Goal: Task Accomplishment & Management: Complete application form

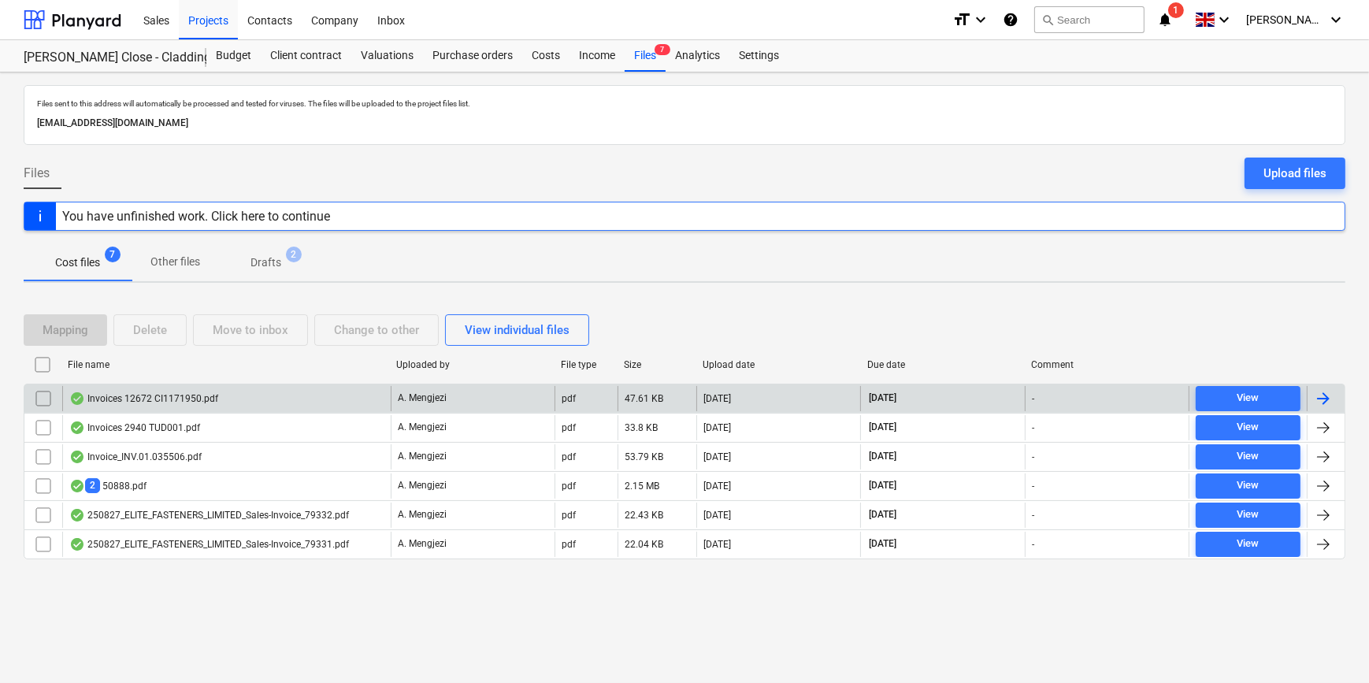
click at [1092, 399] on div at bounding box center [1323, 398] width 19 height 19
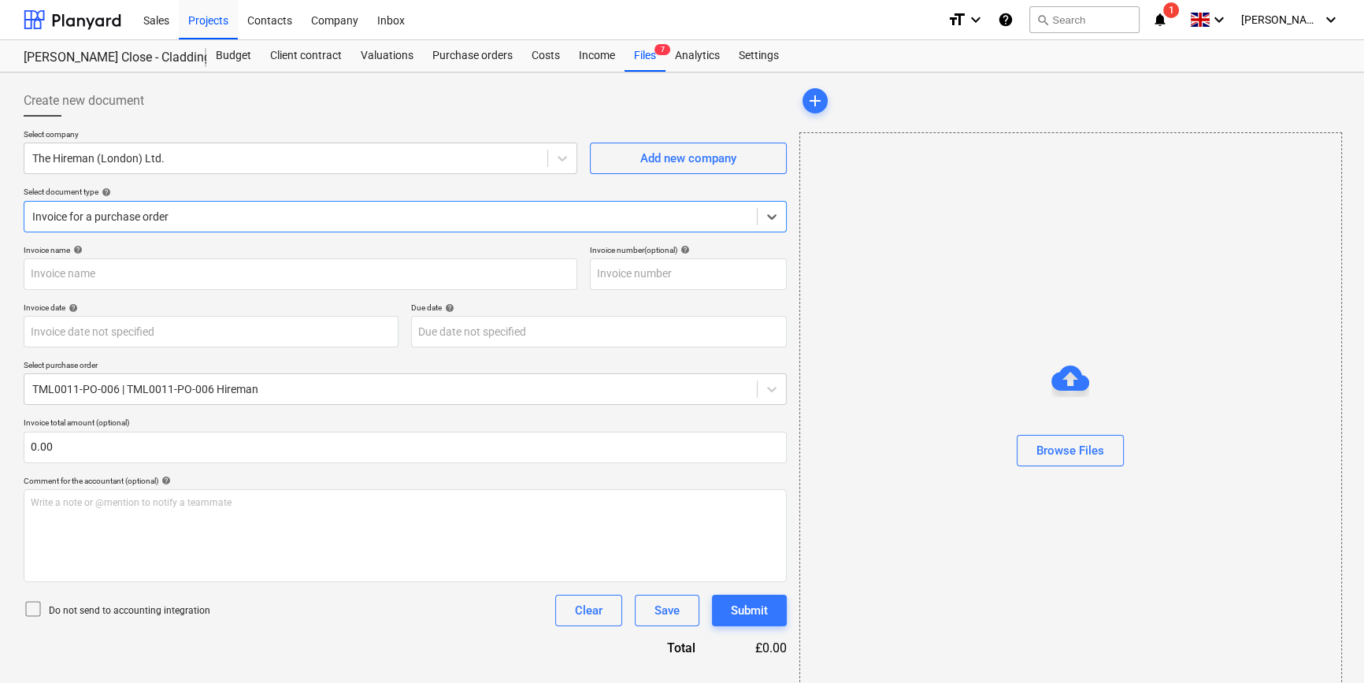
type input "CI1171950"
type input "[DATE]"
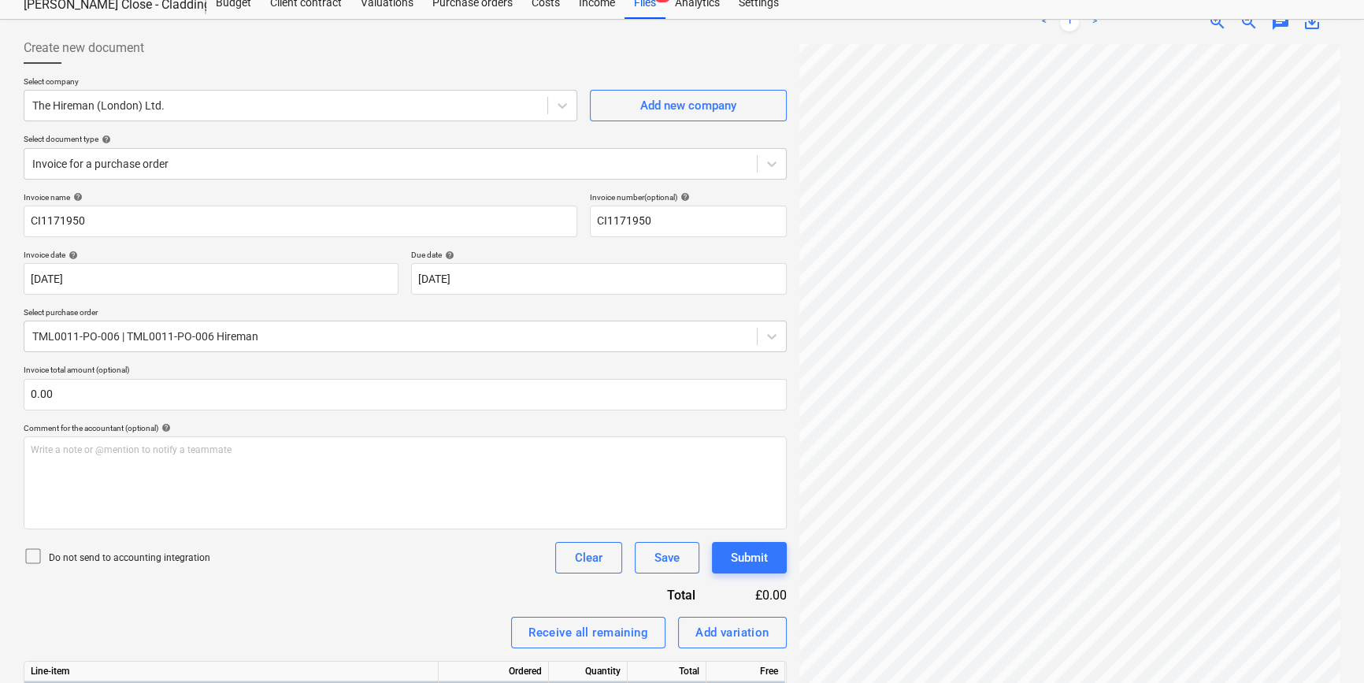
scroll to position [177, 0]
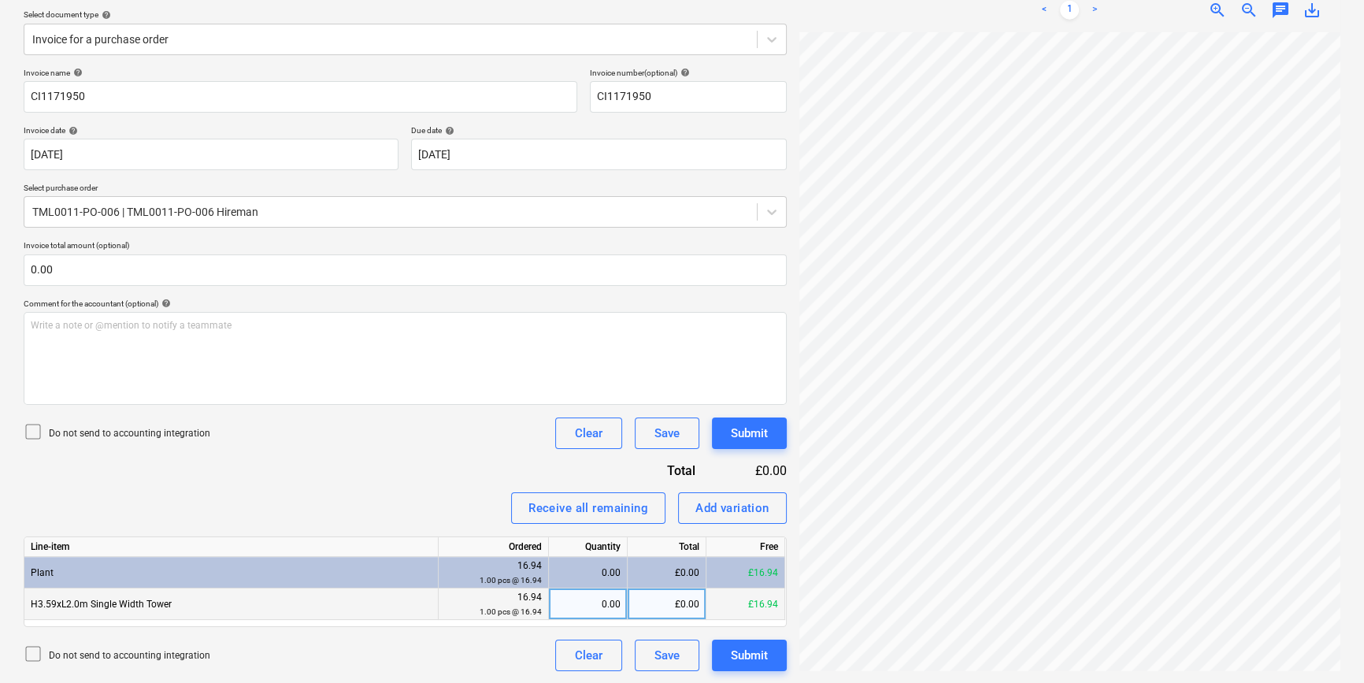
click at [593, 599] on div "0.00" at bounding box center [587, 604] width 65 height 32
type input "1"
click at [742, 512] on div "Add variation" at bounding box center [732, 508] width 74 height 20
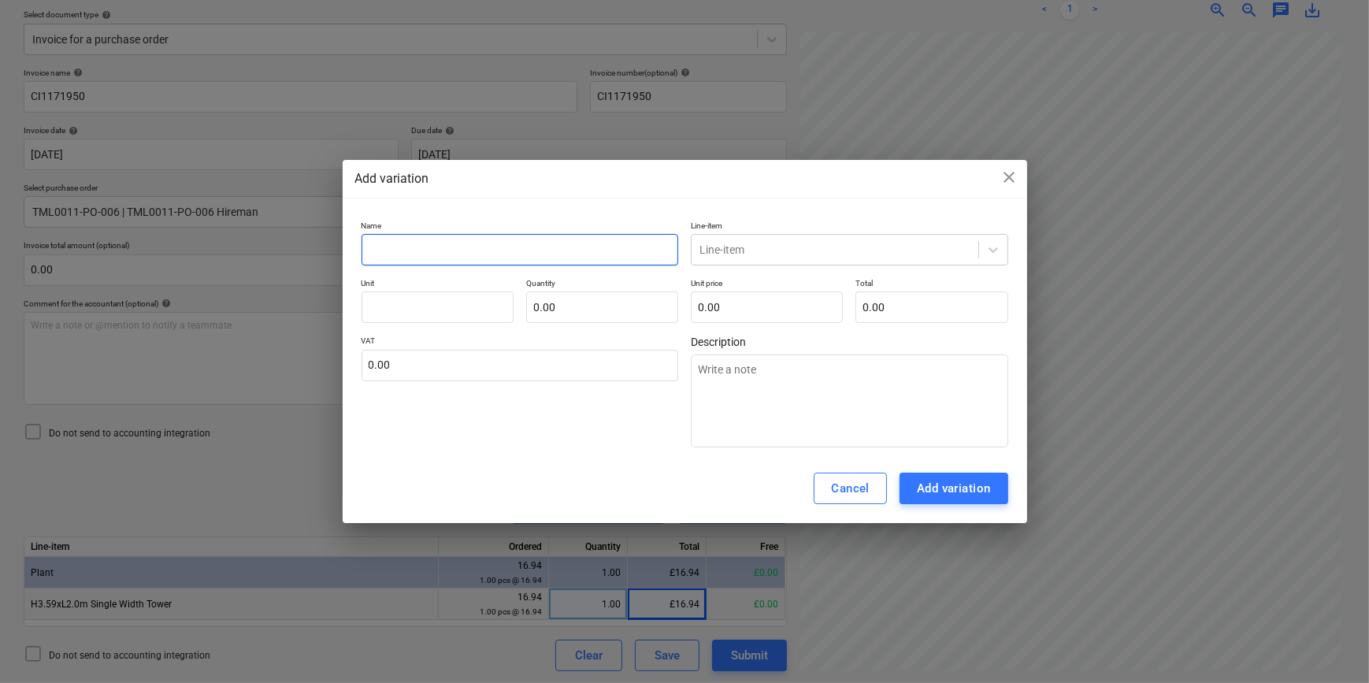
click at [374, 250] on input "text" at bounding box center [519, 250] width 317 height 32
type input "h"
type textarea "x"
type input "hi"
type textarea "x"
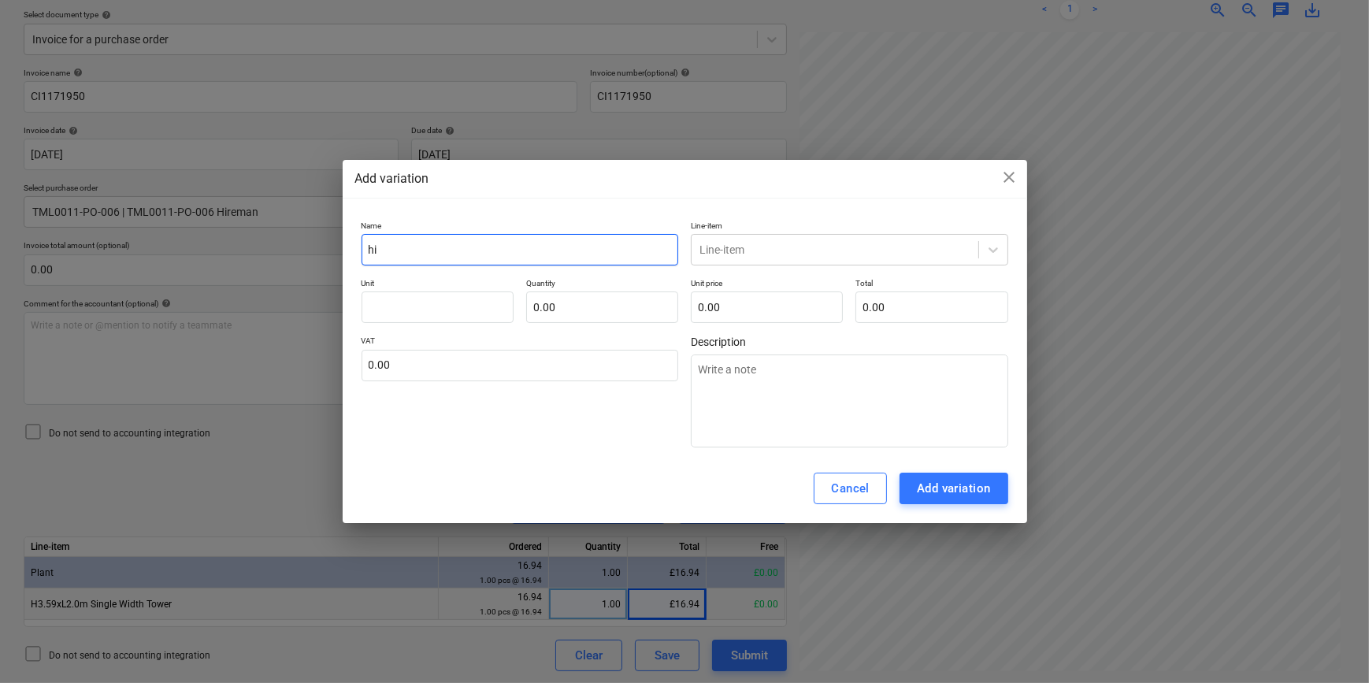
type input "hir"
type textarea "x"
type input "hire"
type textarea "x"
type input "hire"
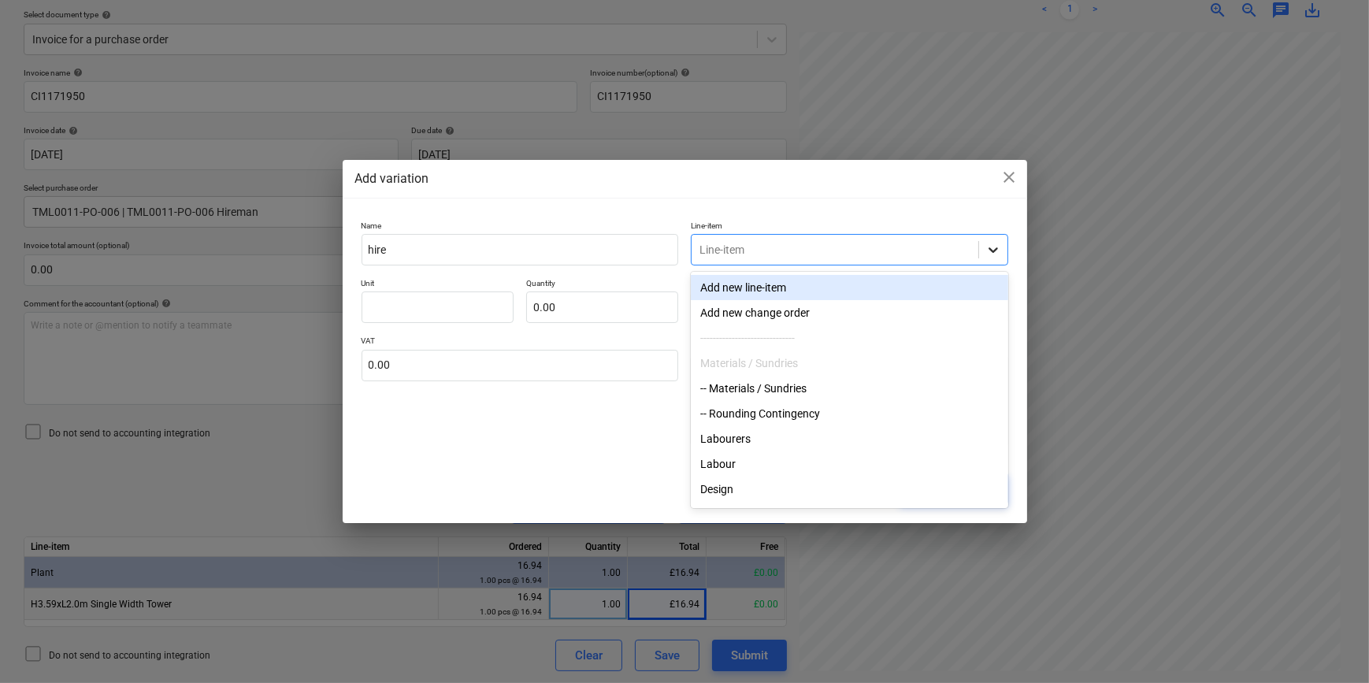
click at [989, 248] on icon at bounding box center [992, 250] width 9 height 6
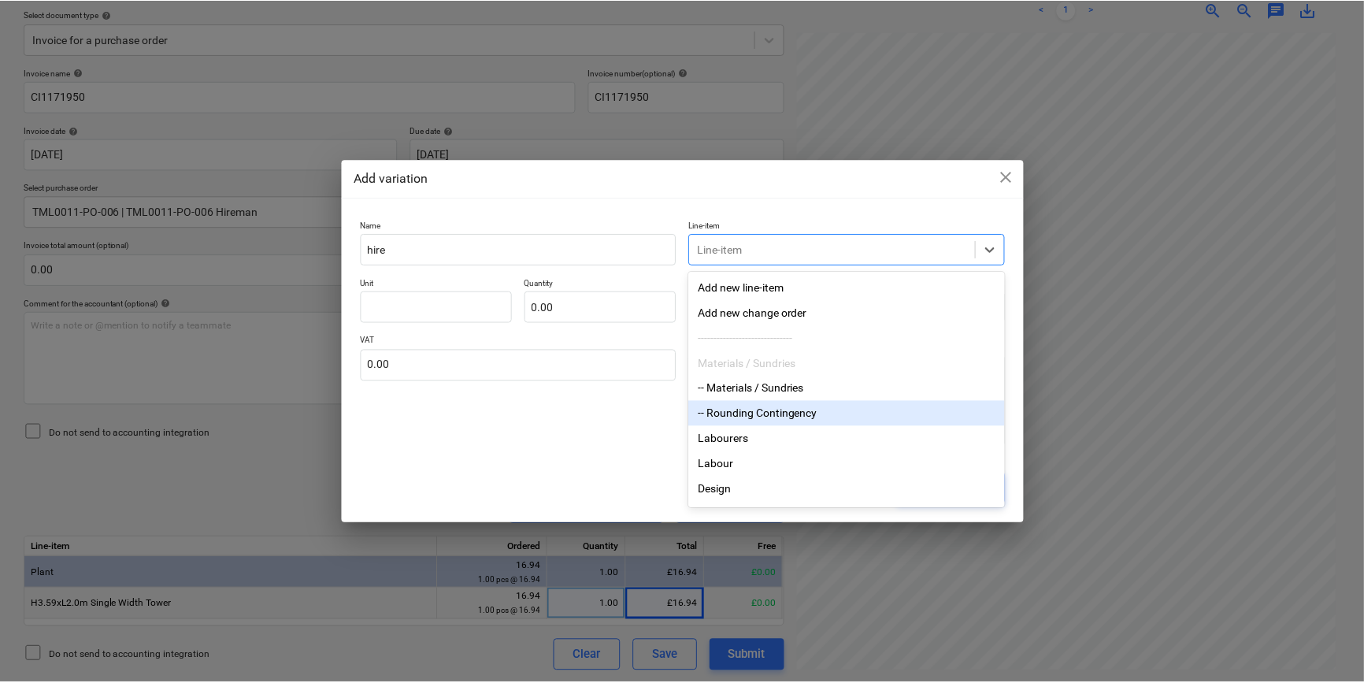
scroll to position [71, 0]
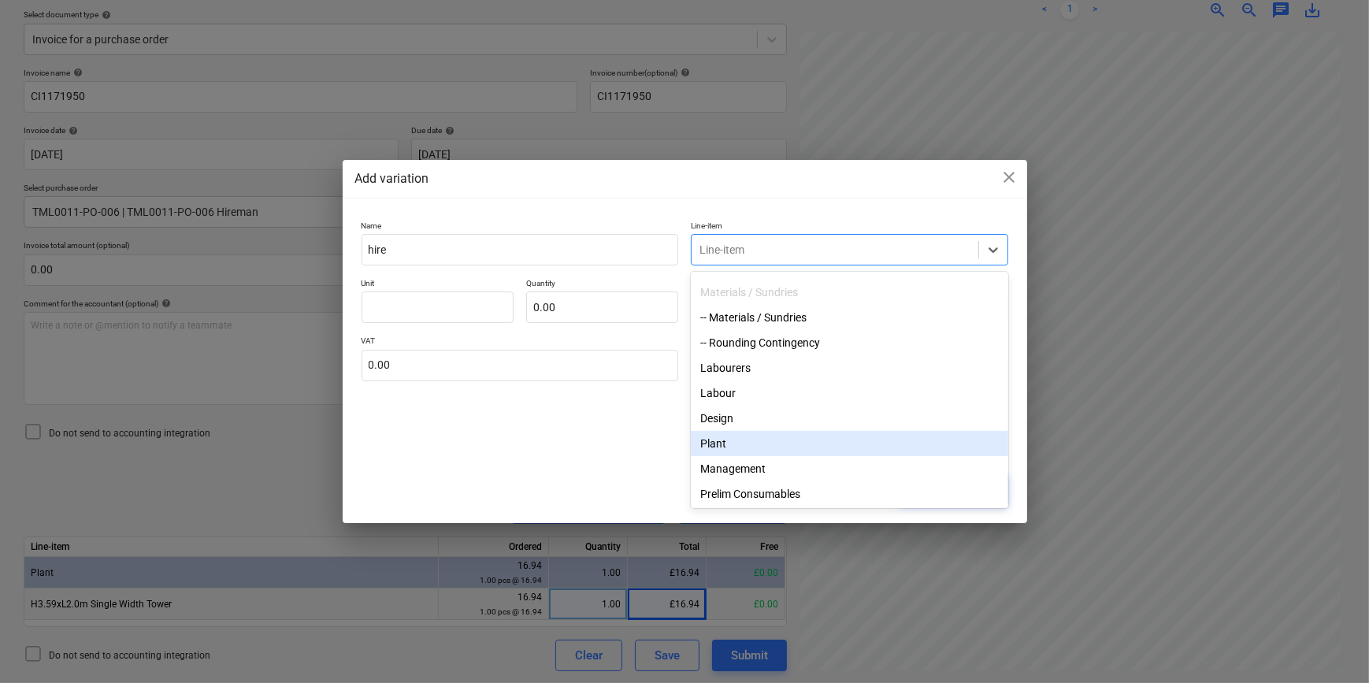
click at [703, 453] on div "Plant" at bounding box center [849, 443] width 317 height 25
type textarea "x"
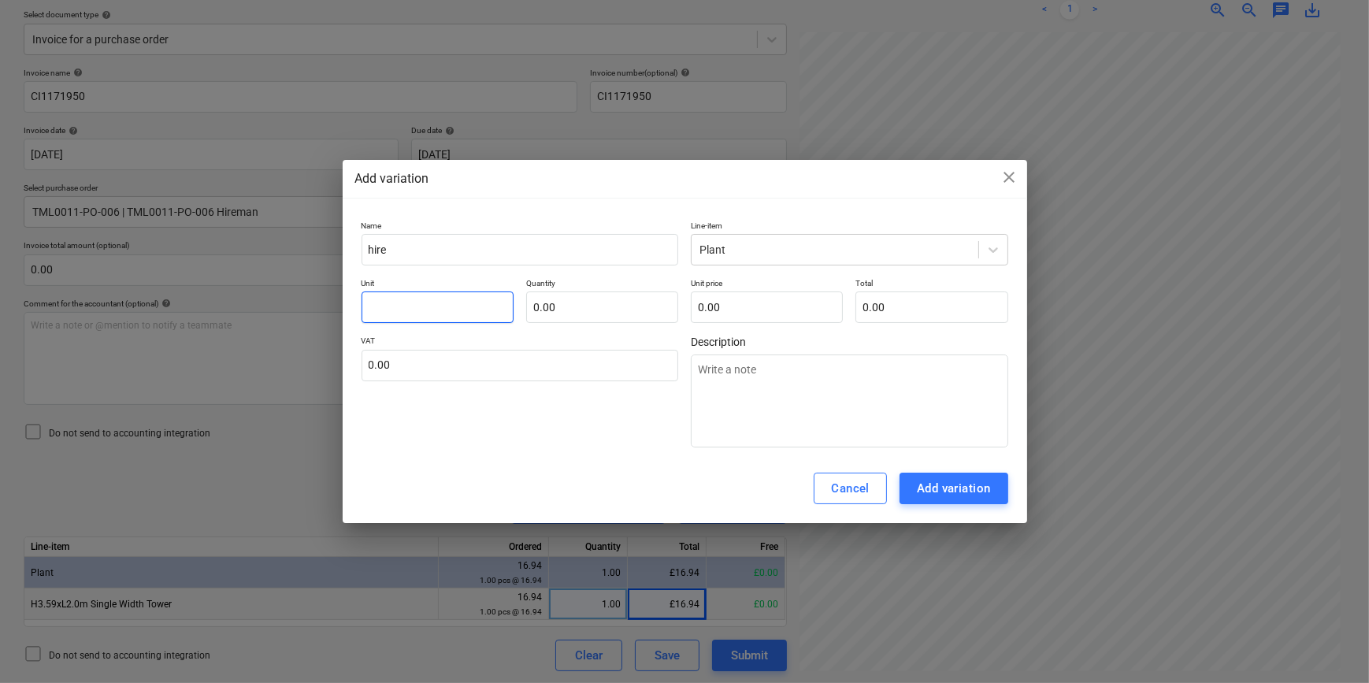
click at [383, 299] on input "text" at bounding box center [437, 307] width 152 height 32
type input "h"
type textarea "x"
type input "hi"
type textarea "x"
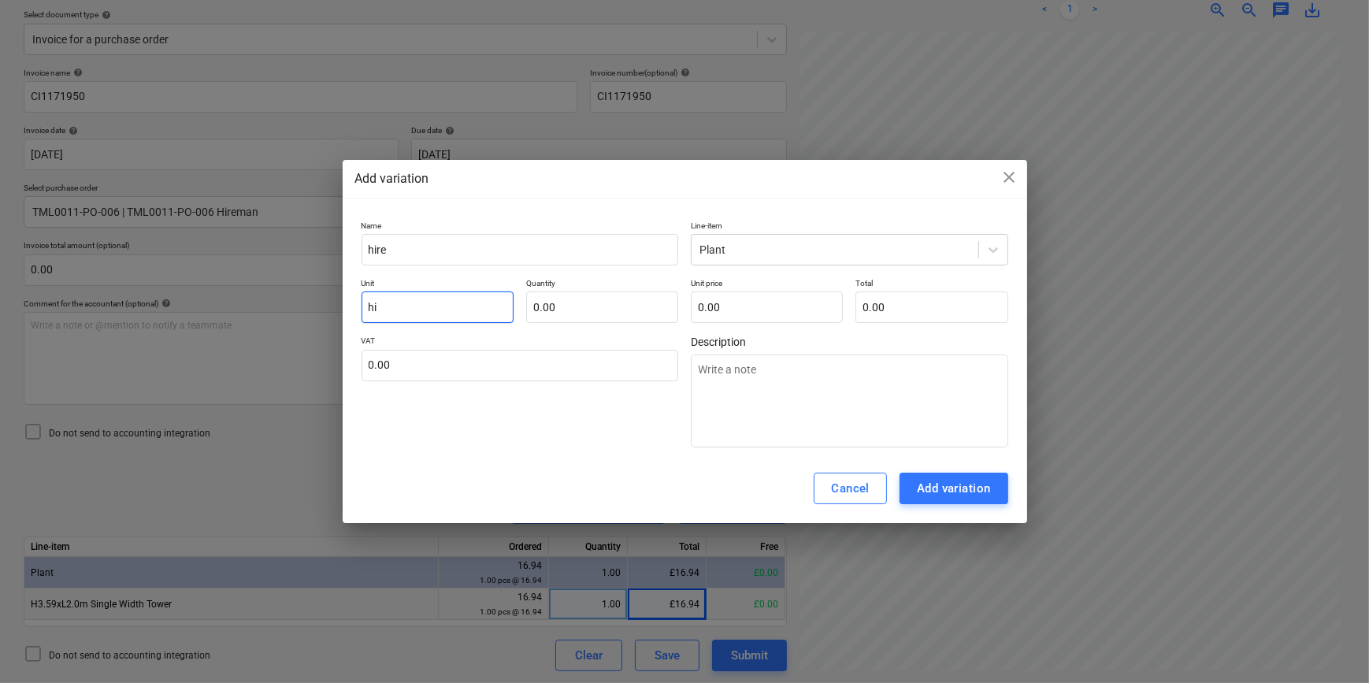
type input "hir"
type textarea "x"
type input "hire"
type textarea "x"
type input "hire"
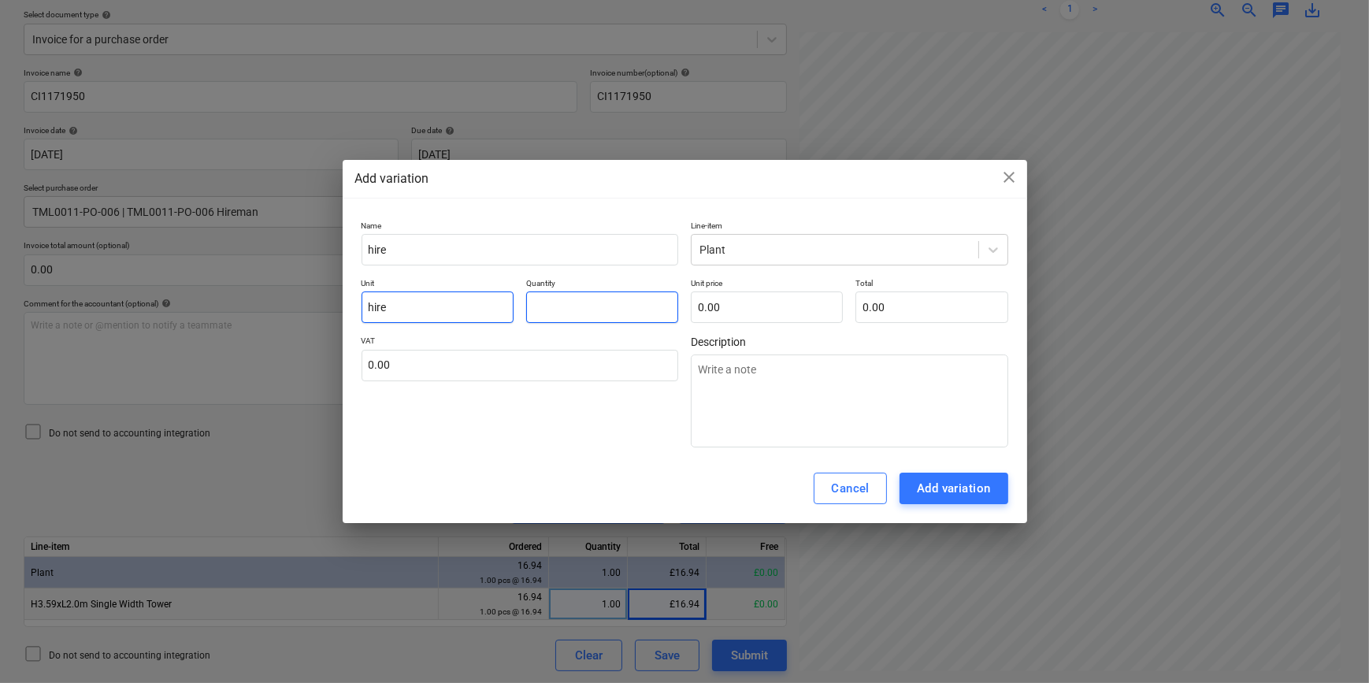
type input "2"
type textarea "x"
type input "2.00"
type input "1"
type textarea "x"
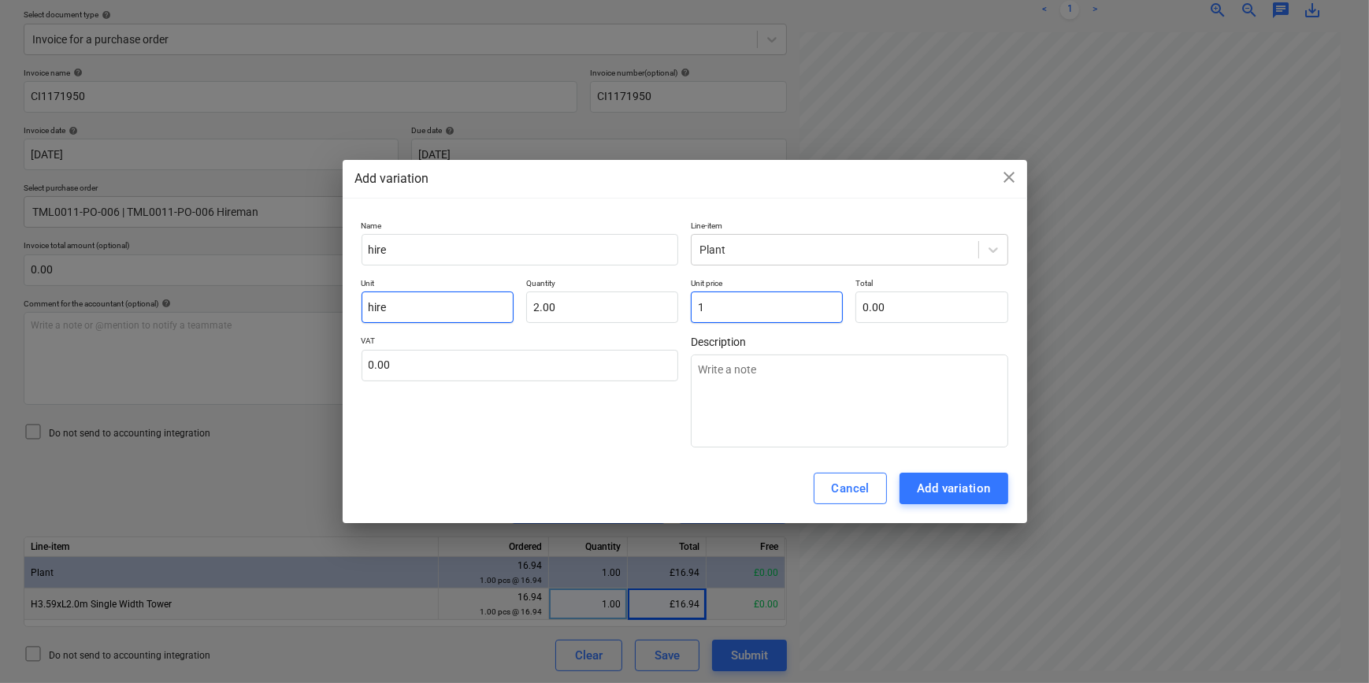
type input "2.00"
type input "16"
type textarea "x"
type input "32.00"
type input "16."
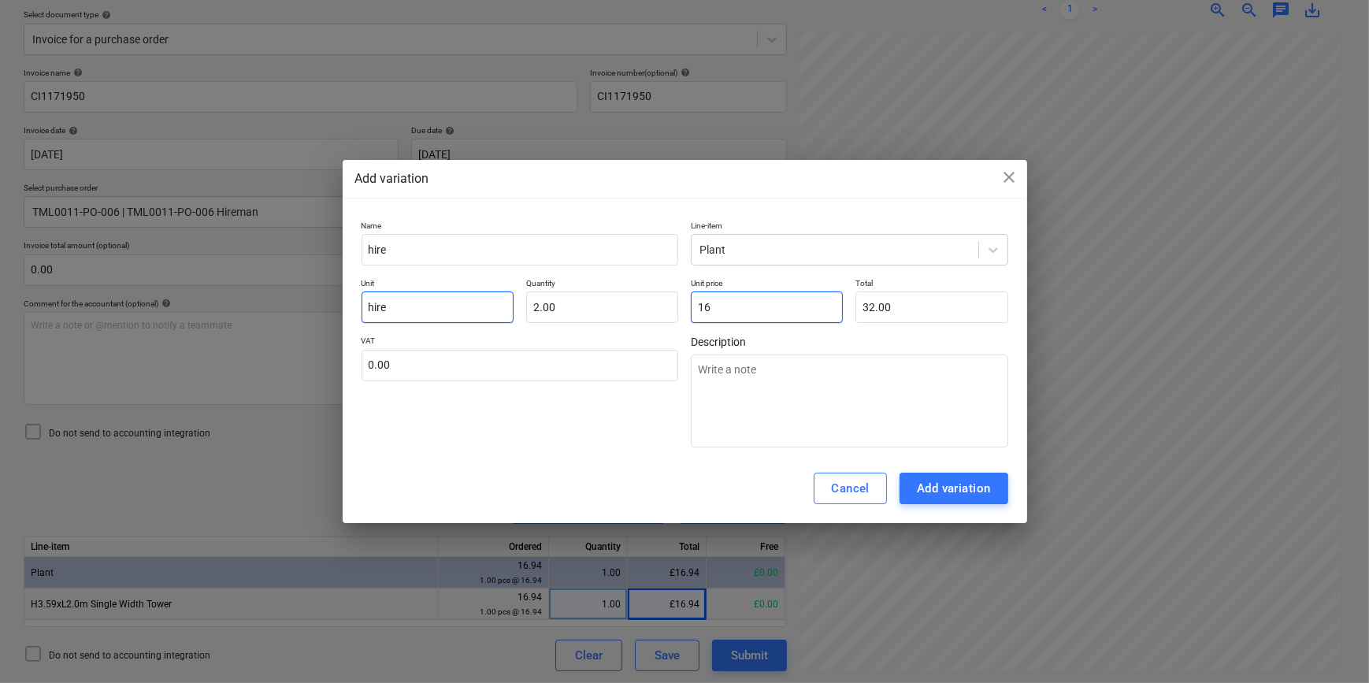
type textarea "x"
type input "16.9"
type textarea "x"
type input "33.80"
type input "16.94"
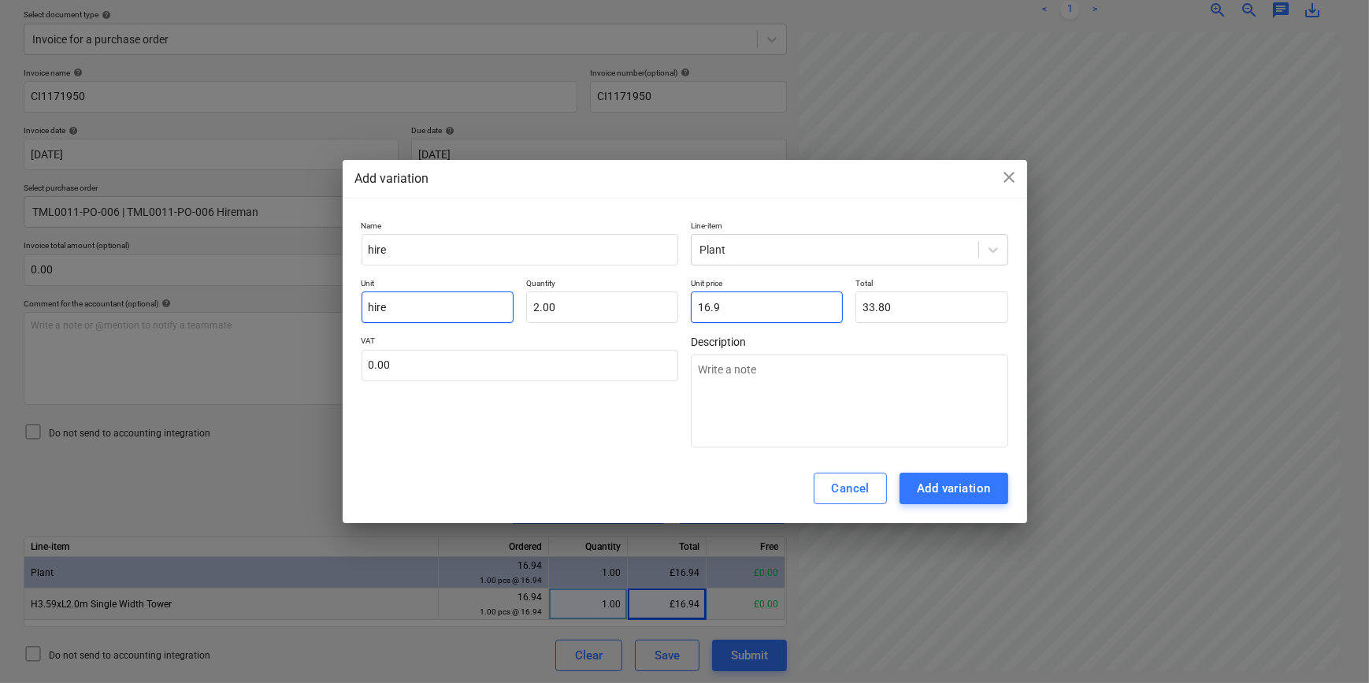
type textarea "x"
type input "33.88"
type input "16.94"
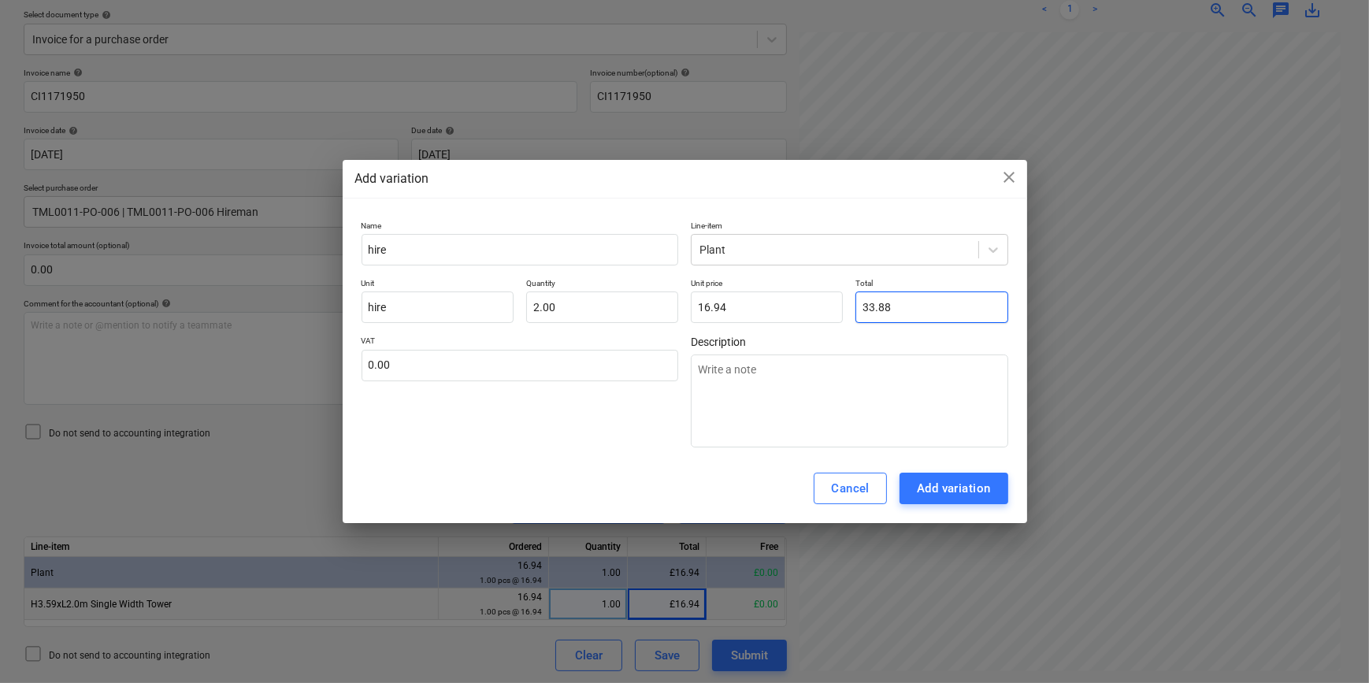
click at [889, 310] on input "33.88" at bounding box center [931, 307] width 152 height 32
type input "33.8"
type textarea "x"
type input "16.90"
type input "33.89"
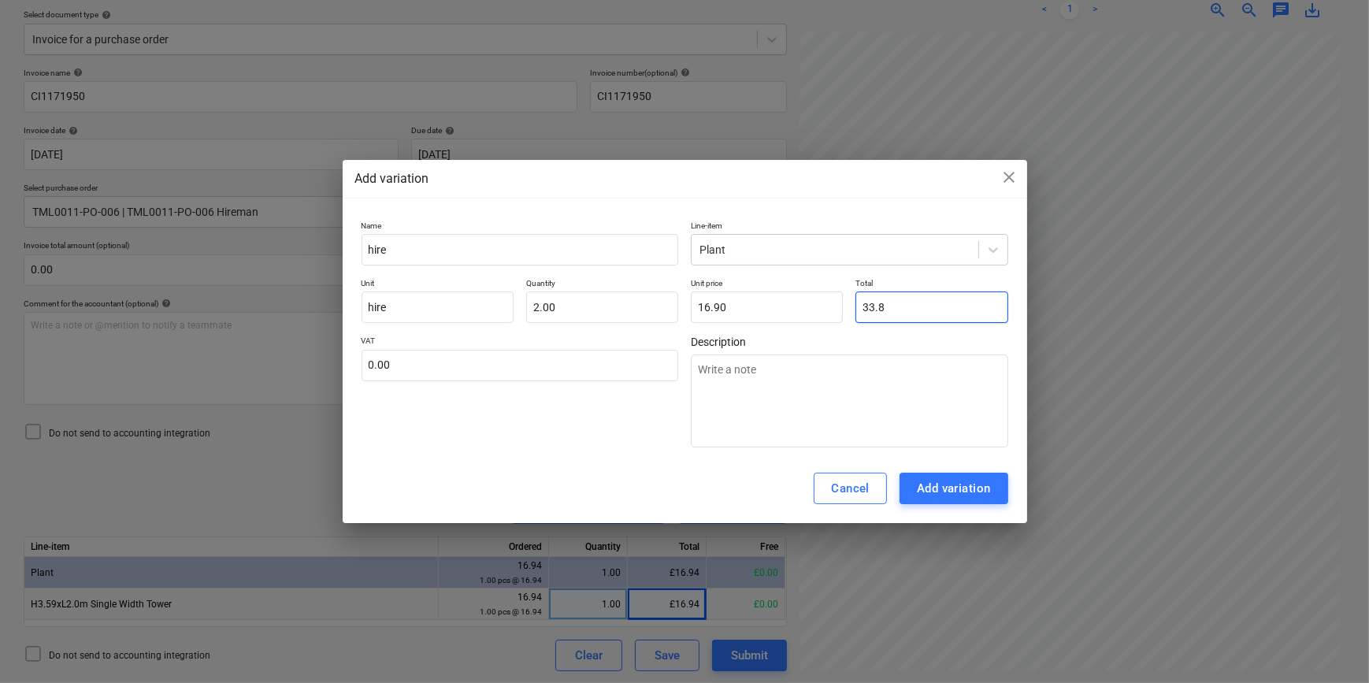
type textarea "x"
type input "16.95"
type input "33.89"
click at [965, 492] on div "Add variation" at bounding box center [954, 488] width 74 height 20
type textarea "x"
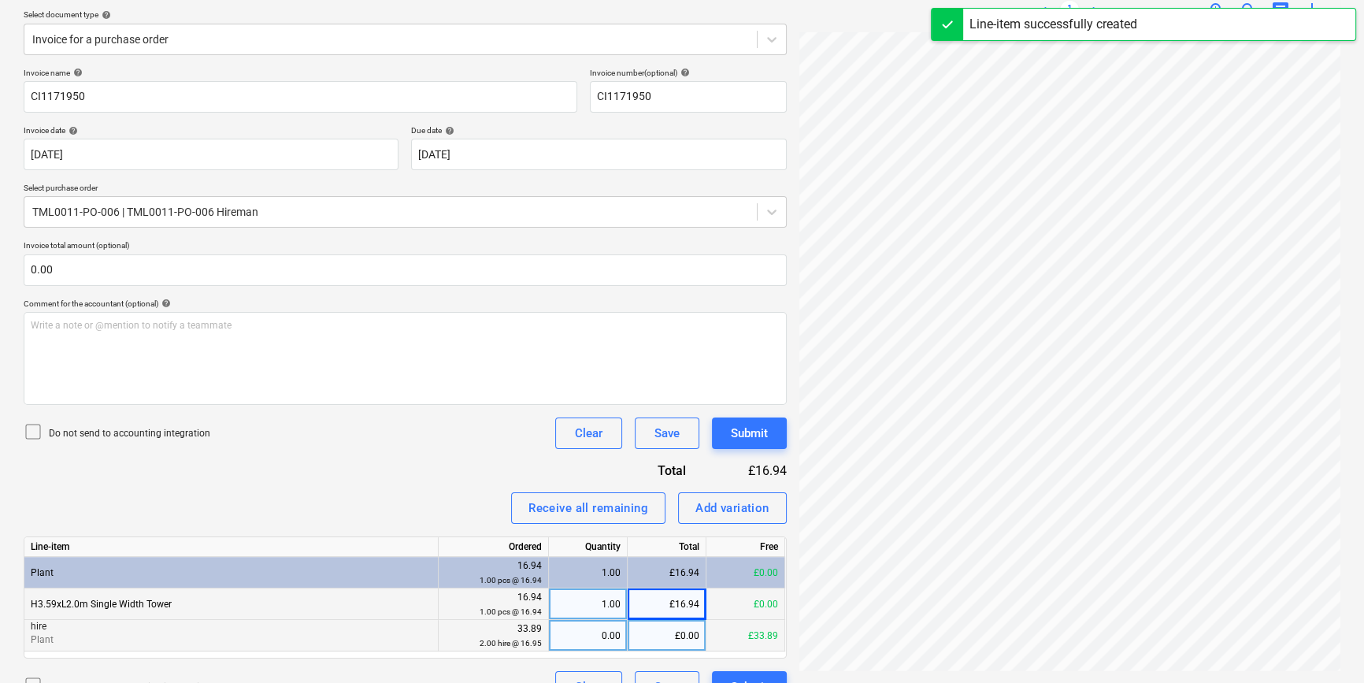
click at [594, 630] on div "0.00" at bounding box center [587, 636] width 65 height 32
type input "1"
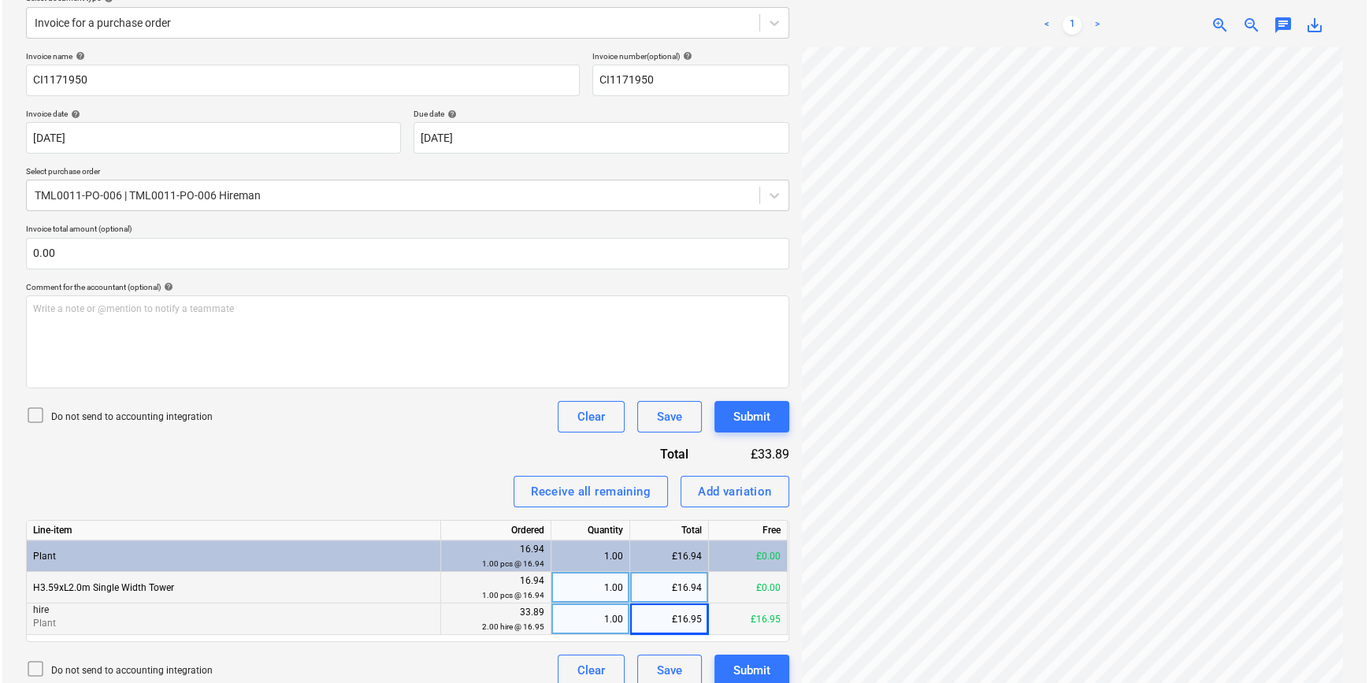
scroll to position [209, 0]
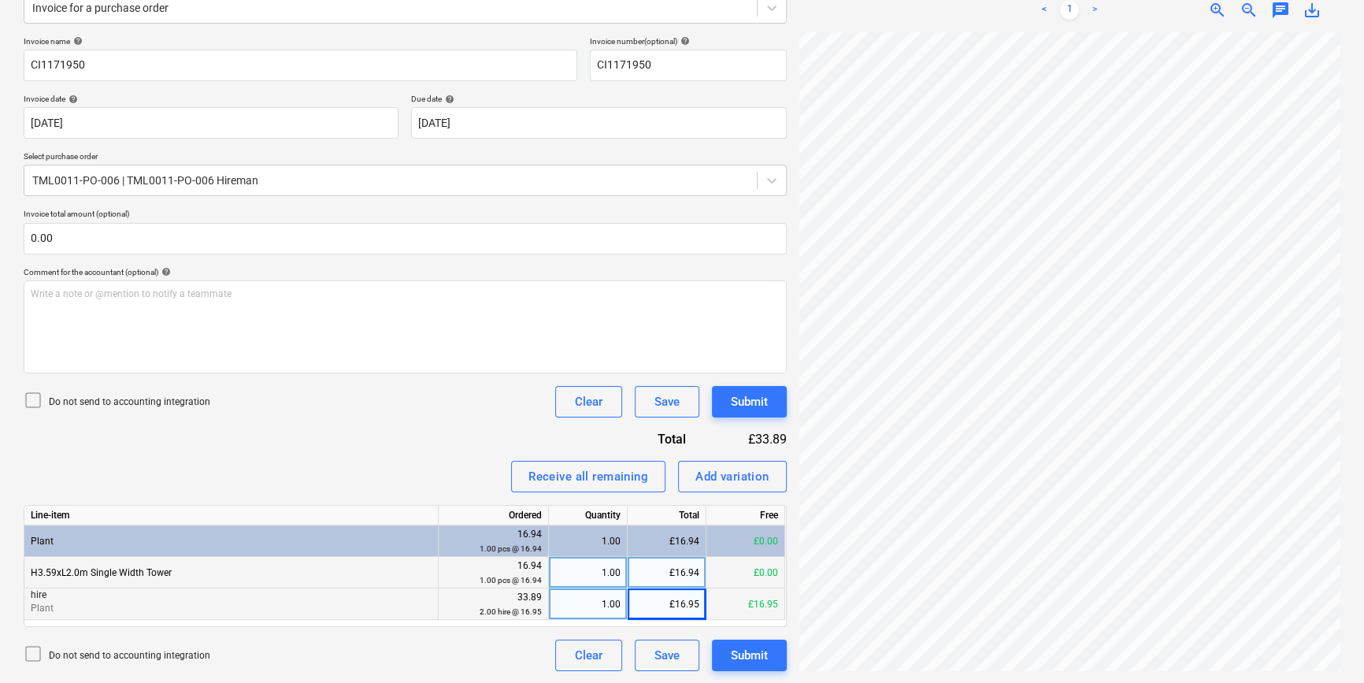
click at [583, 602] on div "1.00" at bounding box center [587, 604] width 65 height 32
type input "2"
click at [747, 654] on div "Submit" at bounding box center [749, 655] width 37 height 20
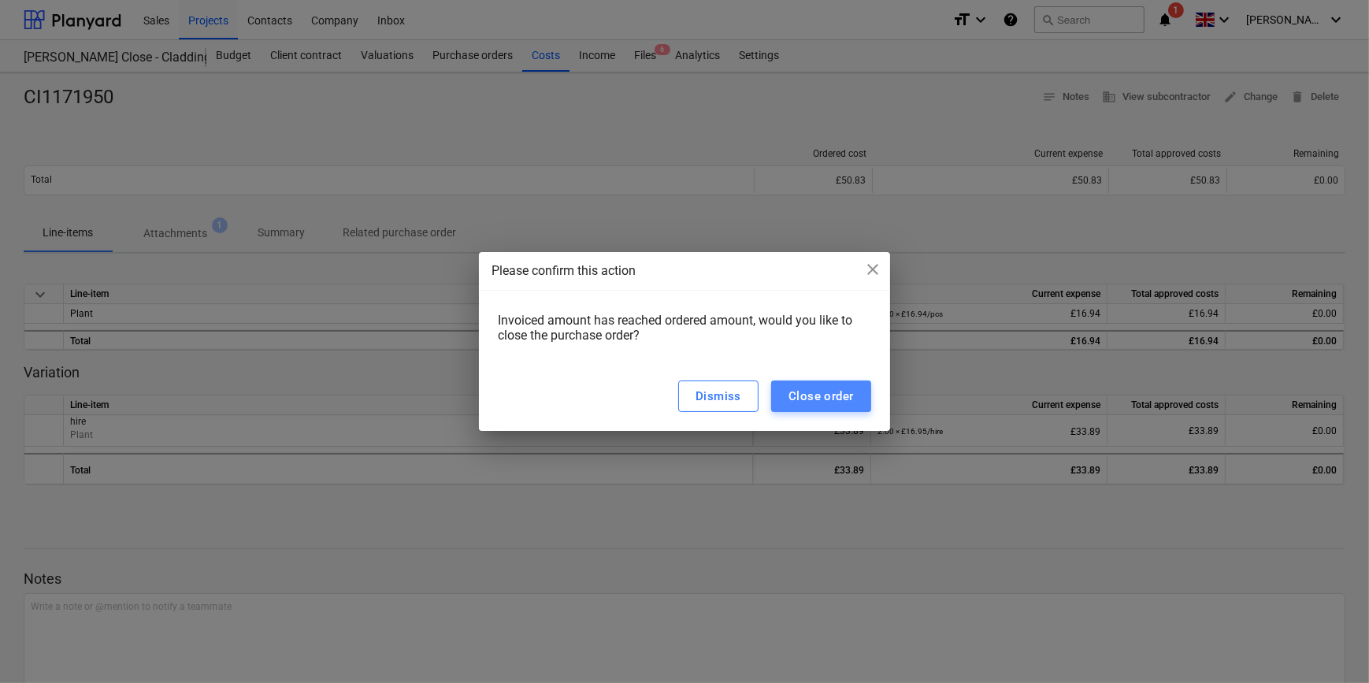
click at [803, 391] on div "Close order" at bounding box center [820, 396] width 65 height 20
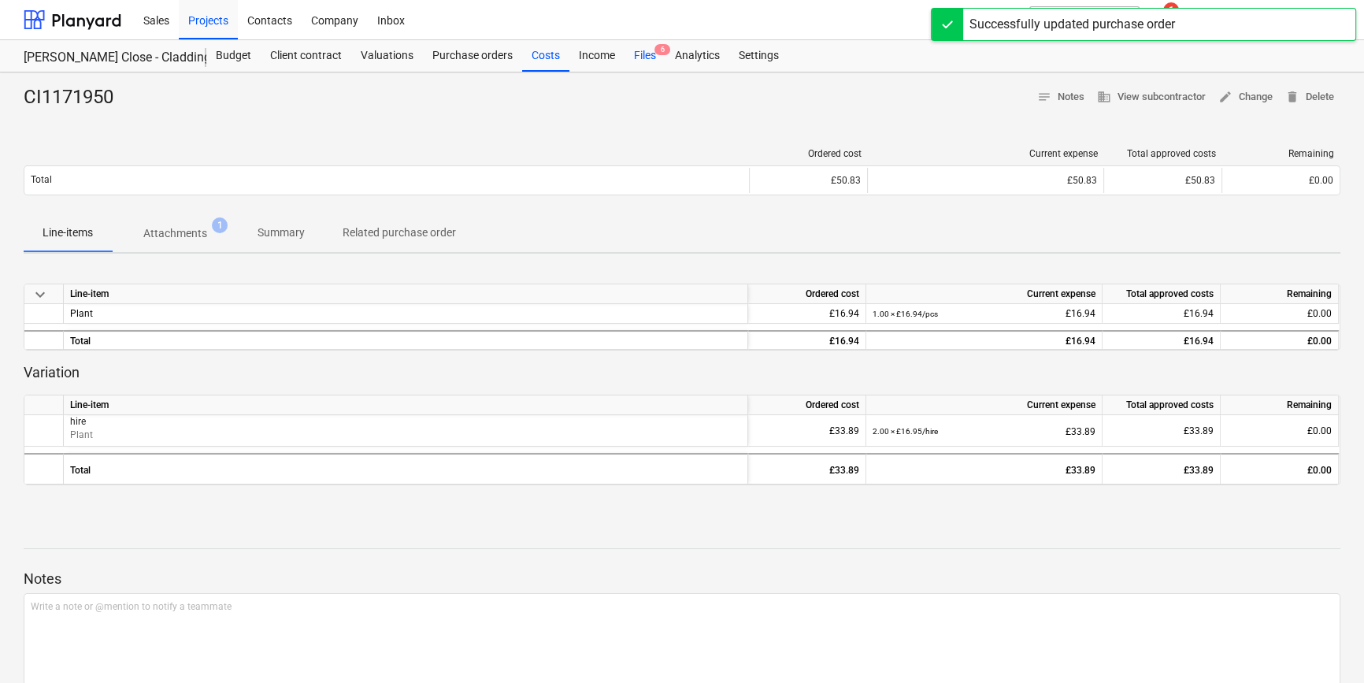
click at [643, 59] on div "Files 6" at bounding box center [645, 56] width 41 height 32
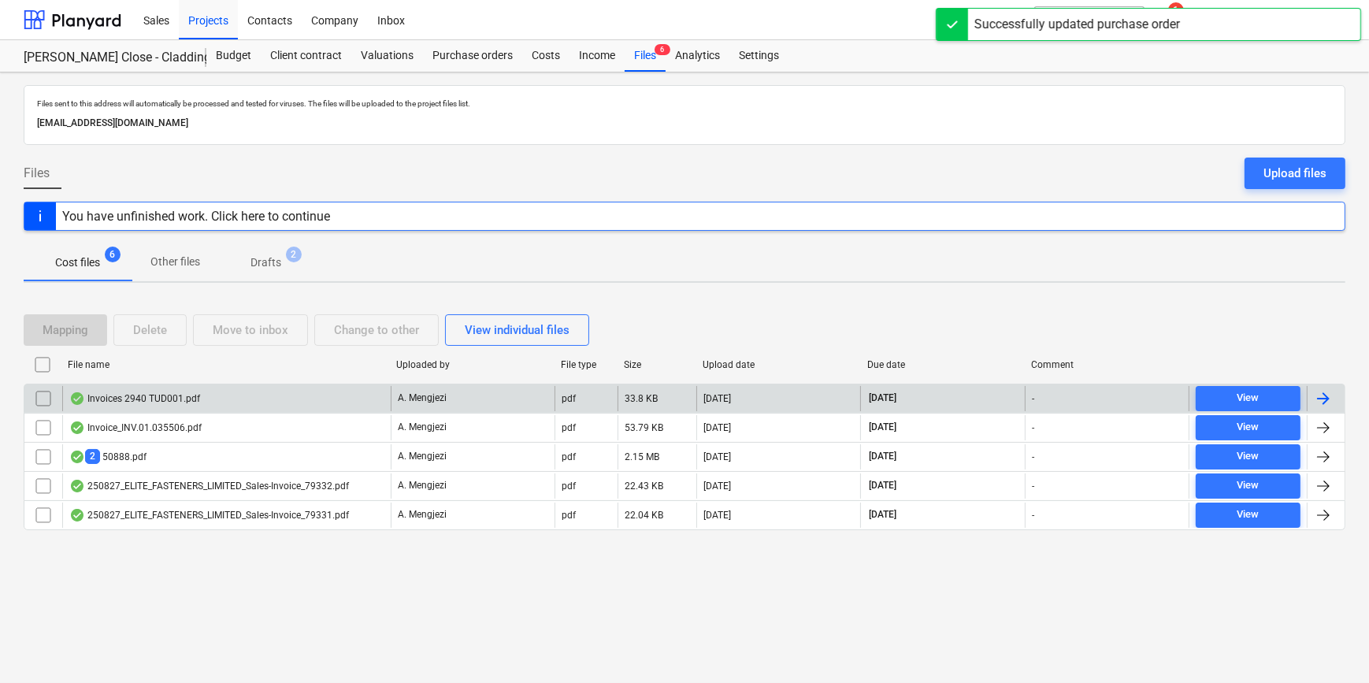
click at [1092, 399] on div at bounding box center [1323, 398] width 19 height 19
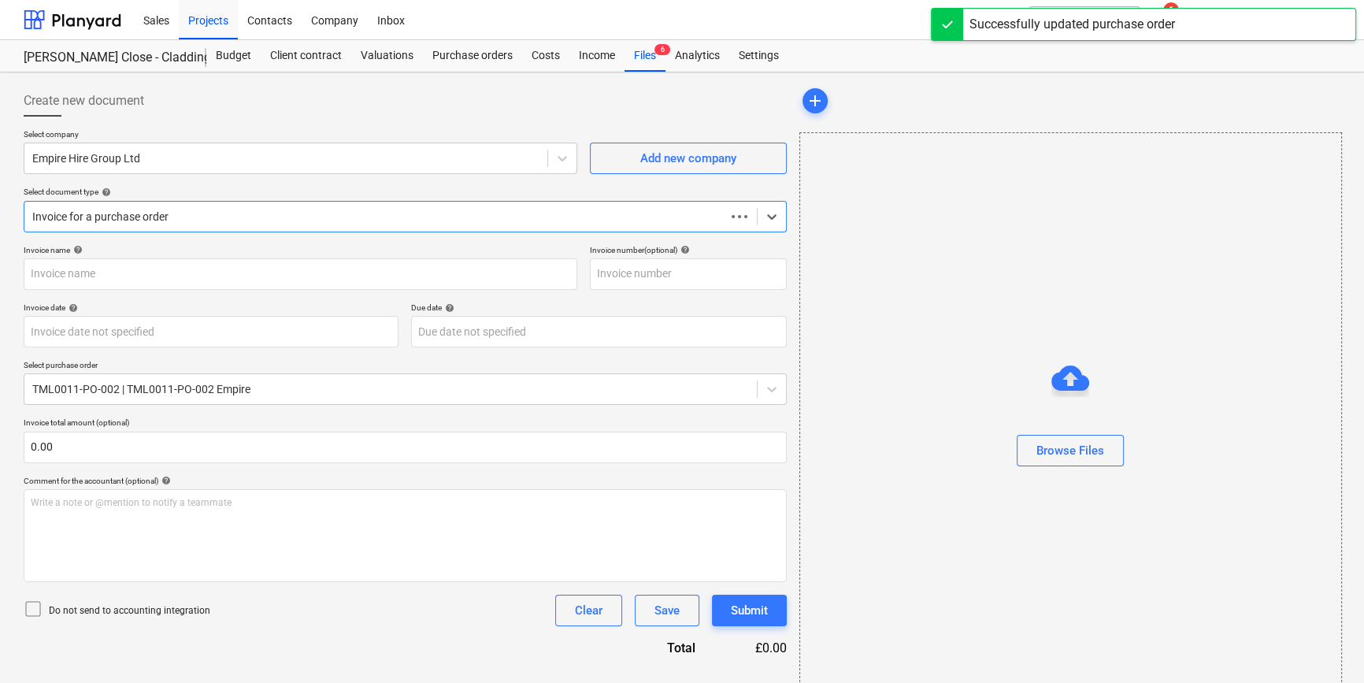
type input "IN75825"
type input "[DATE]"
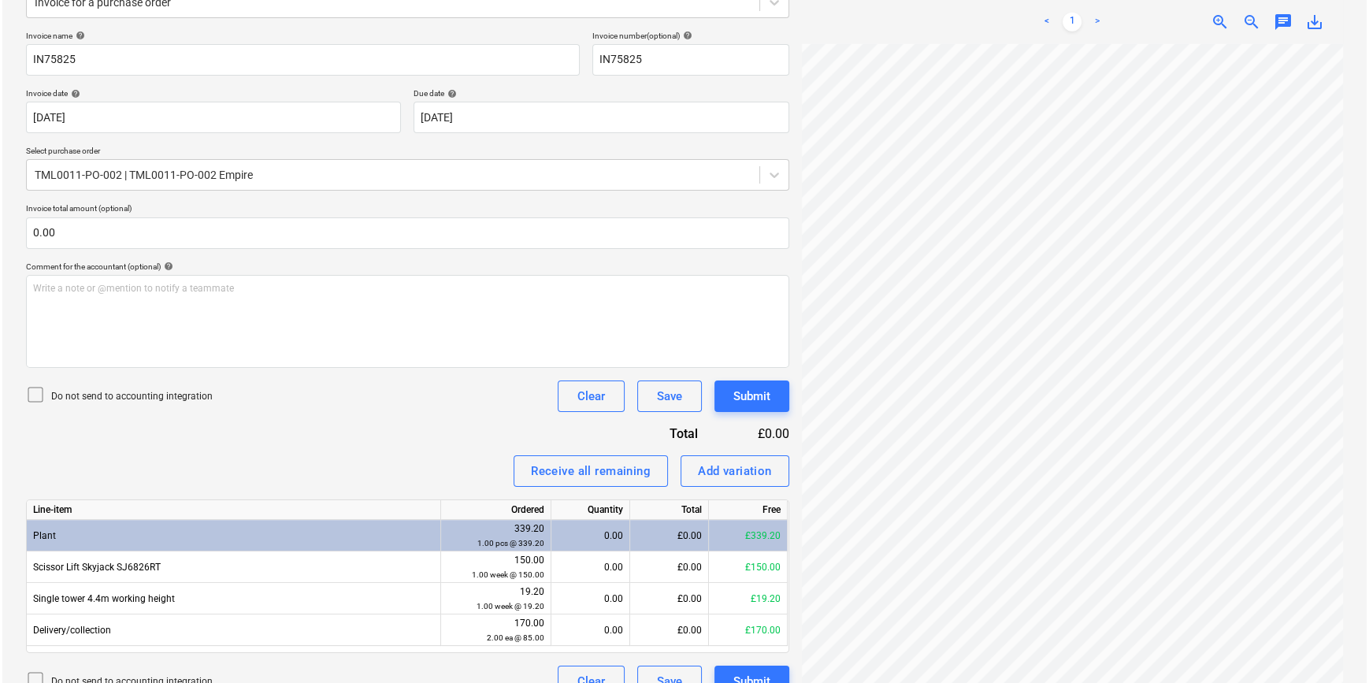
scroll to position [203, 135]
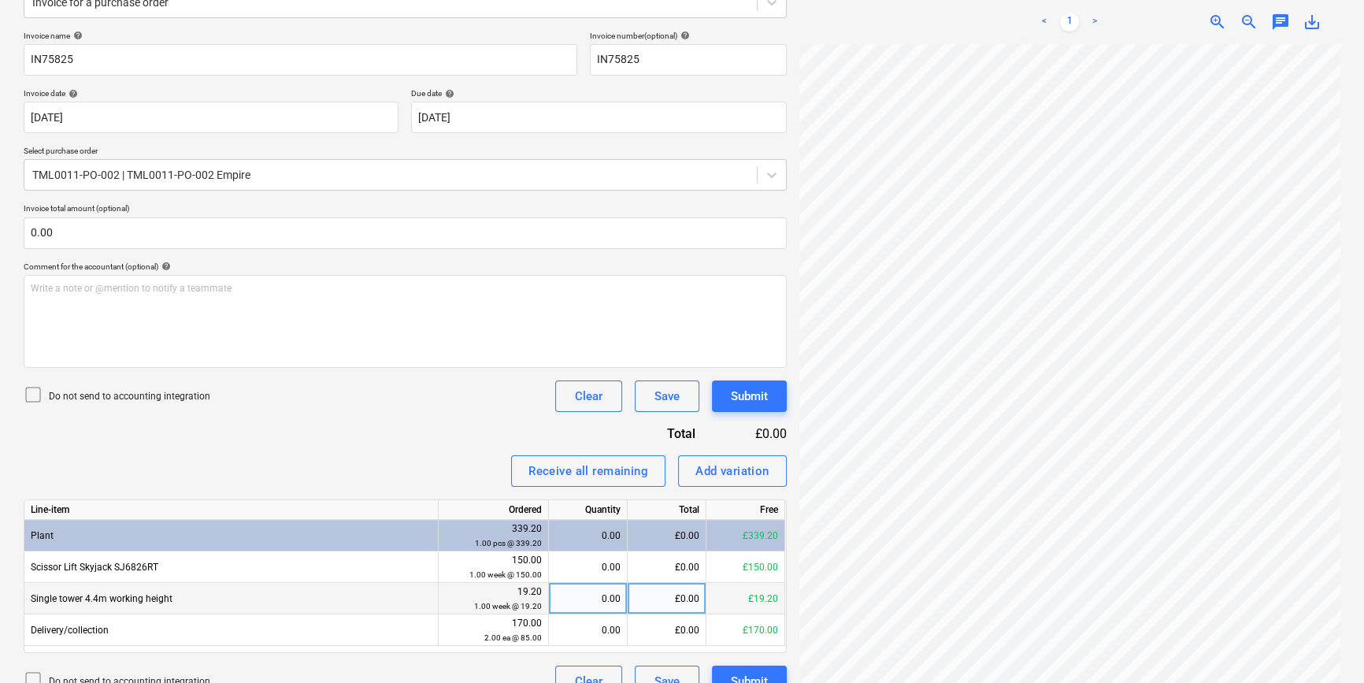
click at [603, 596] on div "0.00" at bounding box center [587, 599] width 65 height 32
type input "4"
click at [732, 471] on div "Add variation" at bounding box center [732, 471] width 74 height 20
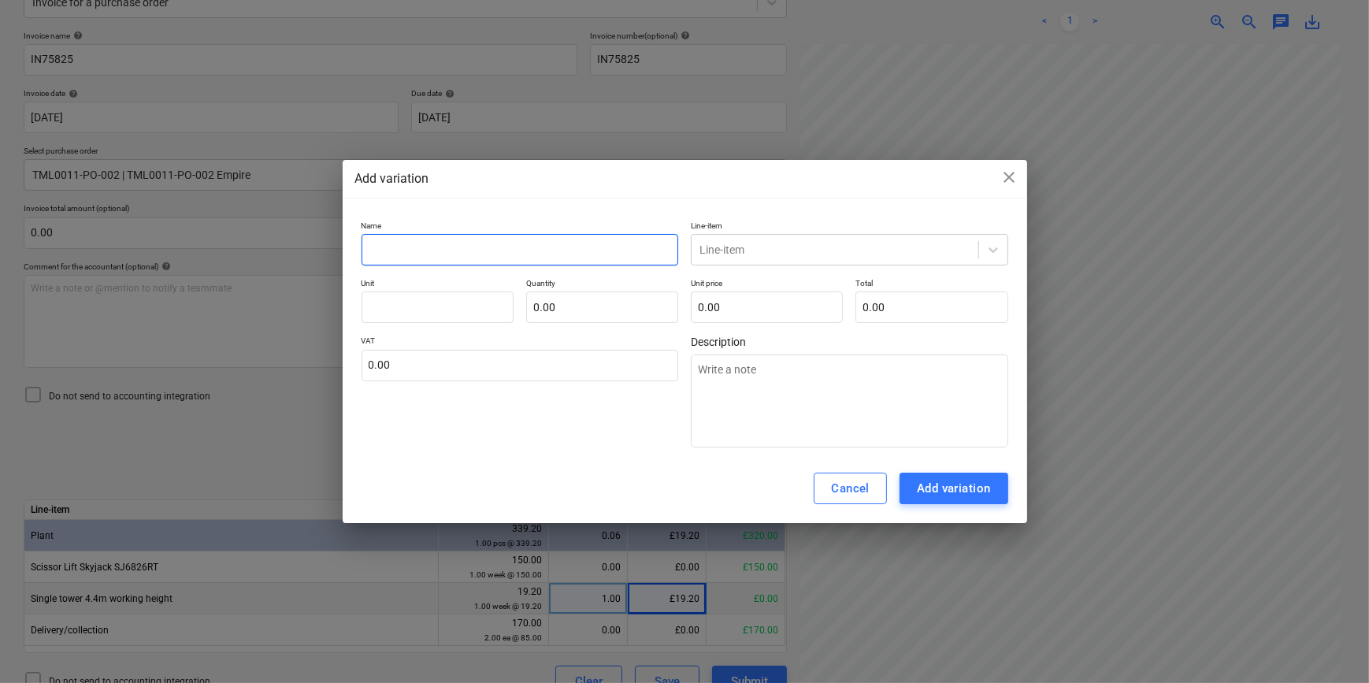
click at [381, 249] on input "text" at bounding box center [519, 250] width 317 height 32
type textarea "x"
type input "h"
type textarea "x"
type input "hi"
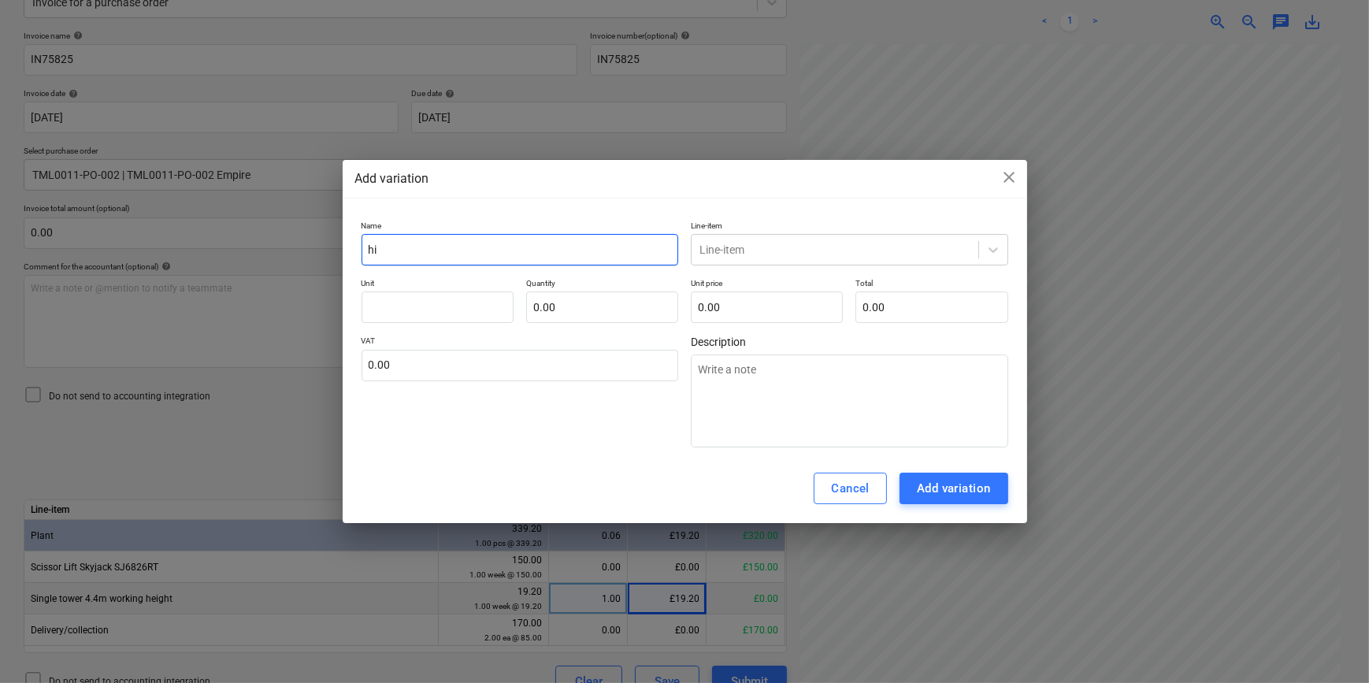
type textarea "x"
type input "hir"
type textarea "x"
type input "hire"
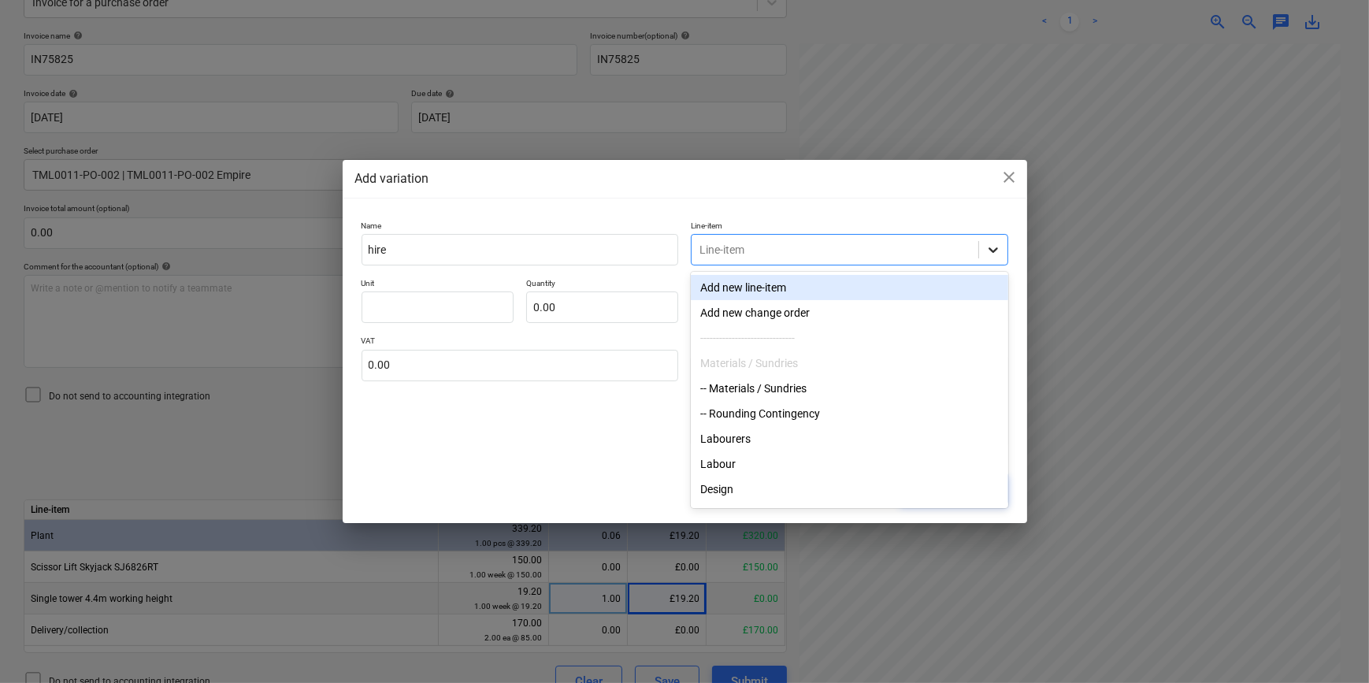
click at [993, 252] on icon at bounding box center [993, 250] width 16 height 16
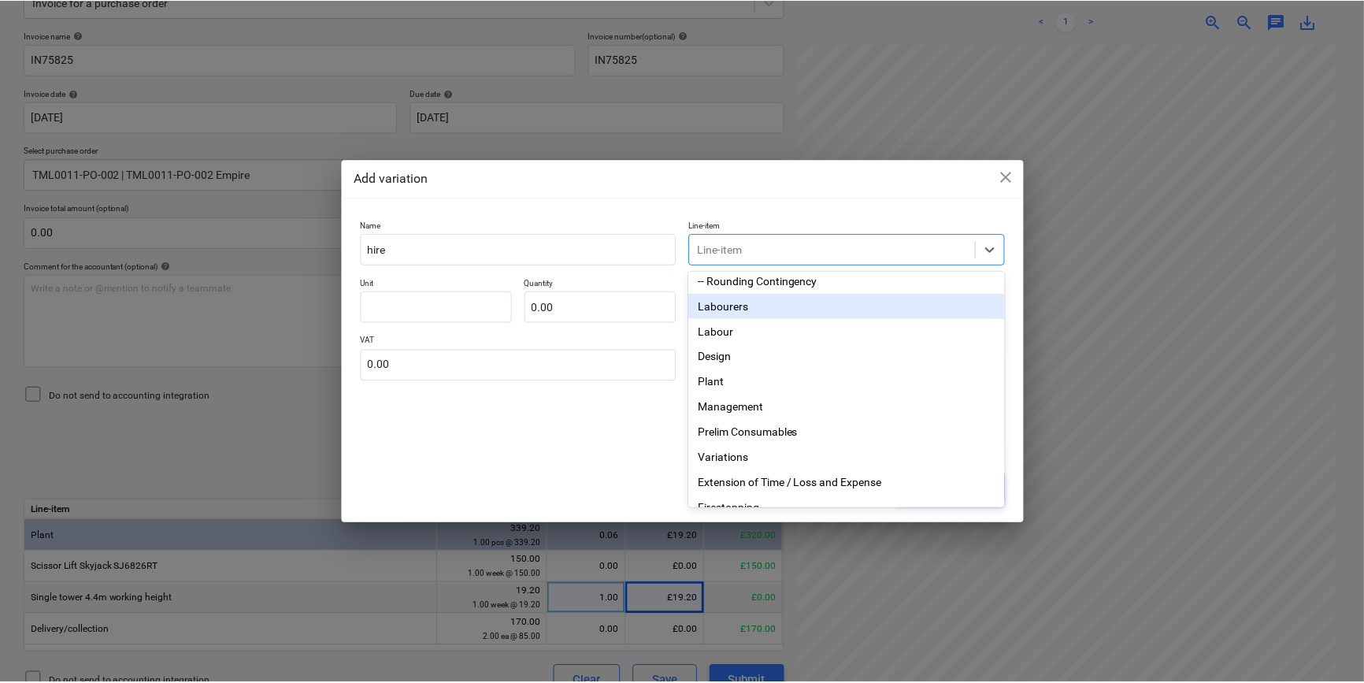
scroll to position [143, 0]
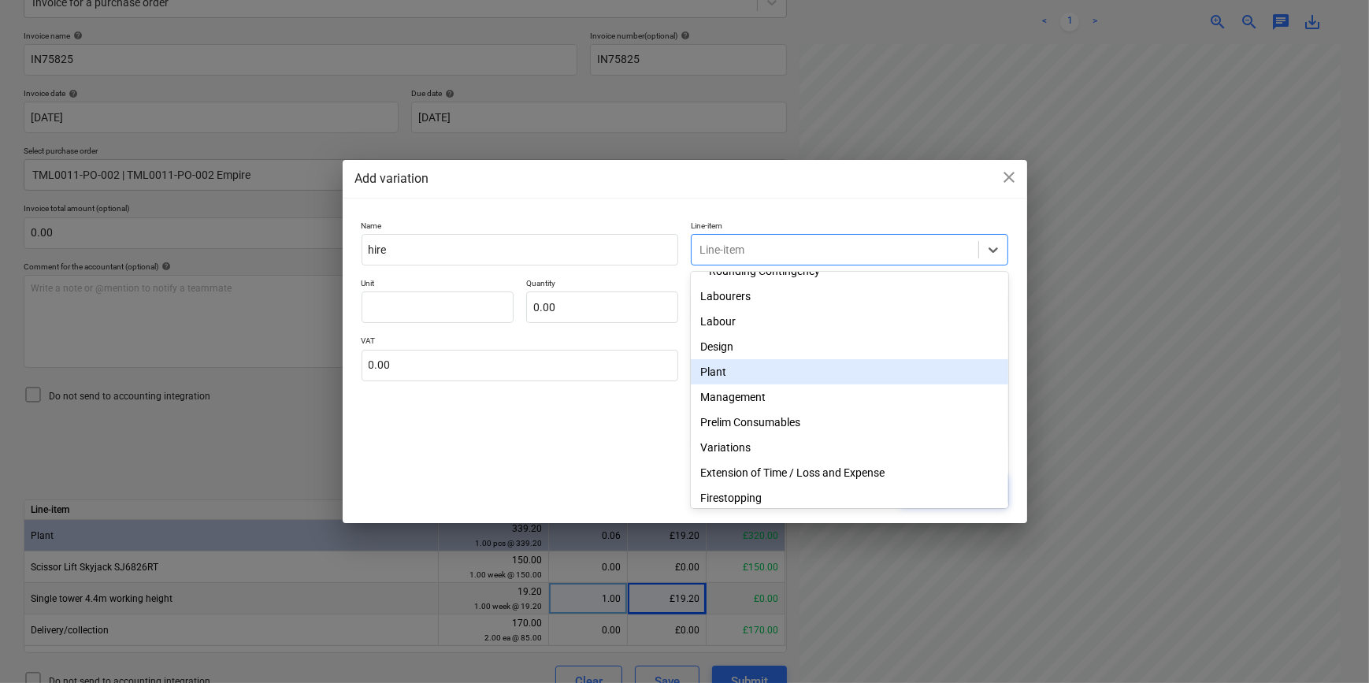
click at [717, 377] on div "Plant" at bounding box center [849, 371] width 317 height 25
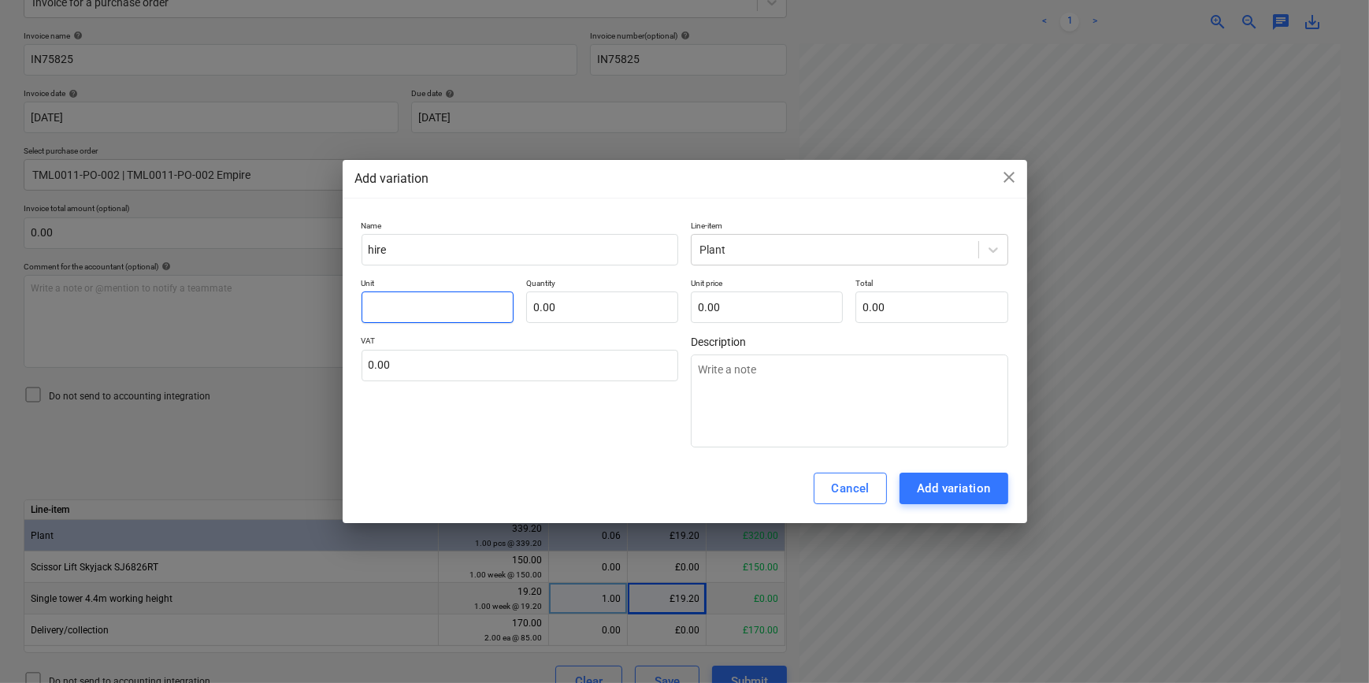
click at [392, 305] on input "text" at bounding box center [437, 307] width 152 height 32
type textarea "x"
type input "w"
type textarea "x"
type input "we"
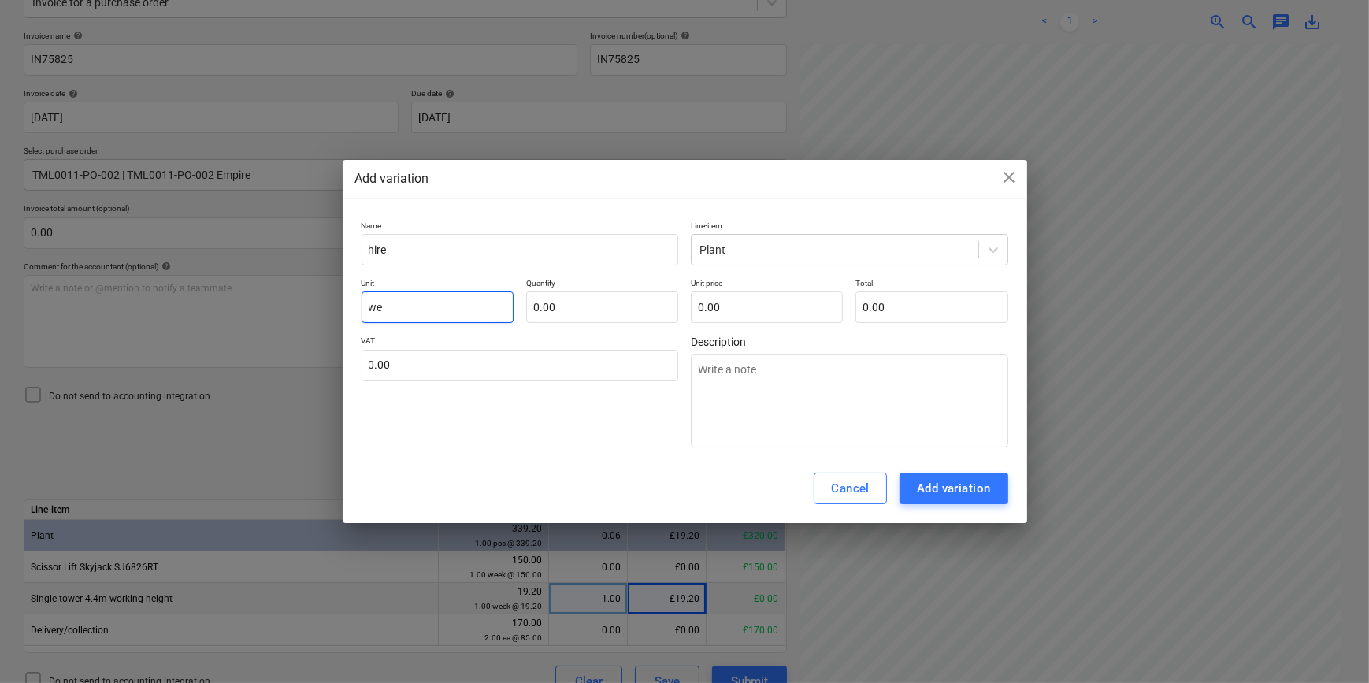
type textarea "x"
type input "wee"
type textarea "x"
type input "week"
type textarea "x"
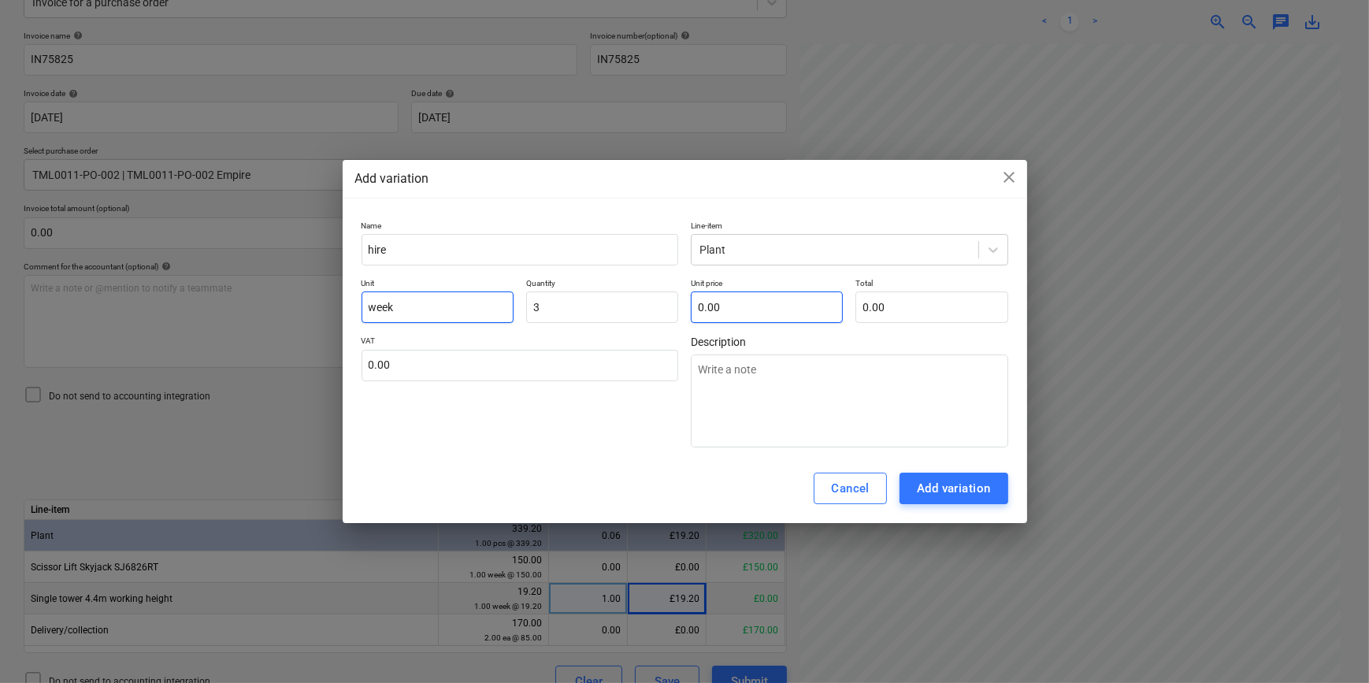
type input "3.00"
type textarea "x"
type input "1"
type input "3.00"
type textarea "x"
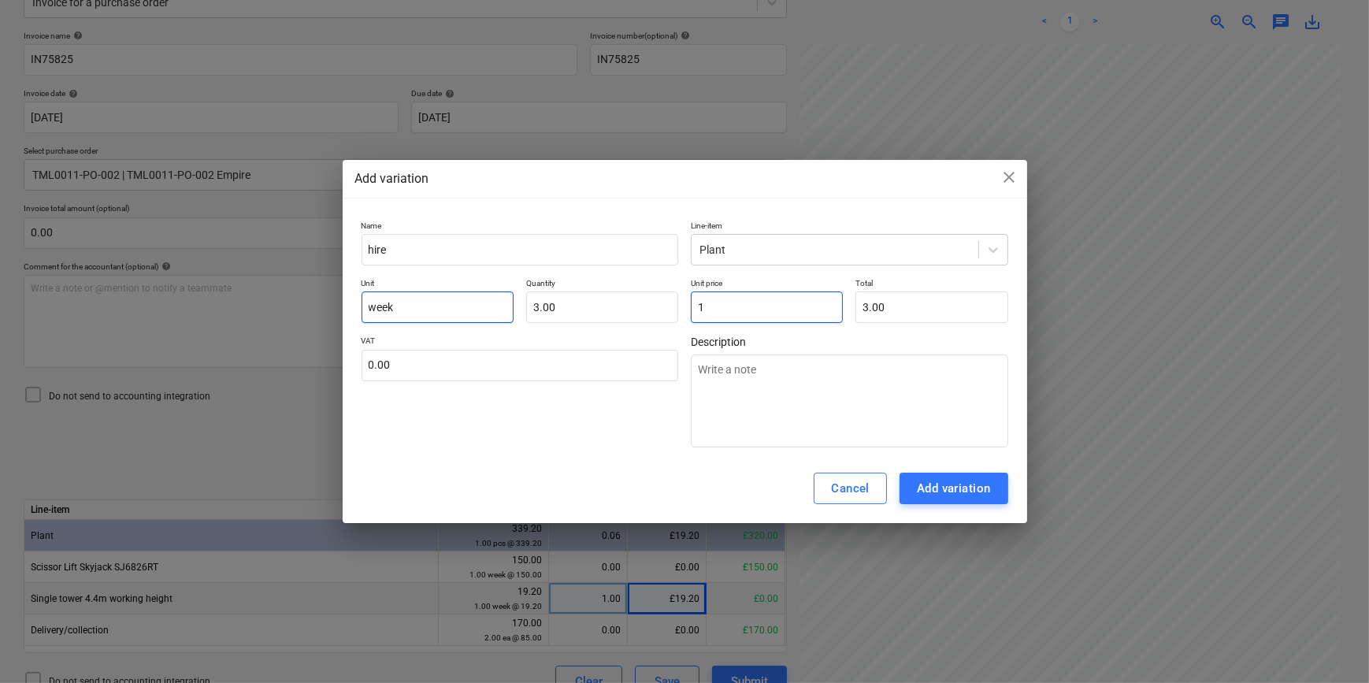
type input "19"
type input "57.00"
type textarea "x"
type input "19."
type textarea "x"
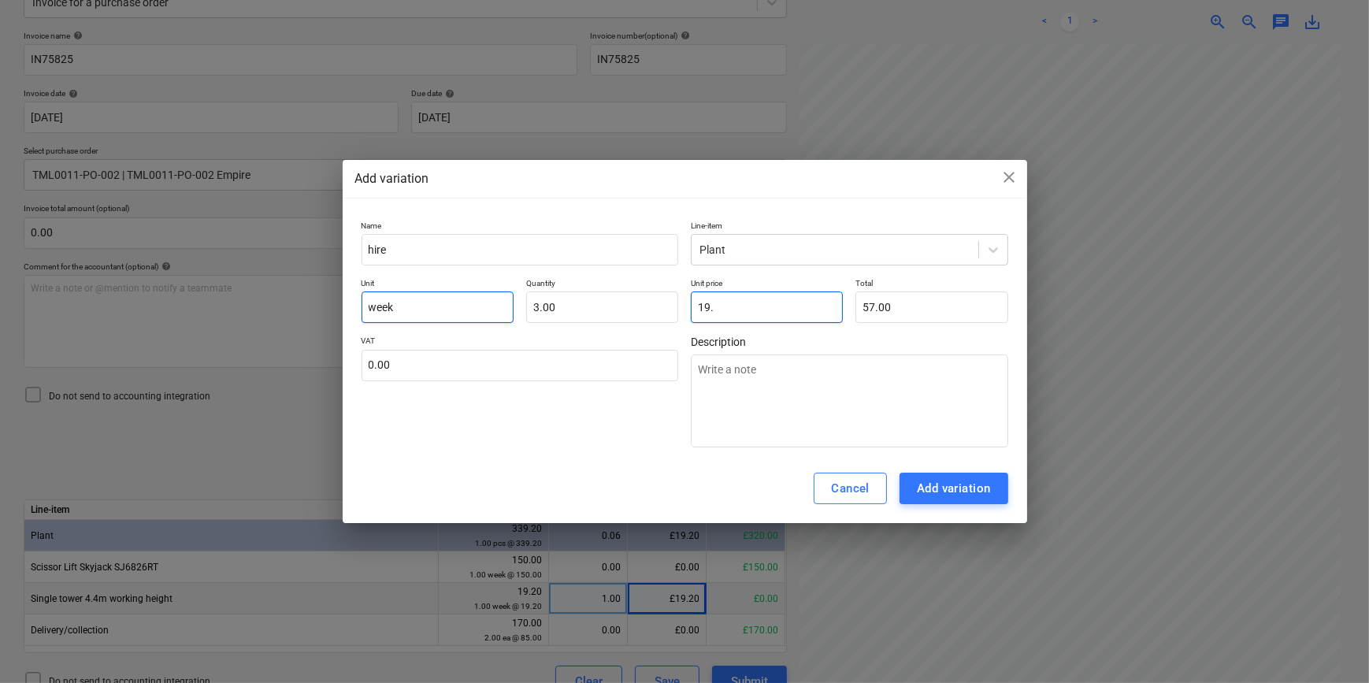
type input "19.2"
type input "57.60"
type input "19.20"
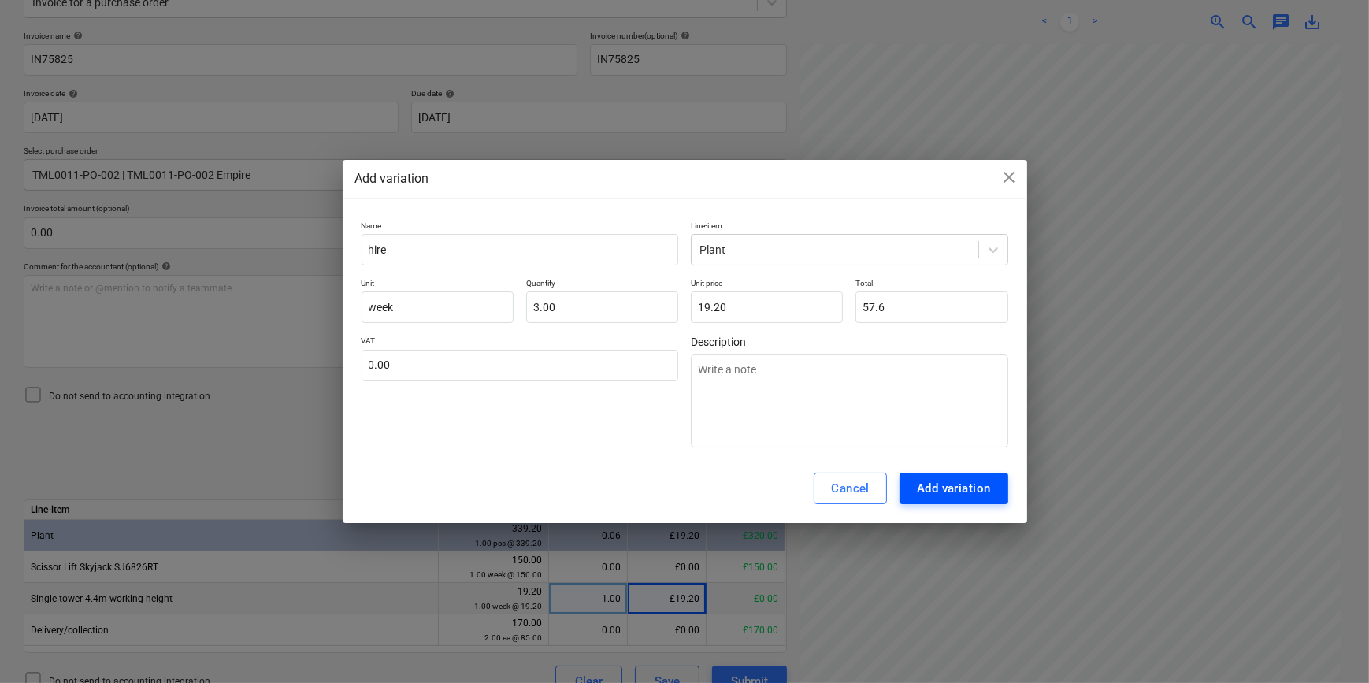
type input "57.60"
click at [961, 492] on div "Add variation" at bounding box center [954, 488] width 74 height 20
type textarea "x"
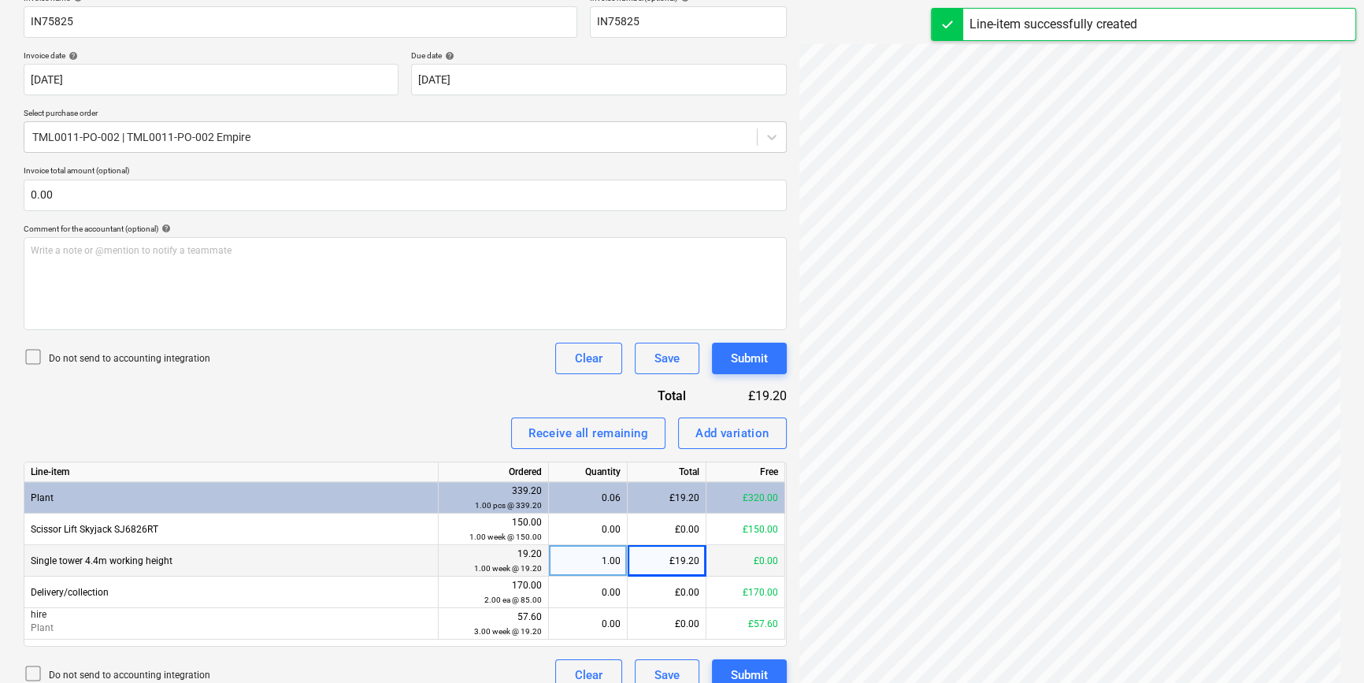
scroll to position [272, 0]
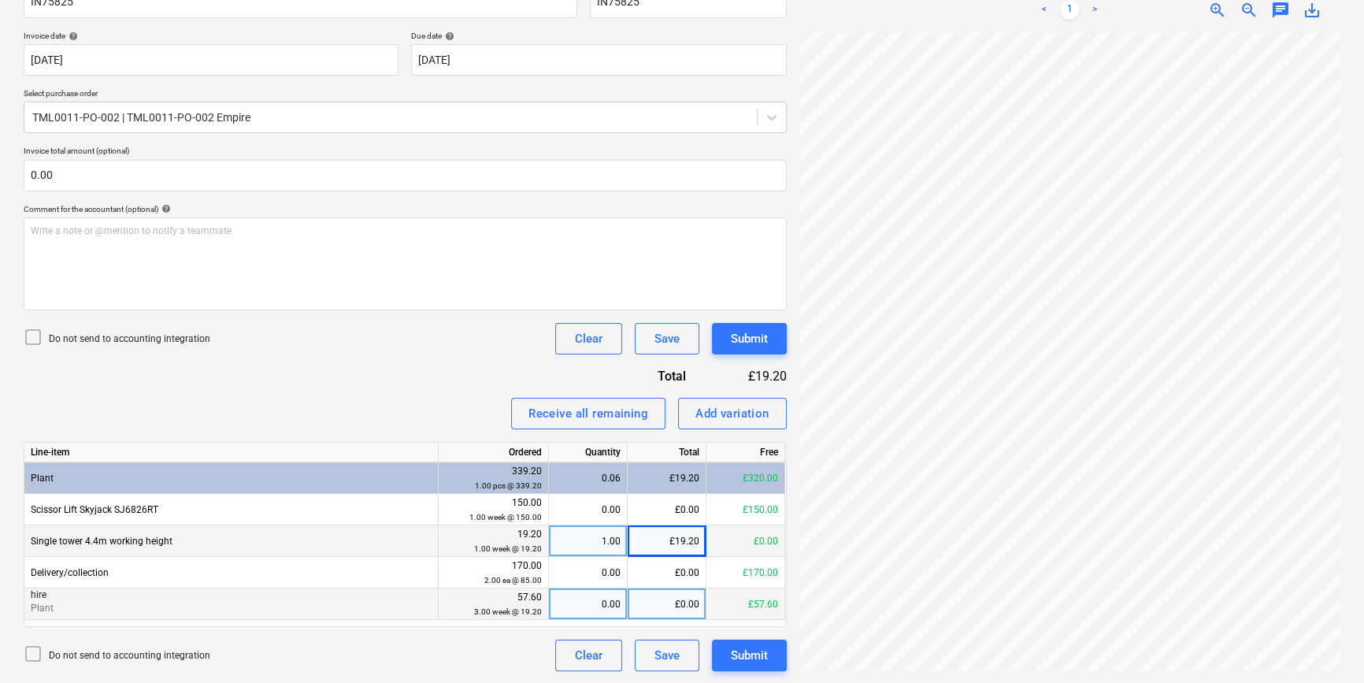
click at [587, 602] on div "0.00" at bounding box center [587, 604] width 65 height 32
type input "3"
click at [587, 543] on div "1.00" at bounding box center [587, 541] width 65 height 32
click at [382, 542] on div "Single tower 4.4m working height" at bounding box center [231, 541] width 414 height 32
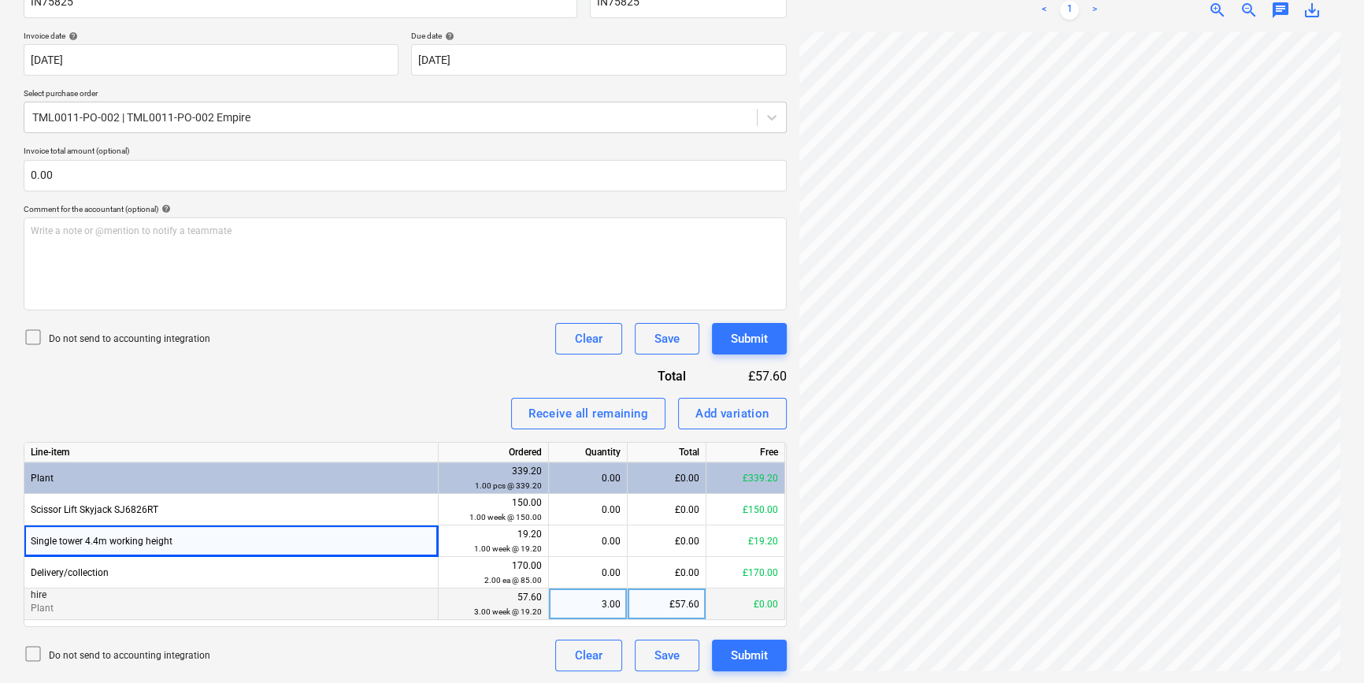
click at [598, 605] on div "3.00" at bounding box center [587, 604] width 65 height 32
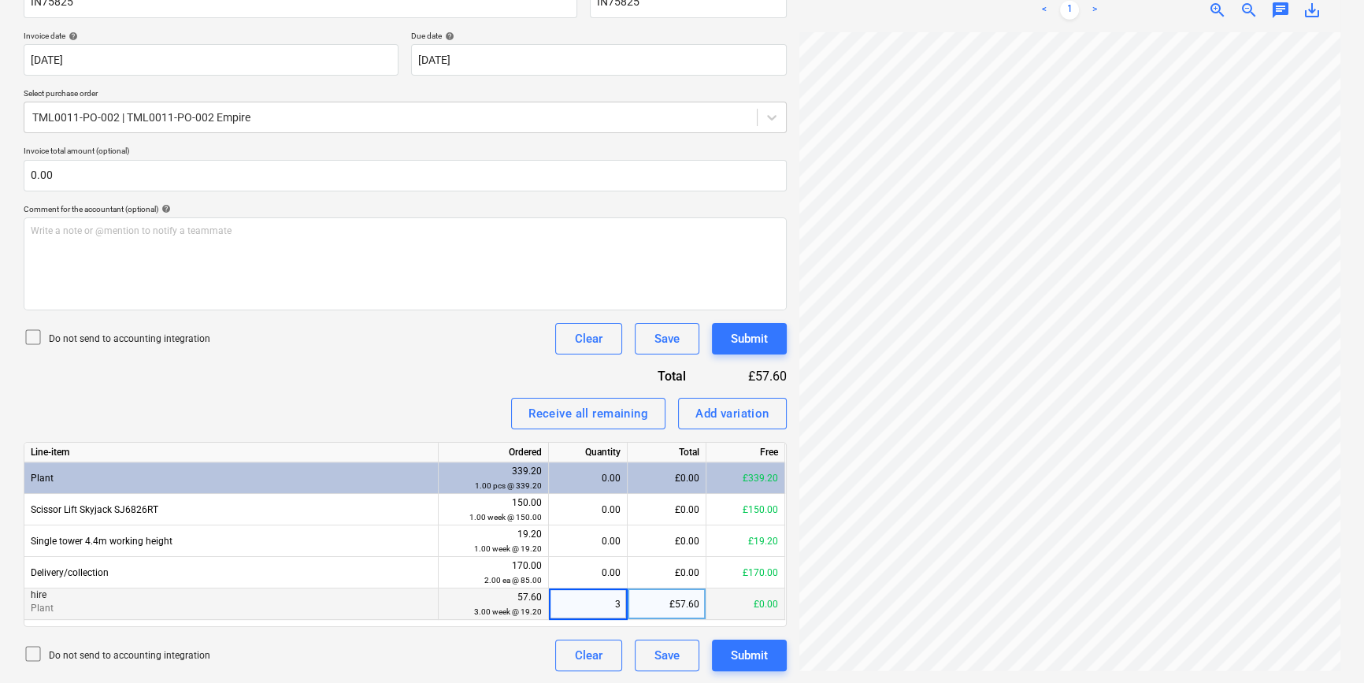
type input "4"
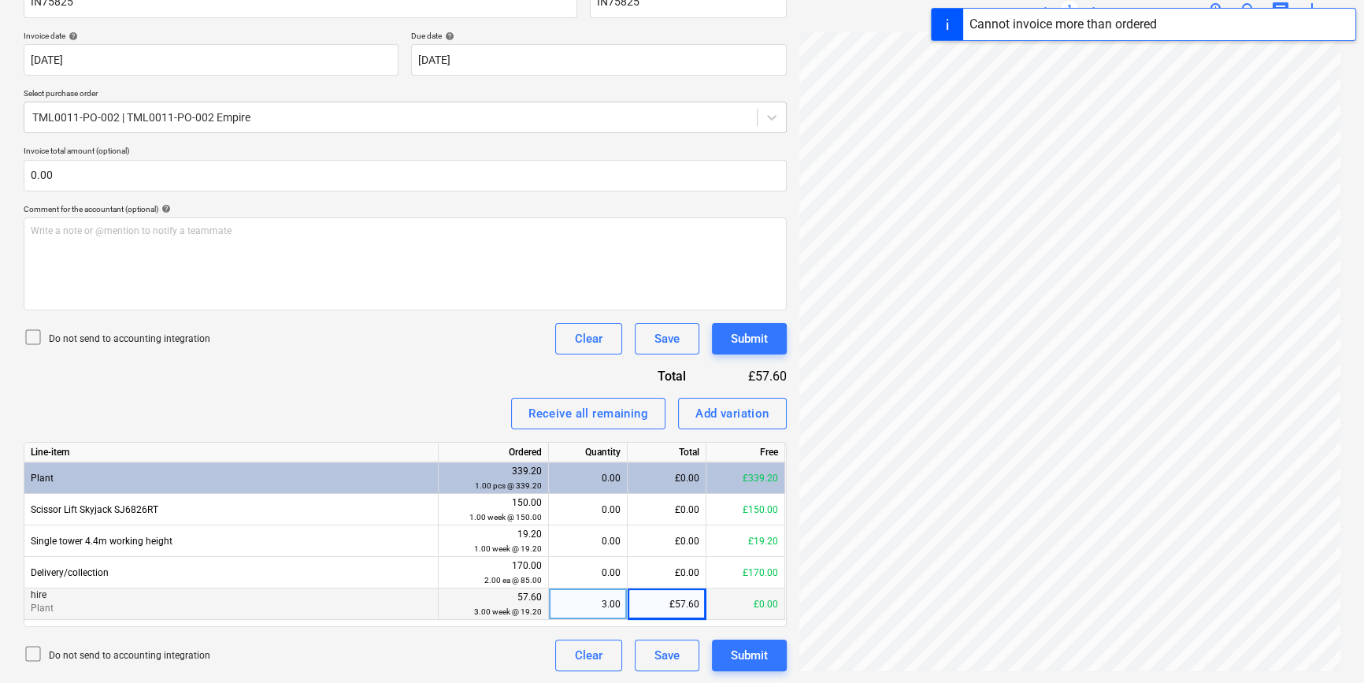
click at [601, 606] on div "3.00" at bounding box center [587, 604] width 65 height 32
type input "4"
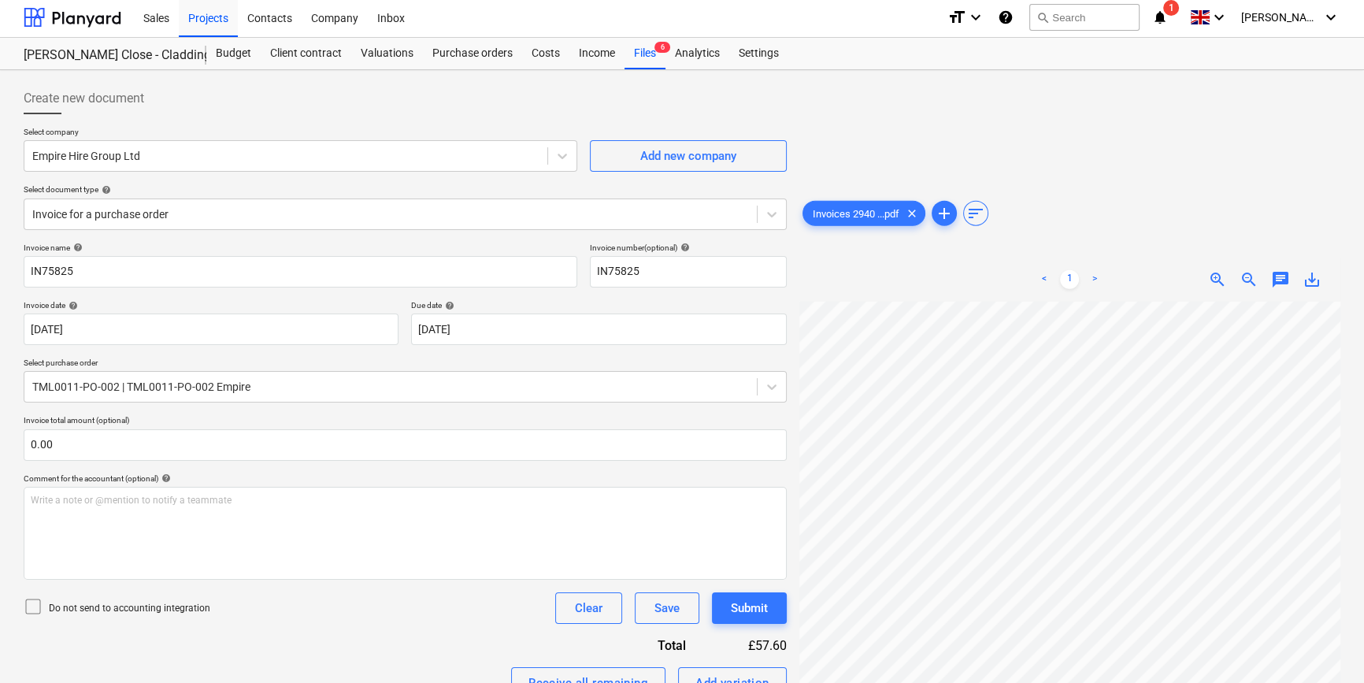
scroll to position [0, 0]
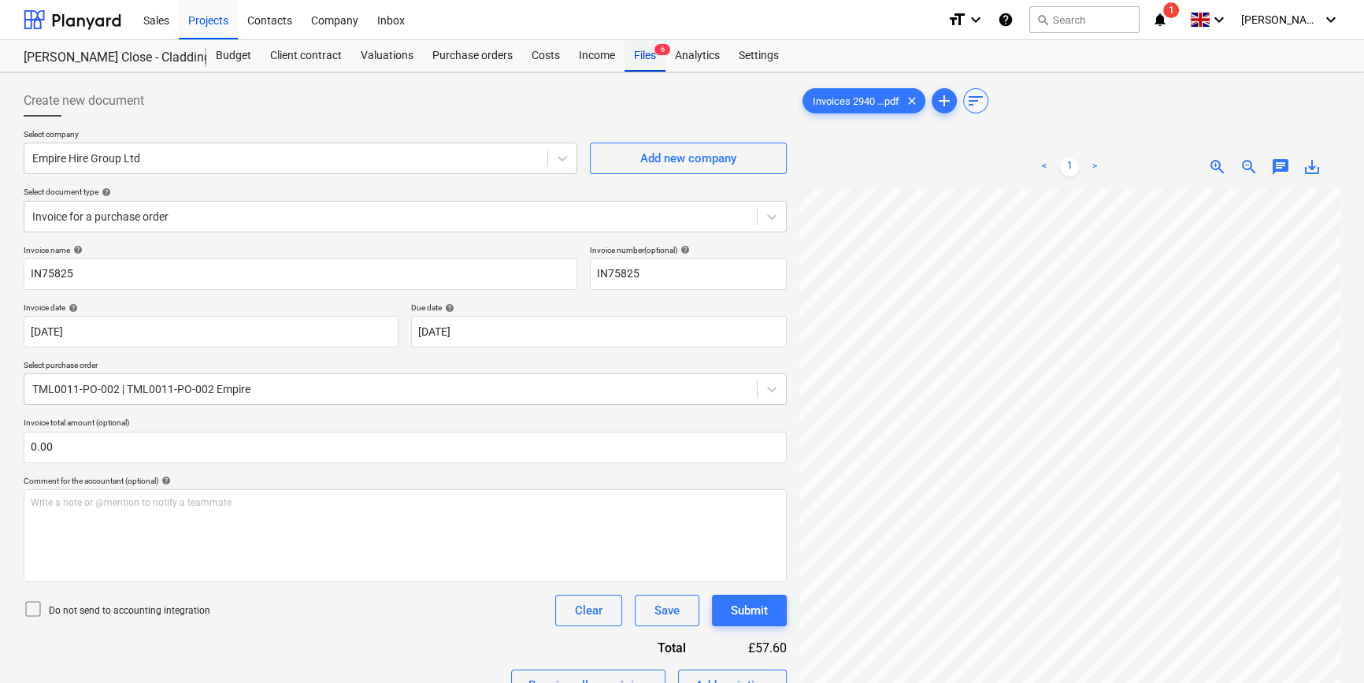
click at [640, 55] on div "Files 6" at bounding box center [645, 56] width 41 height 32
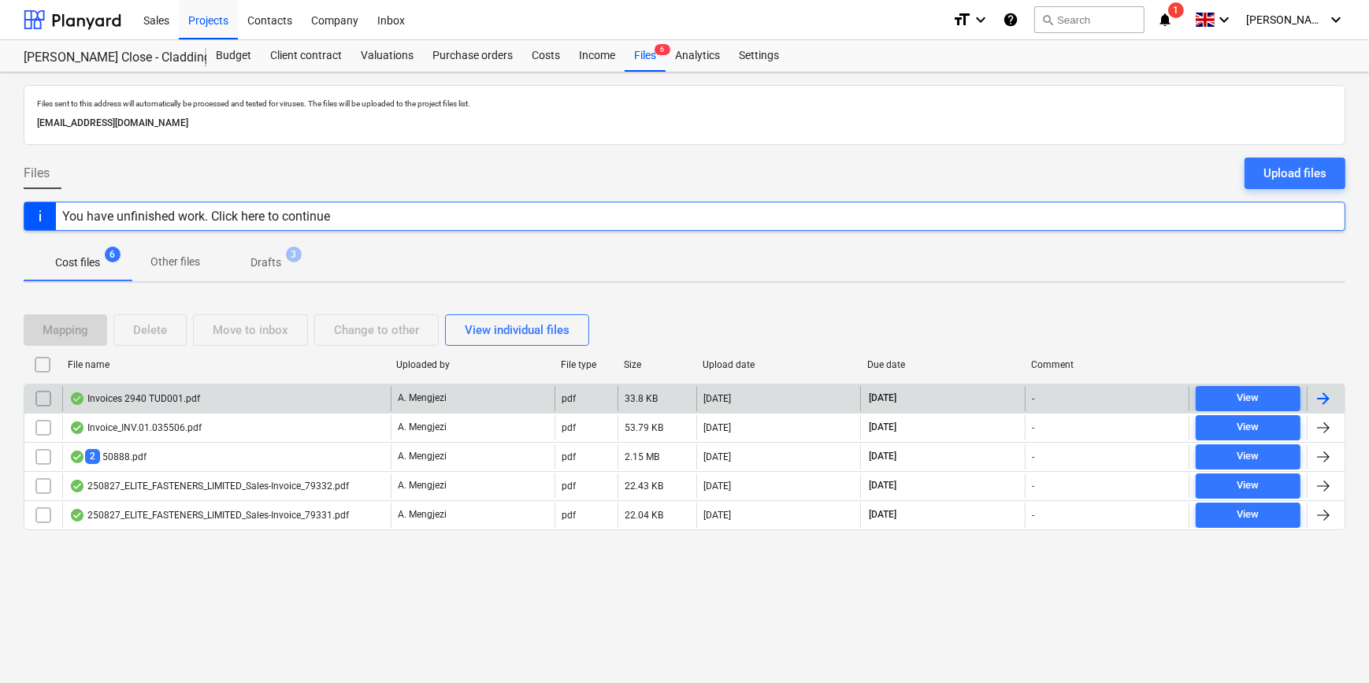
click at [1092, 395] on div at bounding box center [1323, 398] width 19 height 19
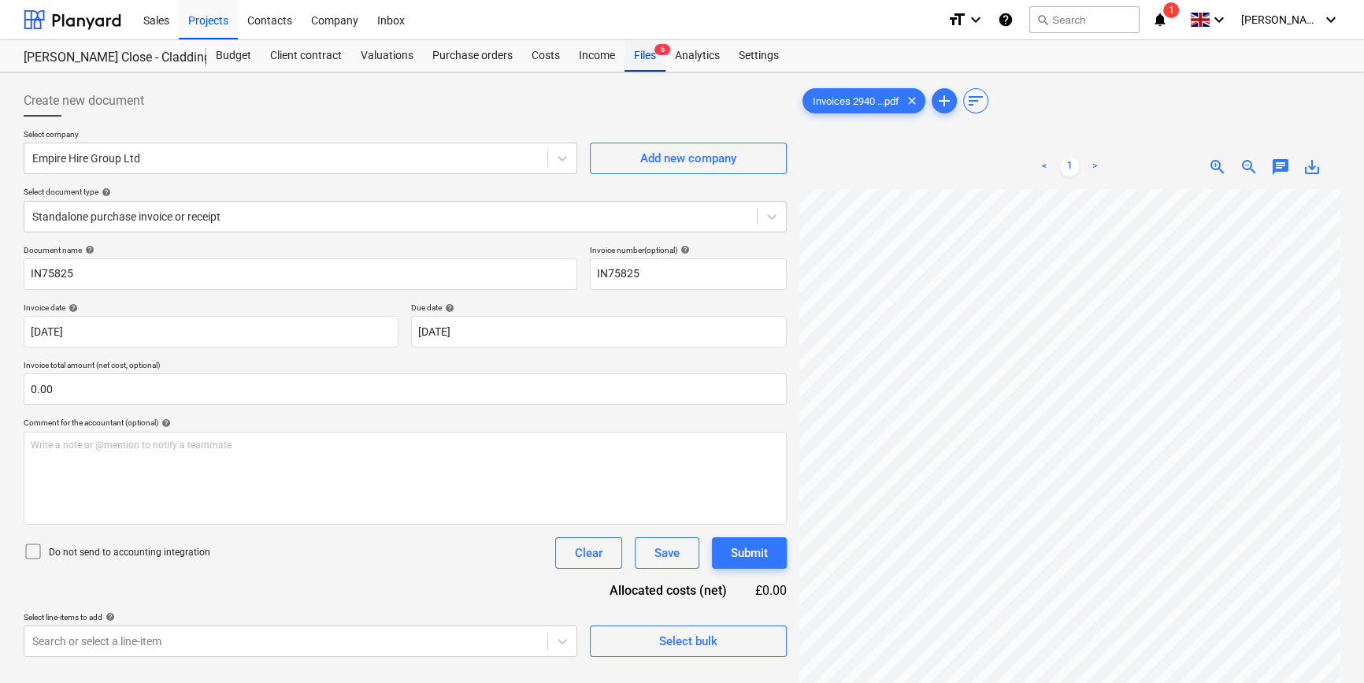
click at [643, 59] on div "Files 6" at bounding box center [645, 56] width 41 height 32
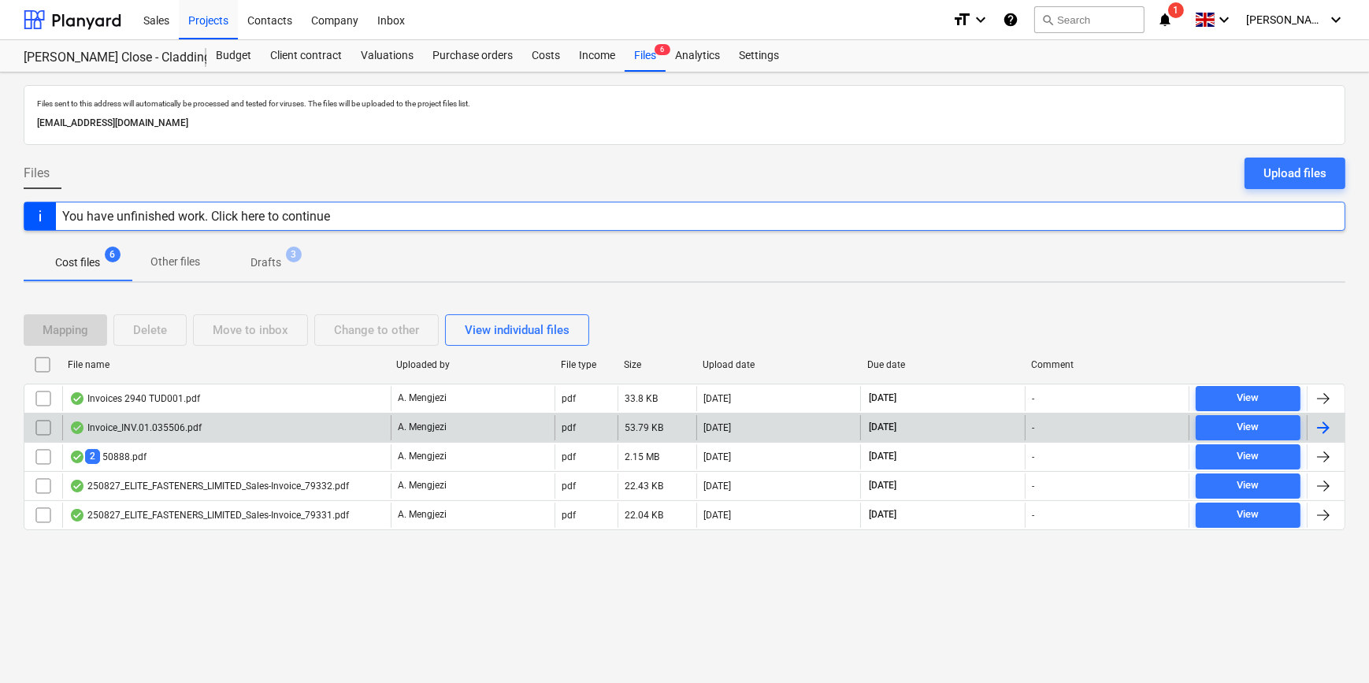
click at [1092, 419] on div at bounding box center [1323, 427] width 19 height 19
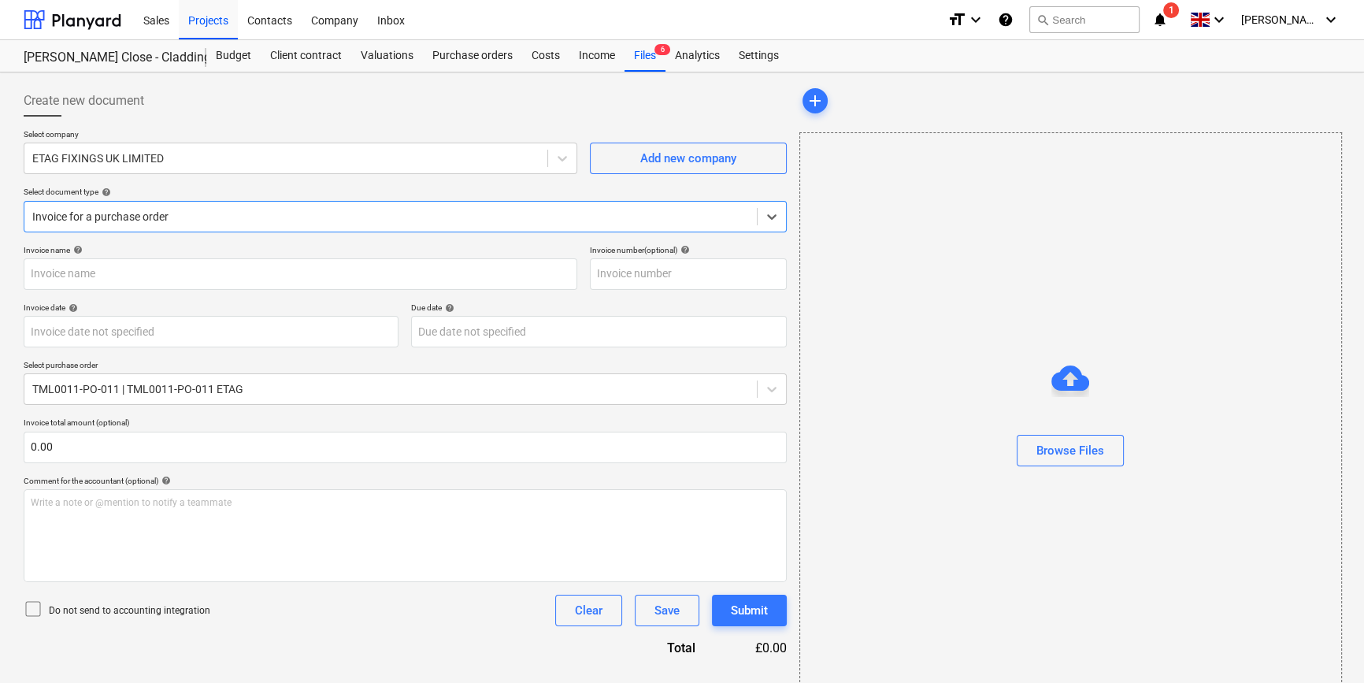
type input "#INV.01.035506"
type input "[DATE]"
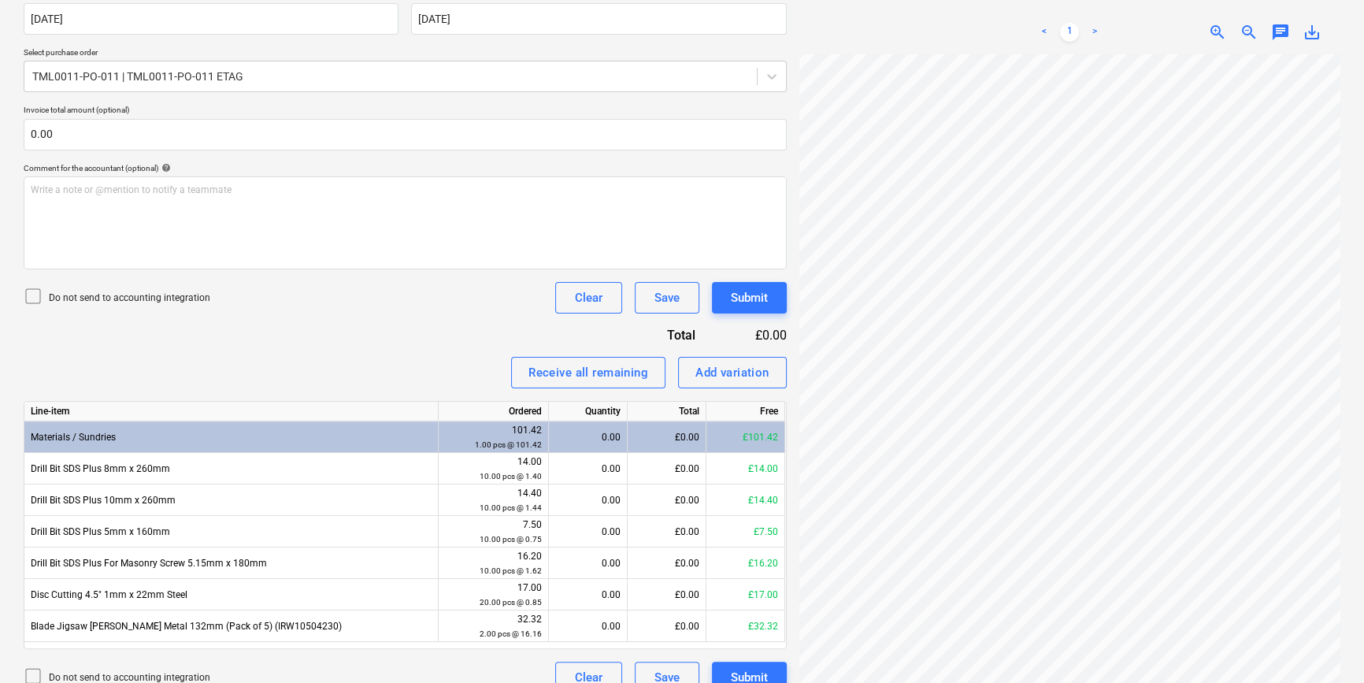
scroll to position [335, 0]
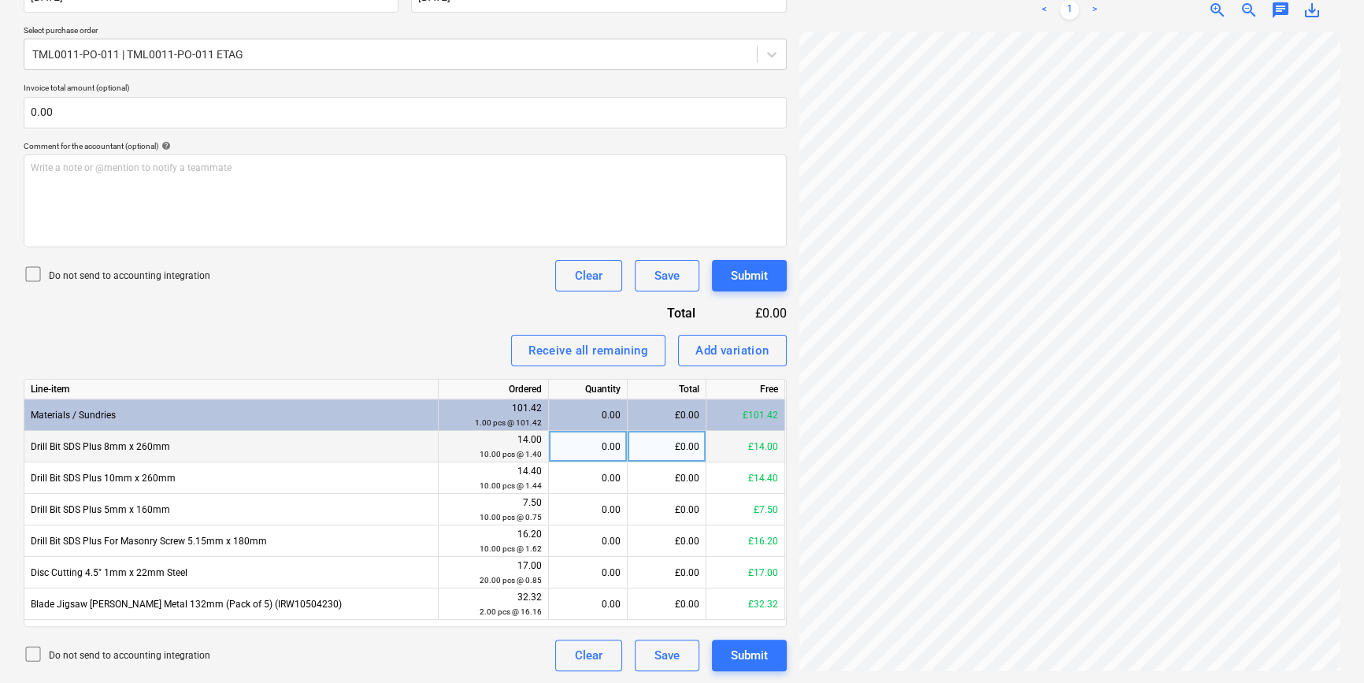
click at [584, 442] on div "0.00" at bounding box center [587, 447] width 65 height 32
type input "10"
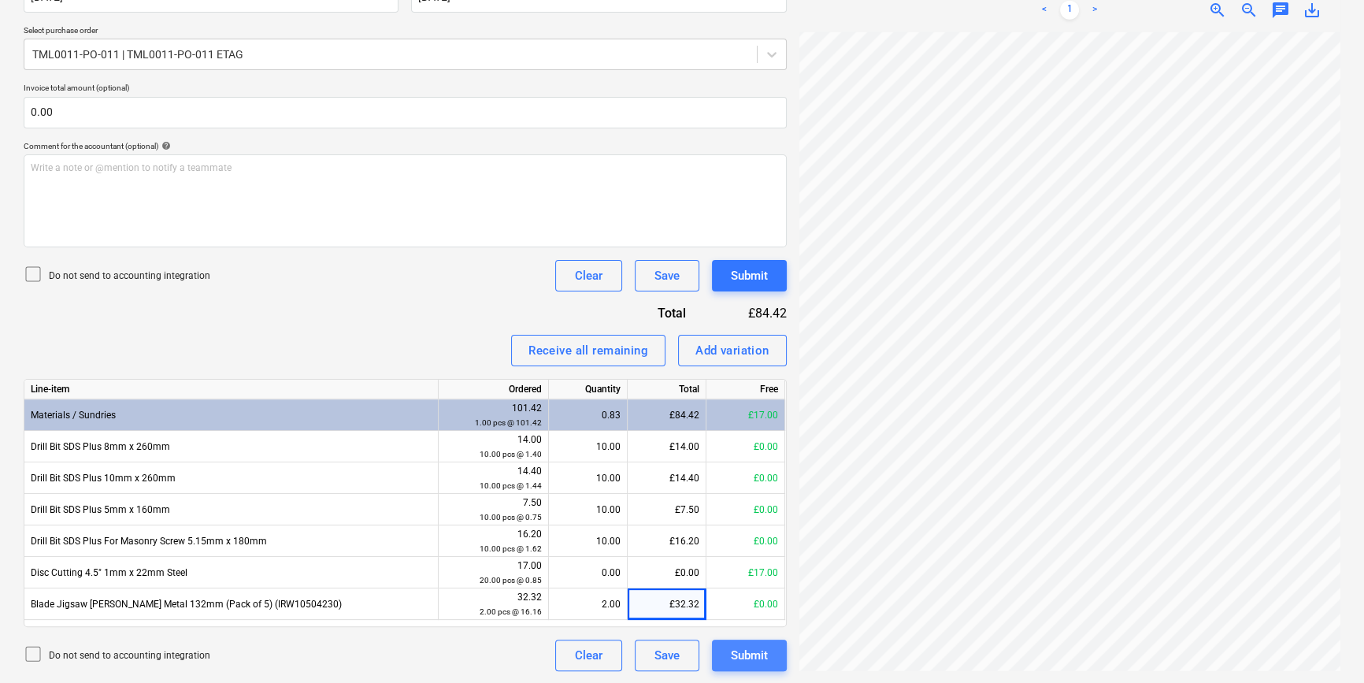
click at [747, 649] on div "Submit" at bounding box center [749, 655] width 37 height 20
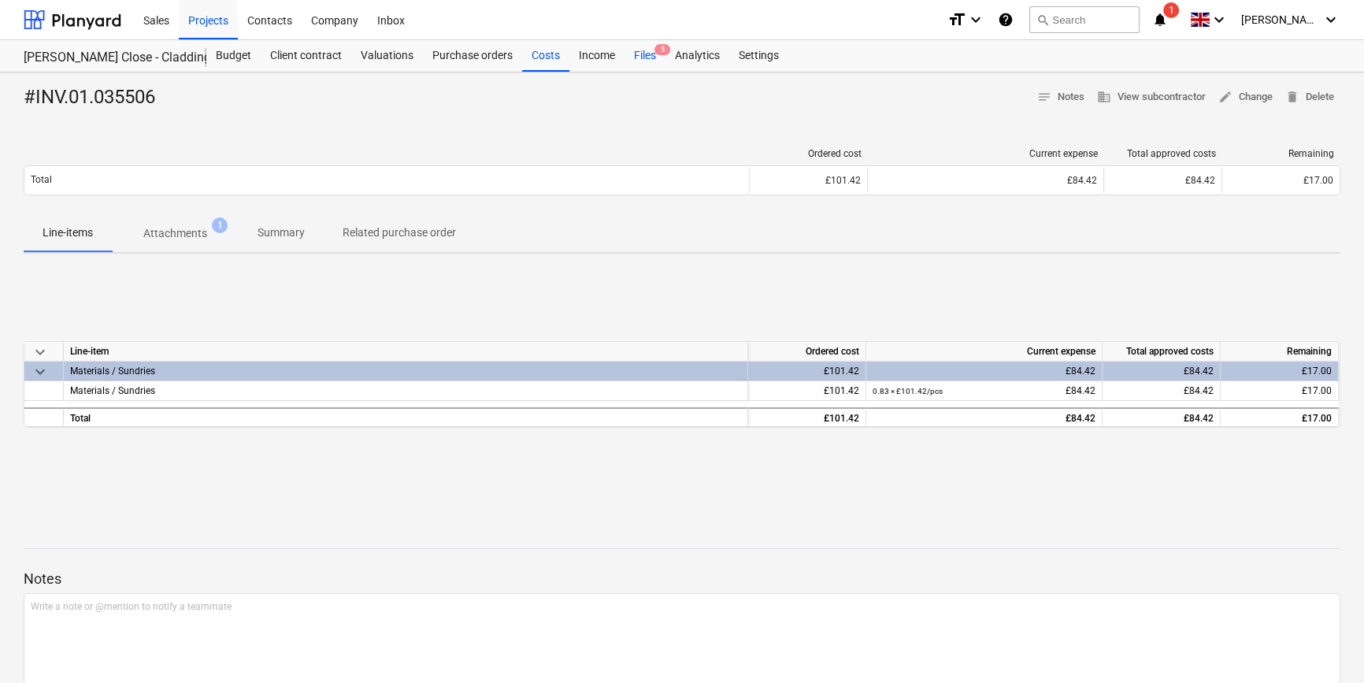
click at [641, 56] on div "Files 5" at bounding box center [645, 56] width 41 height 32
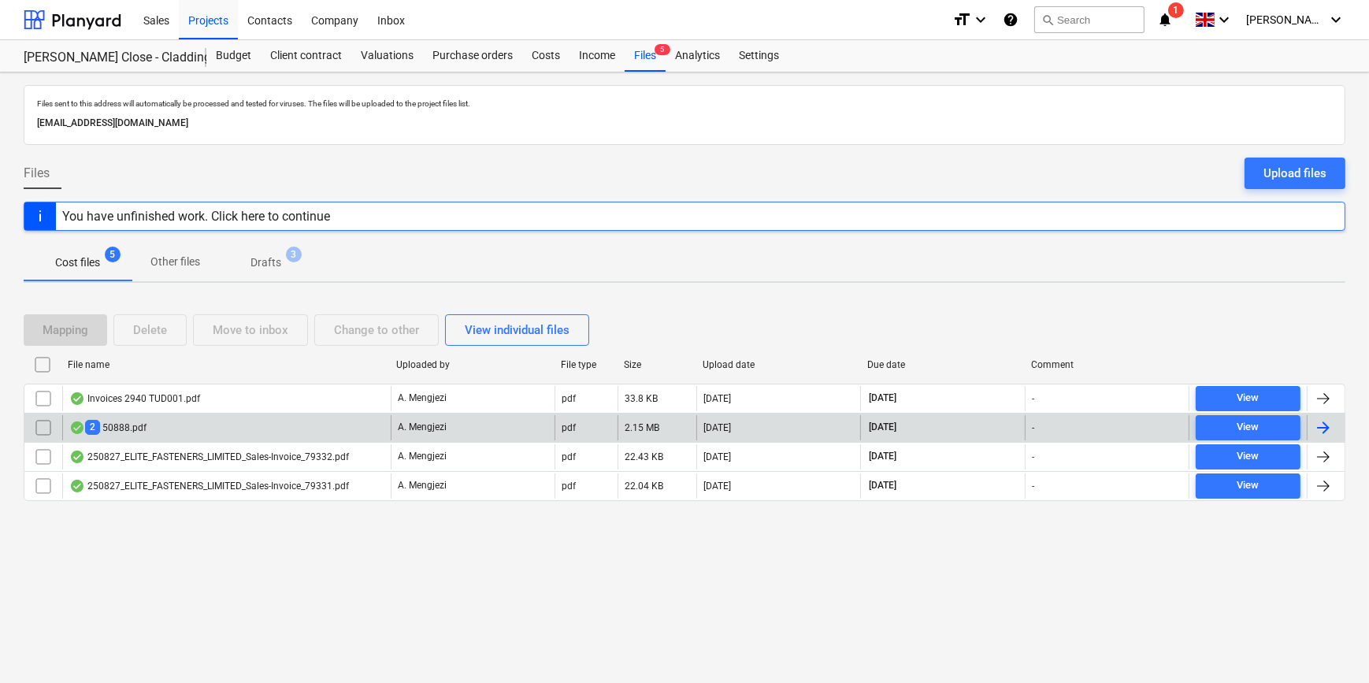
click at [1092, 420] on div at bounding box center [1323, 427] width 19 height 19
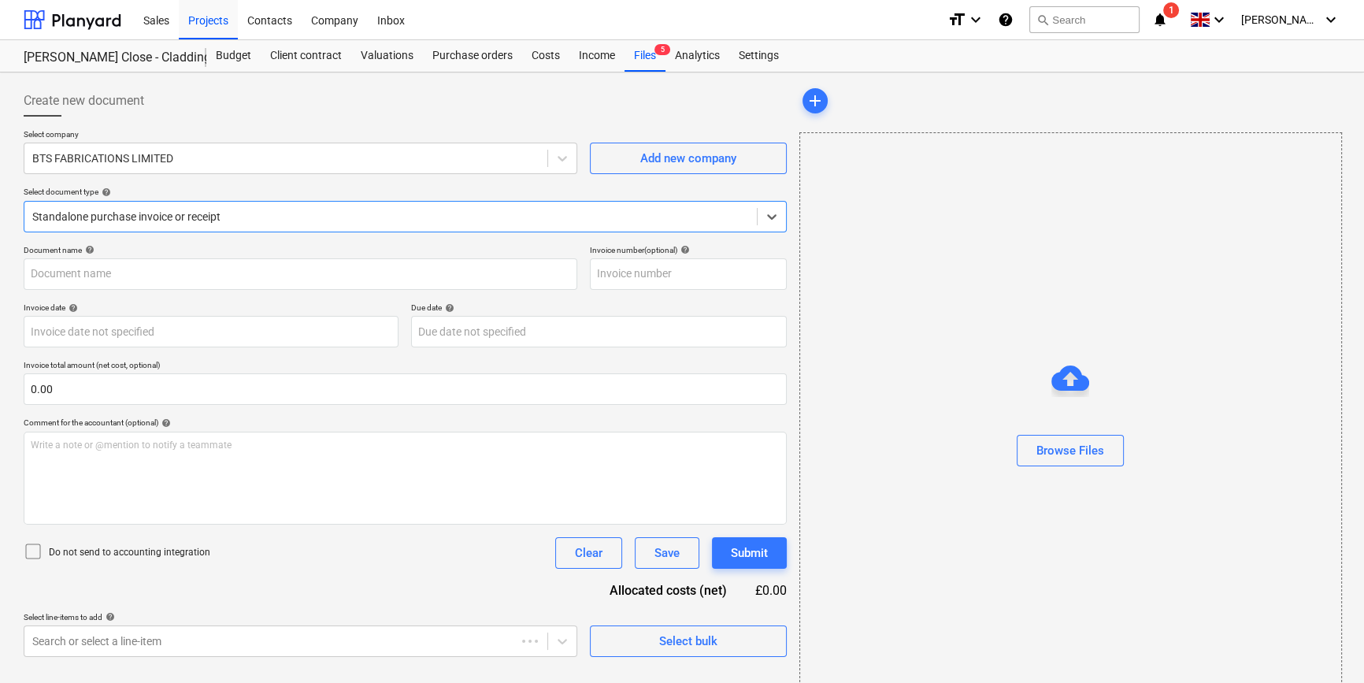
type input "50893"
type input "[DATE]"
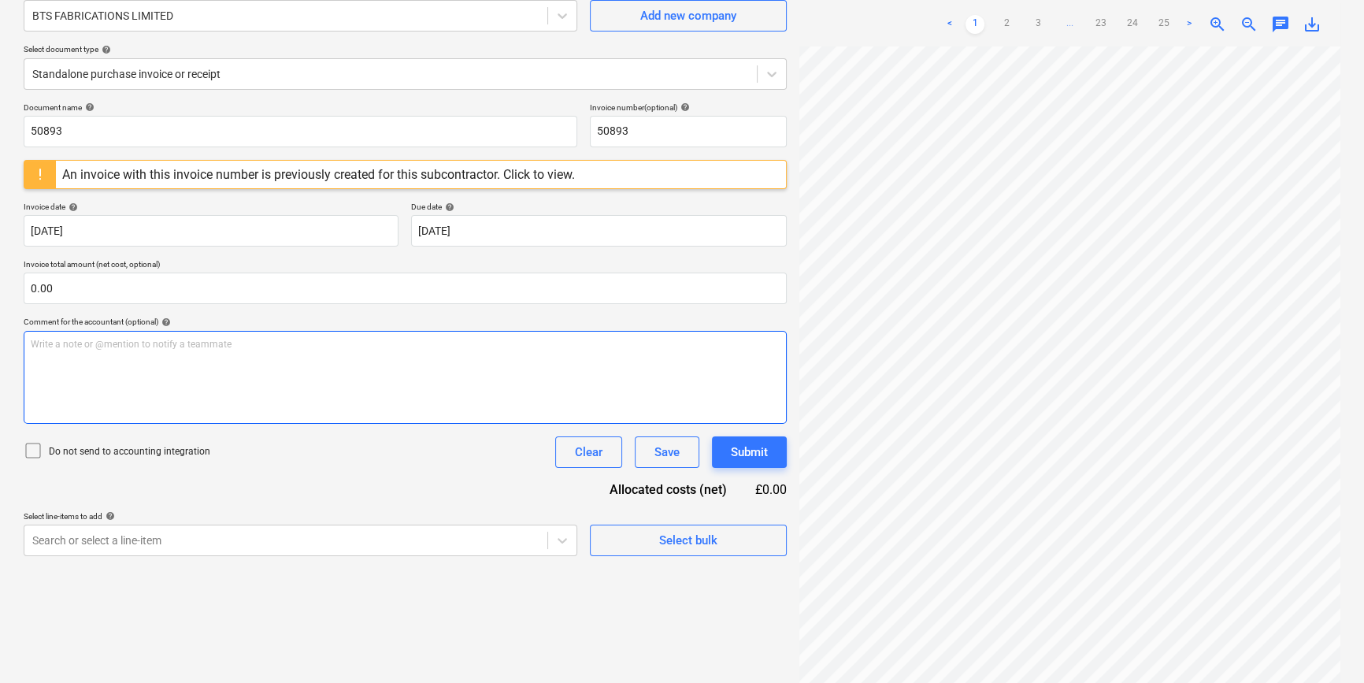
scroll to position [71, 0]
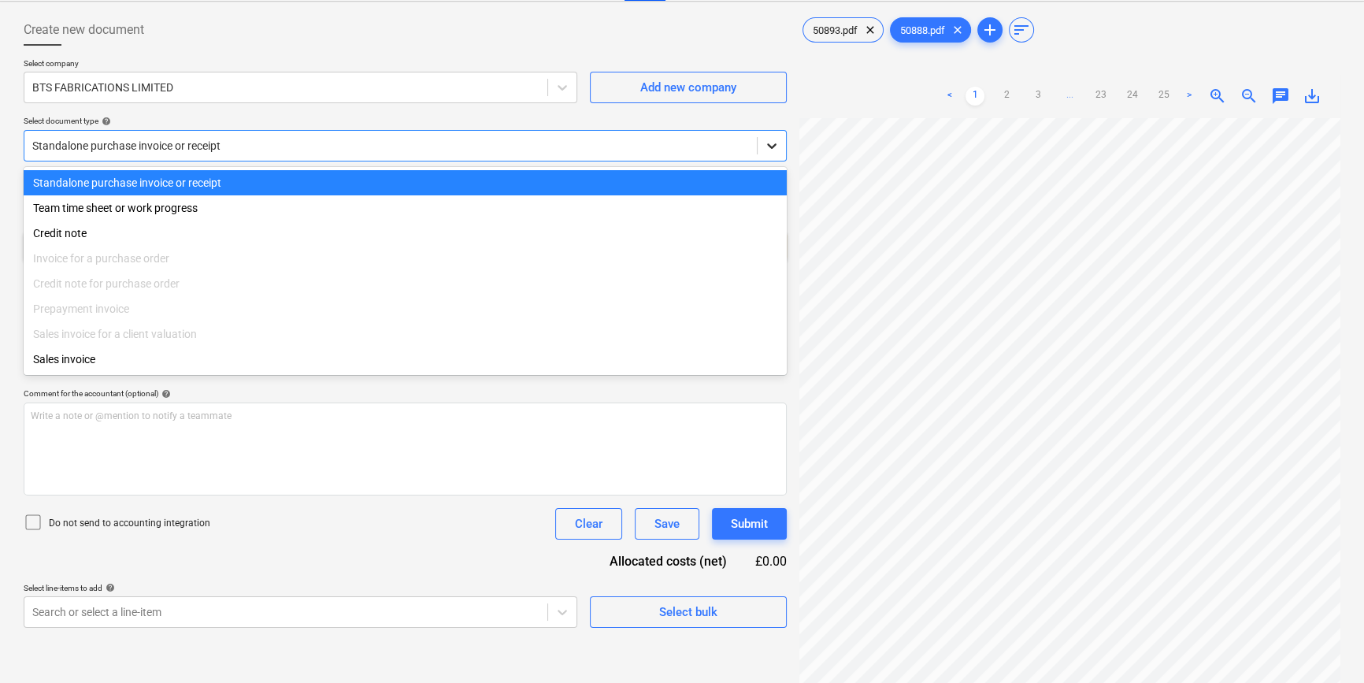
click at [772, 146] on icon at bounding box center [771, 146] width 9 height 6
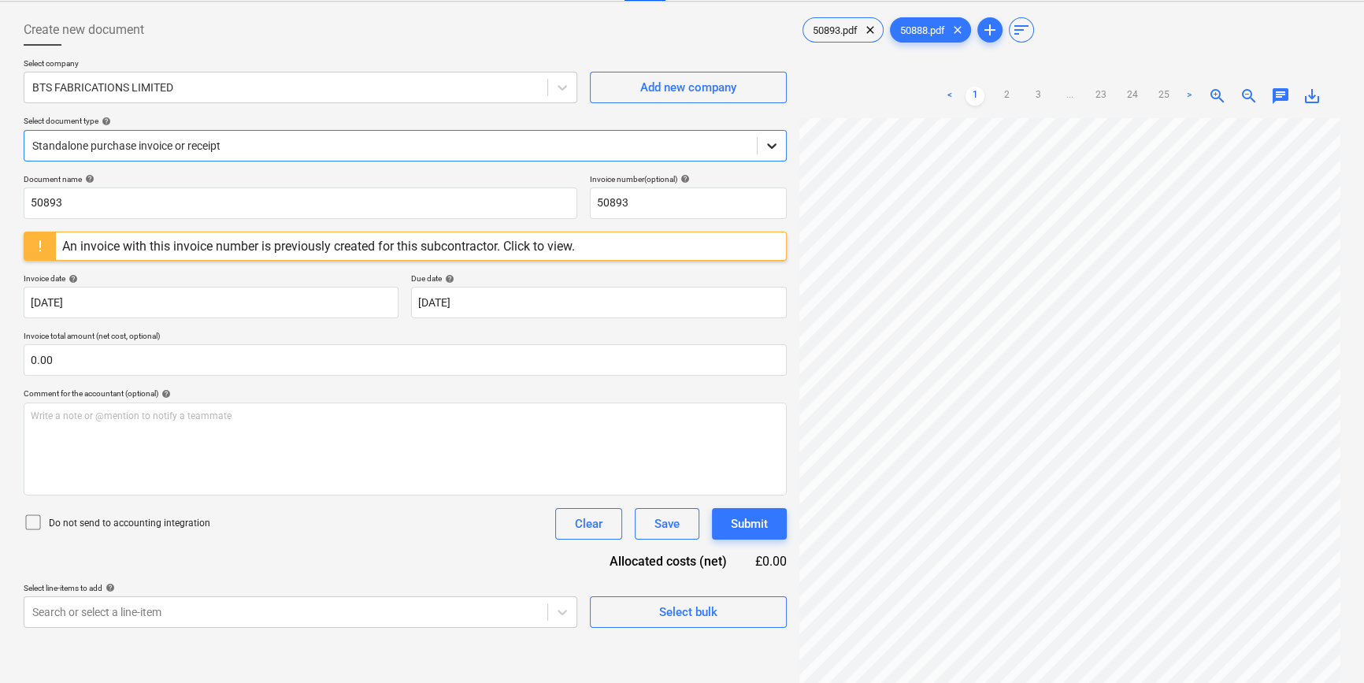
click at [772, 146] on icon at bounding box center [771, 146] width 9 height 6
click at [1092, 95] on link "25" at bounding box center [1164, 96] width 19 height 19
click at [972, 93] on link "1" at bounding box center [975, 96] width 19 height 19
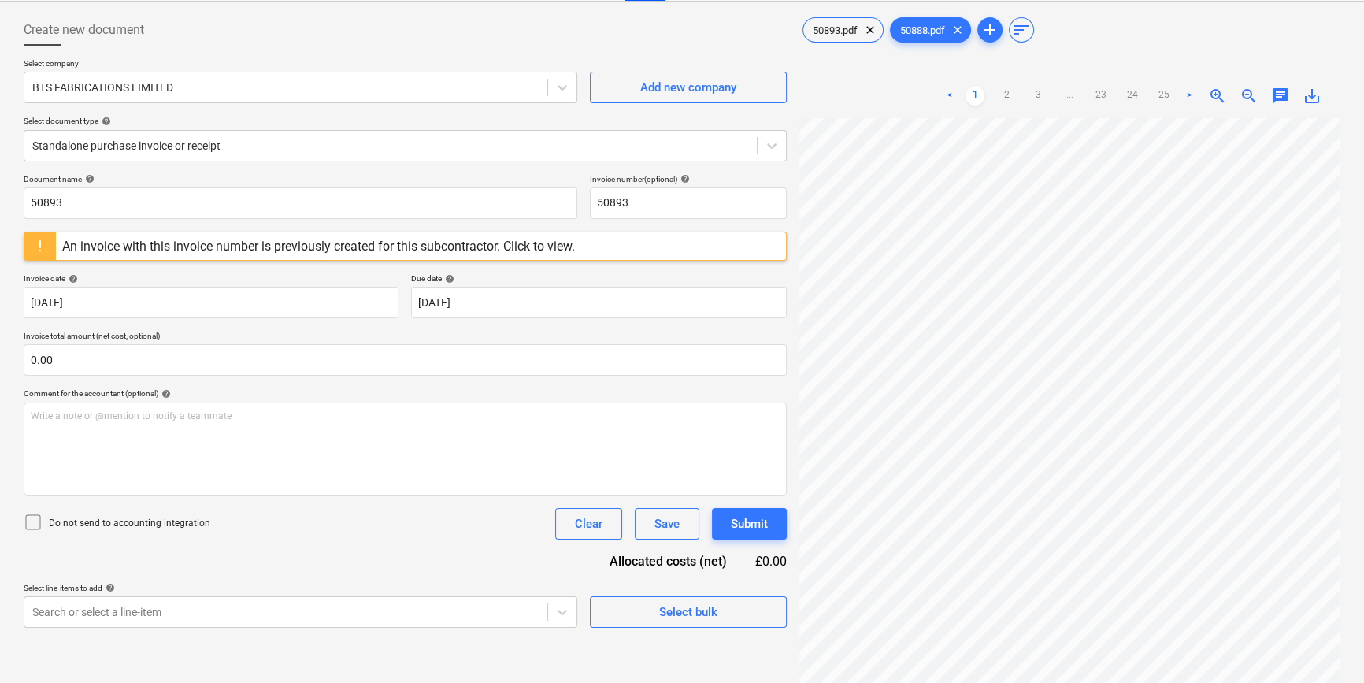
scroll to position [93, 170]
click at [1092, 91] on link ">" at bounding box center [1189, 96] width 19 height 19
click at [1092, 95] on link ">" at bounding box center [1204, 96] width 19 height 19
click at [1092, 95] on link ">" at bounding box center [1220, 96] width 19 height 19
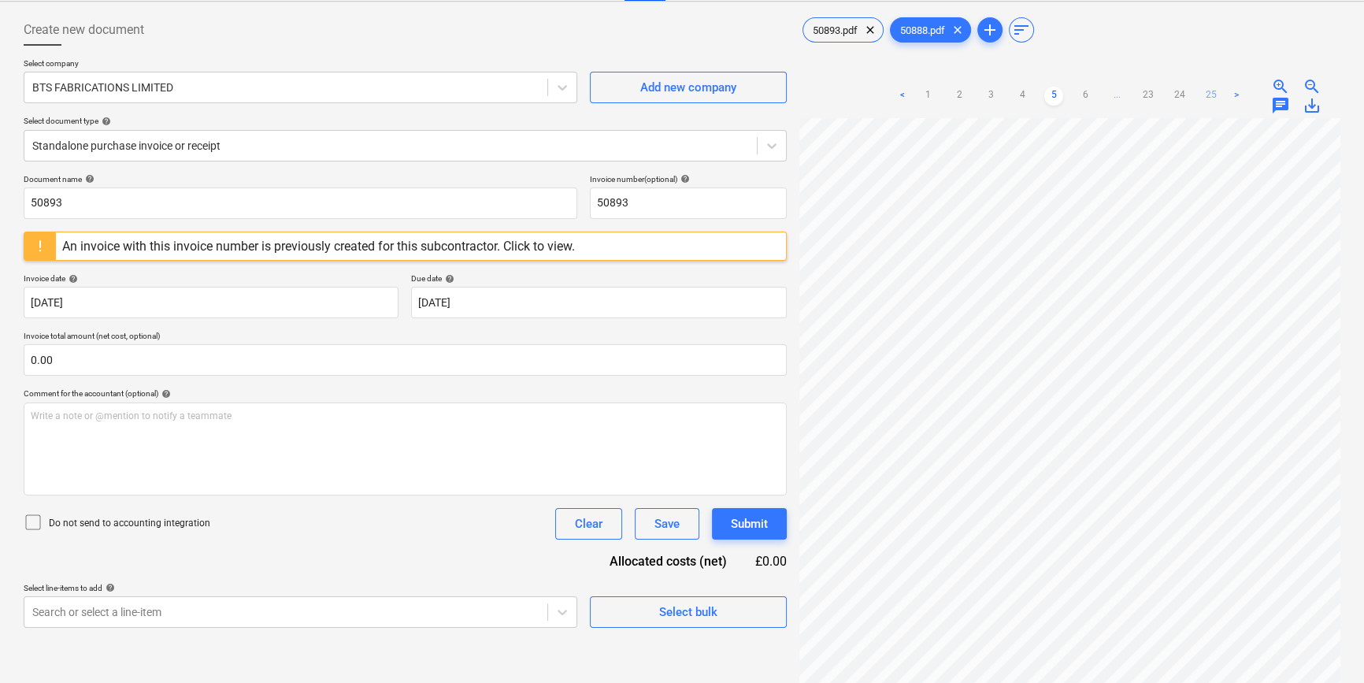
click at [1092, 96] on link "25" at bounding box center [1211, 96] width 19 height 19
click at [1037, 95] on link "3" at bounding box center [1038, 96] width 19 height 19
click at [1092, 95] on link "25" at bounding box center [1179, 96] width 19 height 19
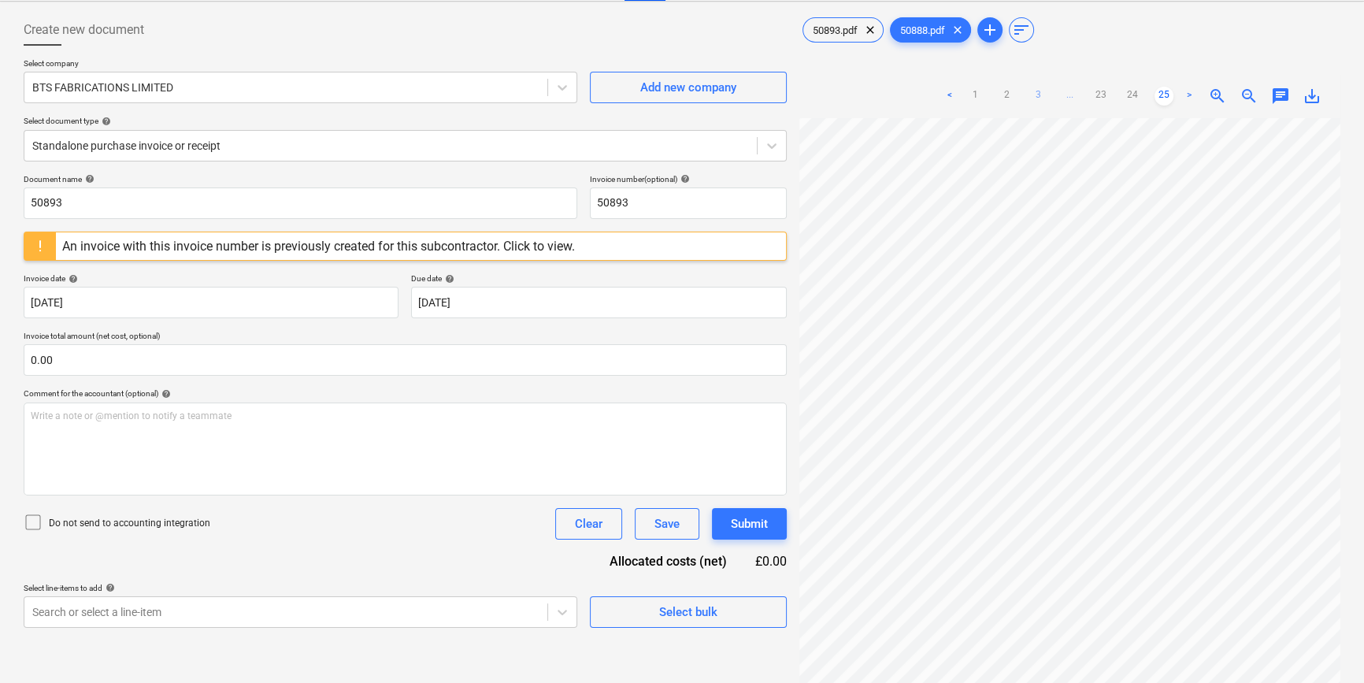
click at [1034, 94] on link "3" at bounding box center [1038, 96] width 19 height 19
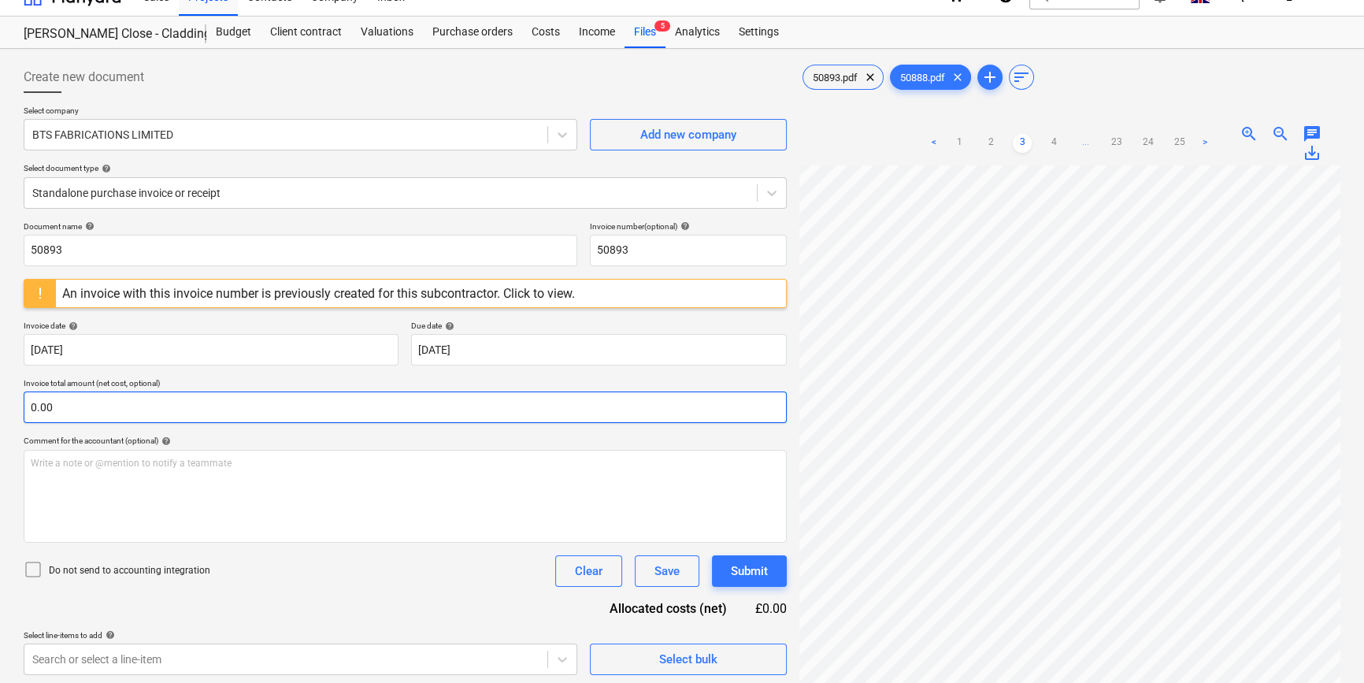
scroll to position [0, 0]
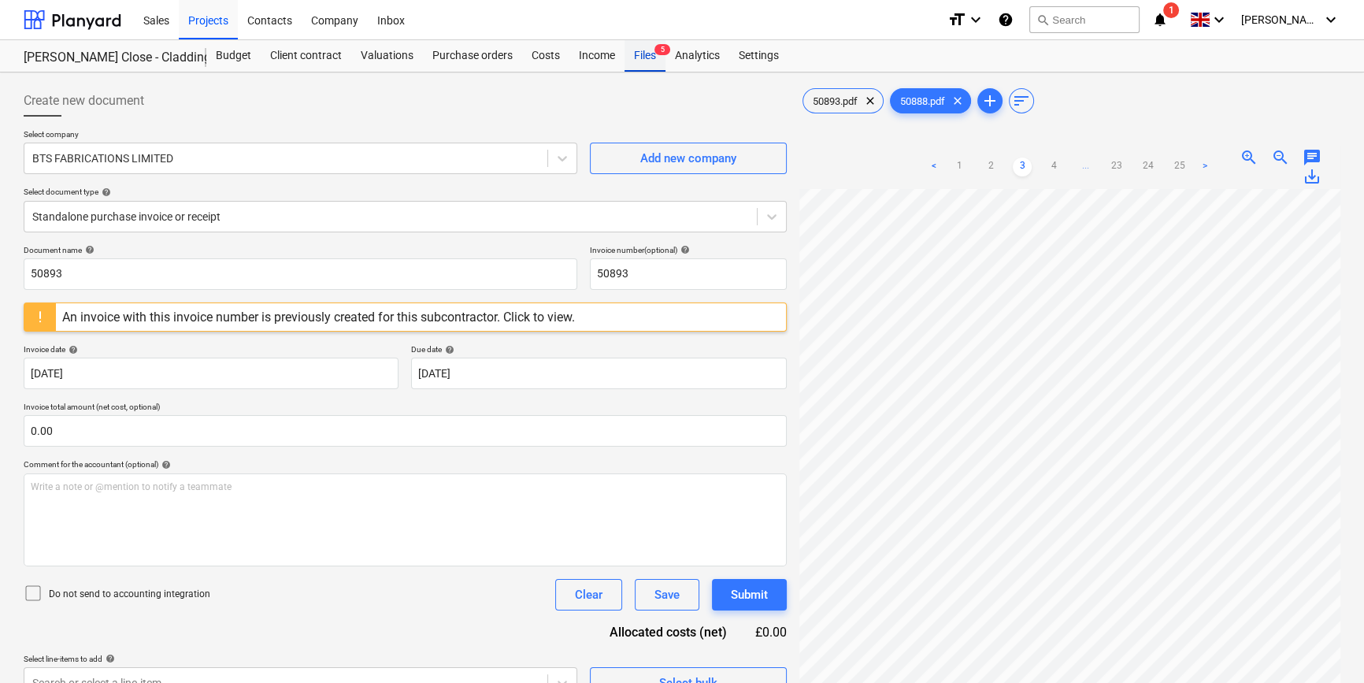
click at [640, 52] on div "Files 5" at bounding box center [645, 56] width 41 height 32
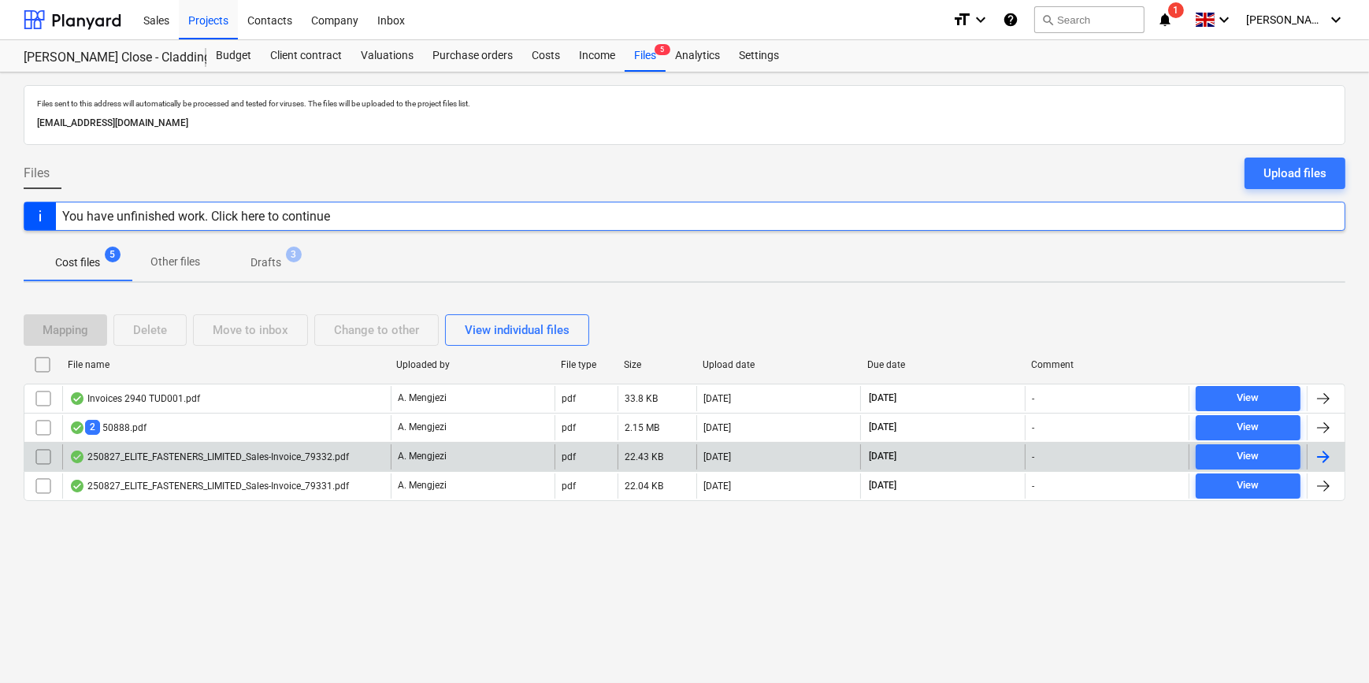
click at [1092, 455] on div at bounding box center [1323, 456] width 19 height 19
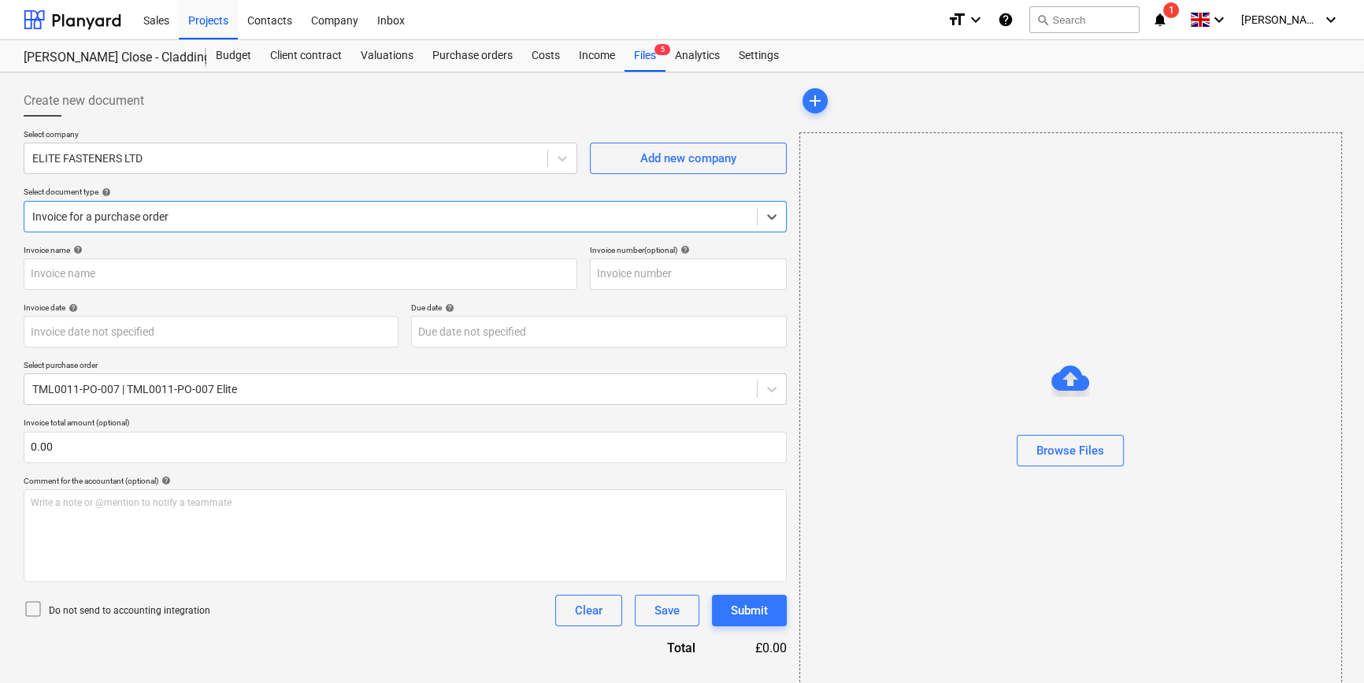
type input "79332"
type input "[DATE]"
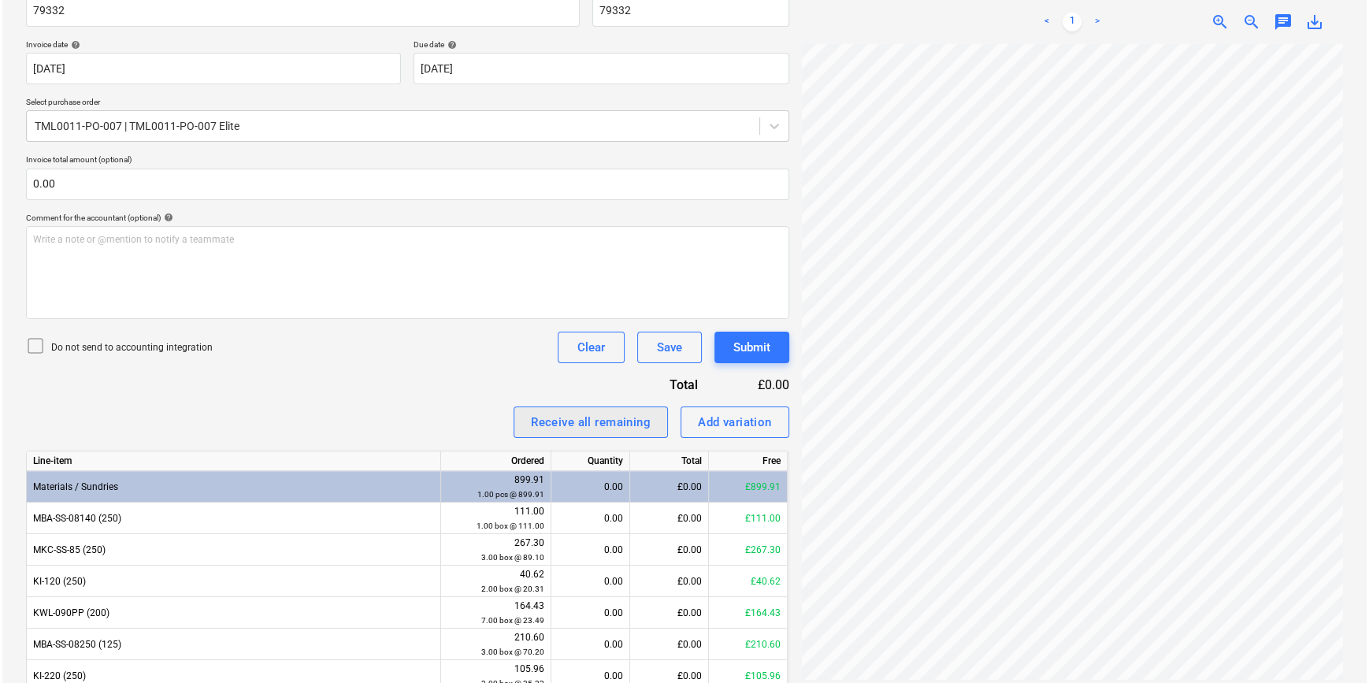
scroll to position [286, 0]
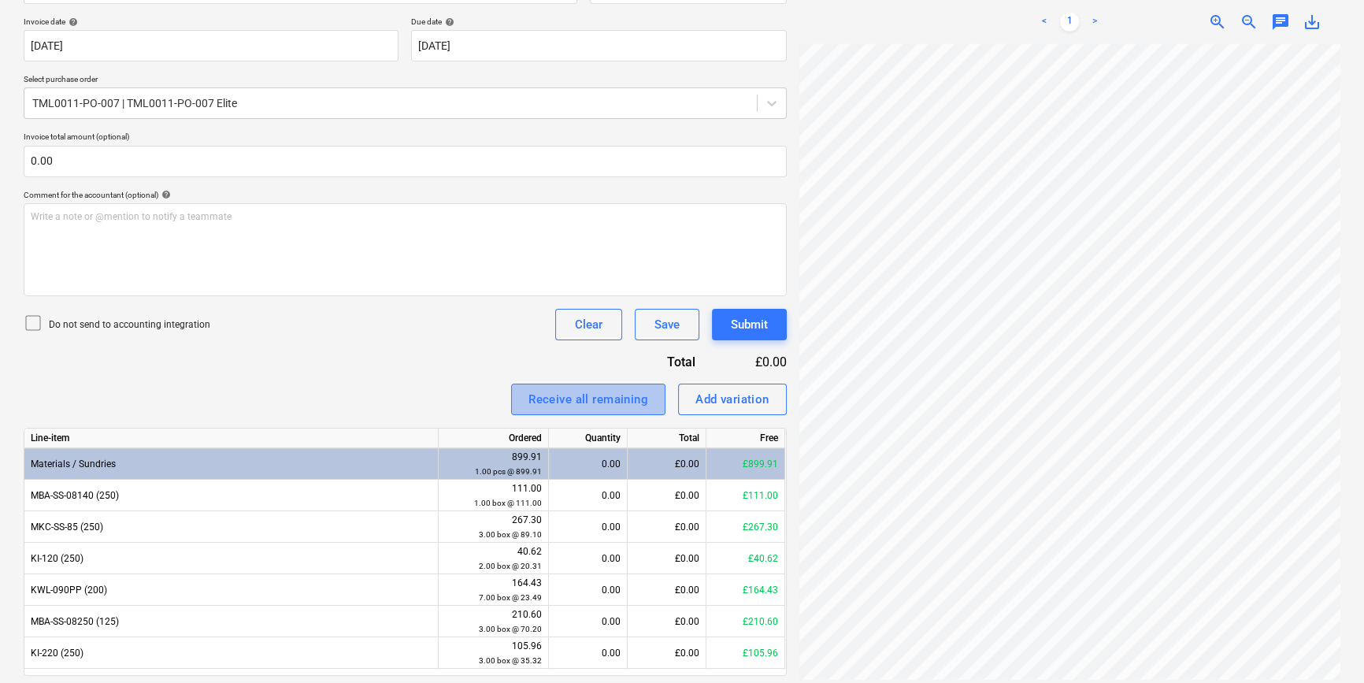
click at [548, 399] on div "Receive all remaining" at bounding box center [588, 399] width 120 height 20
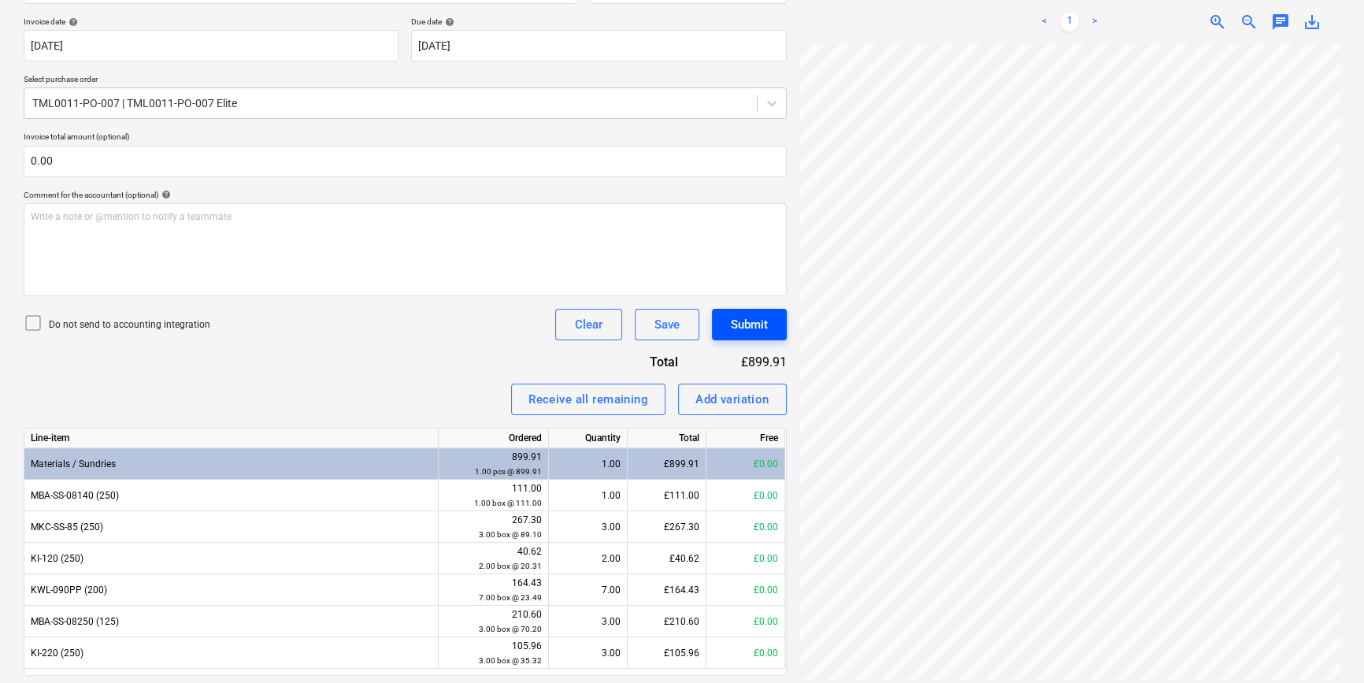
click at [739, 321] on div "Submit" at bounding box center [749, 324] width 37 height 20
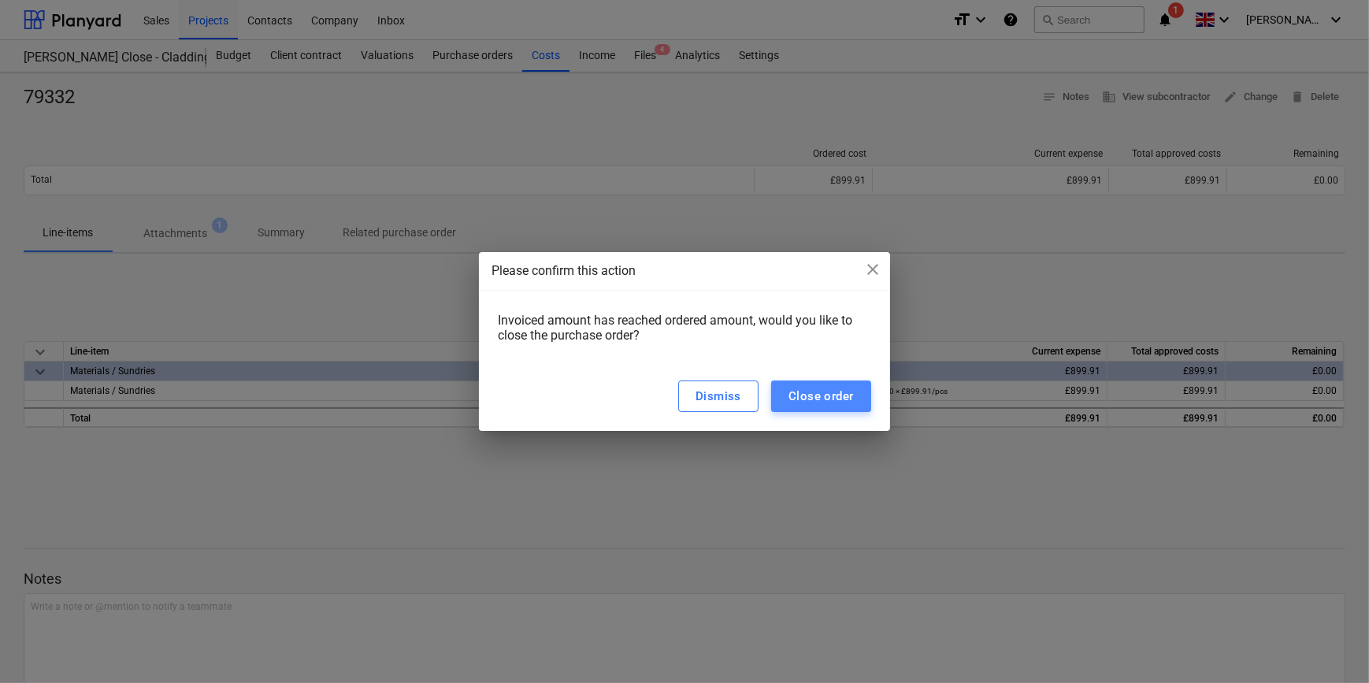
click at [811, 393] on div "Close order" at bounding box center [820, 396] width 65 height 20
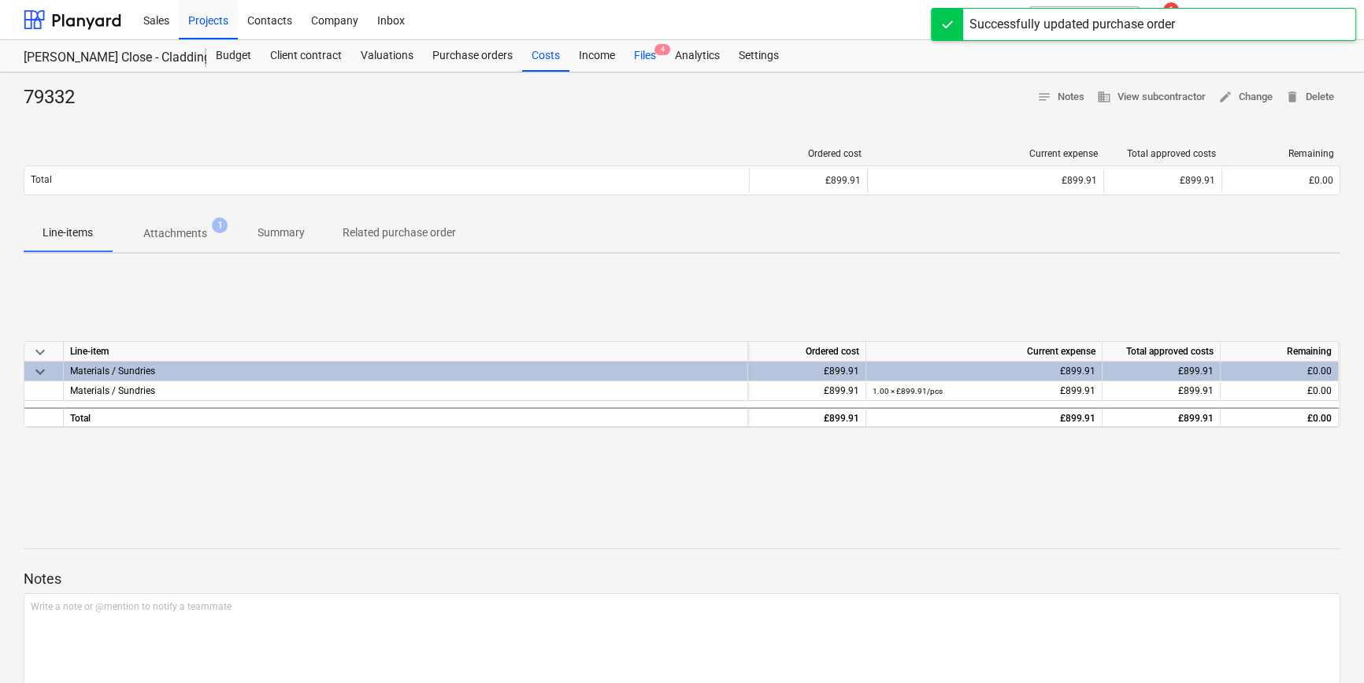
click at [641, 59] on div "Files 4" at bounding box center [645, 56] width 41 height 32
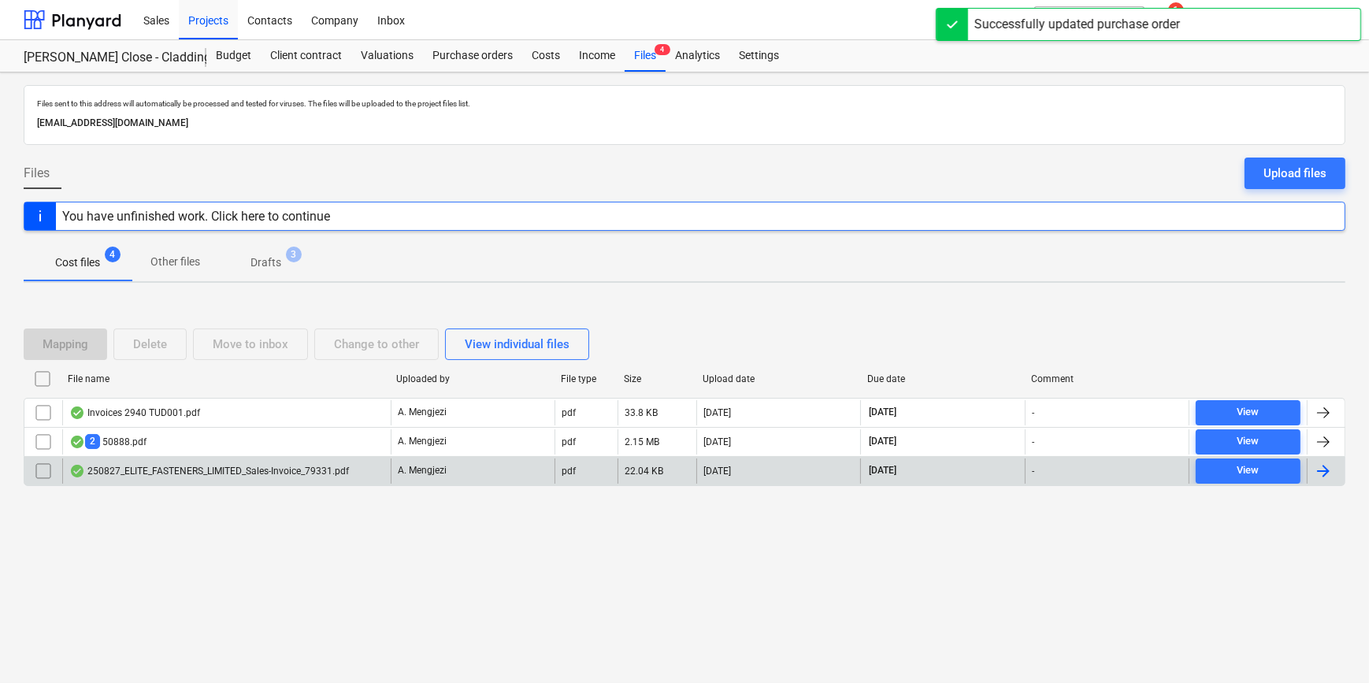
click at [1092, 467] on div at bounding box center [1323, 470] width 19 height 19
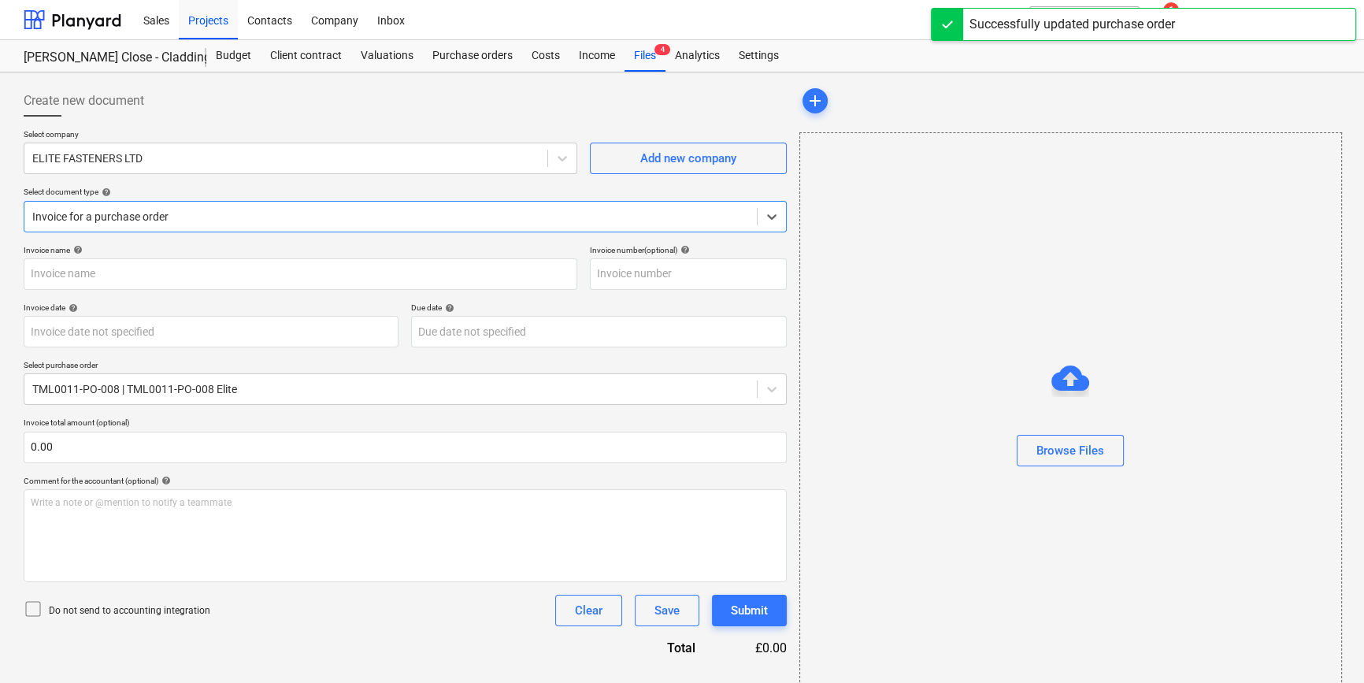
type input "79331"
type input "[DATE]"
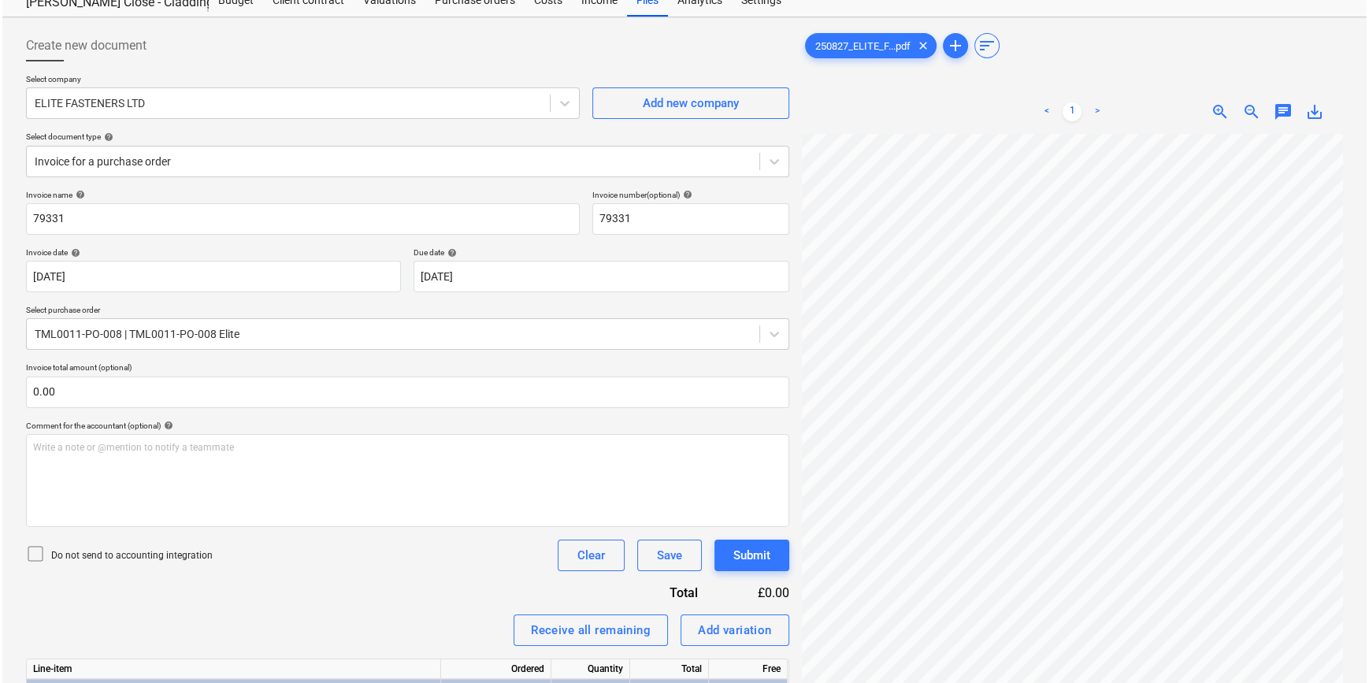
scroll to position [209, 0]
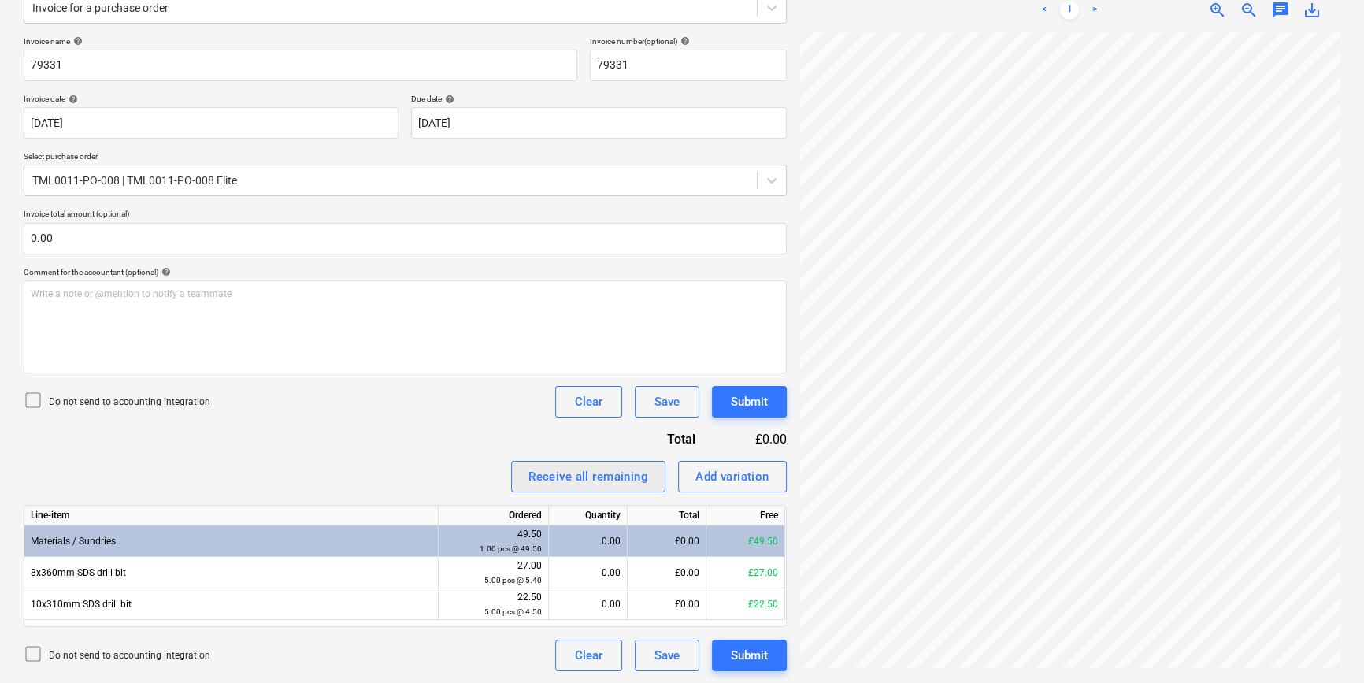
click at [576, 473] on div "Receive all remaining" at bounding box center [588, 476] width 120 height 20
click at [755, 400] on div "Submit" at bounding box center [749, 401] width 37 height 20
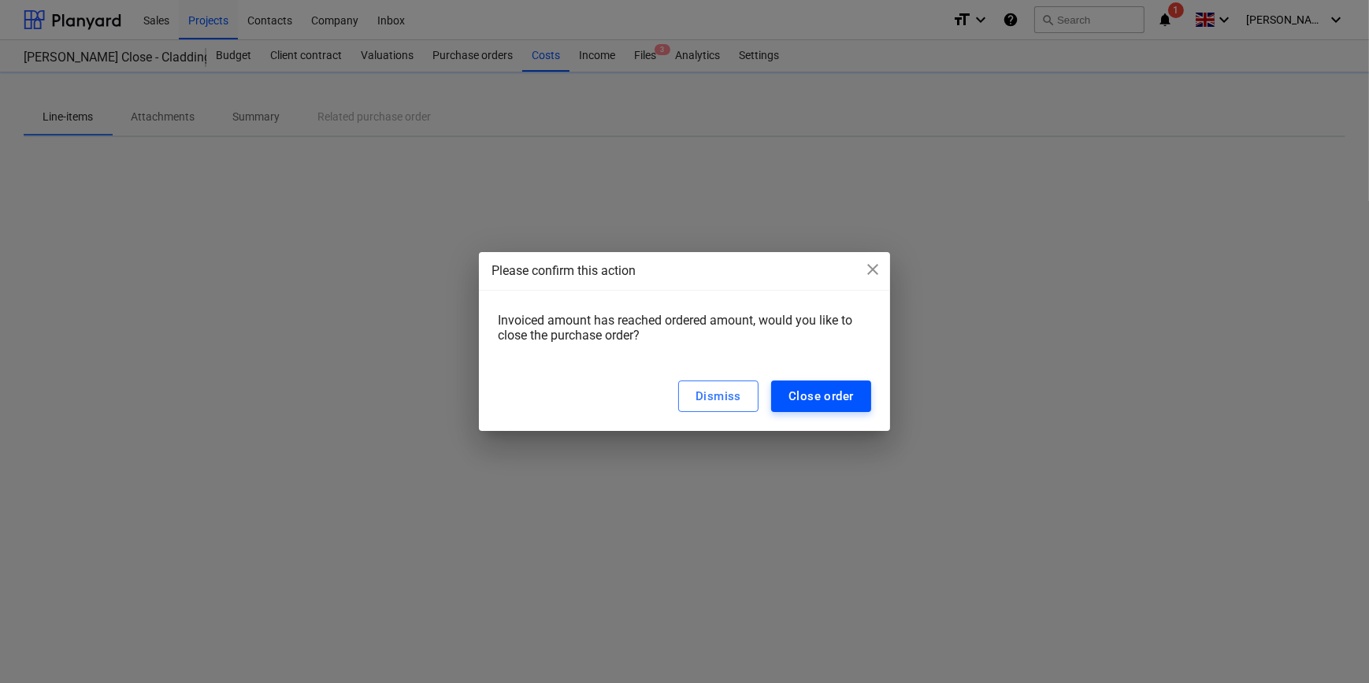
click at [799, 401] on div "Close order" at bounding box center [820, 396] width 65 height 20
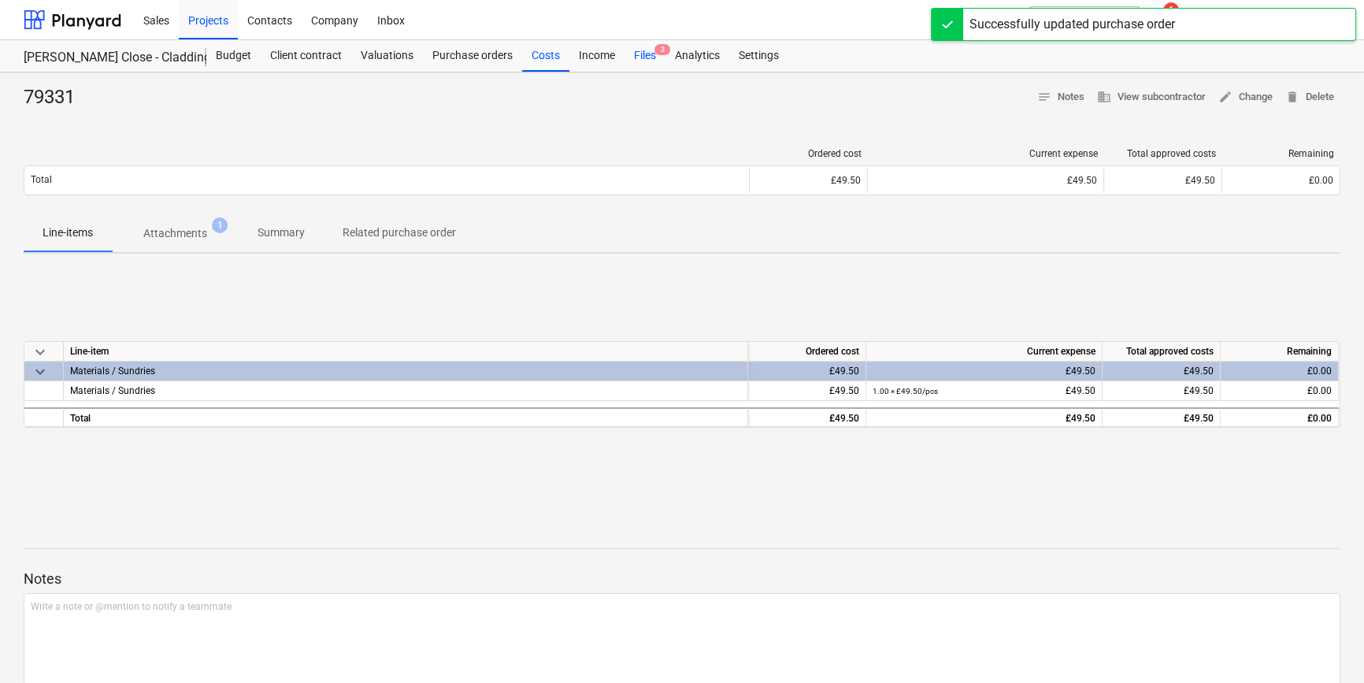
click at [637, 55] on div "Files 3" at bounding box center [645, 56] width 41 height 32
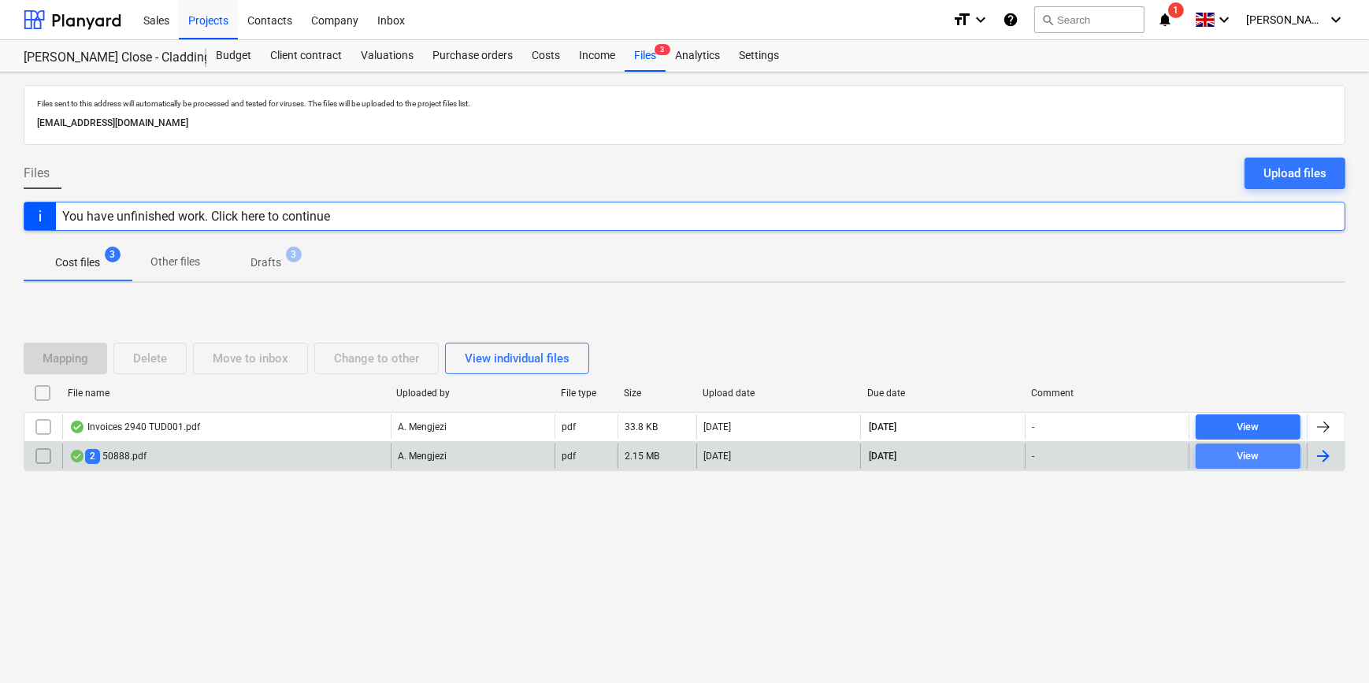
click at [1092, 458] on span "View" at bounding box center [1248, 456] width 92 height 18
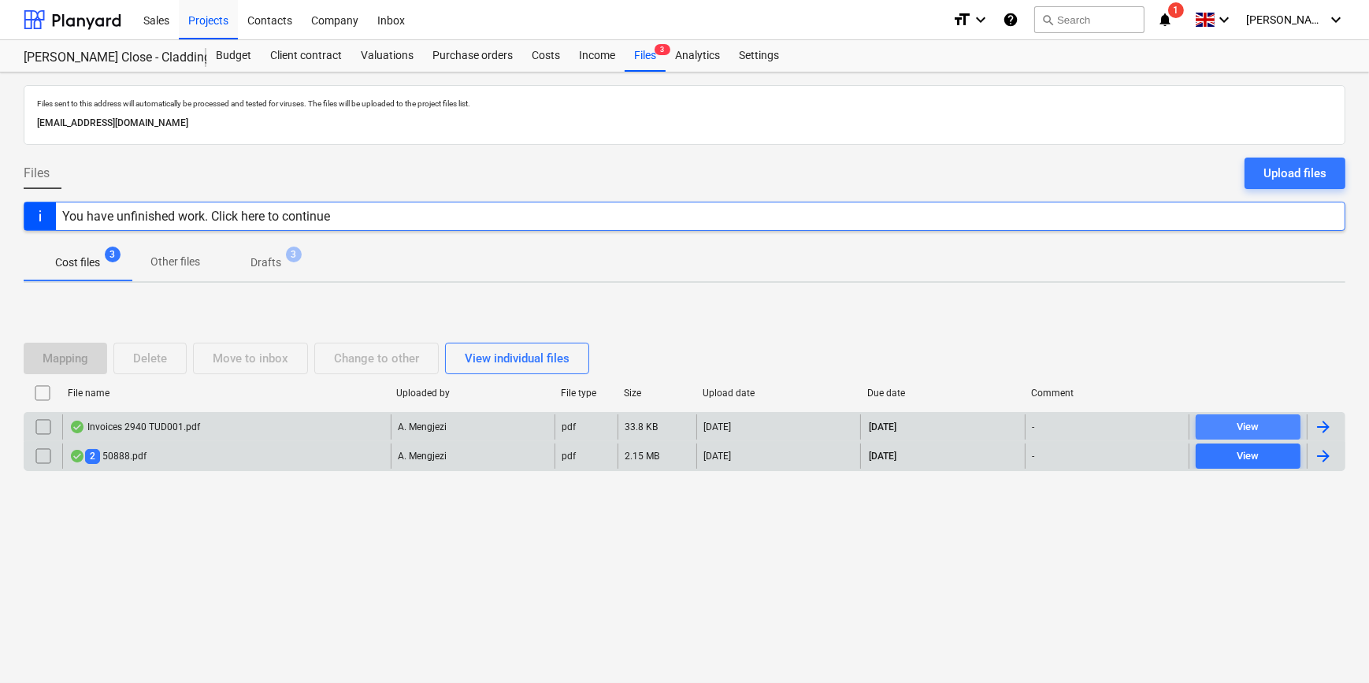
click at [1092, 424] on span "View" at bounding box center [1248, 427] width 92 height 18
click at [213, 20] on div "Projects" at bounding box center [208, 19] width 59 height 40
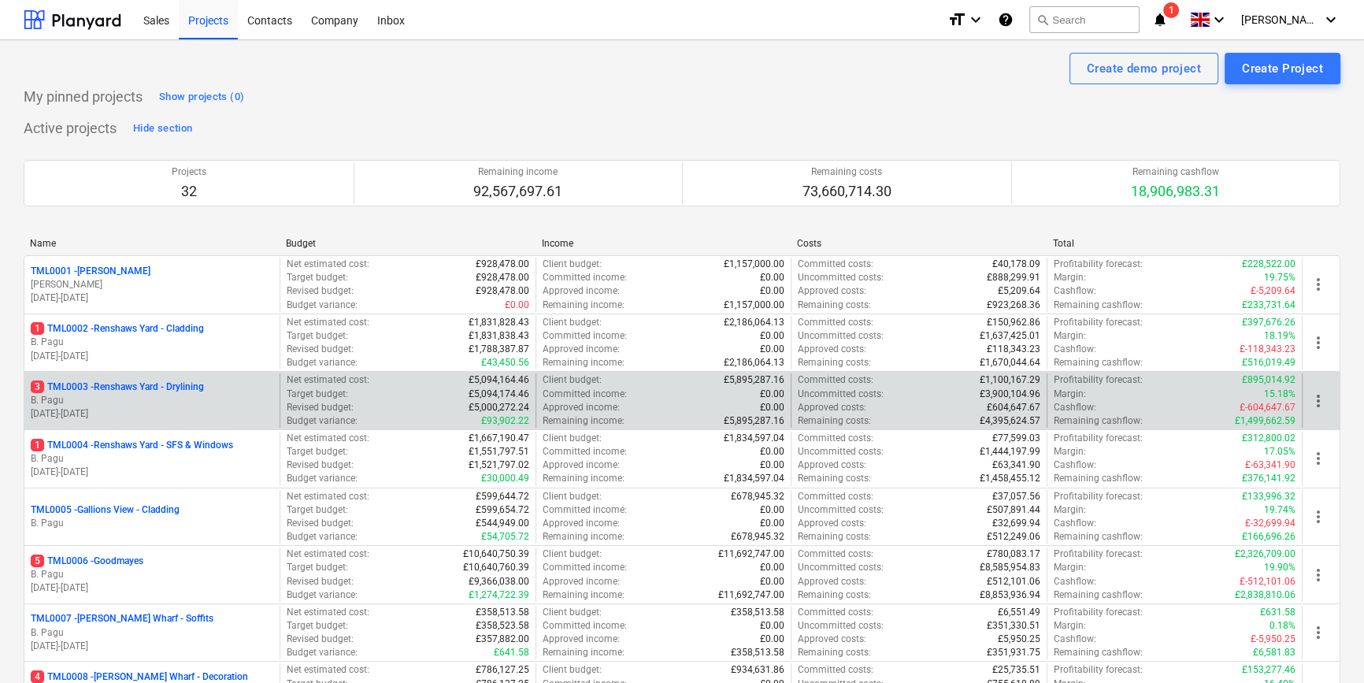
click at [162, 396] on p "B. Pagu" at bounding box center [152, 400] width 243 height 13
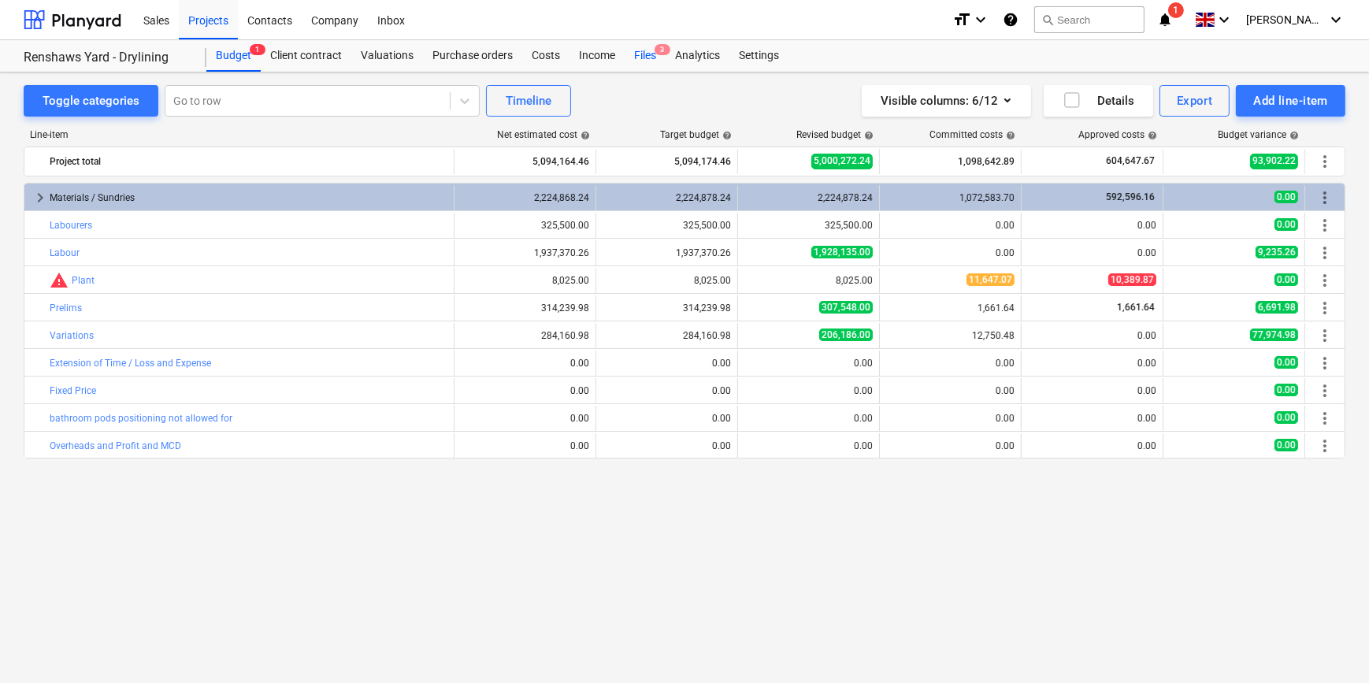
click at [647, 55] on div "Files 3" at bounding box center [645, 56] width 41 height 32
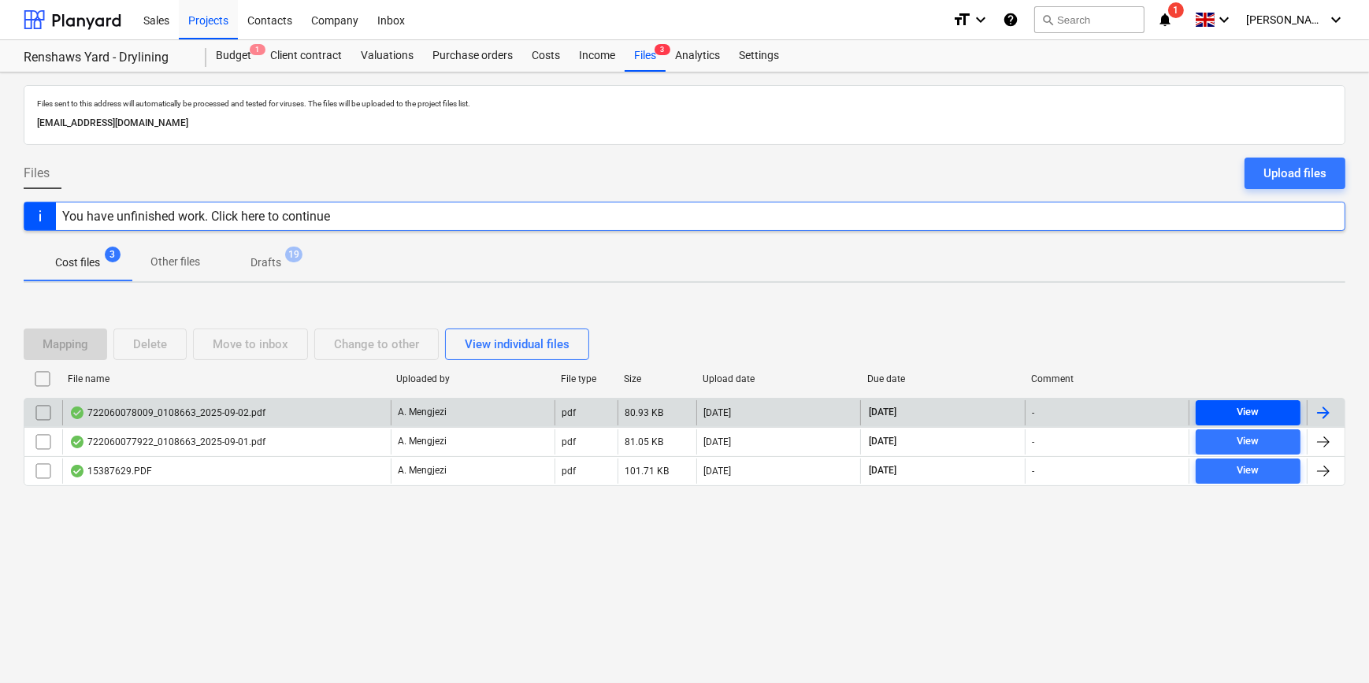
click at [1092, 408] on span "View" at bounding box center [1248, 412] width 92 height 18
click at [1092, 406] on div at bounding box center [1323, 412] width 19 height 19
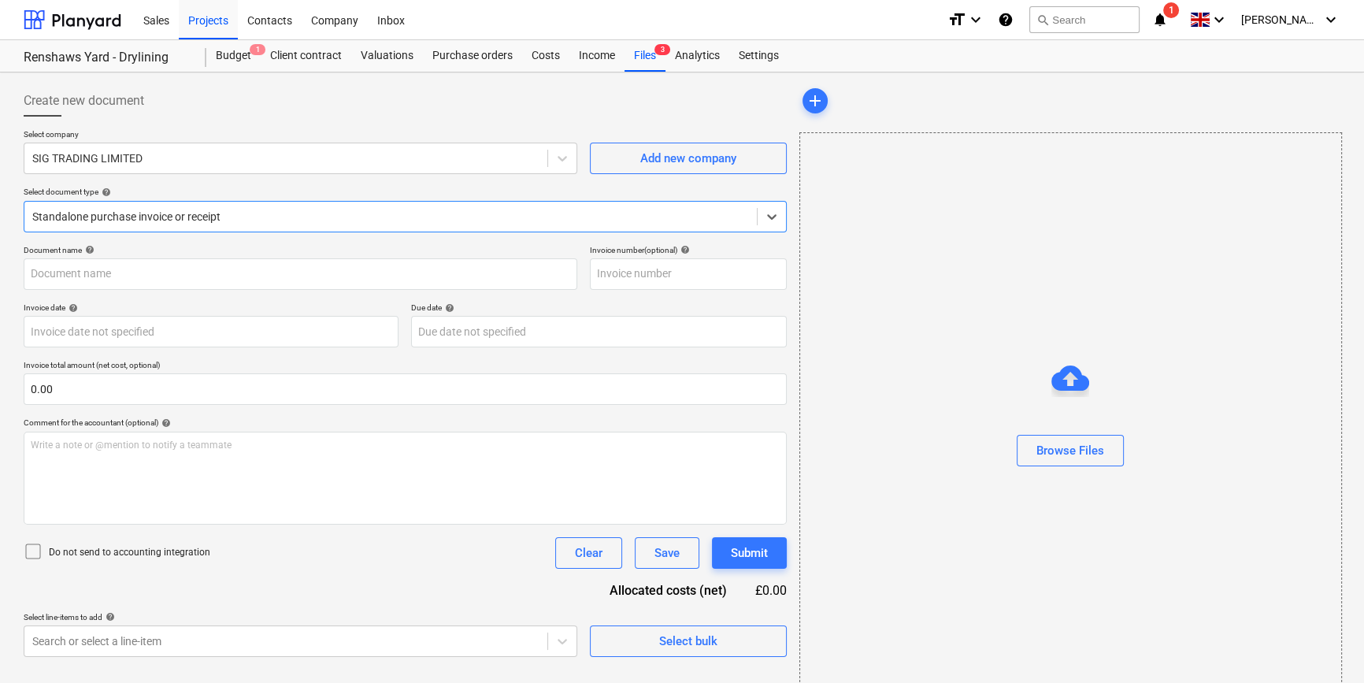
type input "722060078009"
type input "[DATE]"
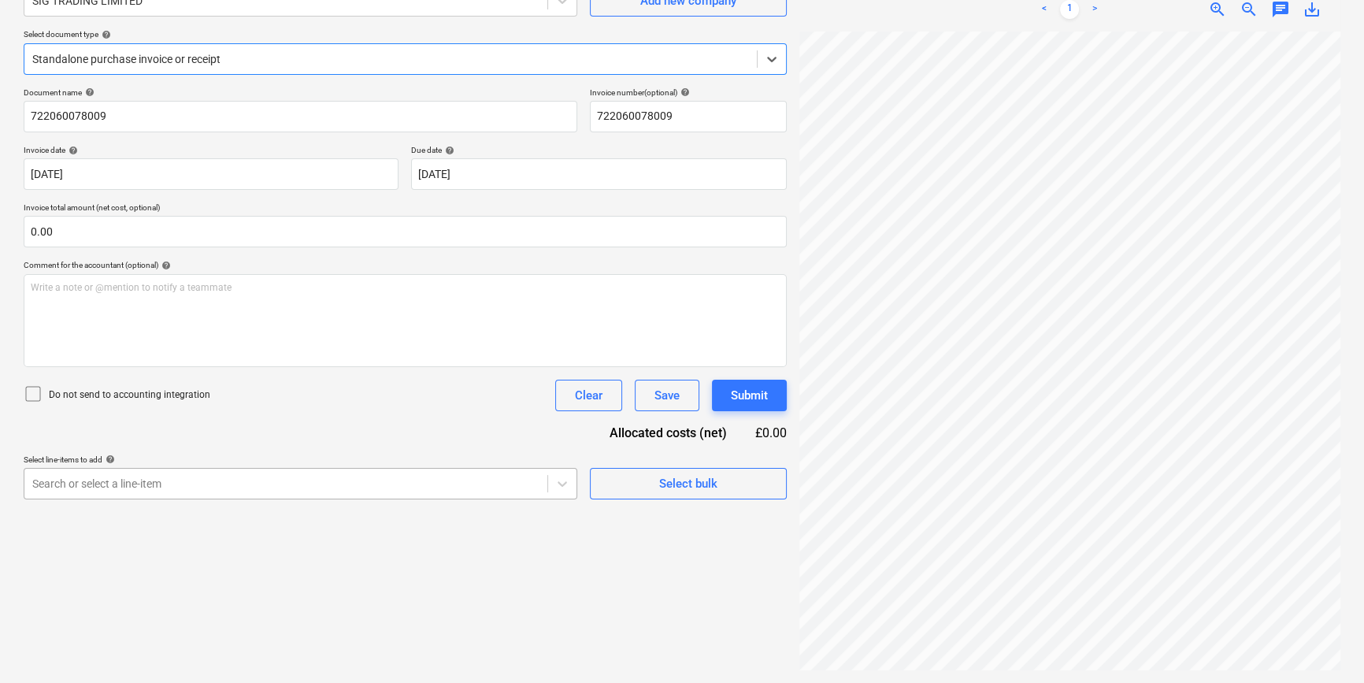
scroll to position [86, 0]
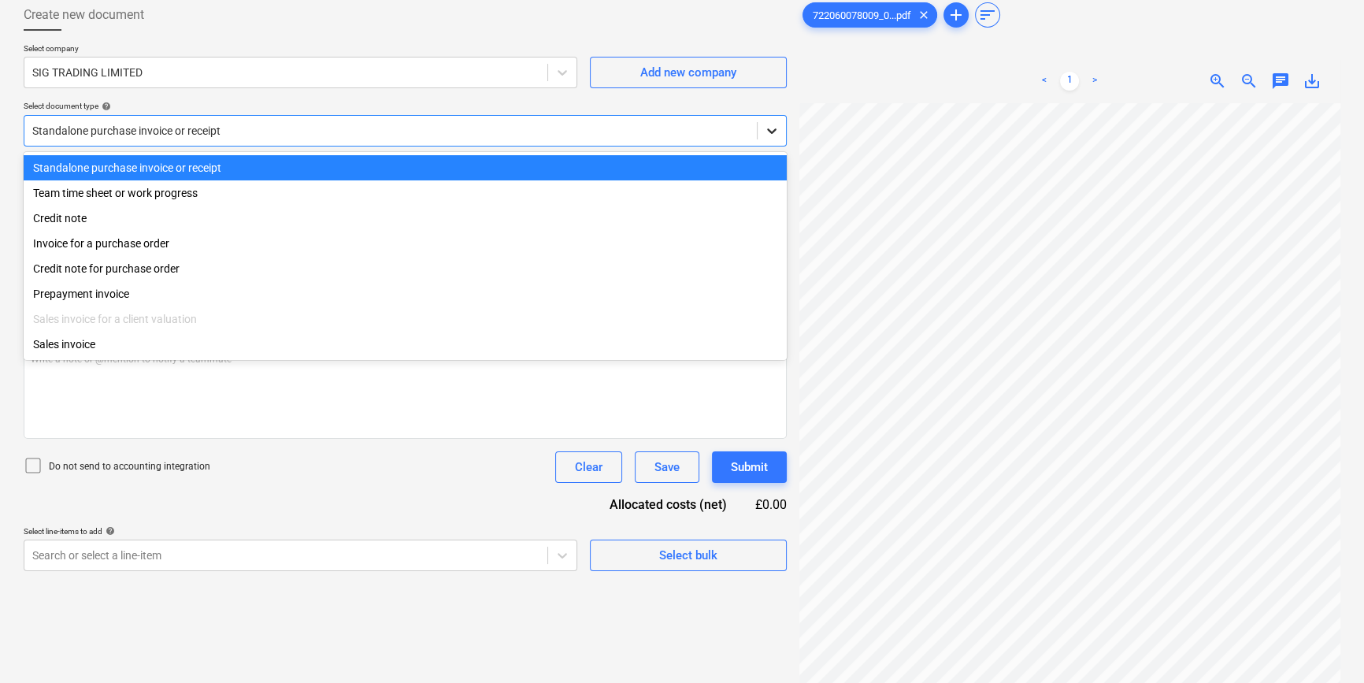
click at [774, 135] on icon at bounding box center [772, 131] width 16 height 16
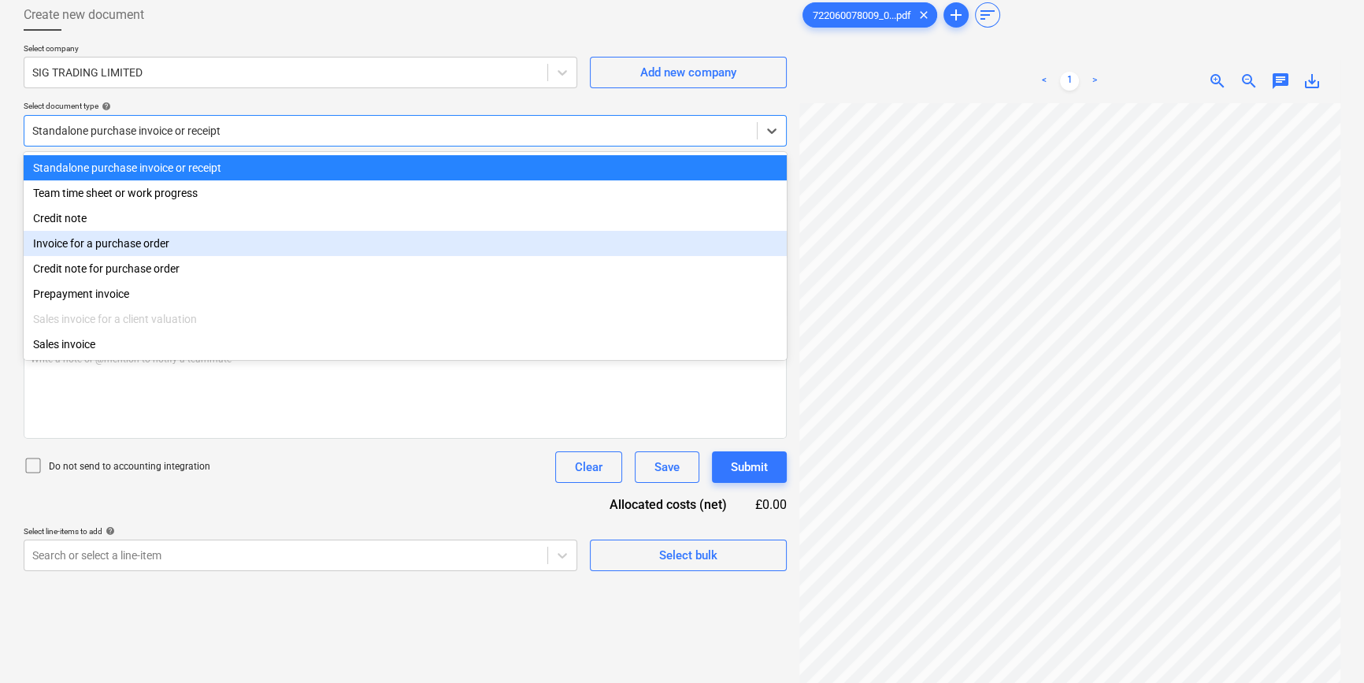
click at [751, 245] on div "Invoice for a purchase order" at bounding box center [405, 243] width 763 height 25
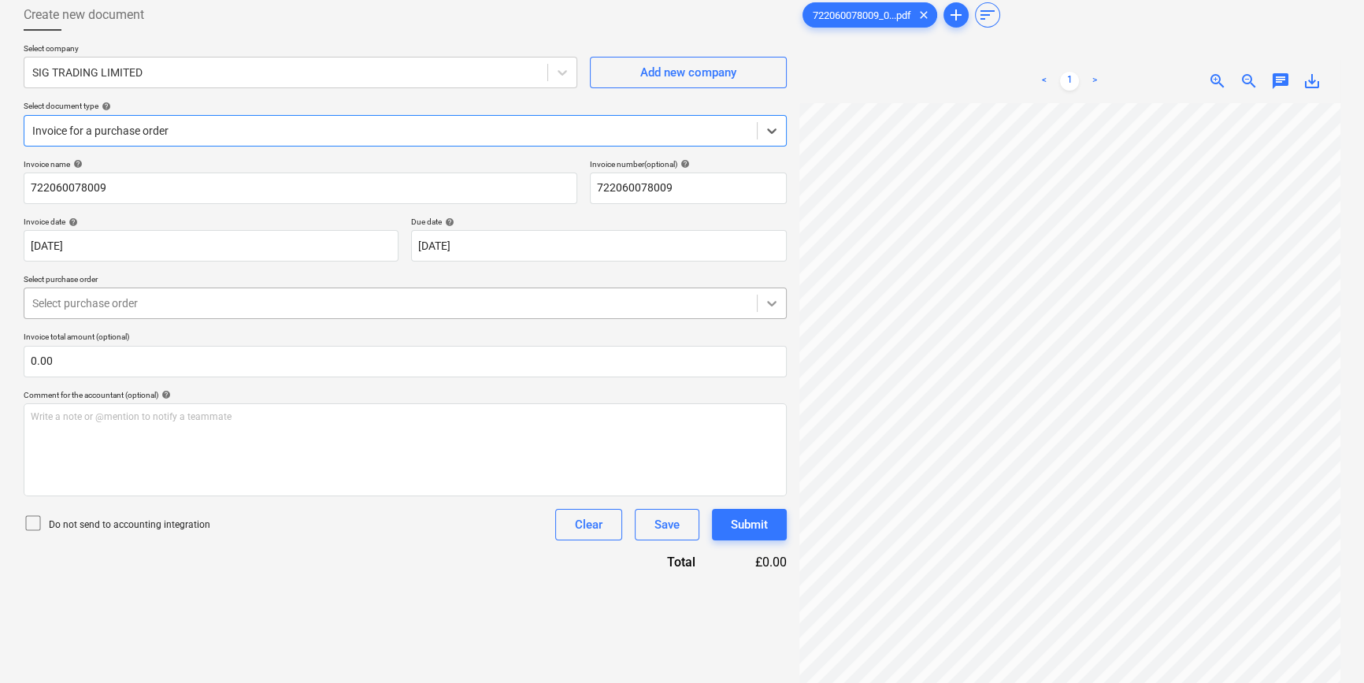
click at [770, 303] on icon at bounding box center [771, 305] width 9 height 6
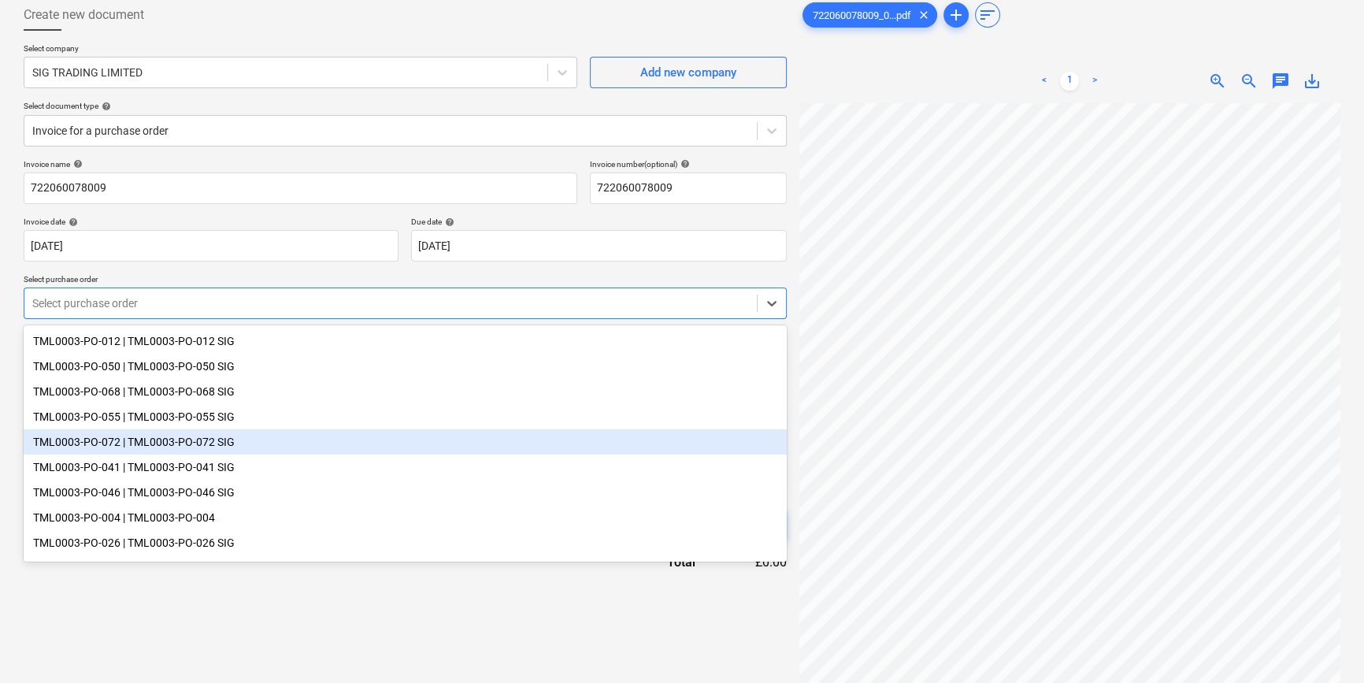
click at [239, 447] on div "TML0003-PO-072 | TML0003-PO-072 SIG" at bounding box center [405, 441] width 763 height 25
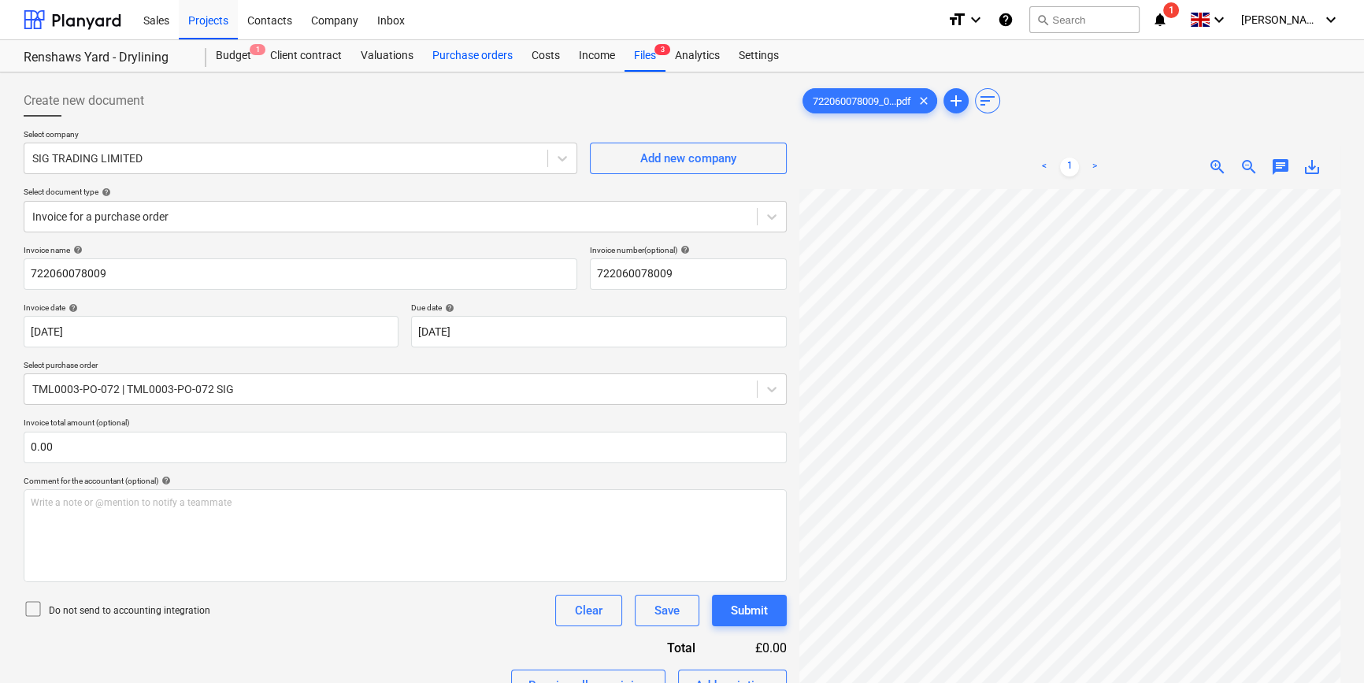
click at [474, 54] on div "Purchase orders" at bounding box center [472, 56] width 99 height 32
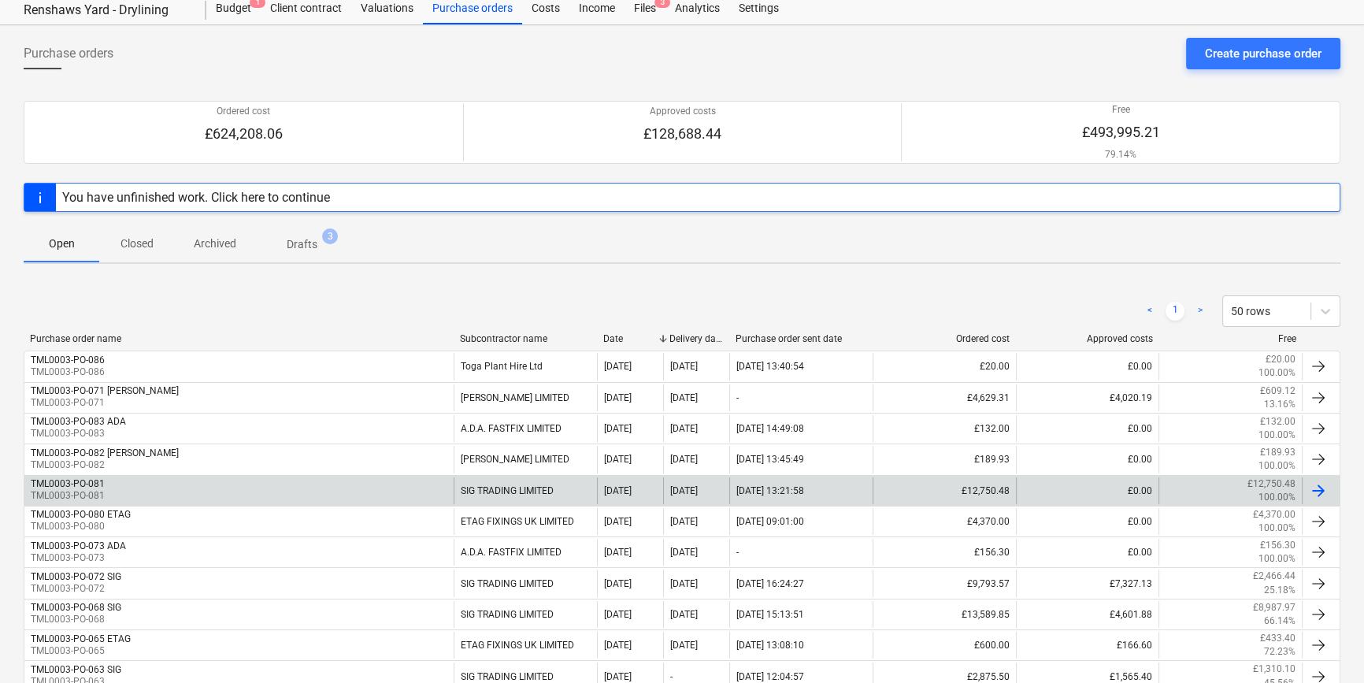
scroll to position [71, 0]
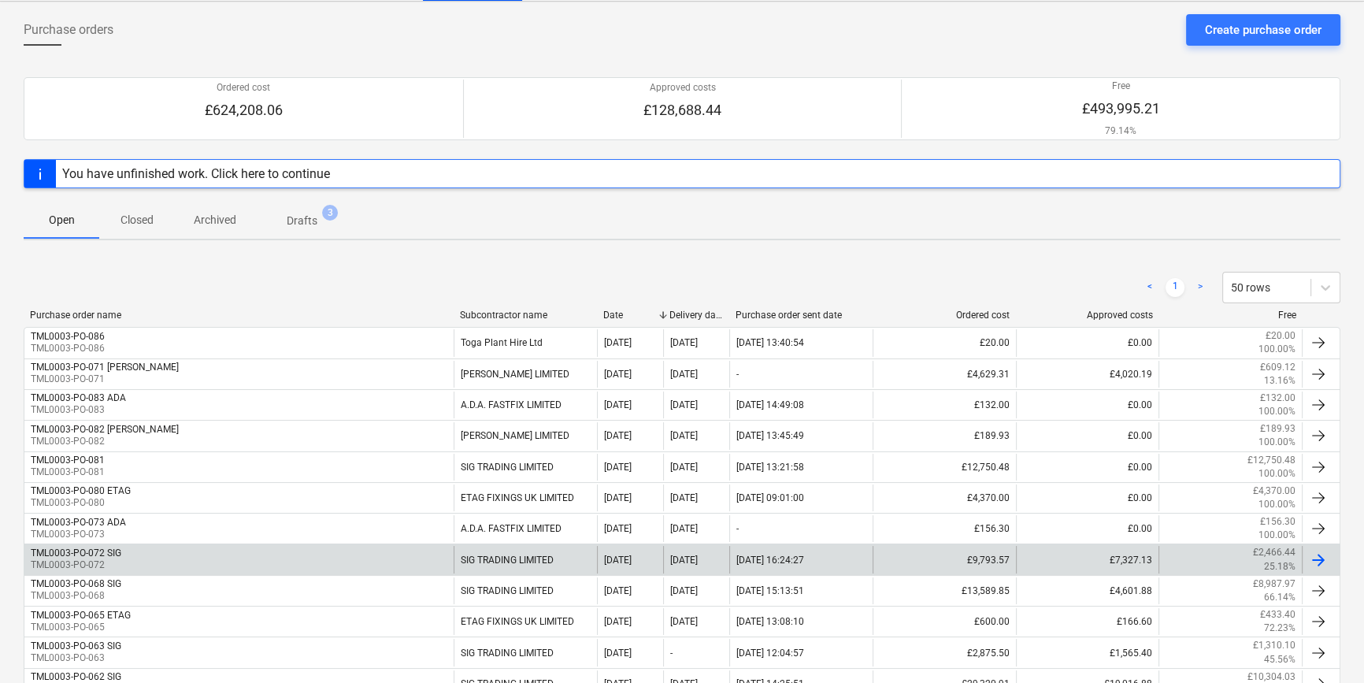
click at [1092, 558] on div at bounding box center [1318, 559] width 19 height 19
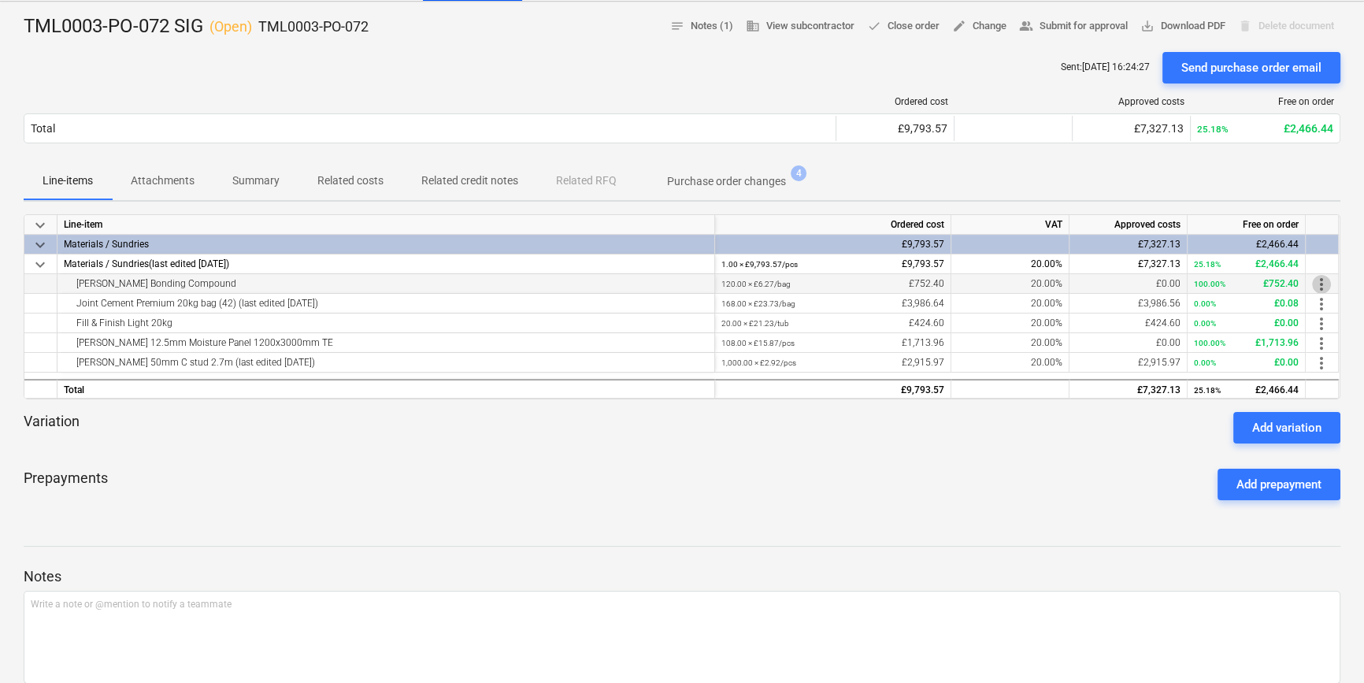
click at [1092, 280] on span "more_vert" at bounding box center [1321, 284] width 19 height 19
click at [1092, 280] on li "Edit" at bounding box center [1333, 283] width 46 height 36
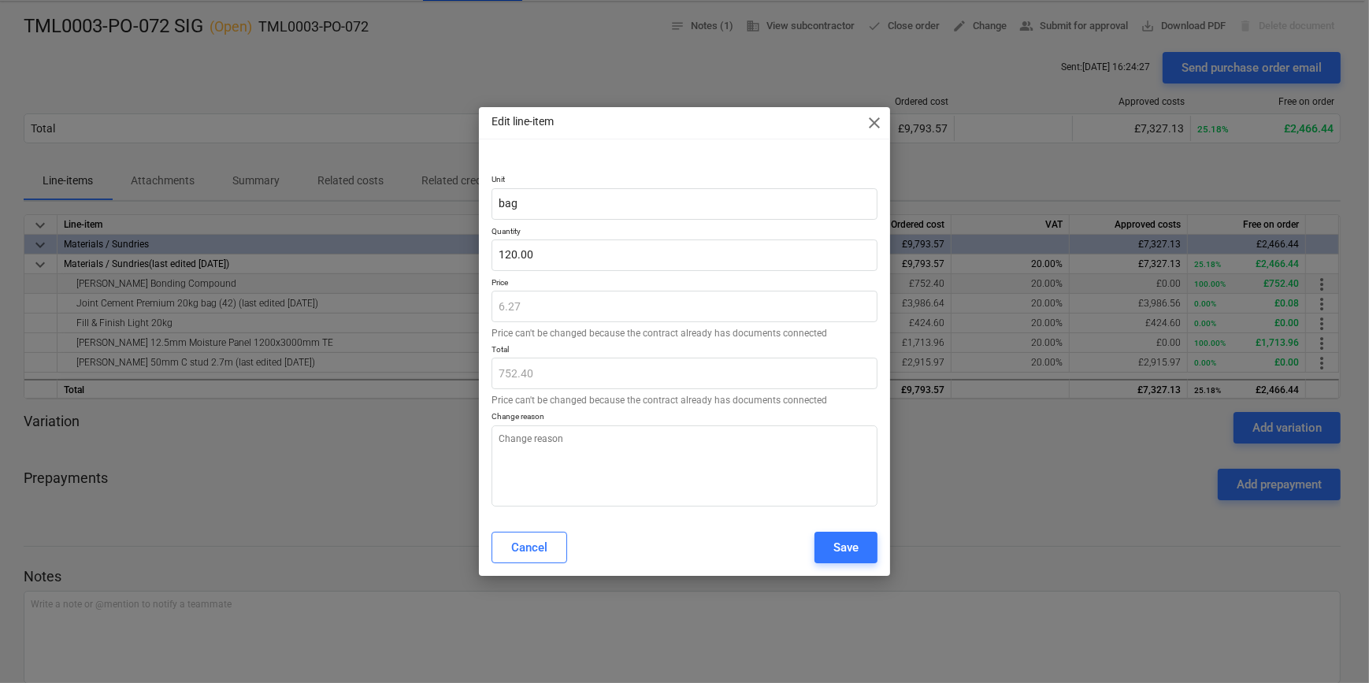
type textarea "x"
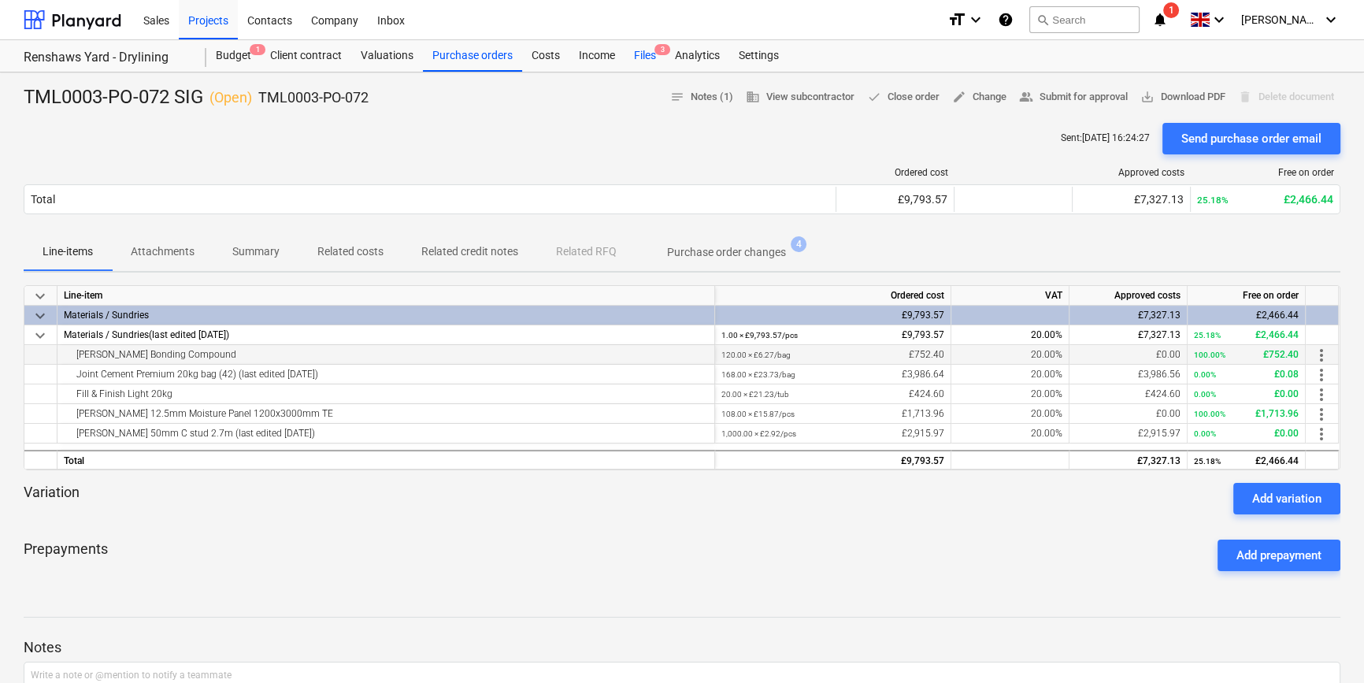
click at [637, 55] on div "Files 3" at bounding box center [645, 56] width 41 height 32
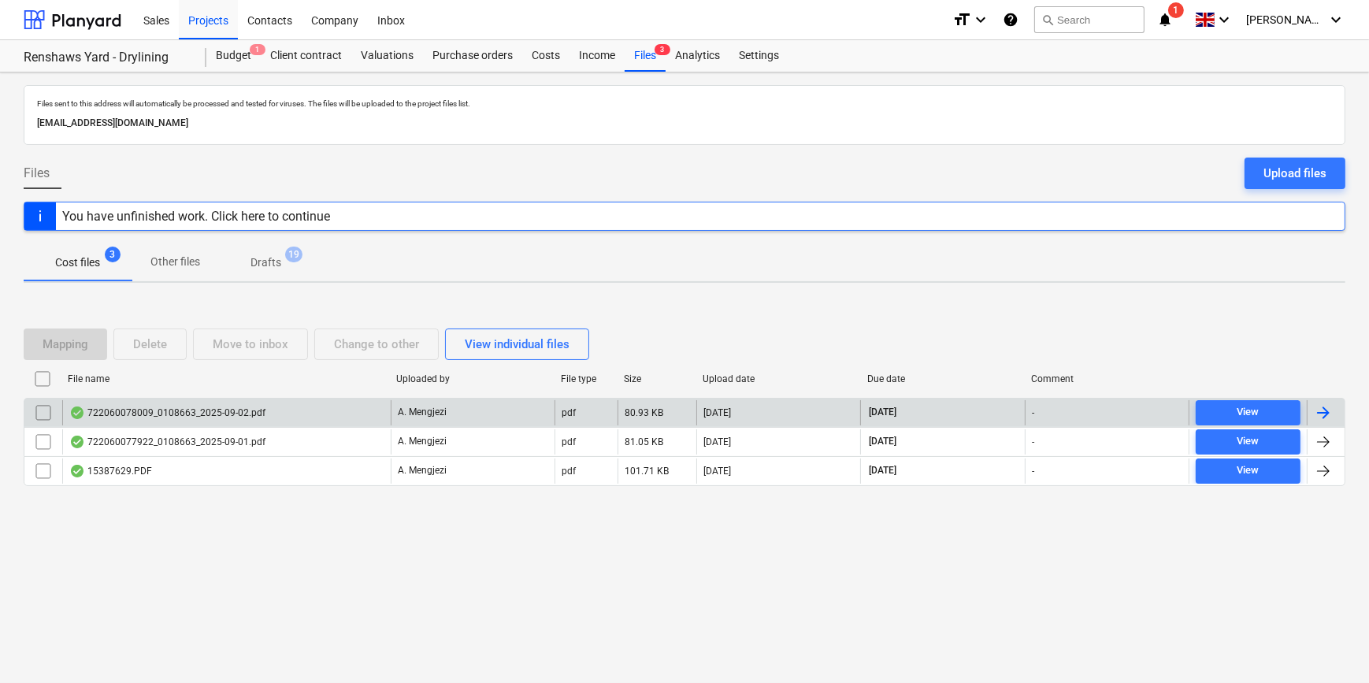
click at [1092, 411] on div at bounding box center [1323, 412] width 19 height 19
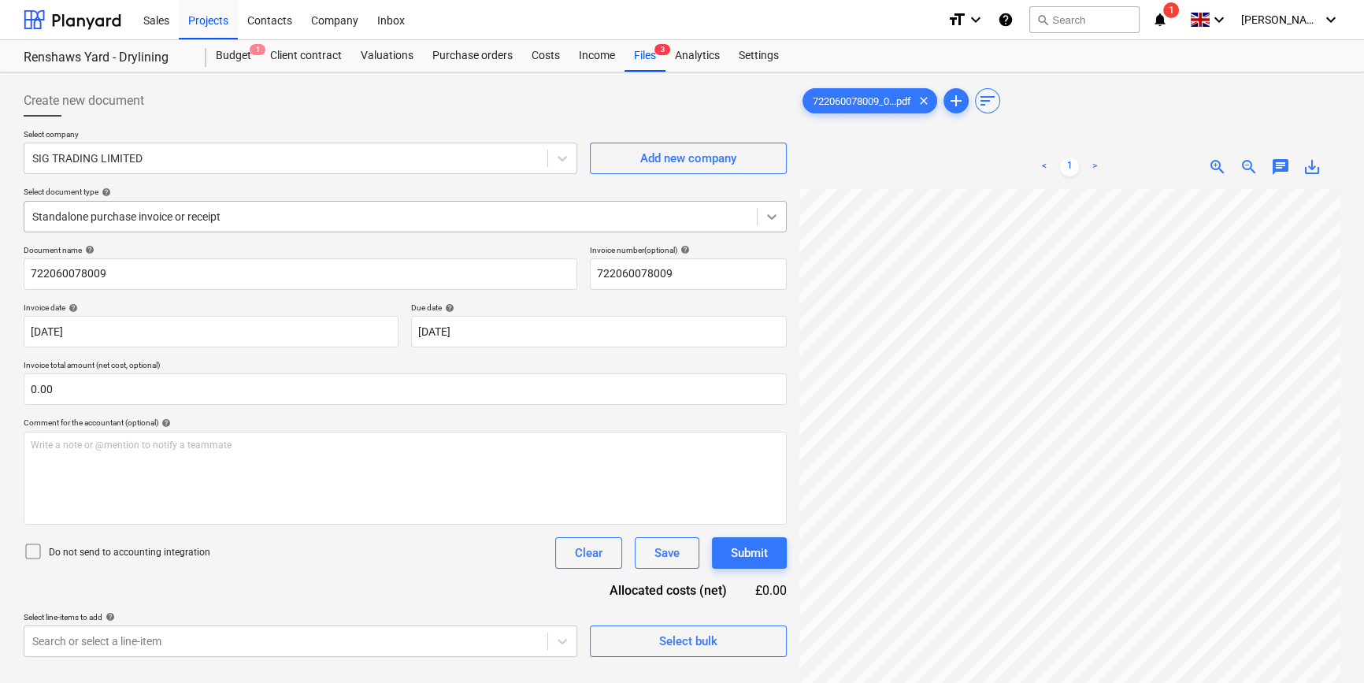
click at [766, 215] on icon at bounding box center [772, 217] width 16 height 16
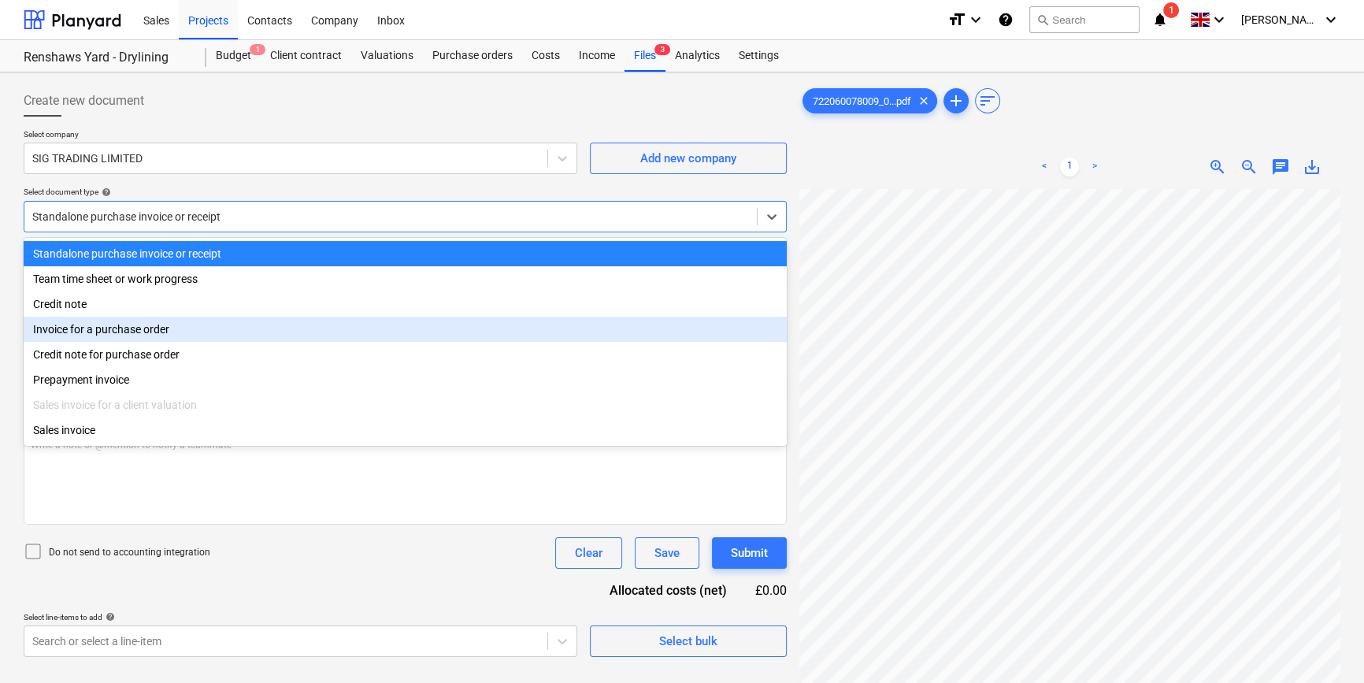
click at [572, 340] on div "Invoice for a purchase order" at bounding box center [405, 329] width 763 height 25
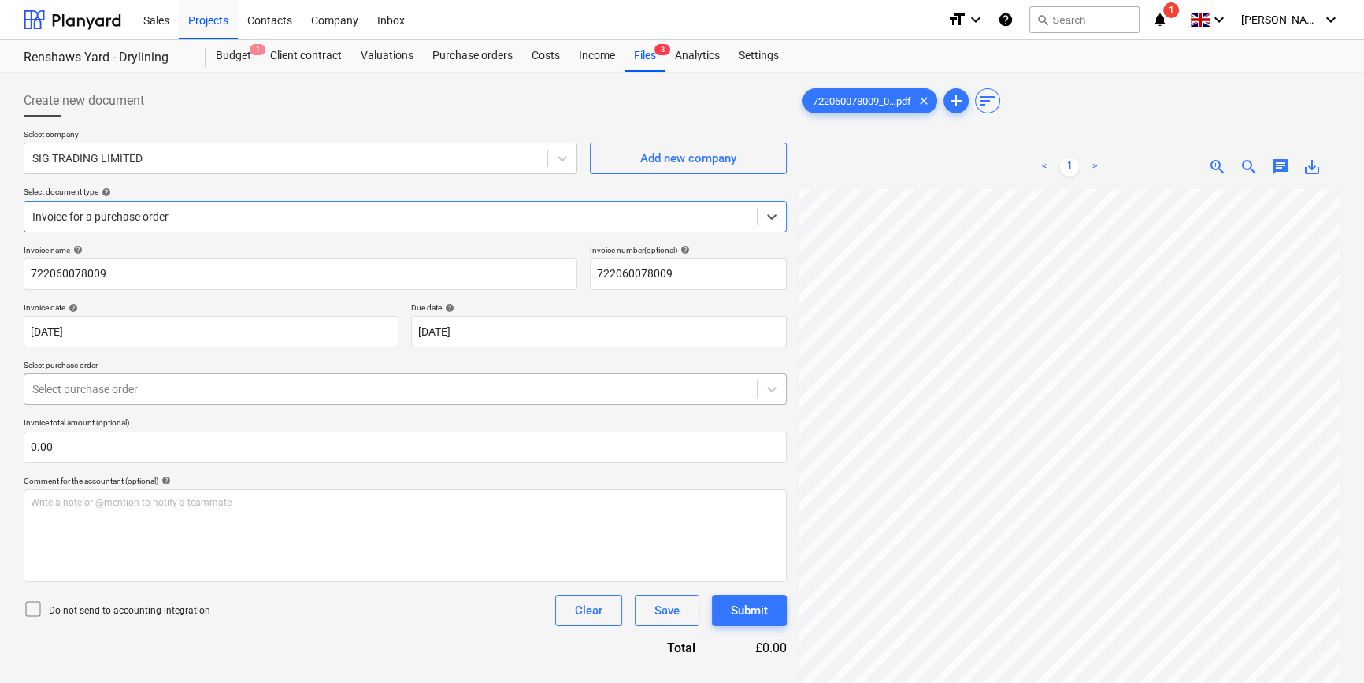
click at [656, 389] on div at bounding box center [390, 389] width 717 height 16
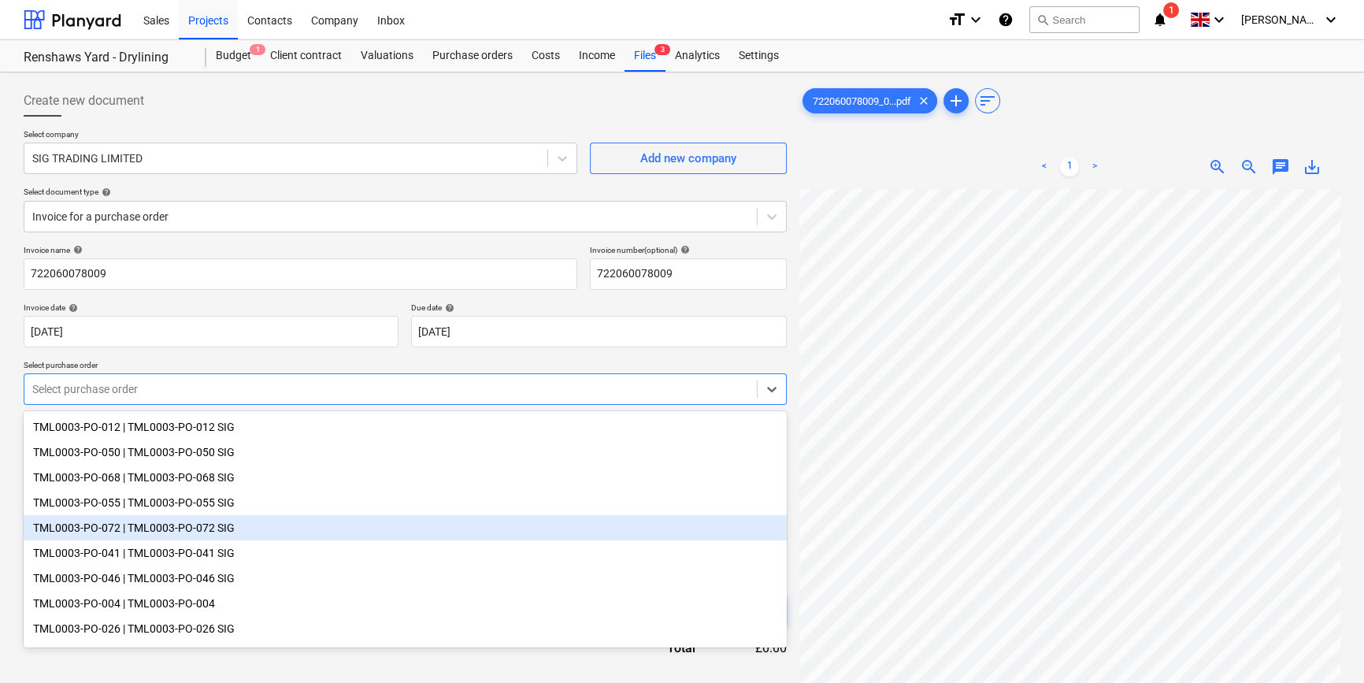
click at [610, 536] on div "TML0003-PO-072 | TML0003-PO-072 SIG" at bounding box center [405, 527] width 763 height 25
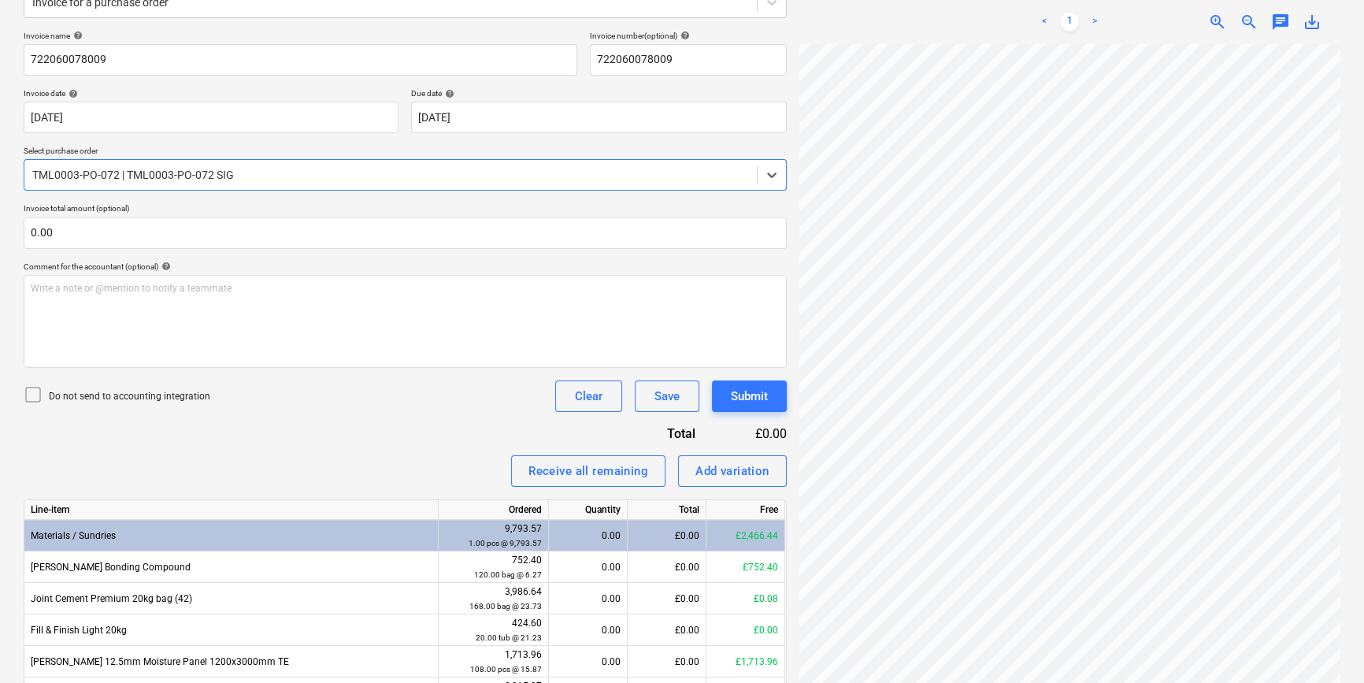
scroll to position [303, 0]
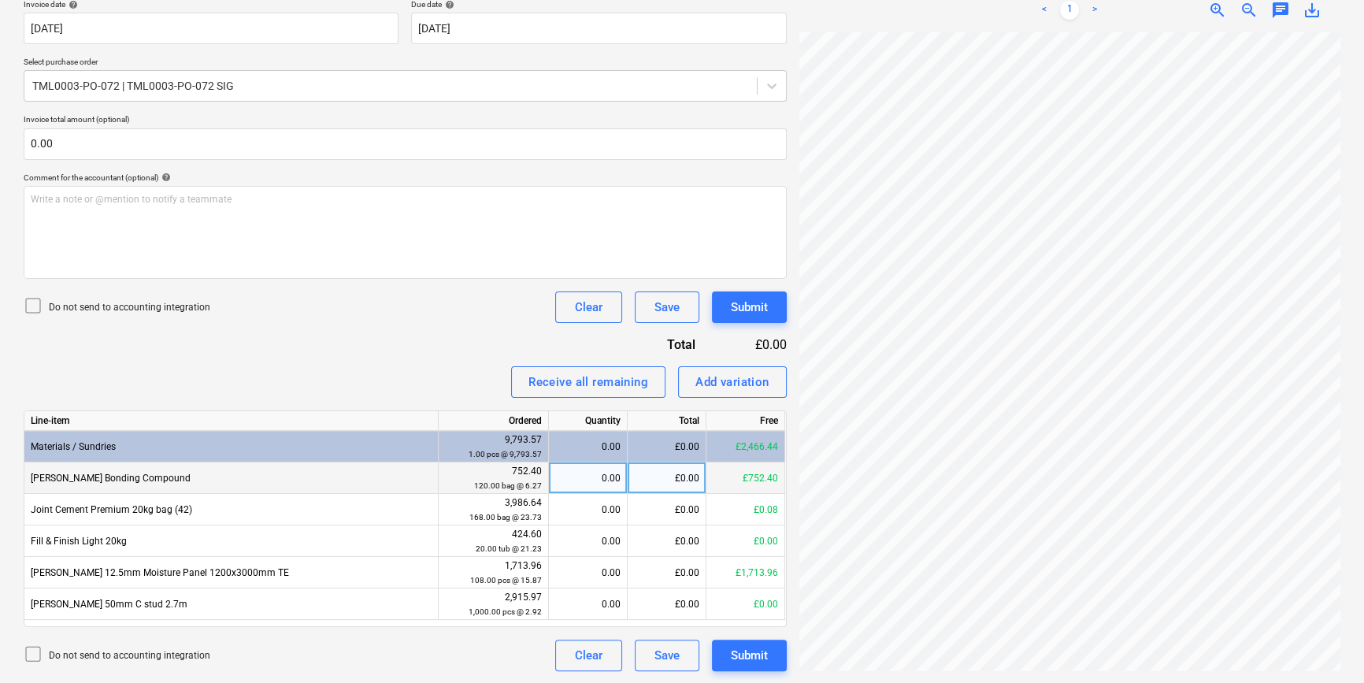
click at [568, 477] on div "0.00" at bounding box center [587, 478] width 65 height 32
type input "120"
drag, startPoint x: 144, startPoint y: 476, endPoint x: 25, endPoint y: 478, distance: 118.9
click at [25, 478] on div "[PERSON_NAME] Bonding Compound" at bounding box center [231, 478] width 414 height 32
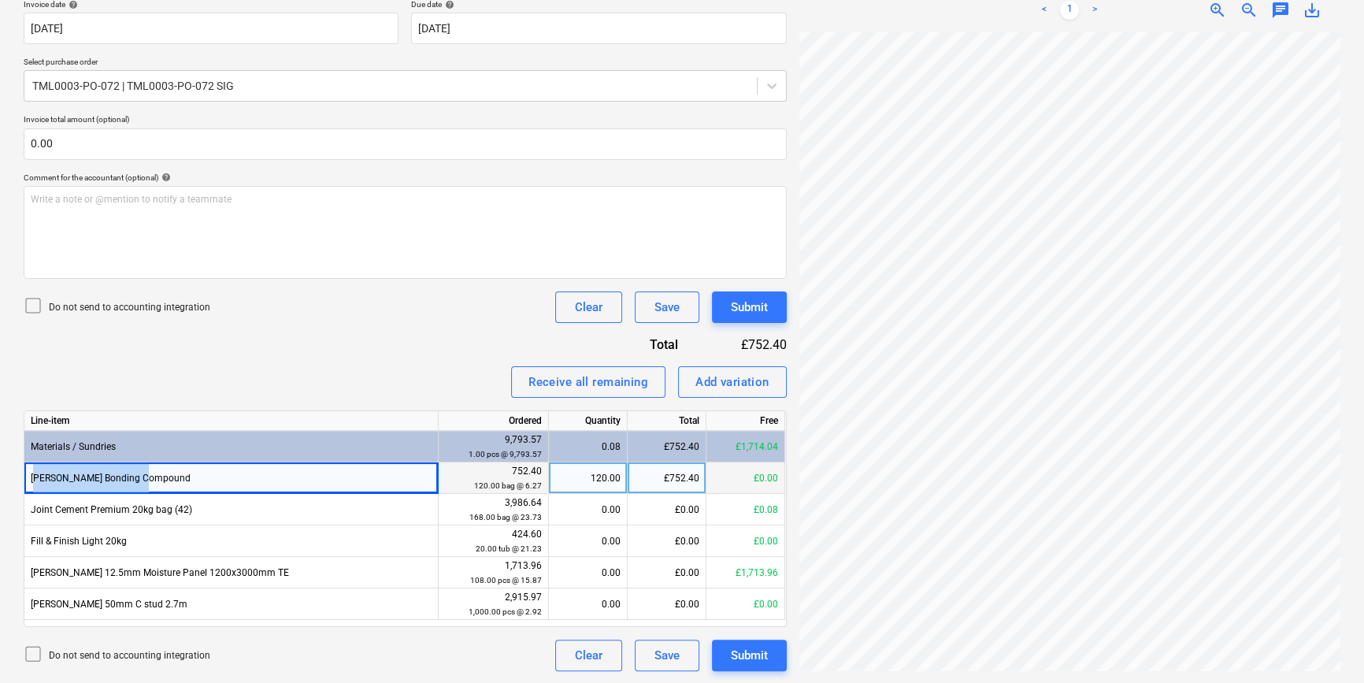
drag, startPoint x: 25, startPoint y: 478, endPoint x: 57, endPoint y: 476, distance: 31.6
copy div "[PERSON_NAME] Bonding Compound"
click at [702, 378] on div "Add variation" at bounding box center [732, 382] width 74 height 20
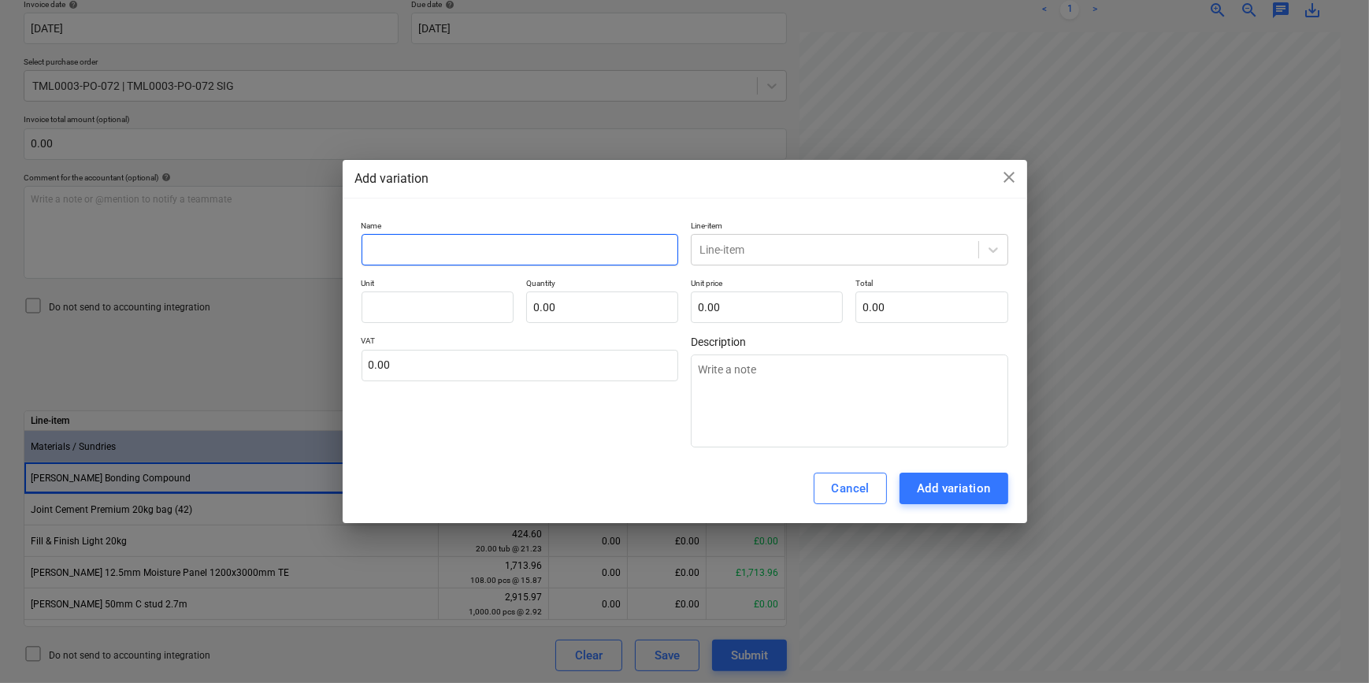
paste input "[PERSON_NAME] Bonding Compound"
type textarea "x"
type input "[PERSON_NAME] Bonding Compound"
click at [992, 247] on icon at bounding box center [993, 250] width 16 height 16
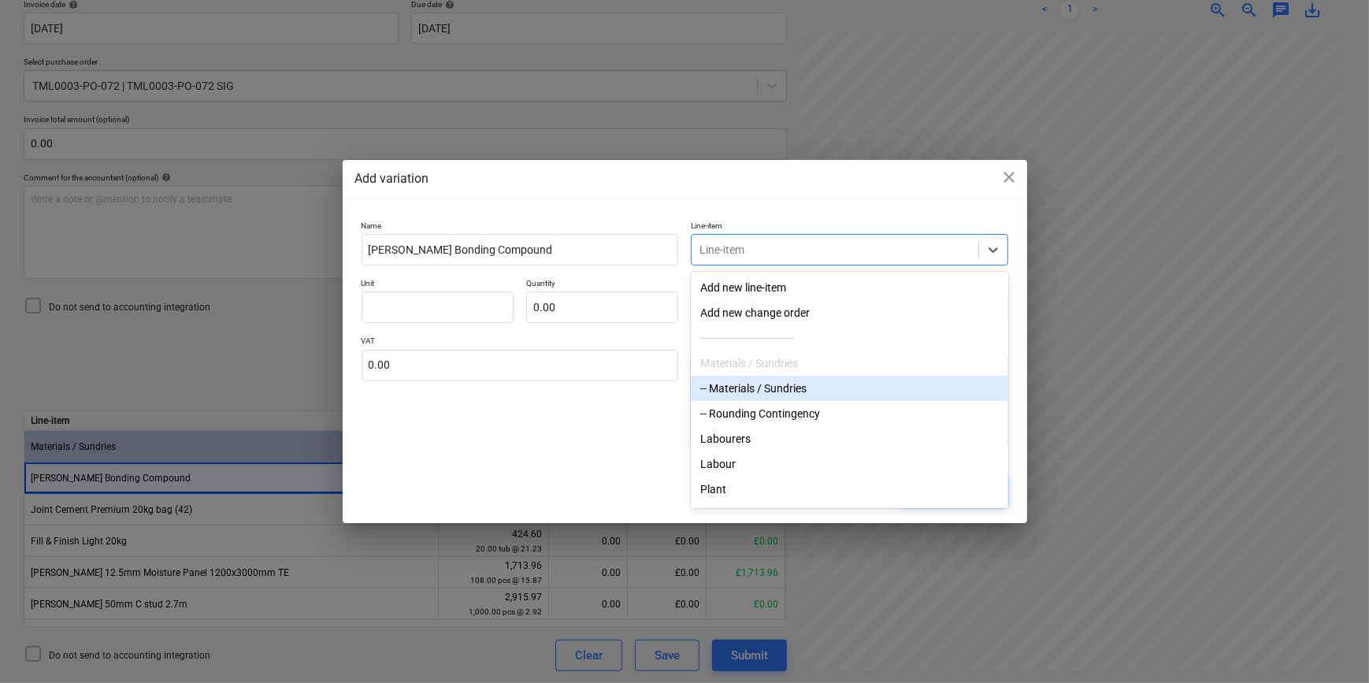
click at [788, 391] on div "-- Materials / Sundries" at bounding box center [849, 388] width 317 height 25
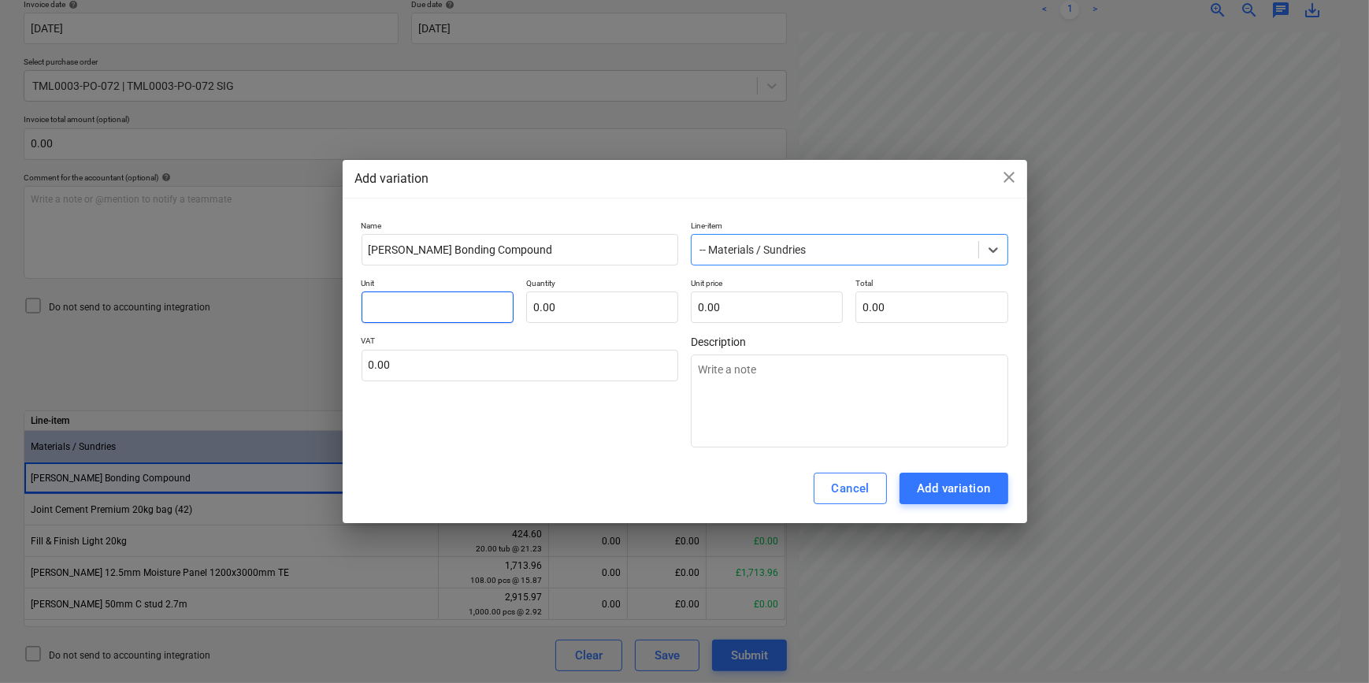
click at [383, 307] on input "text" at bounding box center [437, 307] width 152 height 32
type textarea "x"
type input "p"
type textarea "x"
type input "pc"
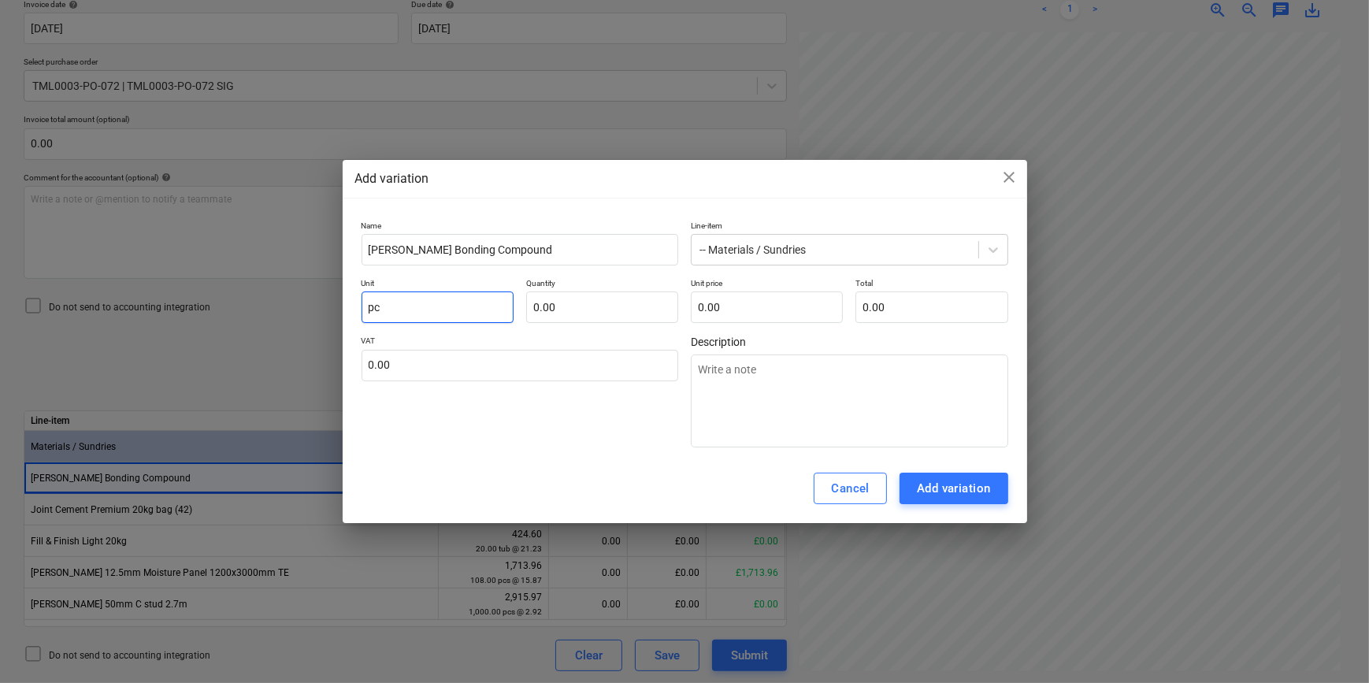
type textarea "x"
type input "pcs"
type textarea "x"
type input "1"
type textarea "x"
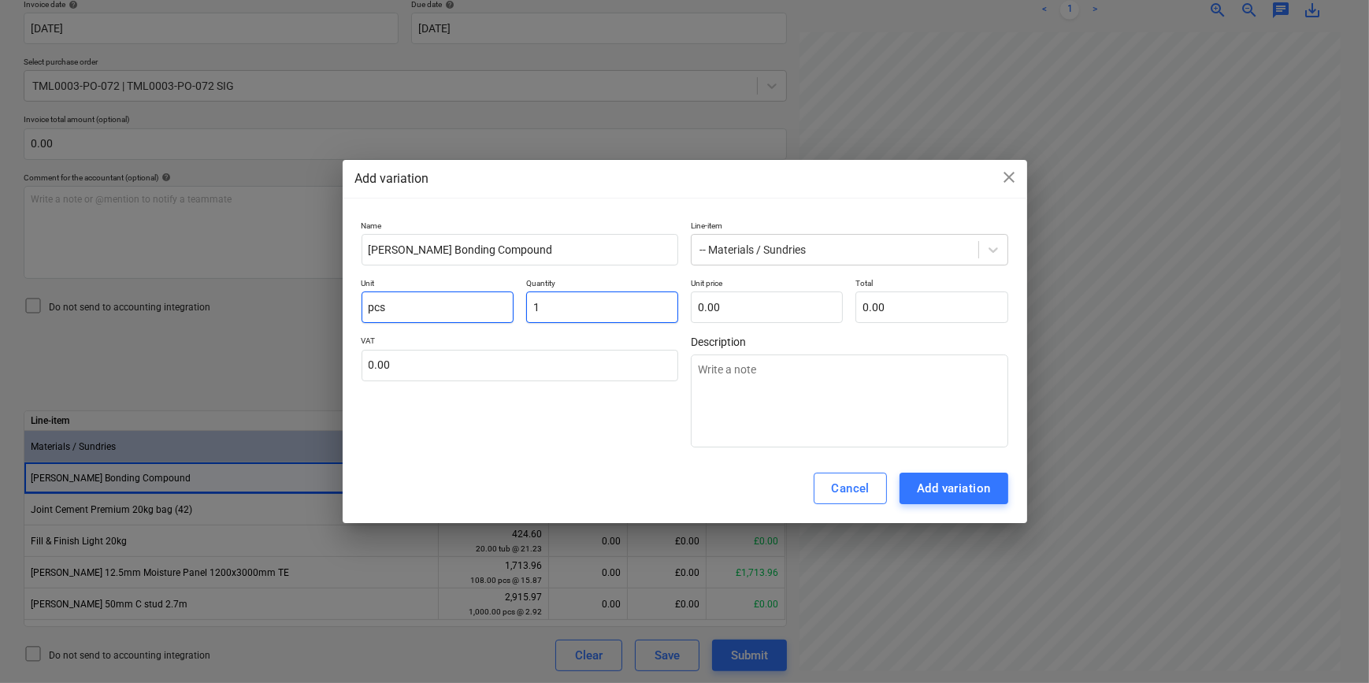
type input "12"
type textarea "x"
type input "120.00"
type textarea "x"
type input "."
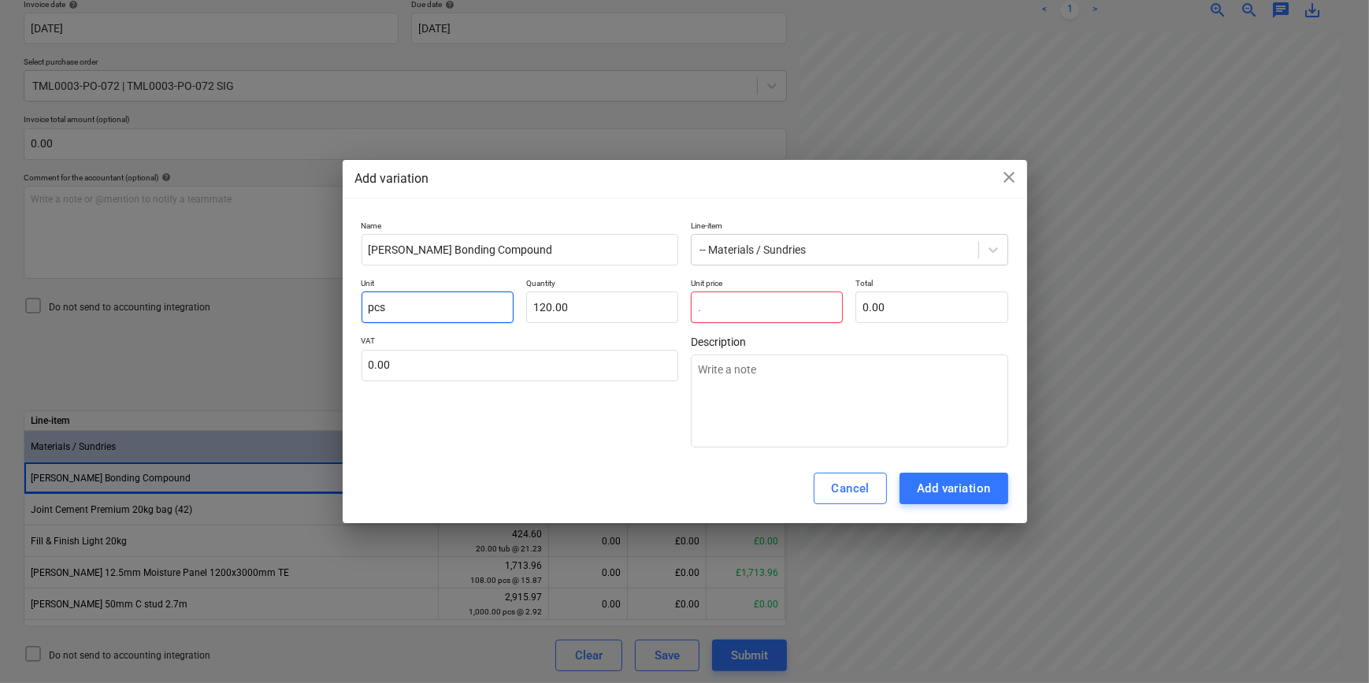
type textarea "x"
type input ".4"
type input "48.00"
type textarea "x"
type input ".48"
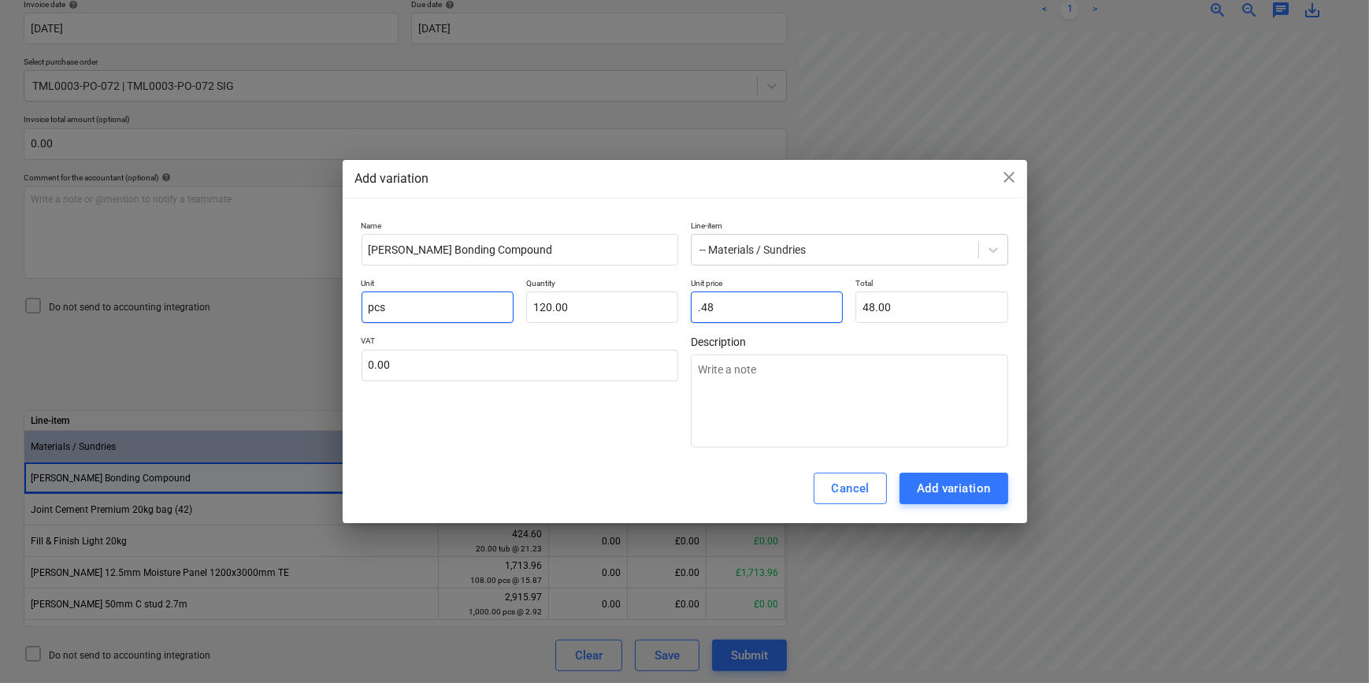
type input "57.60"
type input "0.48"
type input "57.60"
drag, startPoint x: 662, startPoint y: 173, endPoint x: 689, endPoint y: 176, distance: 27.7
click at [677, 176] on div "Add variation close" at bounding box center [684, 178] width 659 height 19
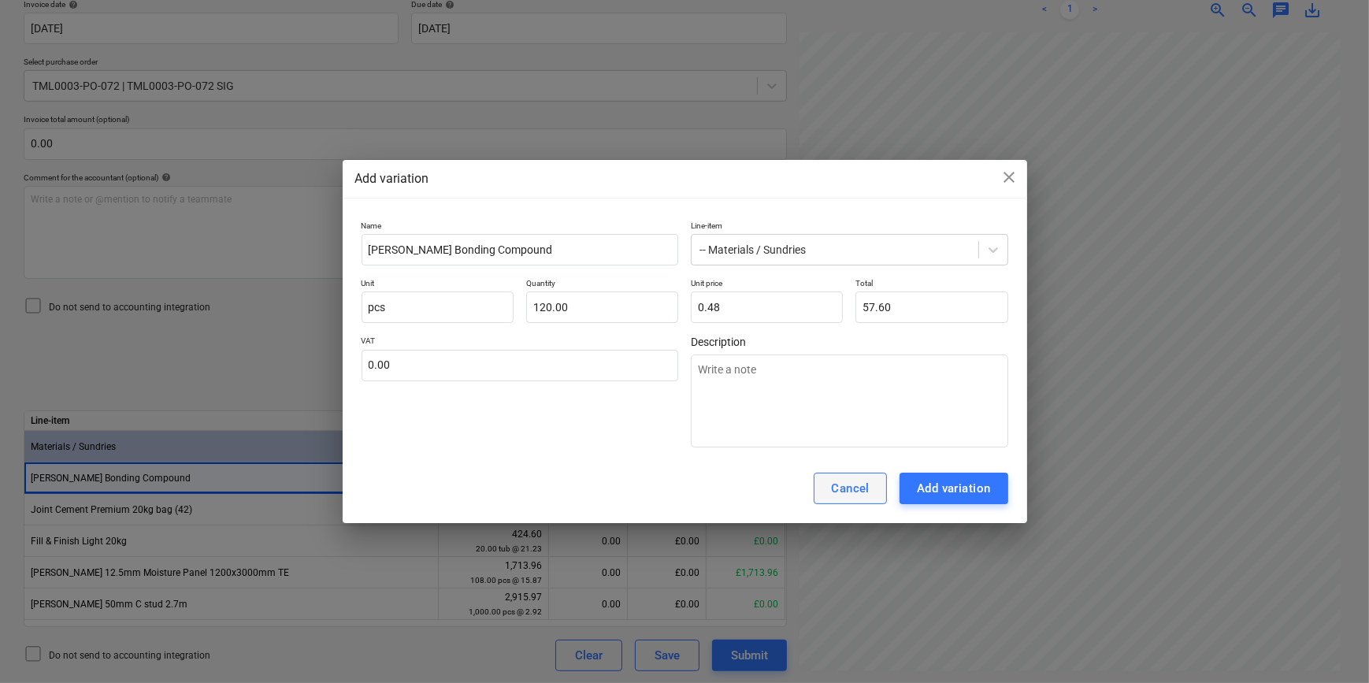
click at [861, 482] on div "Cancel" at bounding box center [850, 488] width 39 height 20
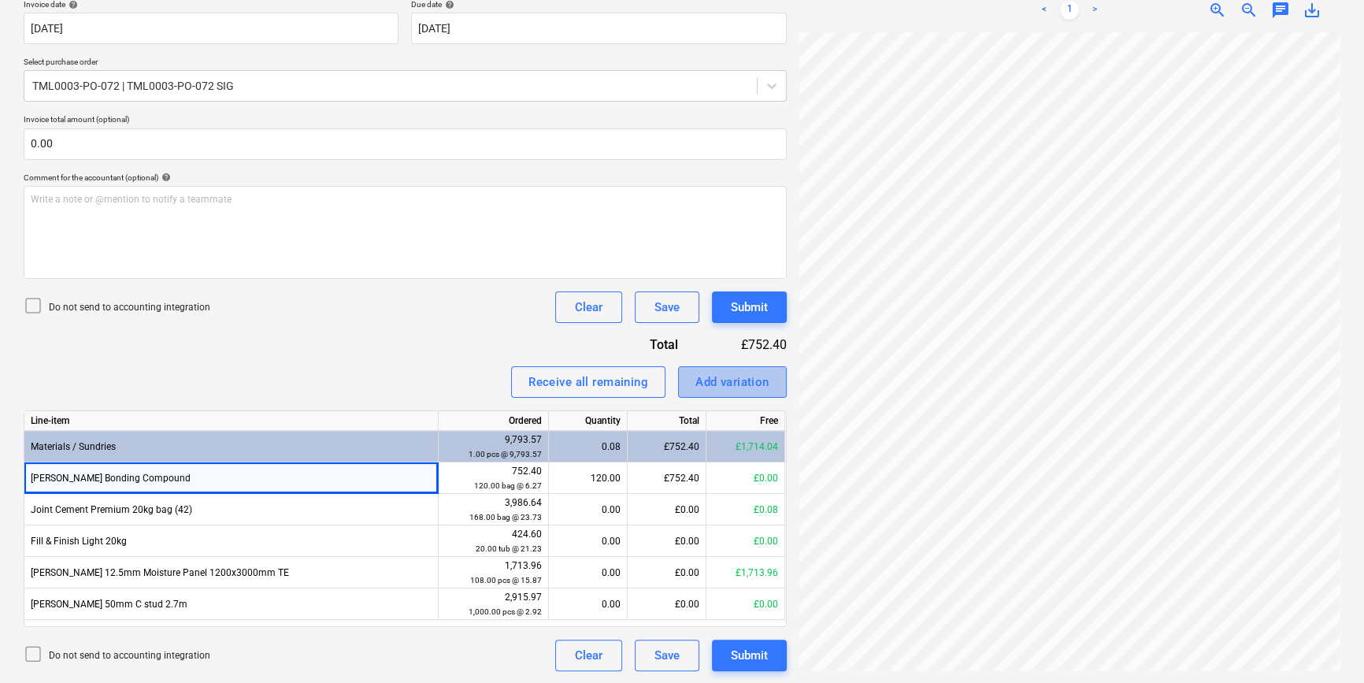
click at [699, 380] on div "Add variation" at bounding box center [732, 382] width 74 height 20
type textarea "x"
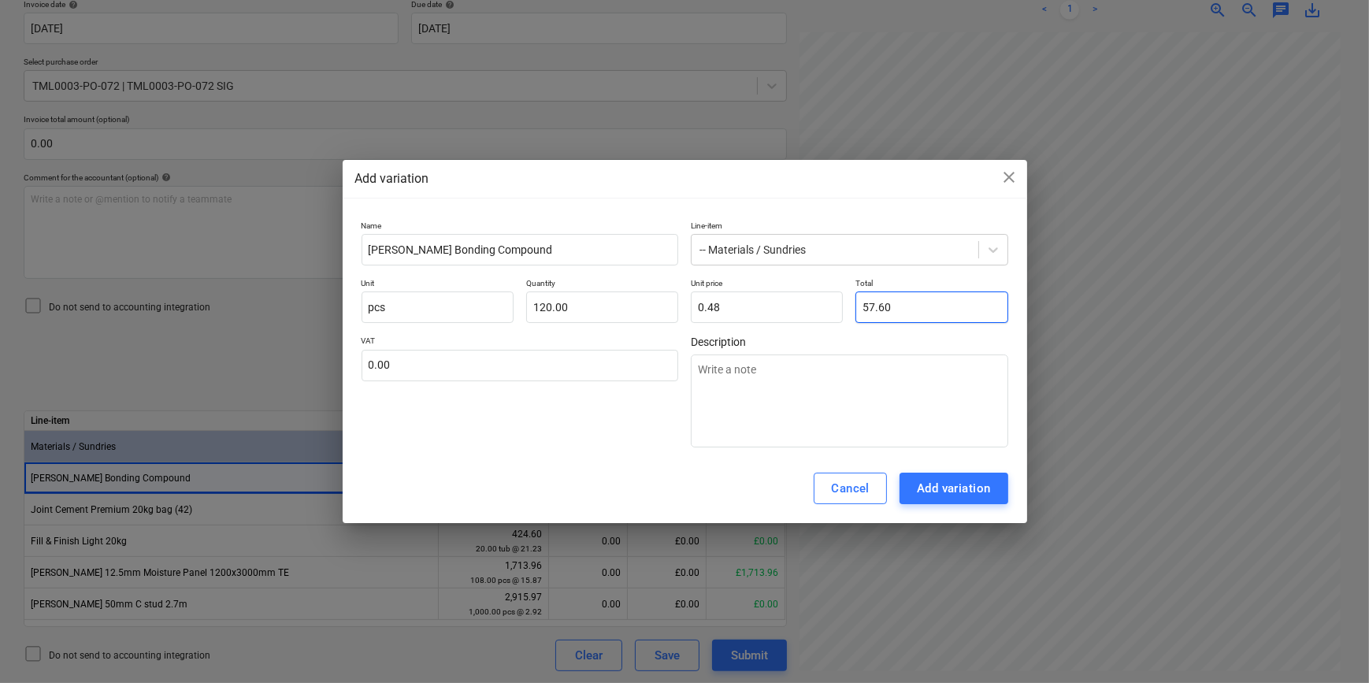
type input "57.6"
click at [913, 309] on input "57.6" at bounding box center [931, 307] width 152 height 32
type textarea "x"
type input "57.61"
click at [944, 485] on div "Add variation" at bounding box center [954, 488] width 74 height 20
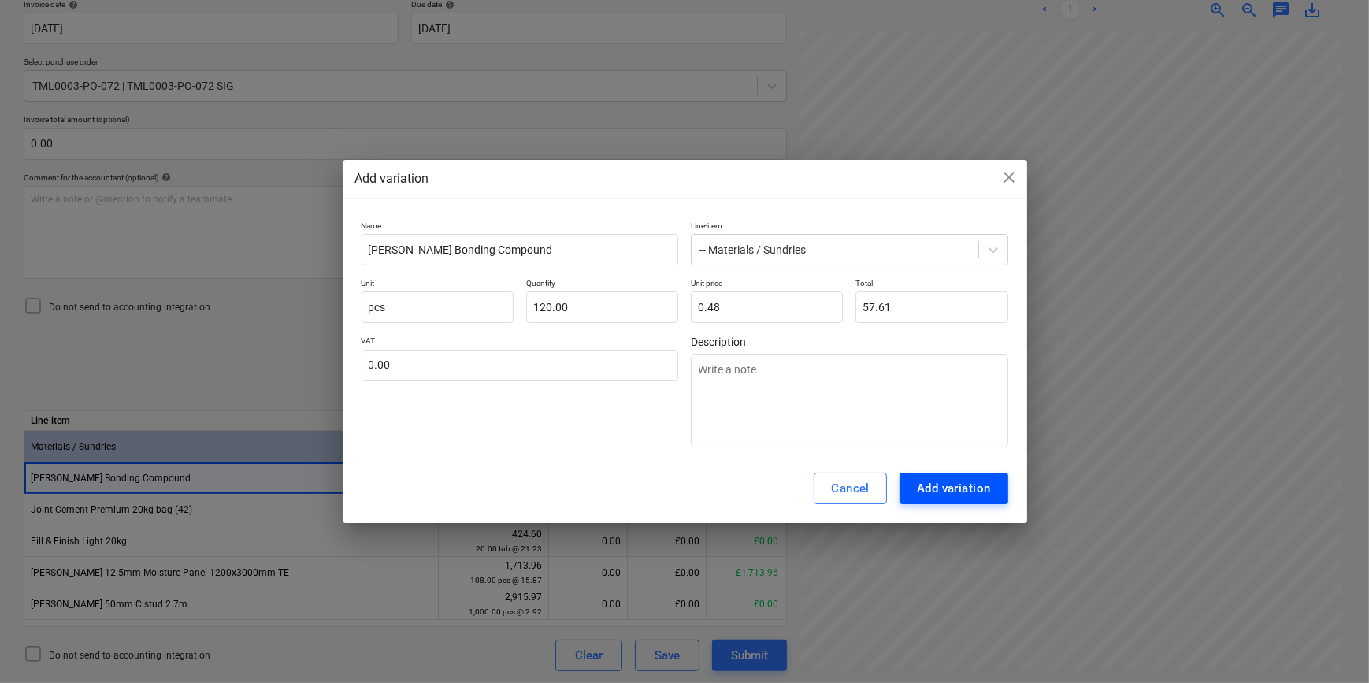
type textarea "x"
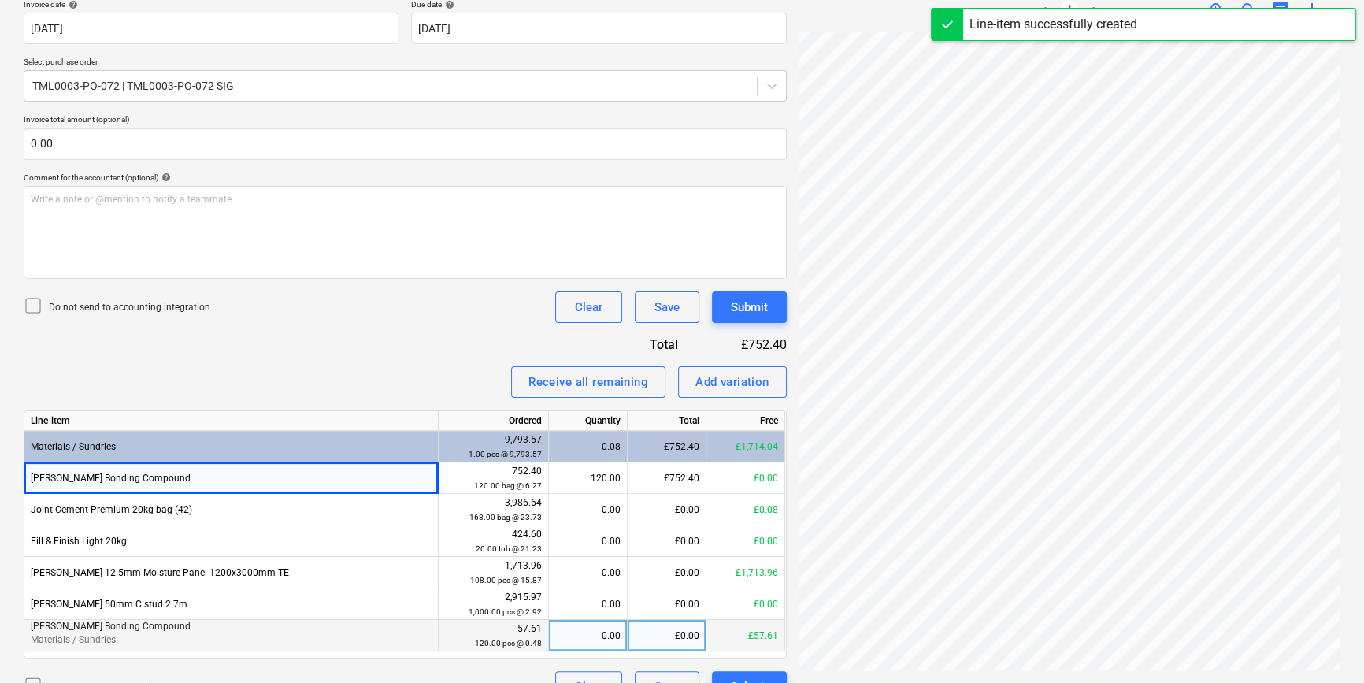
click at [601, 635] on div "0.00" at bounding box center [587, 636] width 65 height 32
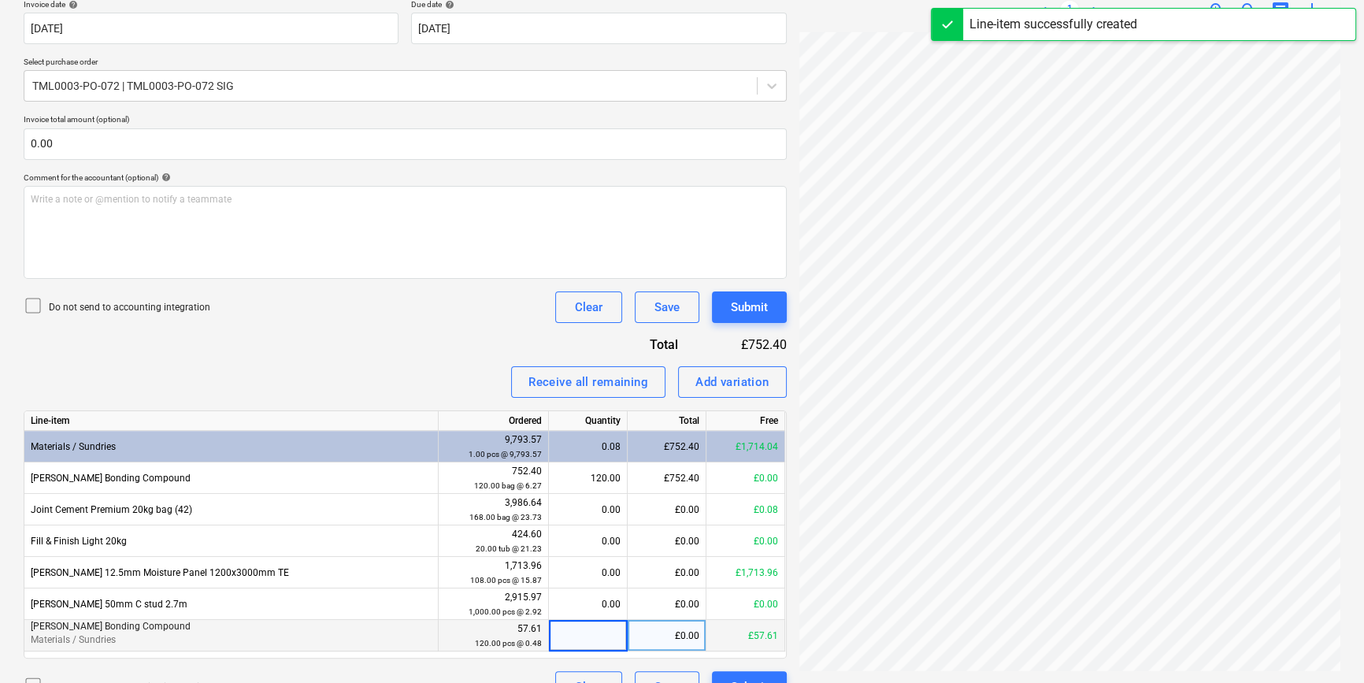
type input "1"
click at [601, 635] on div "1.00" at bounding box center [587, 636] width 65 height 32
type input "120"
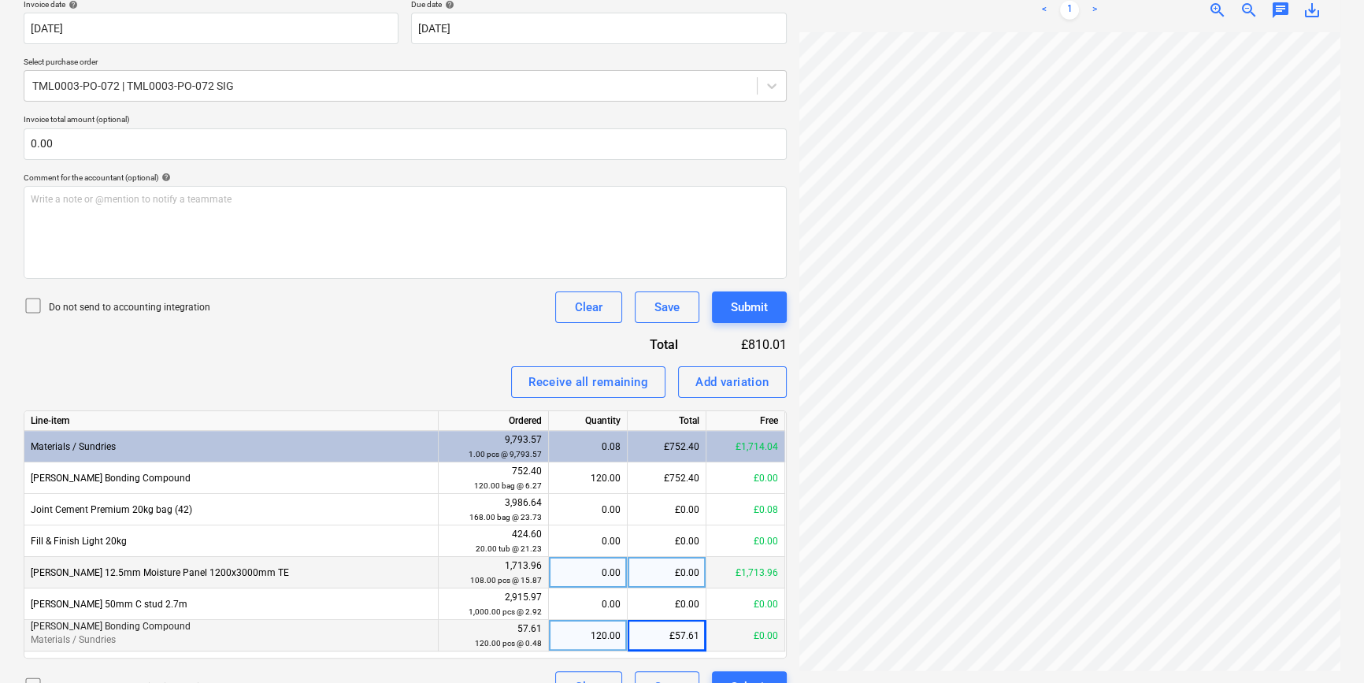
click at [573, 573] on div "0.00" at bounding box center [587, 573] width 65 height 32
click at [250, 571] on div "[PERSON_NAME] 12.5mm Moisture Panel 1200x3000mm TE" at bounding box center [231, 573] width 414 height 32
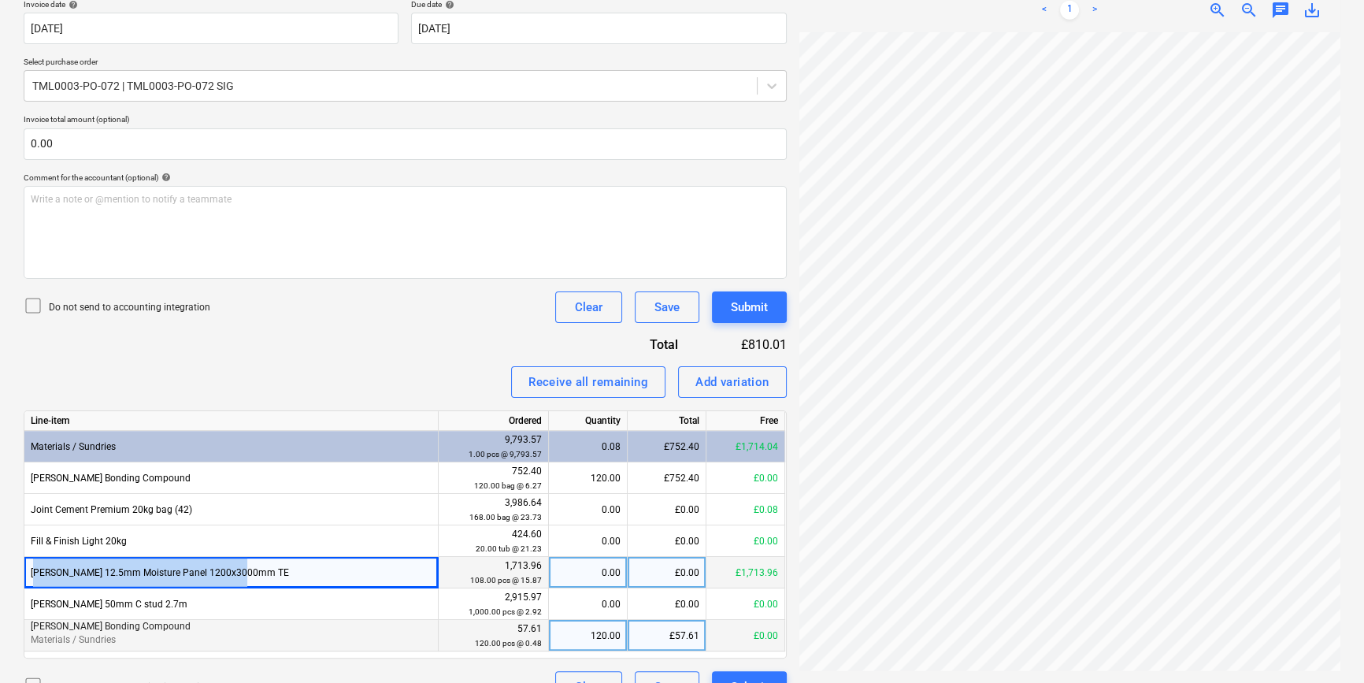
drag, startPoint x: 240, startPoint y: 573, endPoint x: 32, endPoint y: 576, distance: 207.9
click at [32, 576] on div "[PERSON_NAME] 12.5mm Moisture Panel 1200x3000mm TE" at bounding box center [231, 573] width 414 height 32
copy div "[PERSON_NAME] 12.5mm Moisture Panel 1200x3000mm TE"
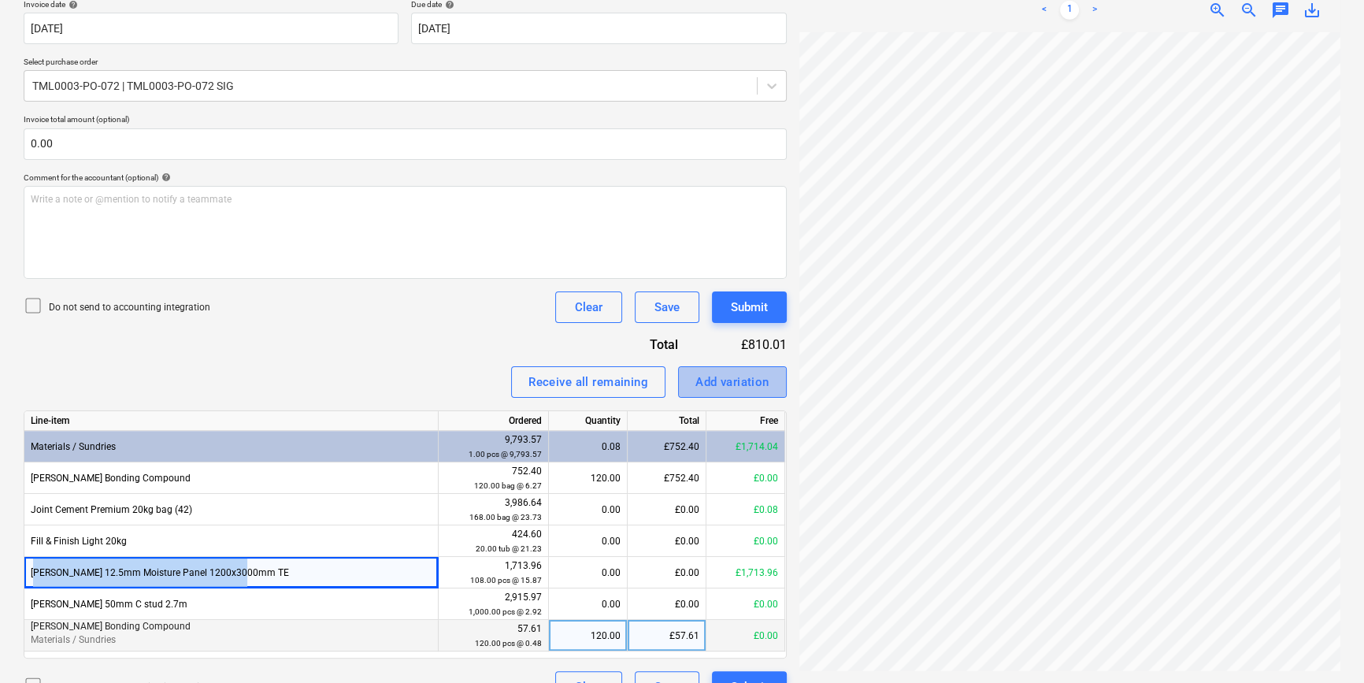
click at [713, 385] on div "Add variation" at bounding box center [732, 382] width 74 height 20
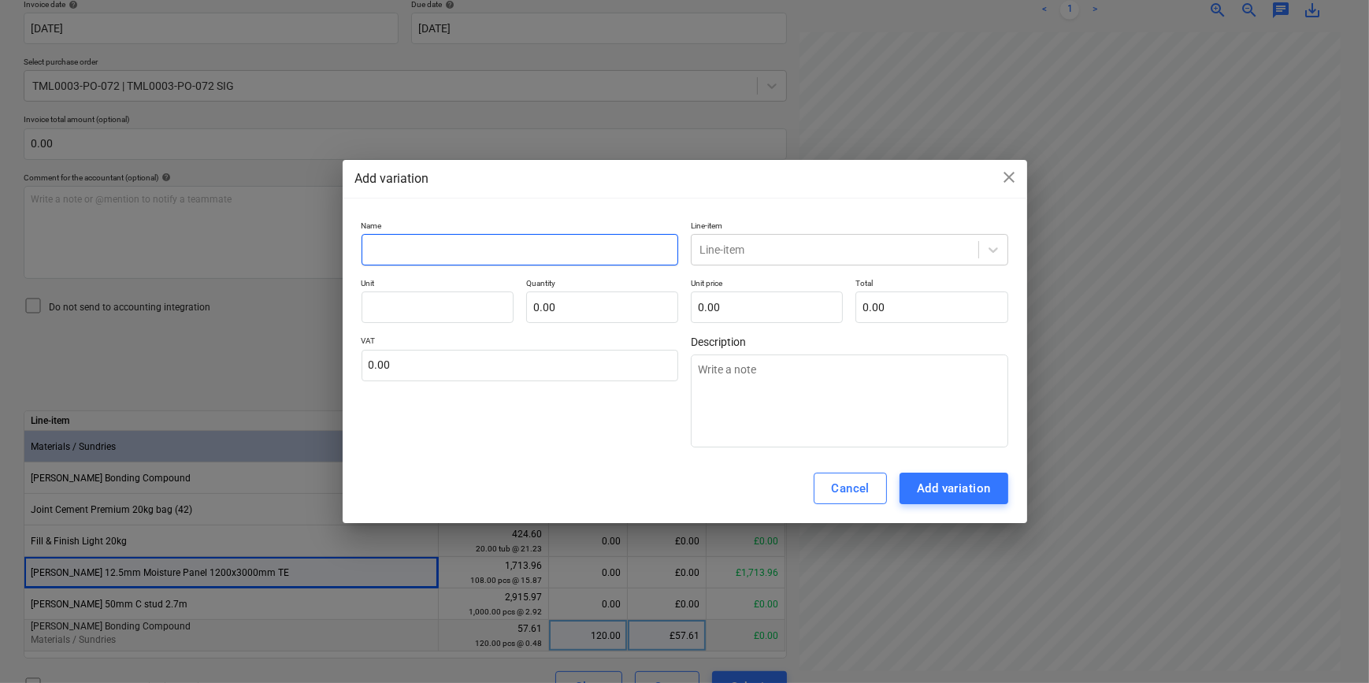
click at [392, 250] on input "text" at bounding box center [519, 250] width 317 height 32
paste input "[PERSON_NAME] 12.5mm Moisture Panel 1200x3000mm TE"
type textarea "x"
type input "[PERSON_NAME] 12.5mm Moisture Panel 1200x3000mm TE"
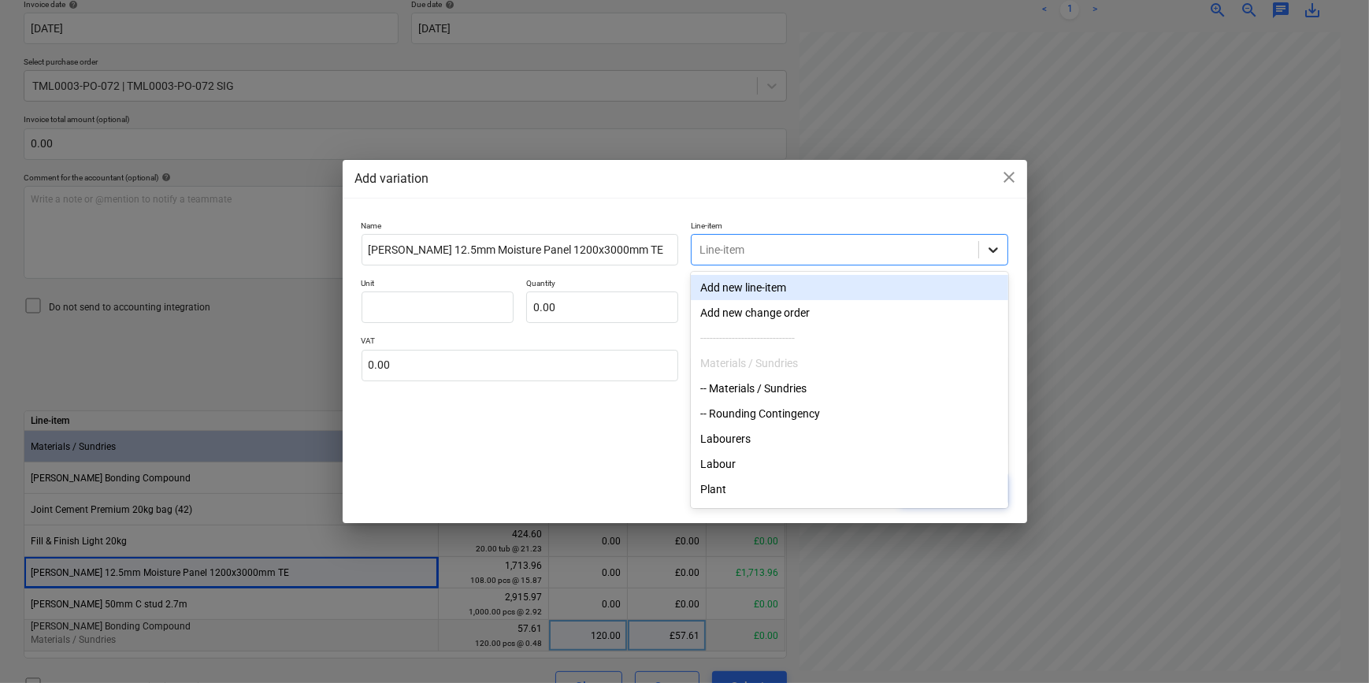
click at [997, 246] on icon at bounding box center [993, 250] width 16 height 16
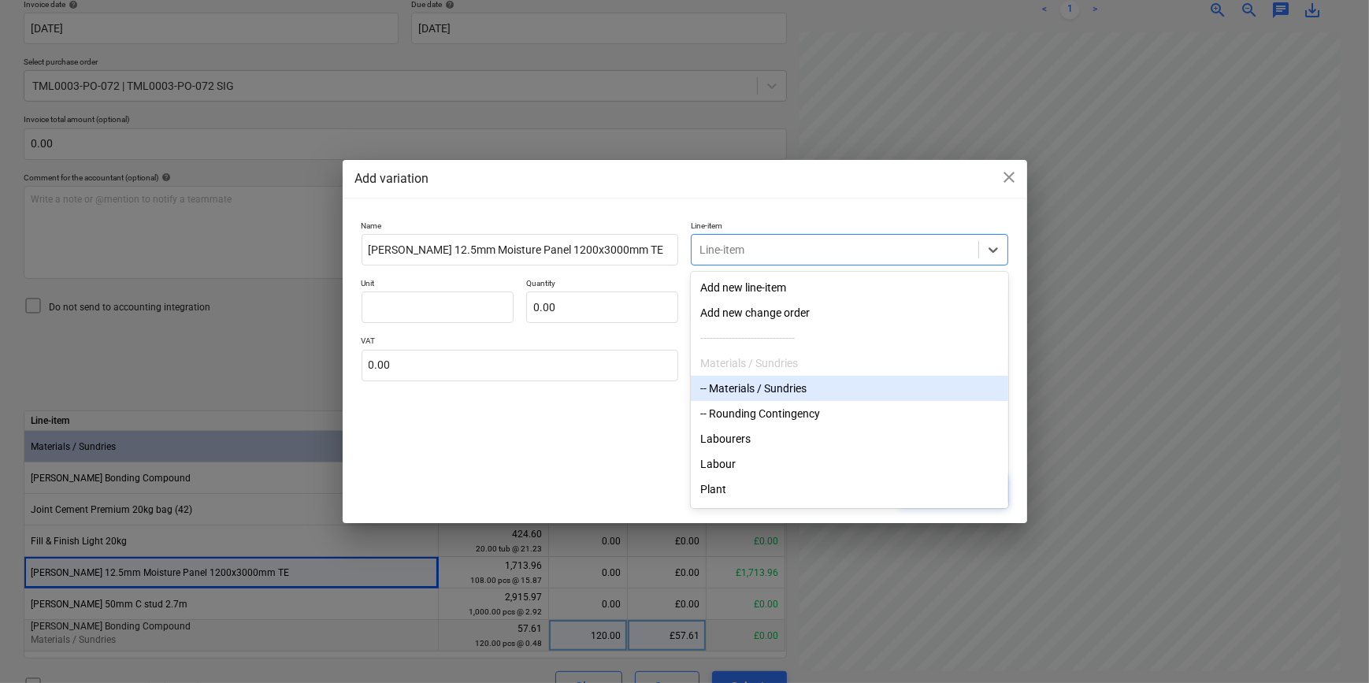
click at [784, 391] on div "-- Materials / Sundries" at bounding box center [849, 388] width 317 height 25
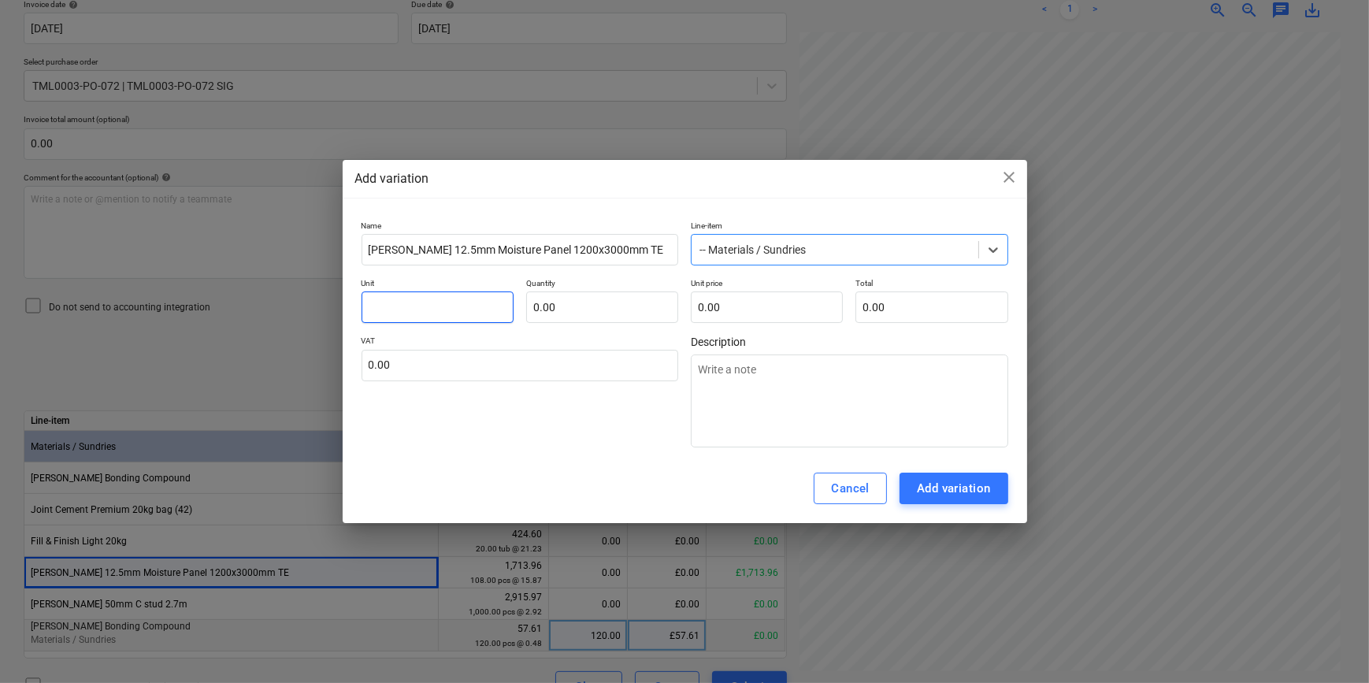
click at [401, 302] on input "text" at bounding box center [437, 307] width 152 height 32
type textarea "x"
type input "p"
type textarea "x"
type input "pc"
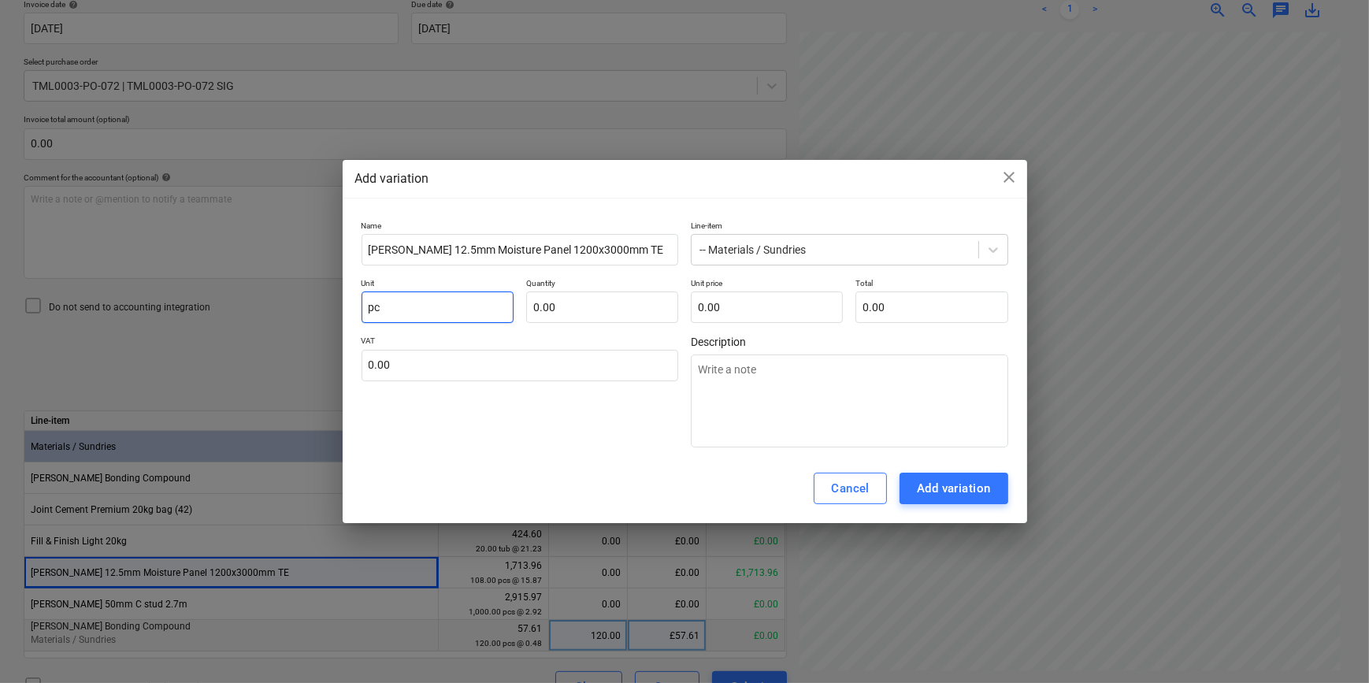
type textarea "x"
type input "pcs"
click at [898, 309] on input "86.184" at bounding box center [931, 307] width 152 height 32
click at [962, 489] on div "Add variation" at bounding box center [954, 488] width 74 height 20
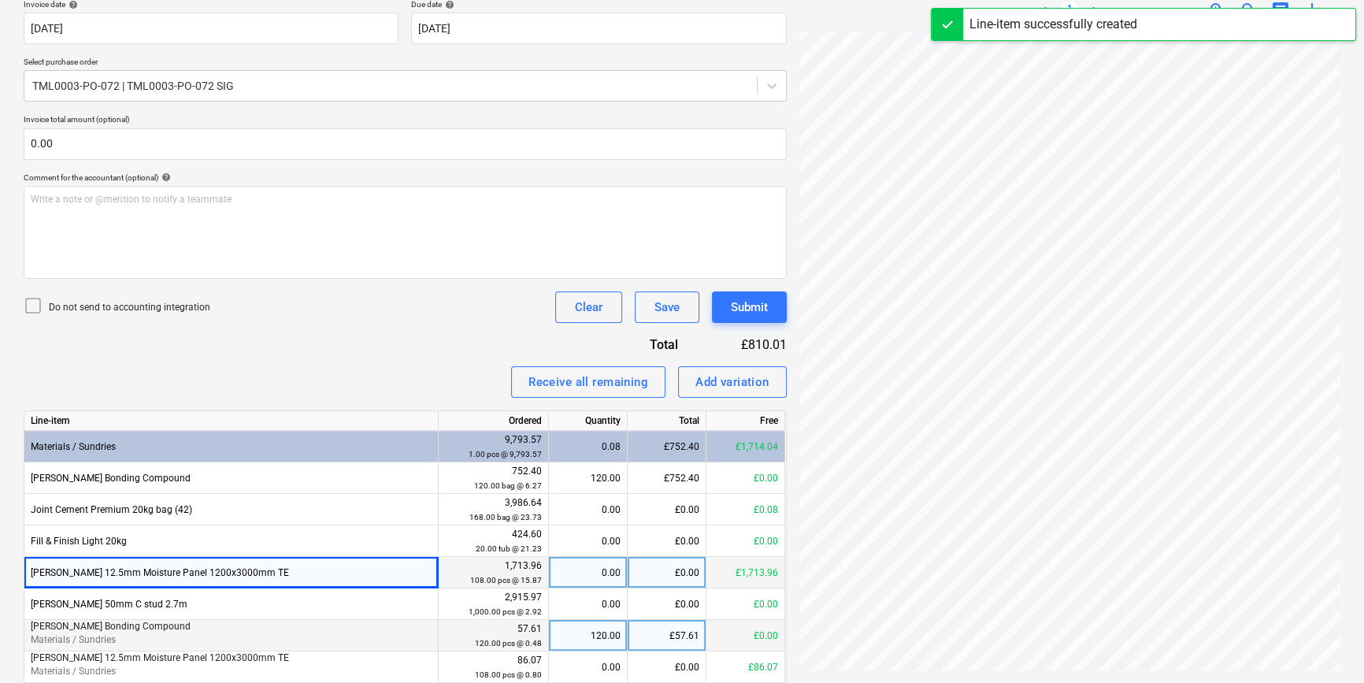
click at [604, 570] on div "0.00" at bounding box center [587, 573] width 65 height 32
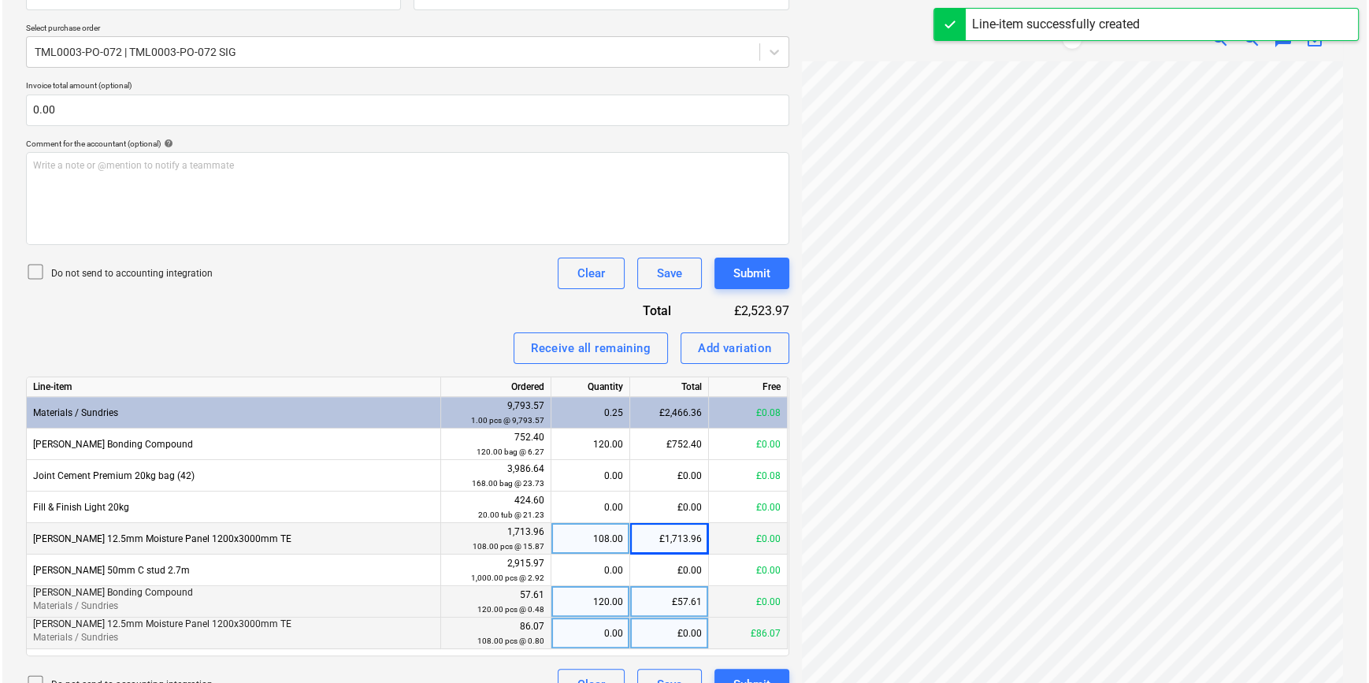
scroll to position [366, 0]
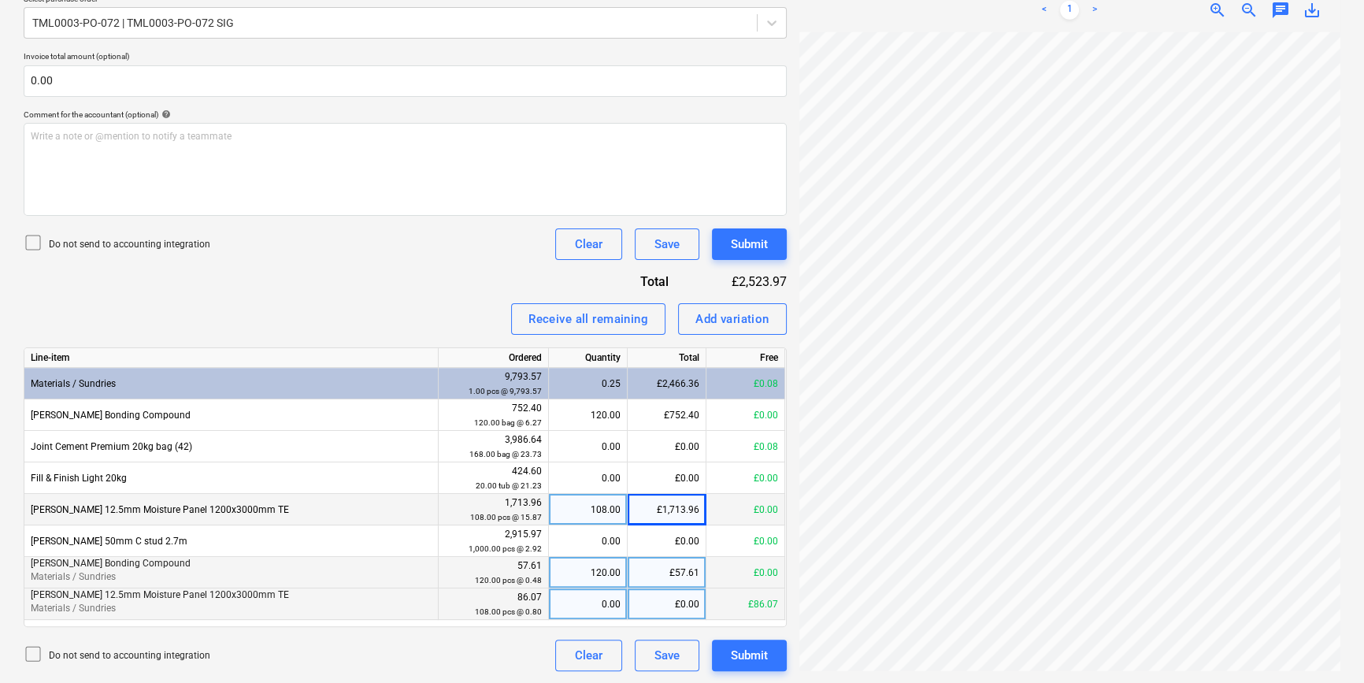
click at [586, 612] on div "0.00" at bounding box center [587, 604] width 65 height 32
click at [739, 243] on div "Submit" at bounding box center [749, 244] width 37 height 20
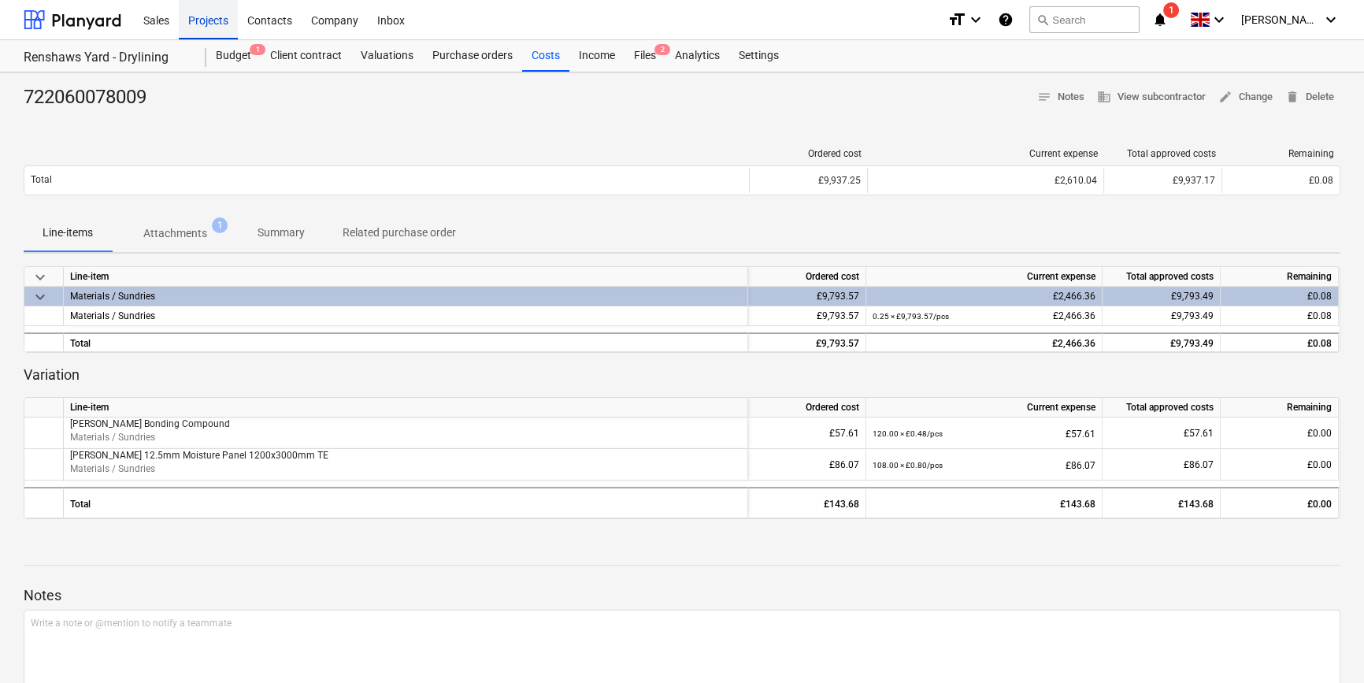
click at [210, 23] on div "Projects" at bounding box center [208, 19] width 59 height 40
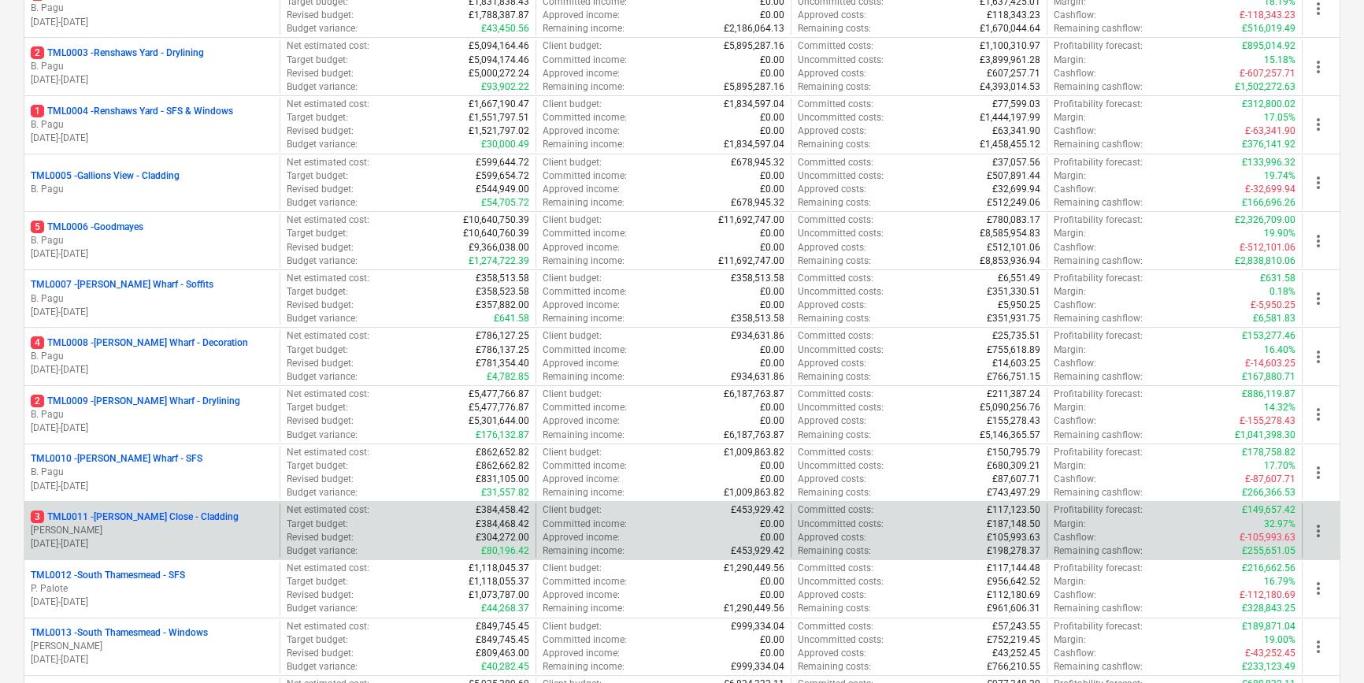
scroll to position [358, 0]
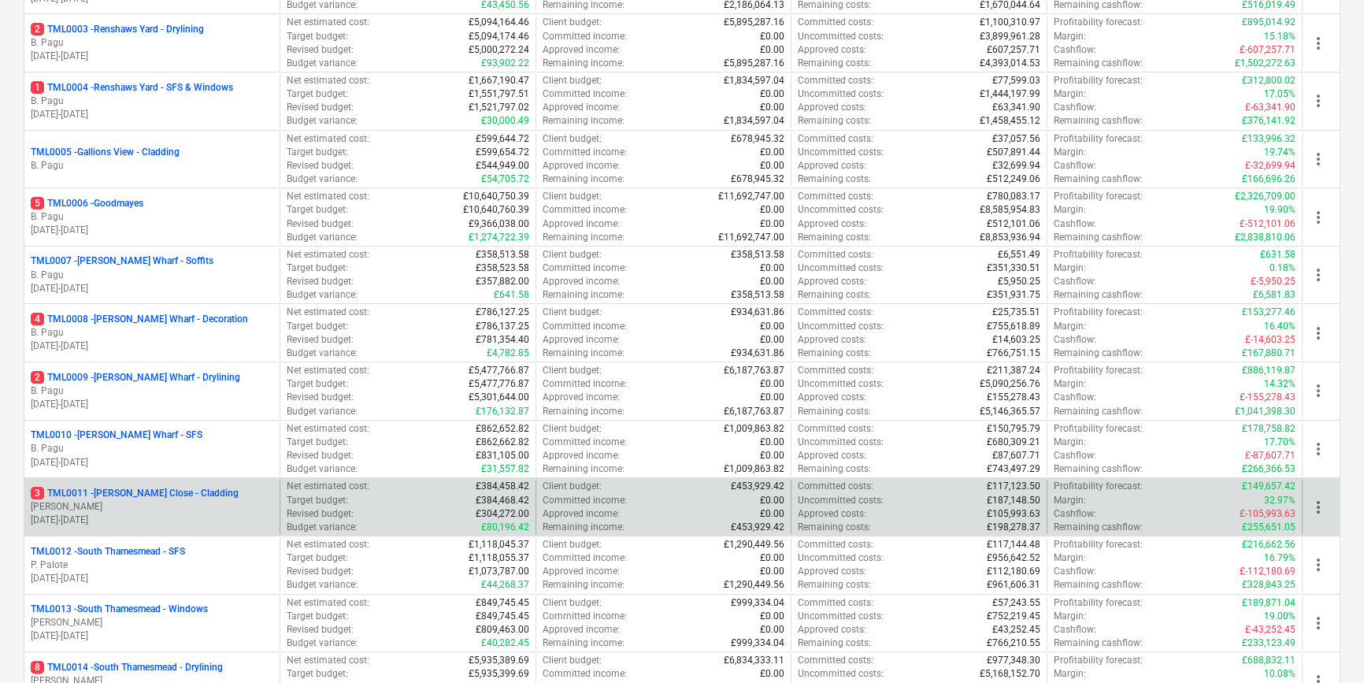
click at [184, 502] on p "[PERSON_NAME]" at bounding box center [152, 506] width 243 height 13
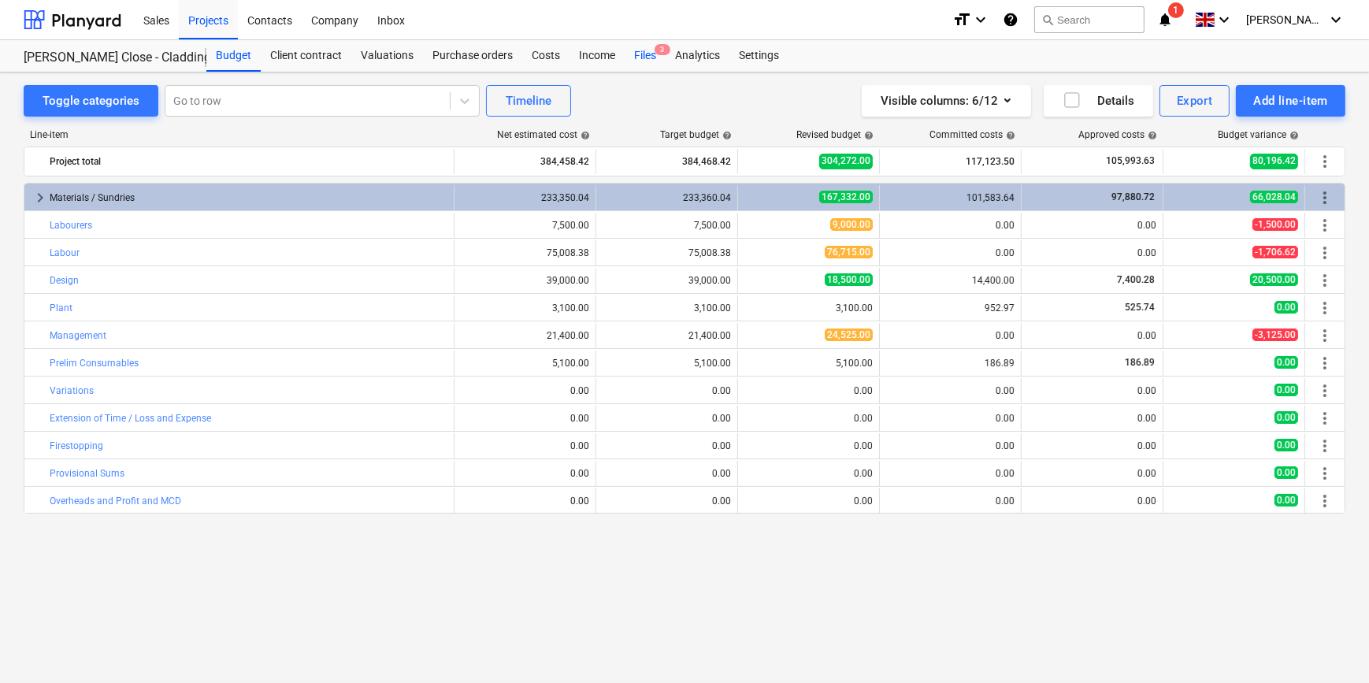
click at [636, 57] on div "Files 3" at bounding box center [645, 56] width 41 height 32
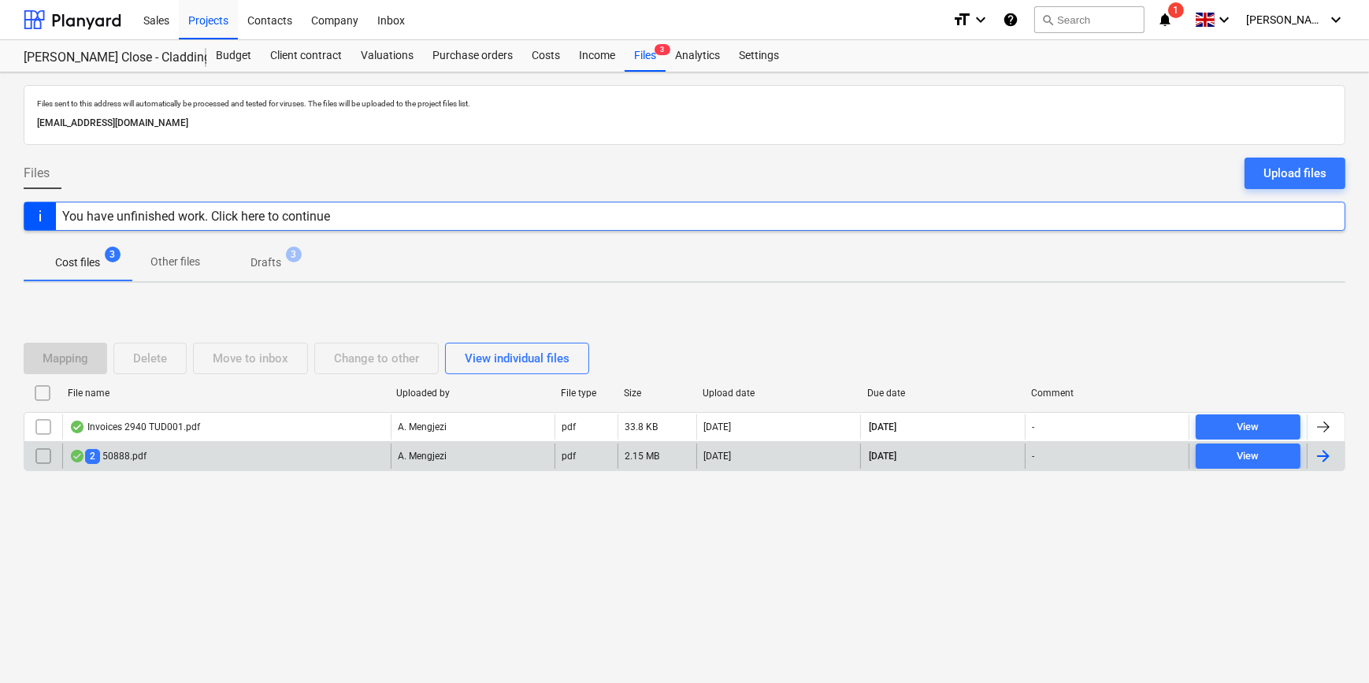
click at [1092, 454] on div at bounding box center [1323, 456] width 19 height 19
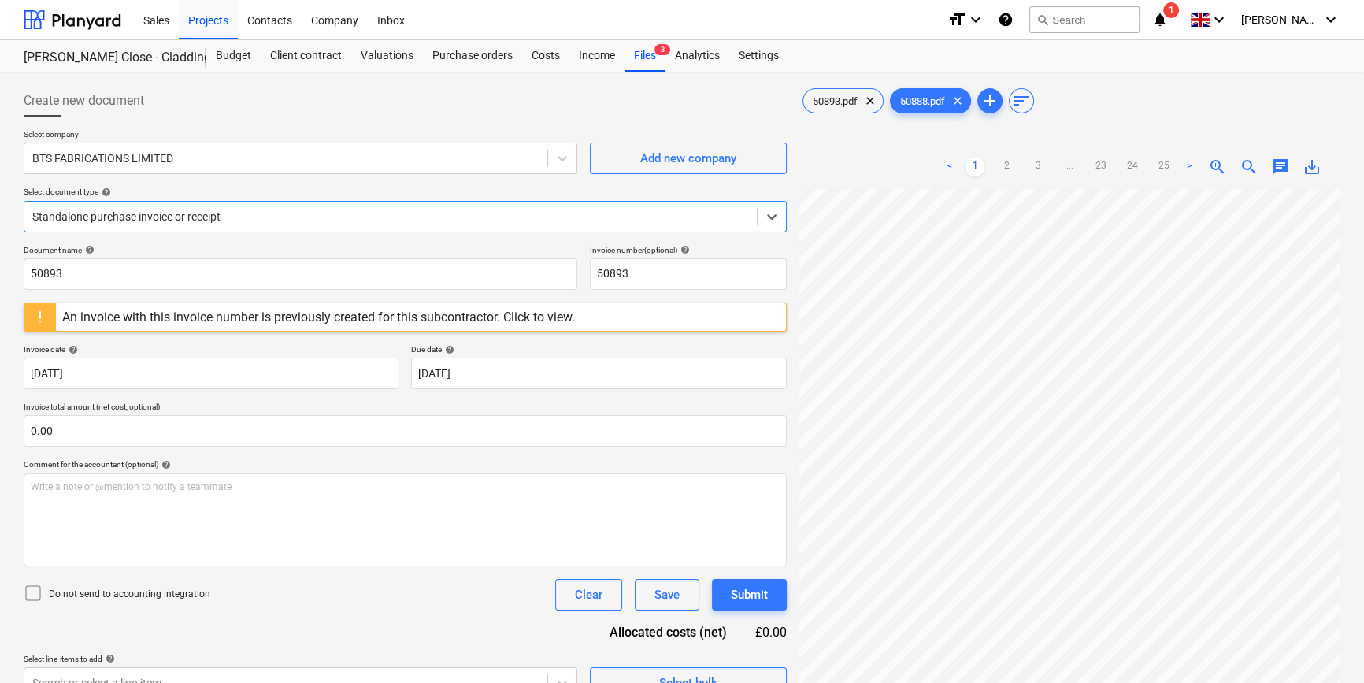
scroll to position [286, 0]
click at [1006, 167] on link "2" at bounding box center [1006, 167] width 19 height 19
click at [974, 167] on link "1" at bounding box center [975, 167] width 19 height 19
click at [195, 22] on div "Projects" at bounding box center [208, 19] width 59 height 40
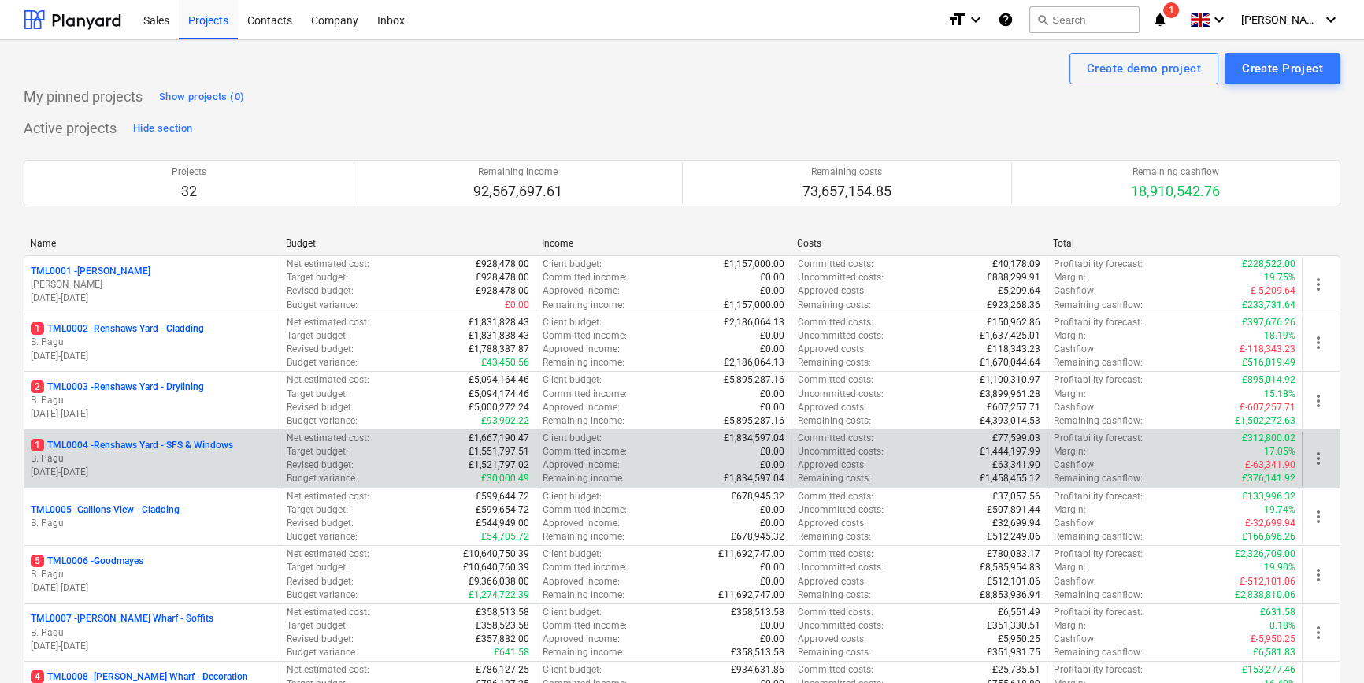
click at [164, 448] on p "1 TML0004 - Renshaws Yard - SFS & Windows" at bounding box center [132, 445] width 202 height 13
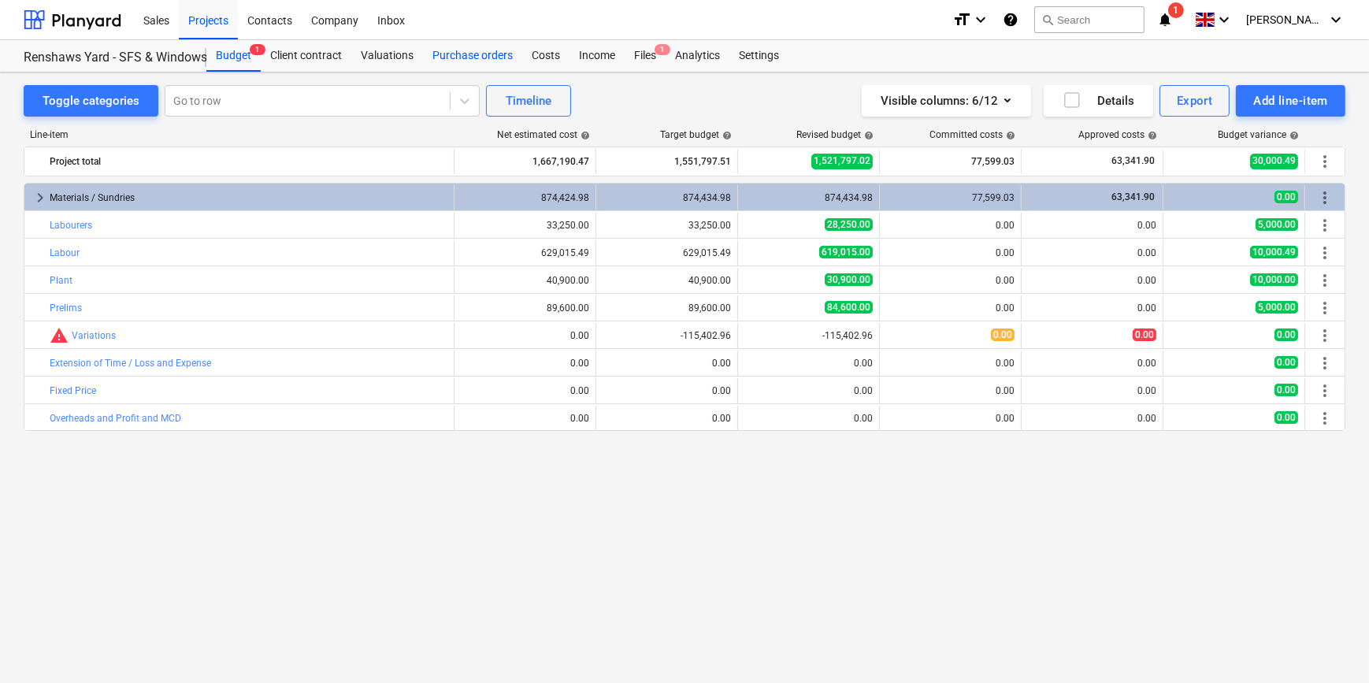
click at [443, 60] on div "Purchase orders" at bounding box center [472, 56] width 99 height 32
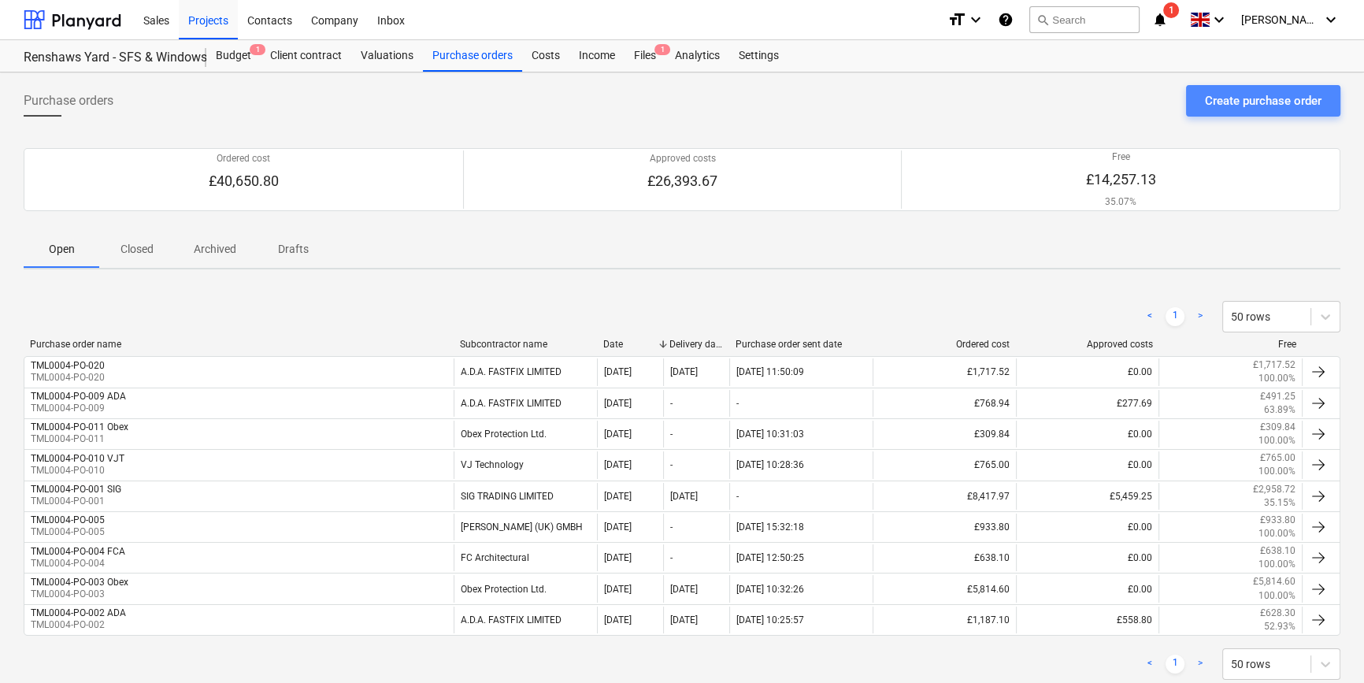
click at [1092, 95] on div "Create purchase order" at bounding box center [1263, 101] width 117 height 20
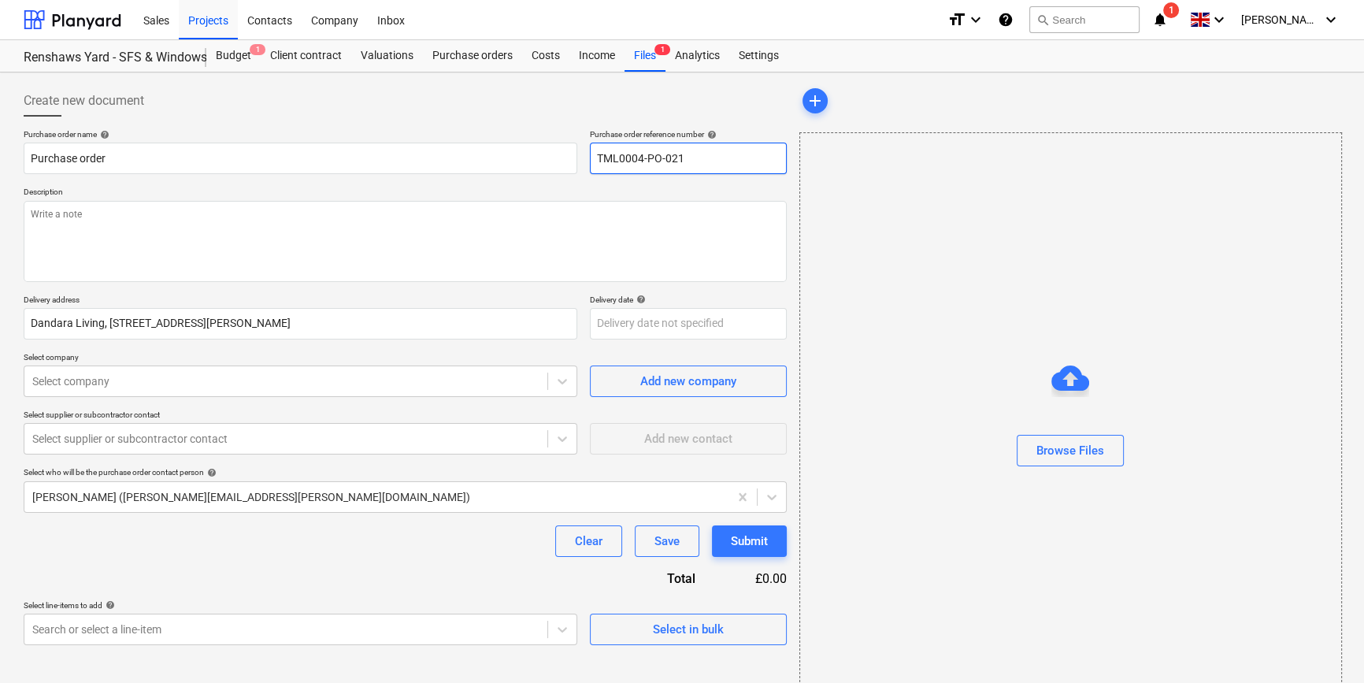
drag, startPoint x: 689, startPoint y: 157, endPoint x: 597, endPoint y: 154, distance: 92.2
click at [597, 154] on input "TML0004-PO-021" at bounding box center [688, 159] width 197 height 32
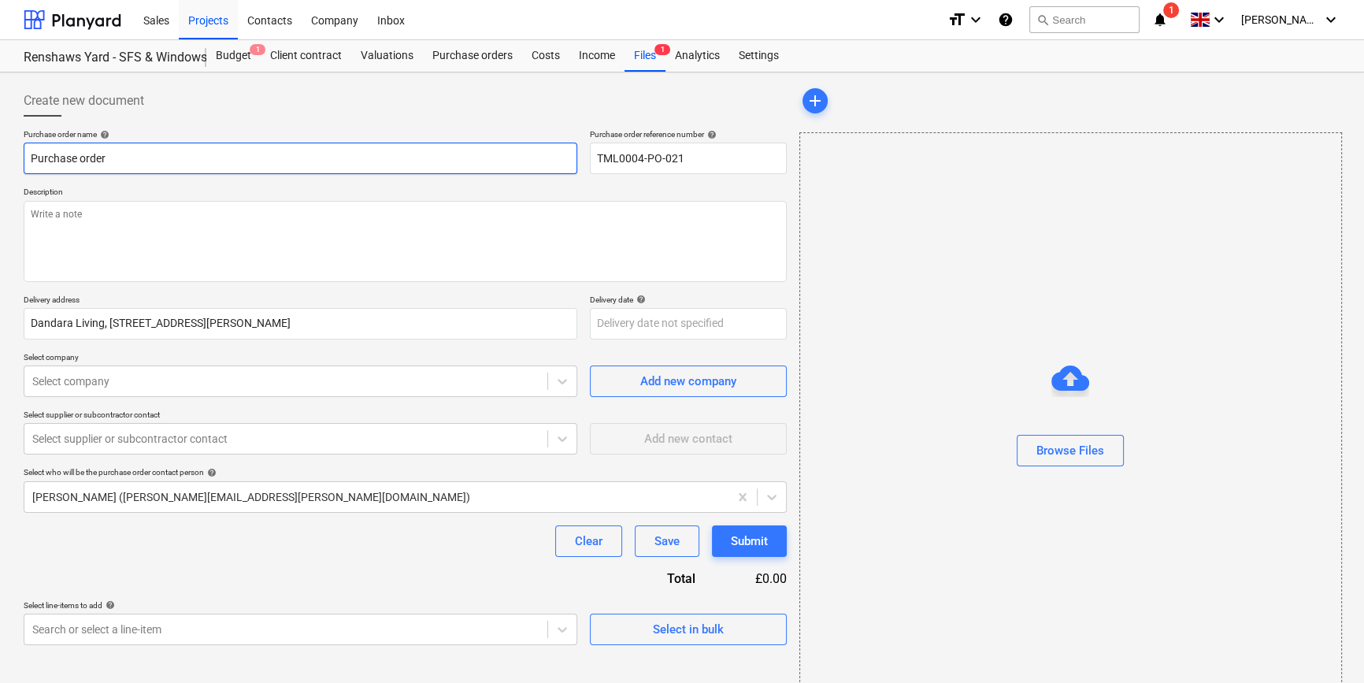
drag, startPoint x: 106, startPoint y: 159, endPoint x: 24, endPoint y: 157, distance: 81.9
click at [24, 157] on input "Purchase order" at bounding box center [301, 159] width 554 height 32
paste input "TML0004-PO-021"
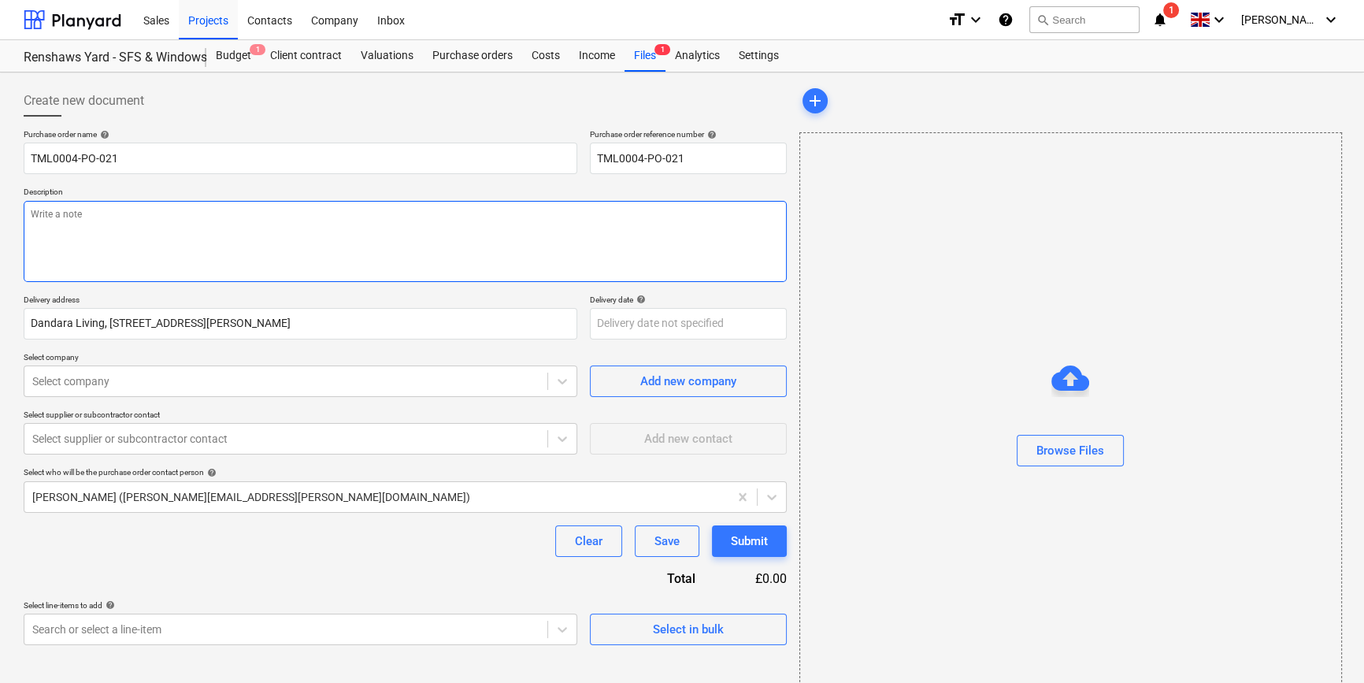
click at [50, 236] on textarea at bounding box center [405, 241] width 763 height 81
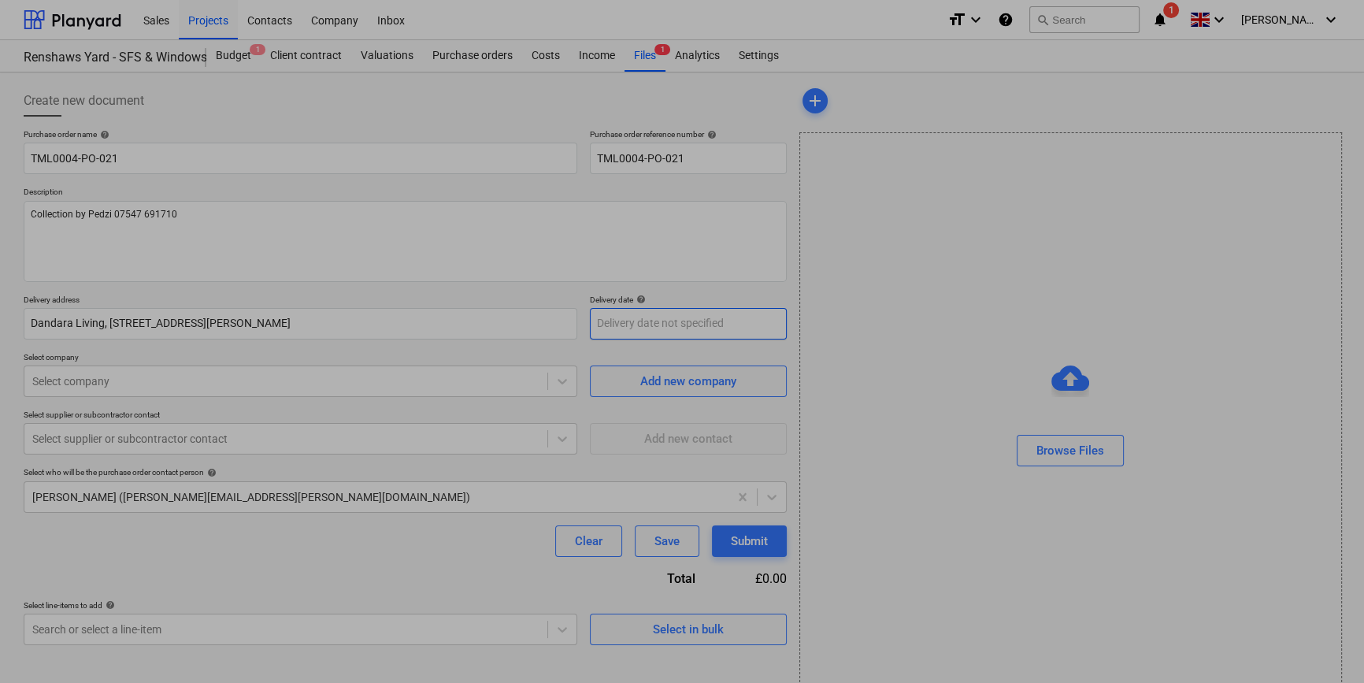
click at [607, 323] on body "Sales Projects Contacts Company Inbox format_size keyboard_arrow_down help sear…" at bounding box center [682, 341] width 1364 height 683
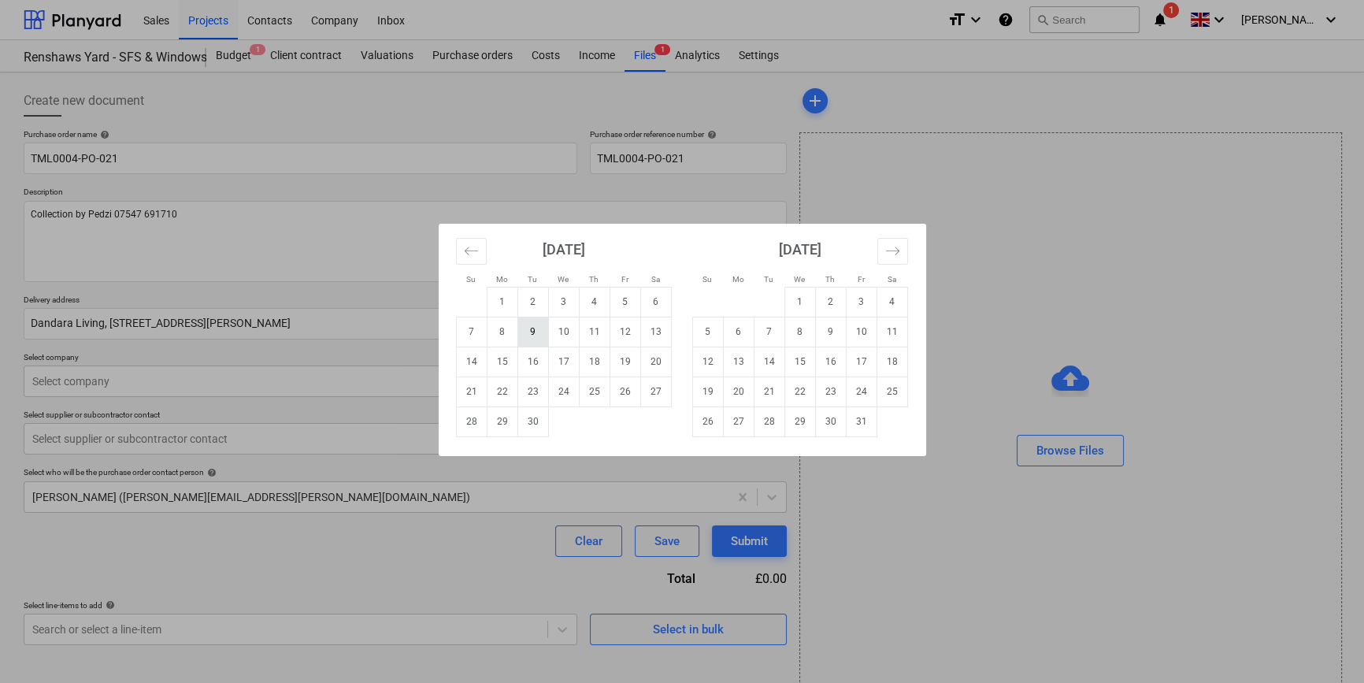
click at [528, 331] on td "9" at bounding box center [532, 332] width 31 height 30
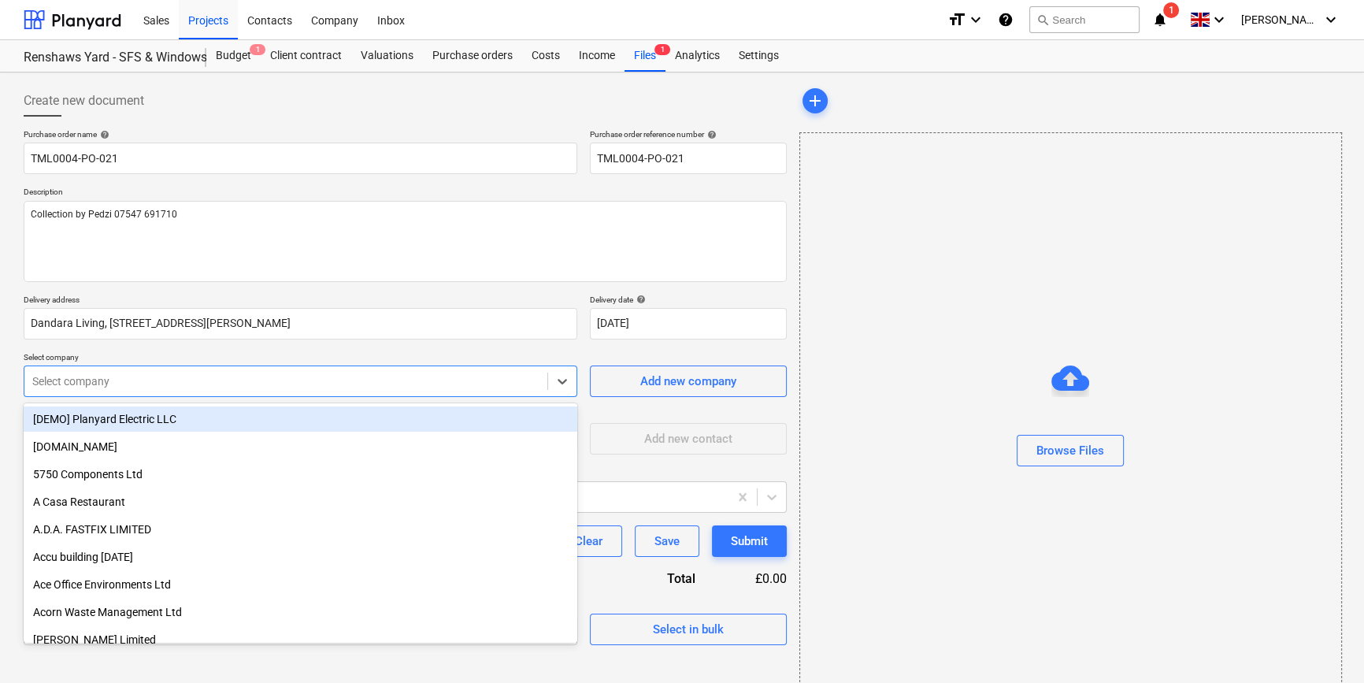
click at [265, 373] on div at bounding box center [285, 381] width 507 height 16
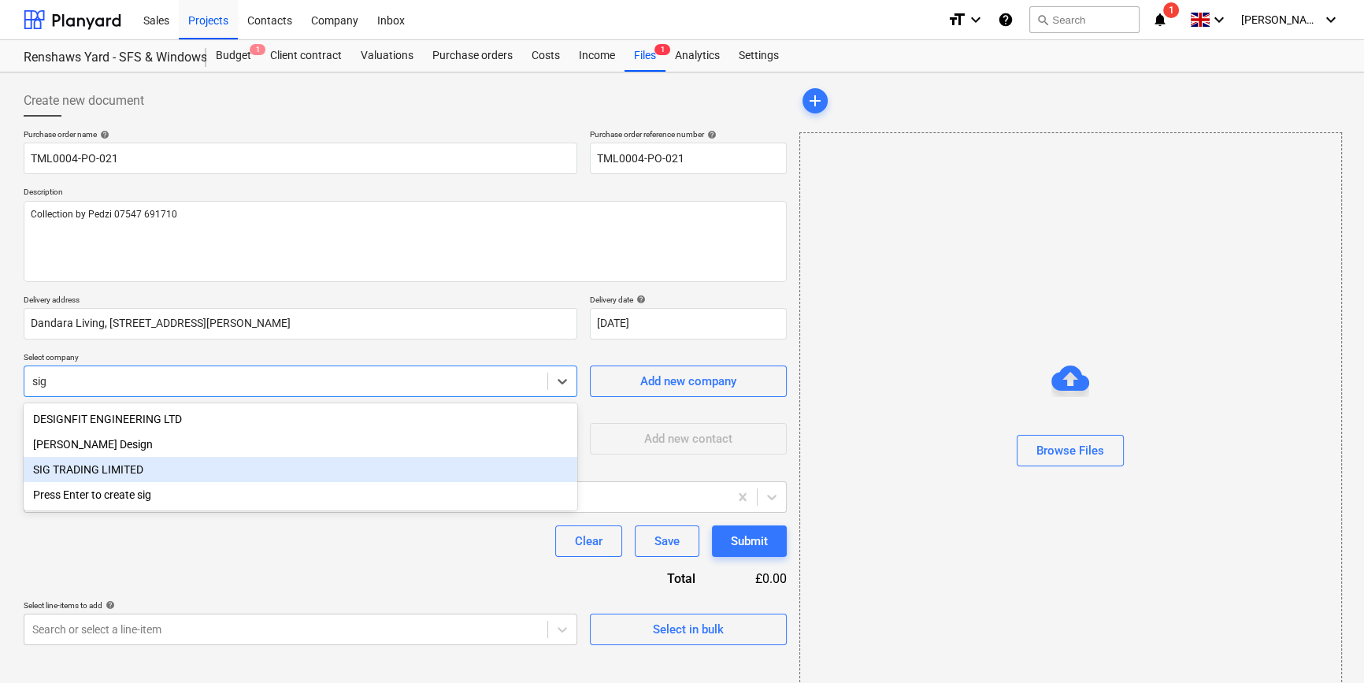
click at [124, 472] on div "SIG TRADING LIMITED" at bounding box center [301, 469] width 554 height 25
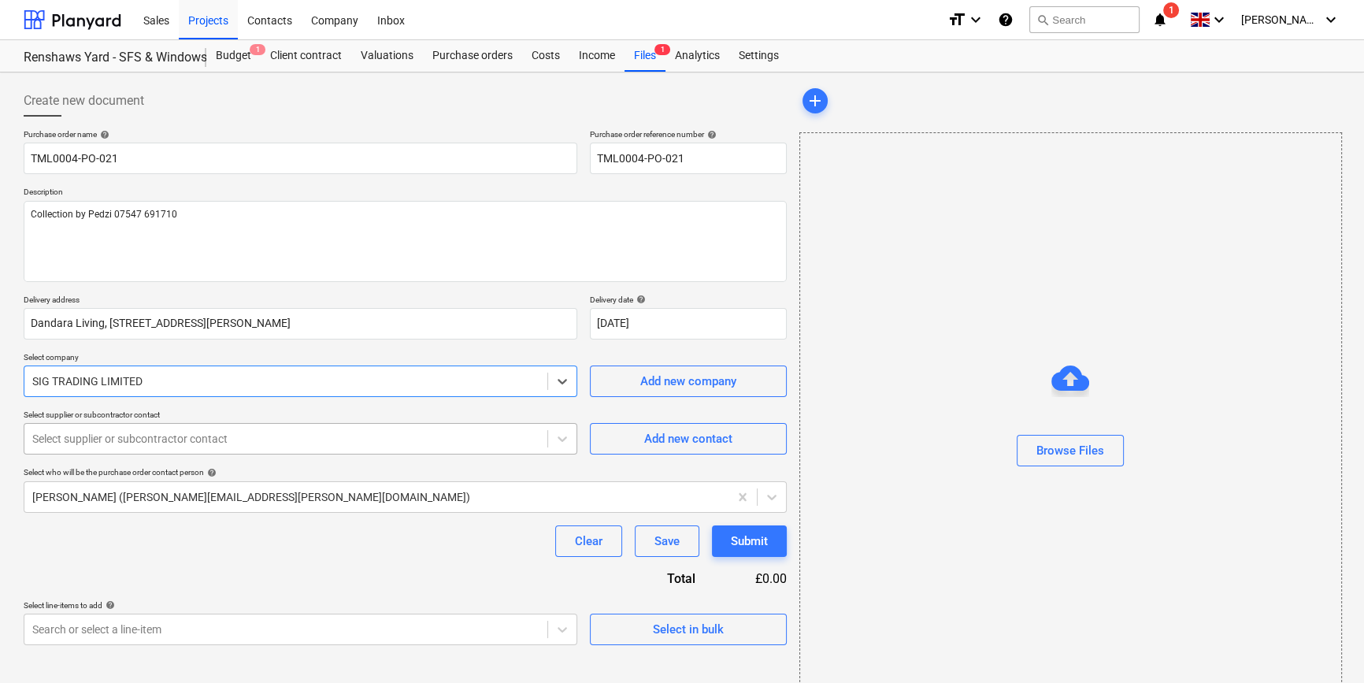
click at [111, 444] on div at bounding box center [285, 439] width 507 height 16
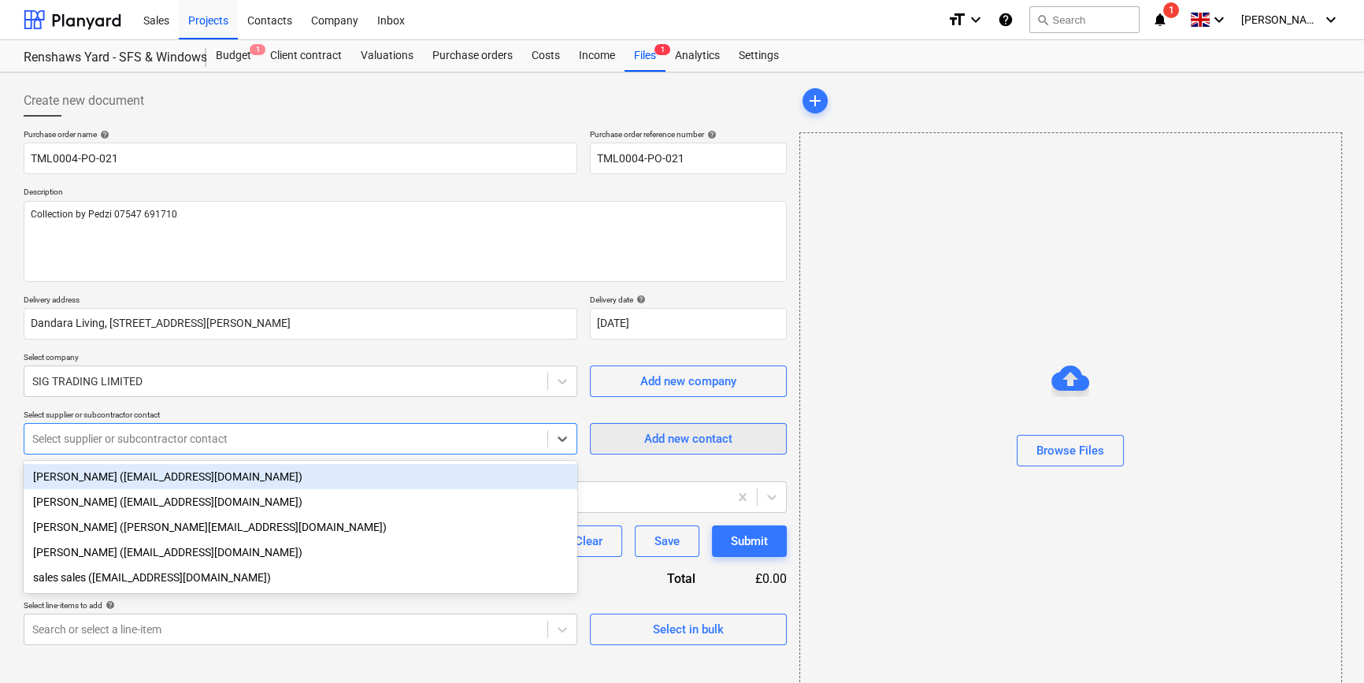
click at [644, 443] on div "Add new contact" at bounding box center [688, 438] width 88 height 20
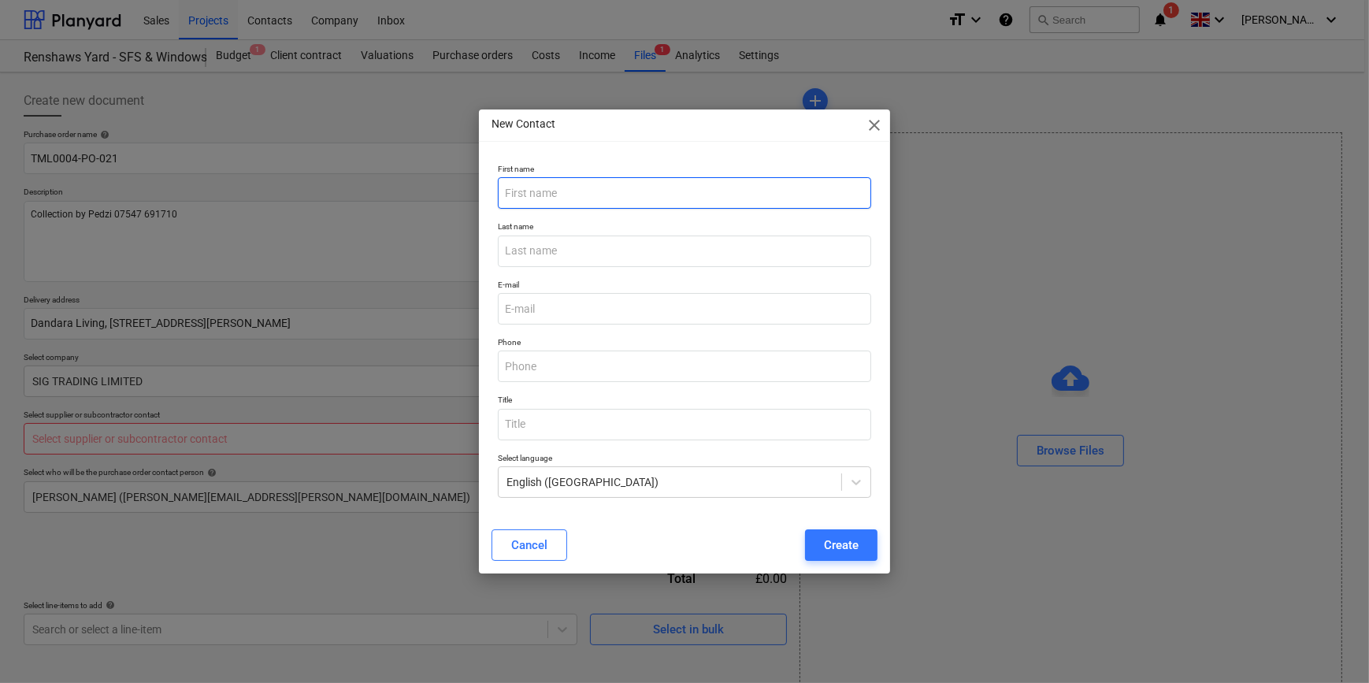
click at [522, 191] on input "text" at bounding box center [684, 193] width 372 height 32
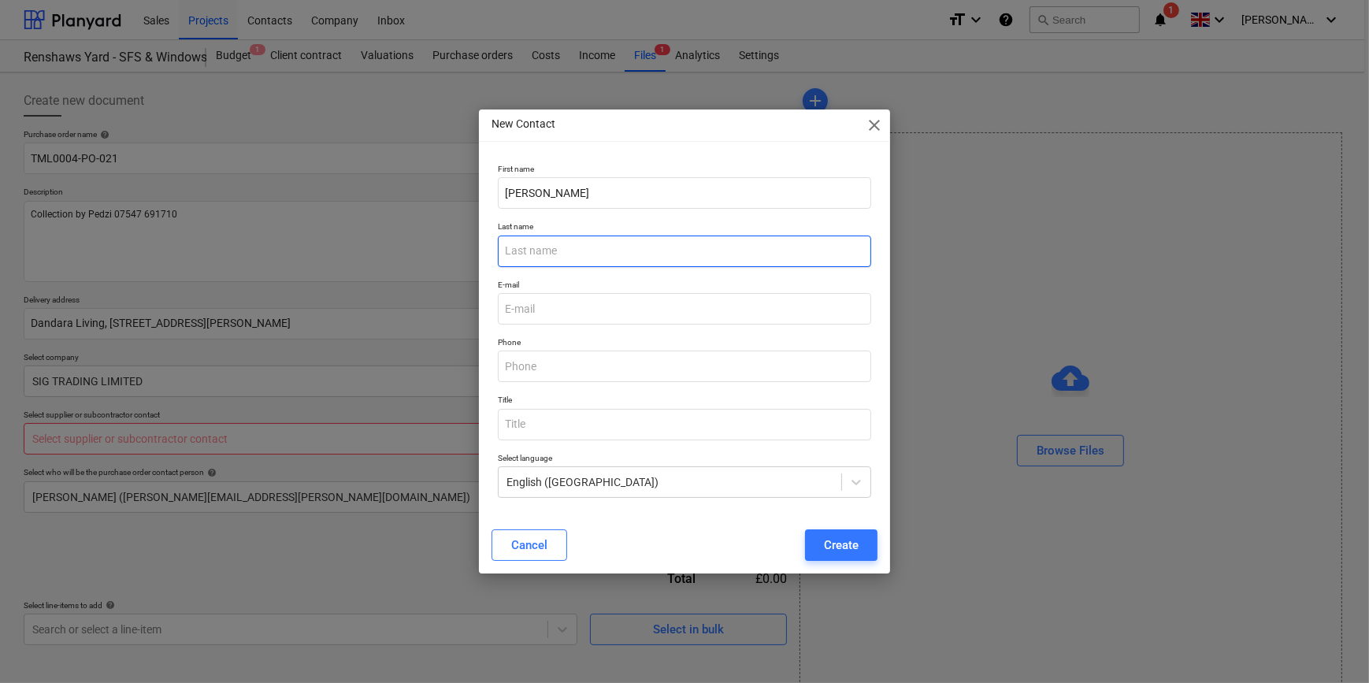
click at [525, 249] on input "text" at bounding box center [684, 251] width 372 height 32
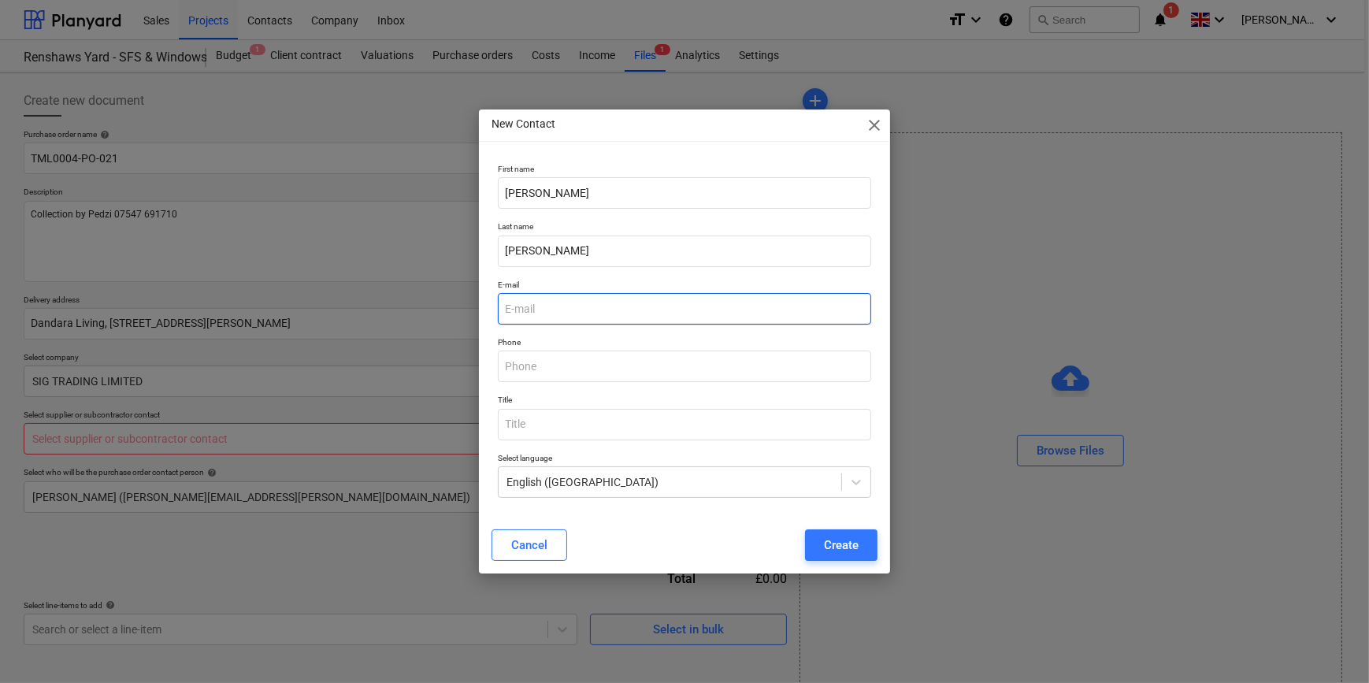
click at [531, 310] on input "email" at bounding box center [684, 309] width 372 height 32
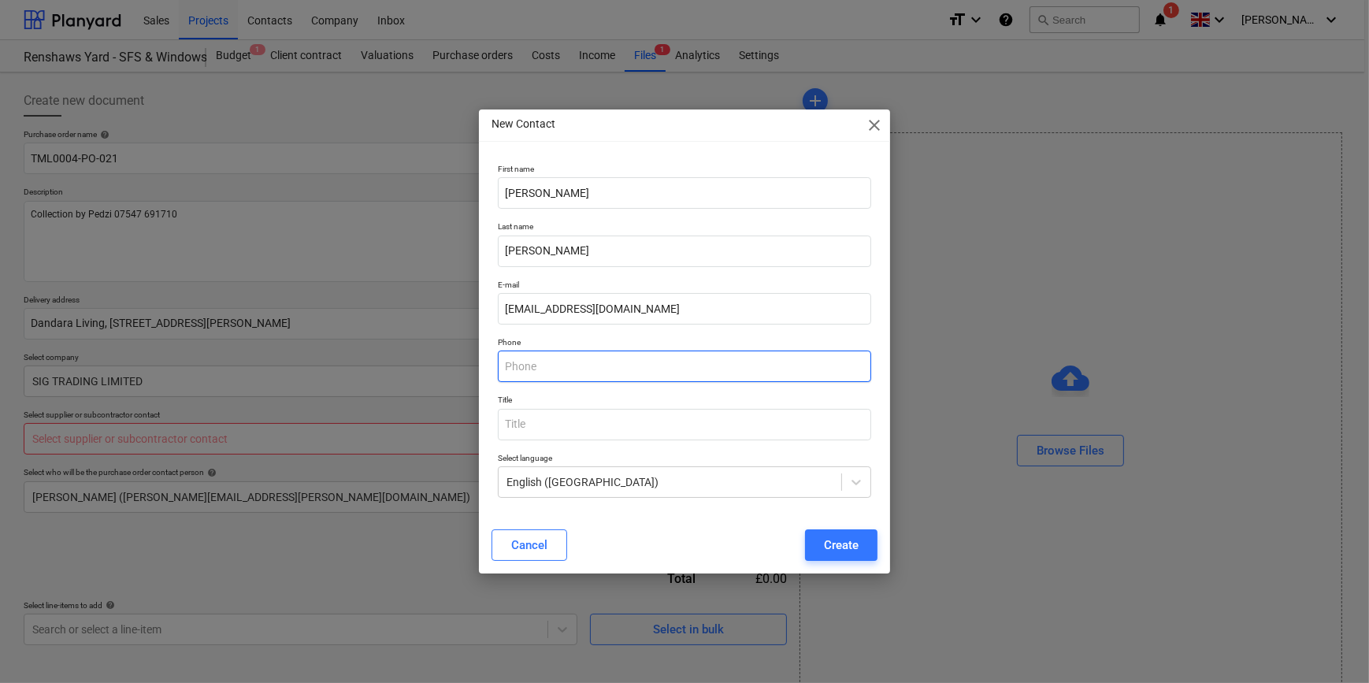
click at [536, 371] on input "text" at bounding box center [684, 366] width 372 height 32
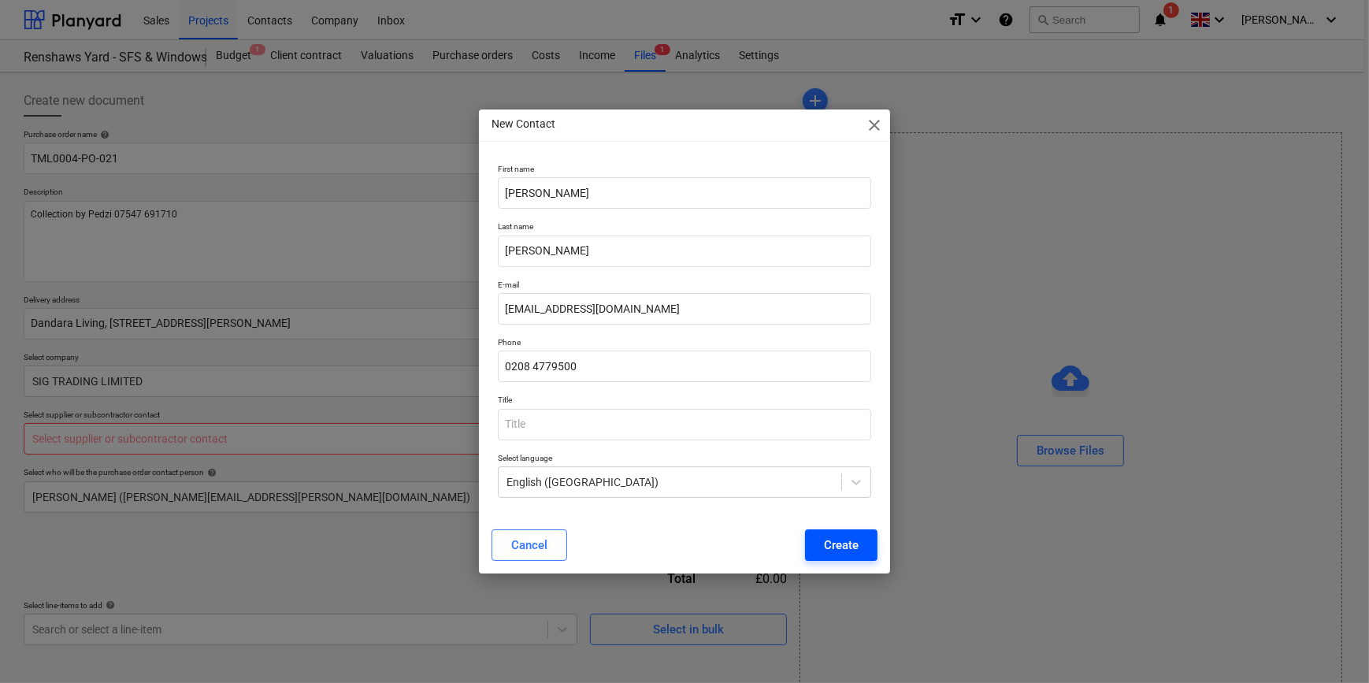
click at [838, 546] on div "Create" at bounding box center [841, 545] width 35 height 20
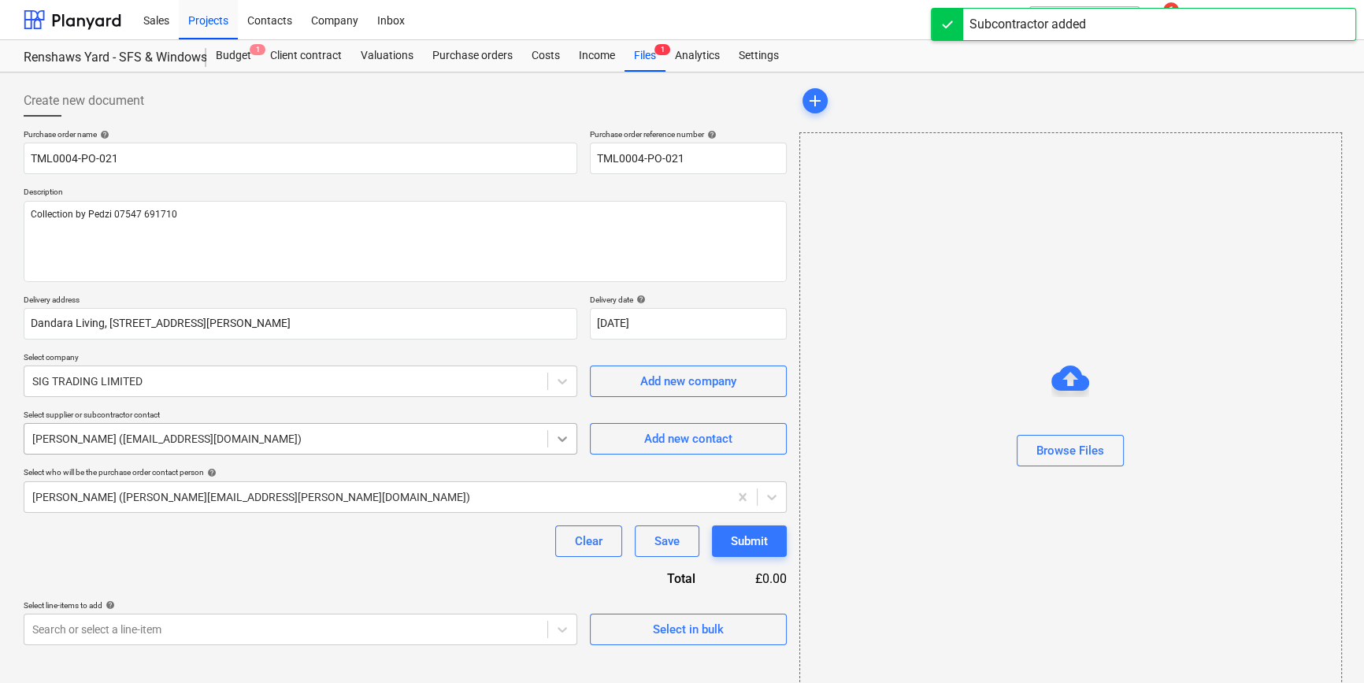
click at [567, 434] on icon at bounding box center [562, 439] width 16 height 16
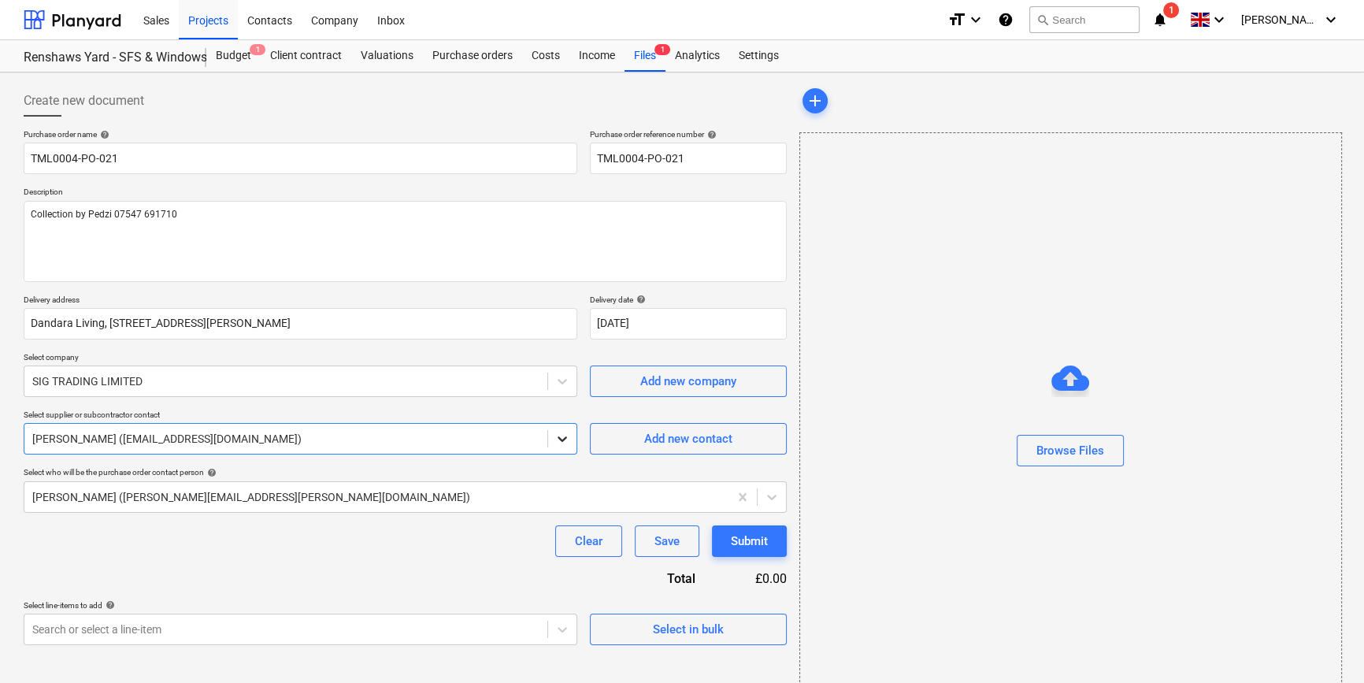
click at [567, 435] on icon at bounding box center [562, 439] width 16 height 16
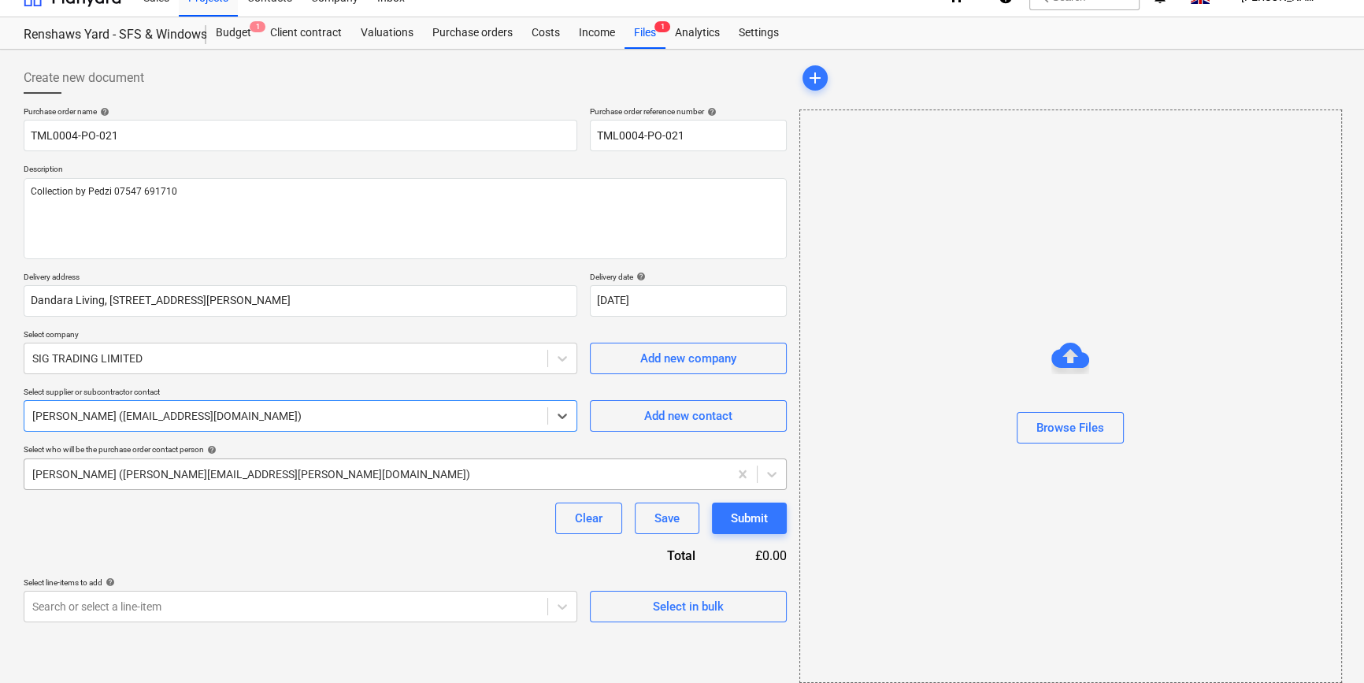
scroll to position [34, 0]
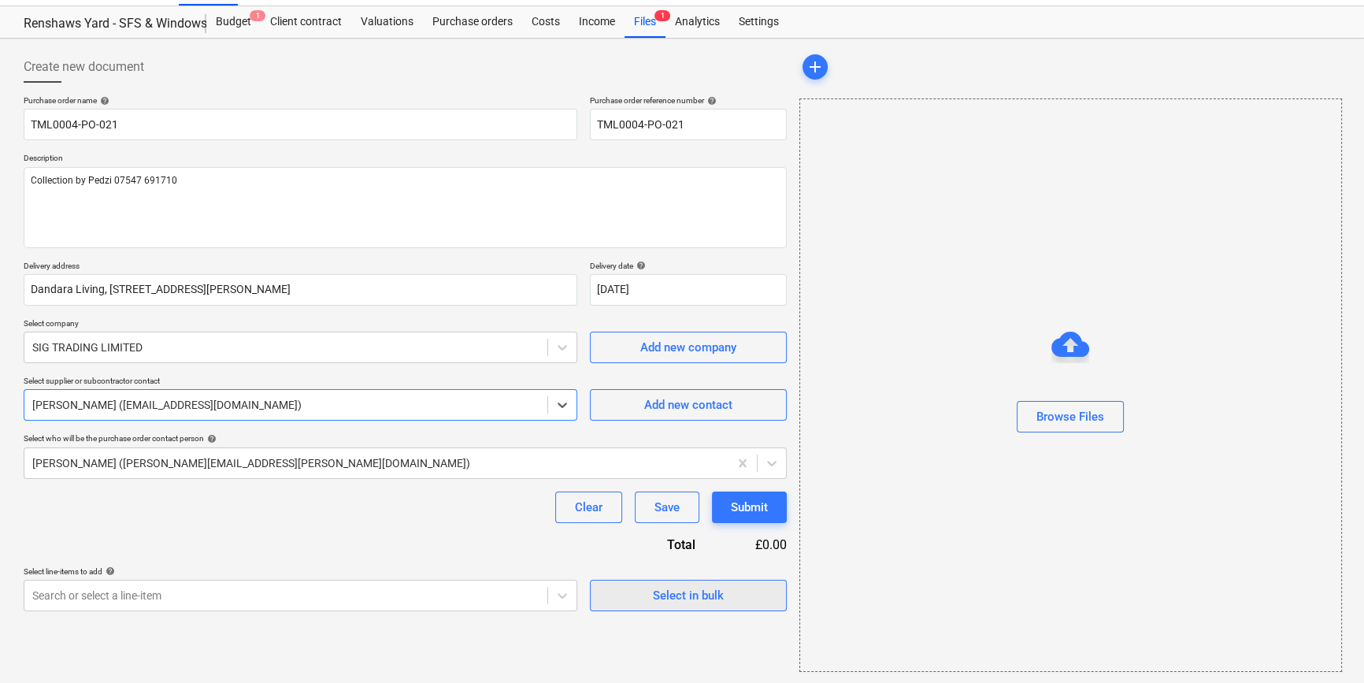
click at [693, 599] on div "Select in bulk" at bounding box center [688, 595] width 71 height 20
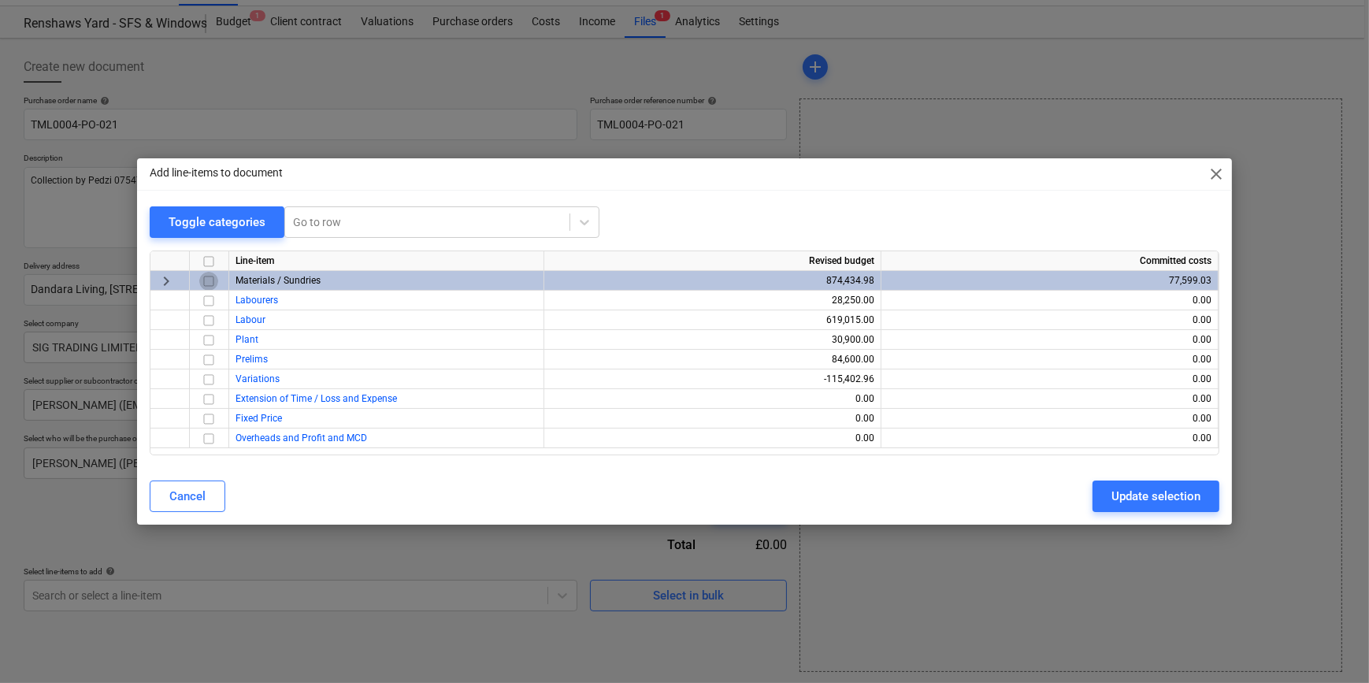
click at [208, 281] on input "checkbox" at bounding box center [208, 281] width 19 height 19
click at [1092, 499] on div "Update selection" at bounding box center [1155, 496] width 89 height 20
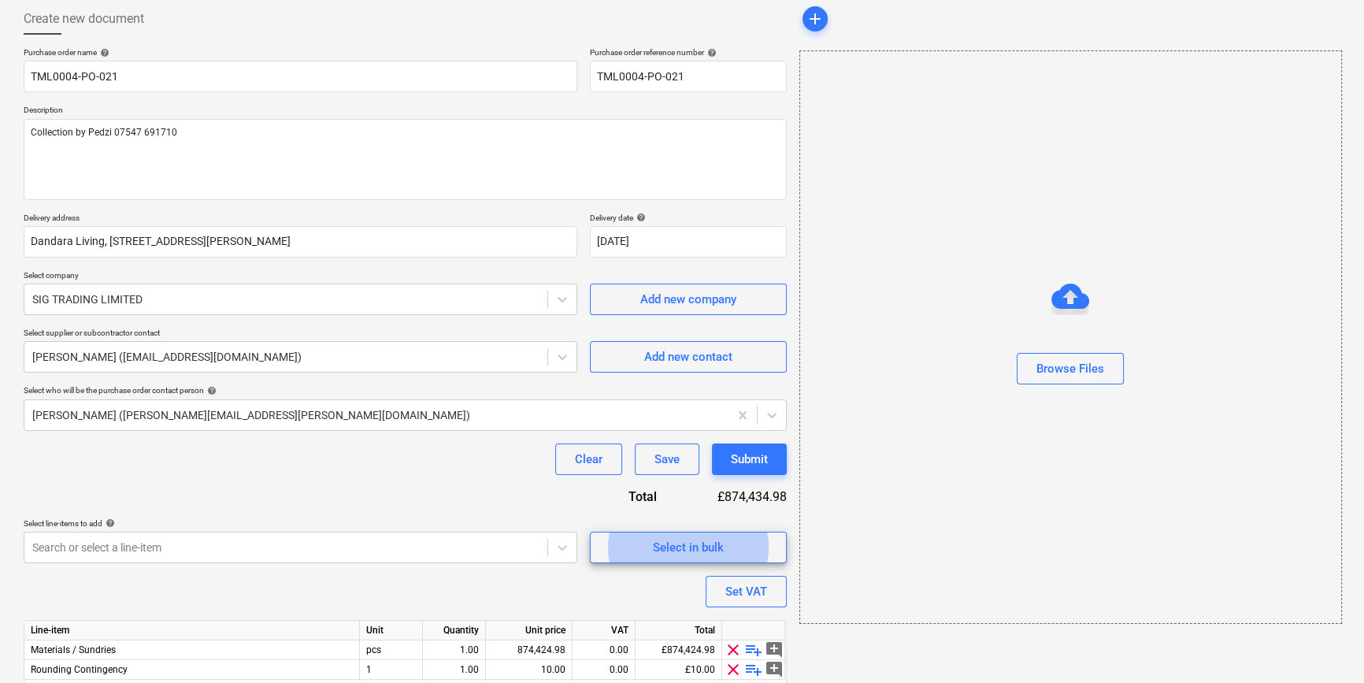
scroll to position [142, 0]
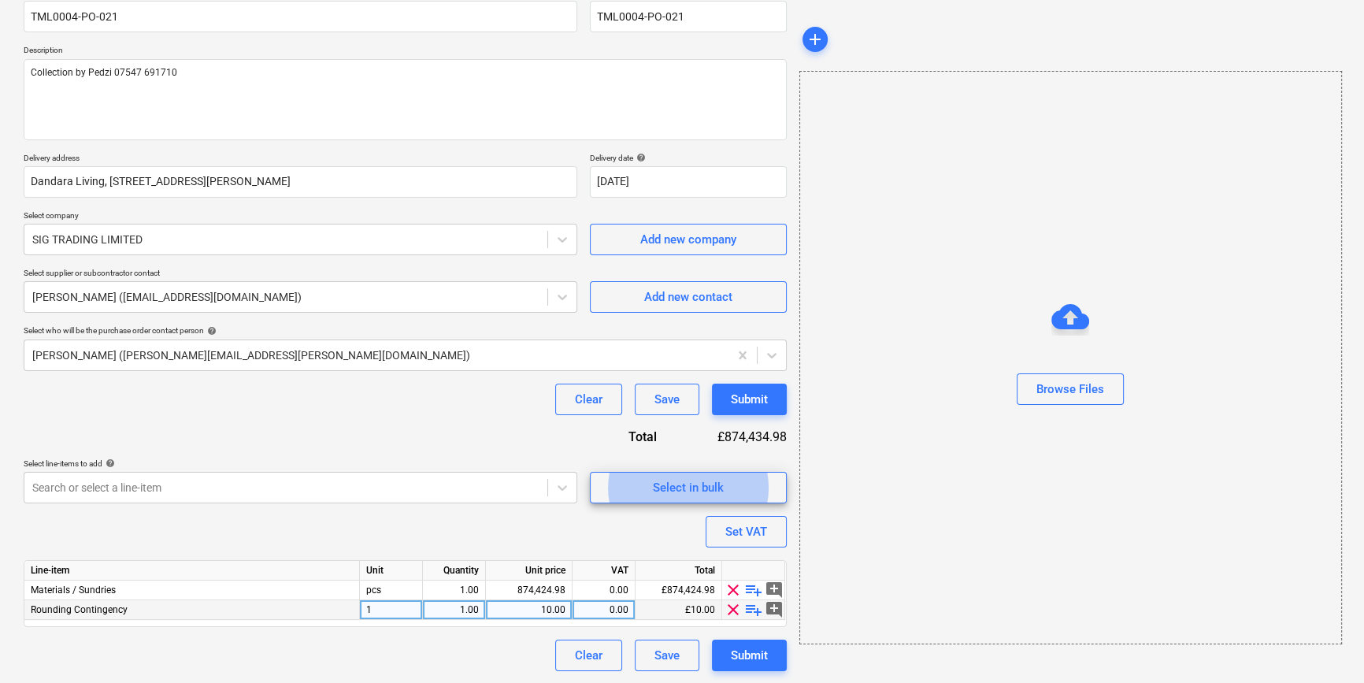
click at [727, 610] on span "clear" at bounding box center [733, 609] width 19 height 19
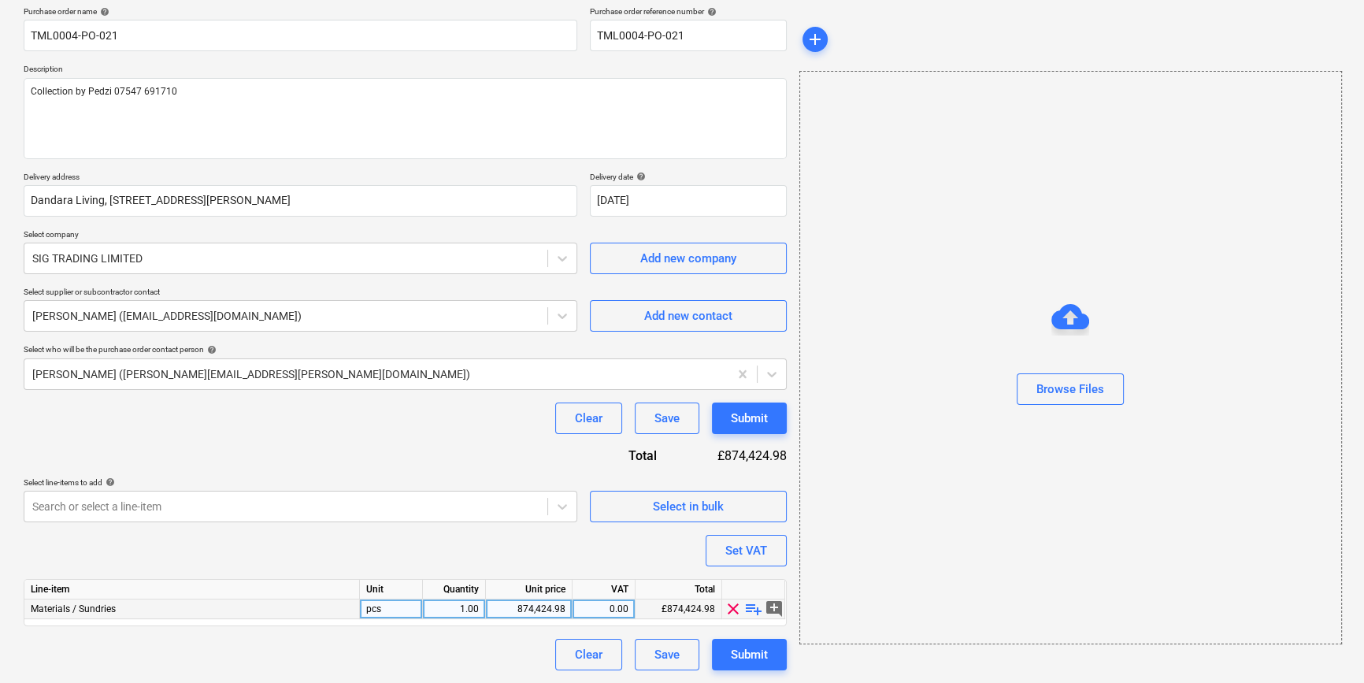
scroll to position [122, 0]
click at [750, 605] on span "playlist_add" at bounding box center [753, 609] width 19 height 19
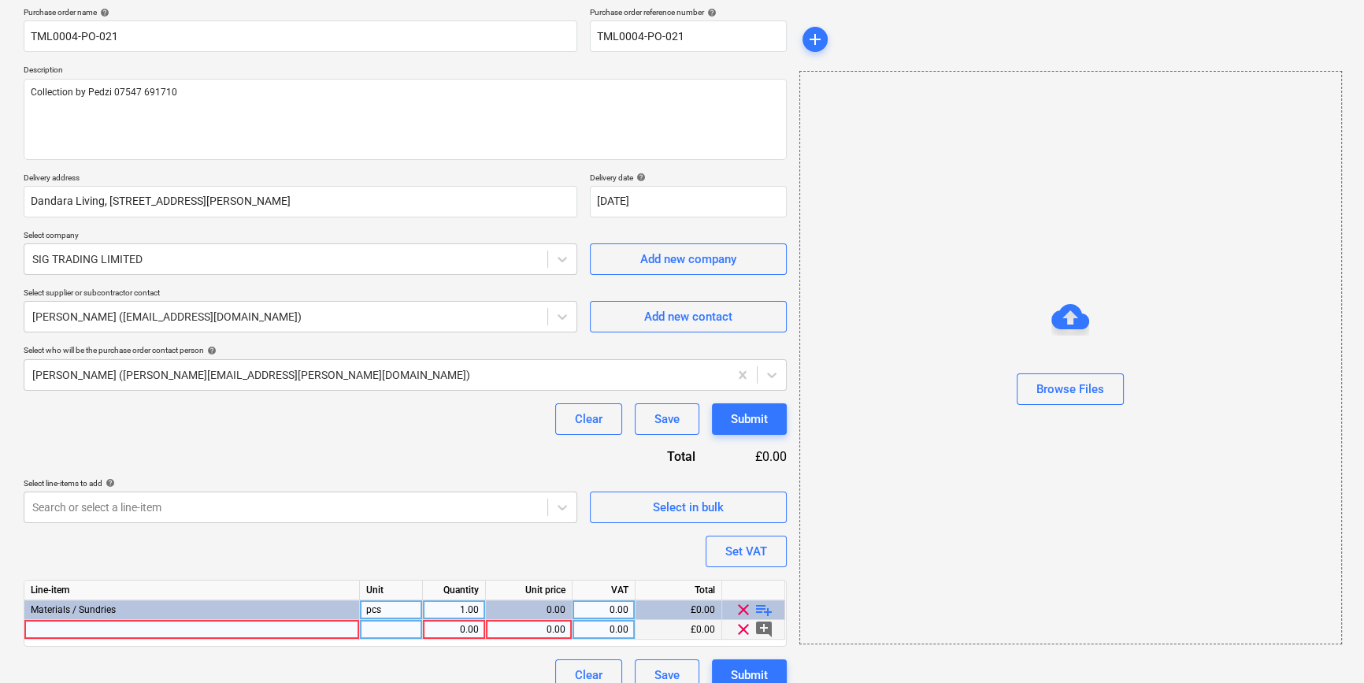
click at [50, 629] on div at bounding box center [191, 630] width 335 height 20
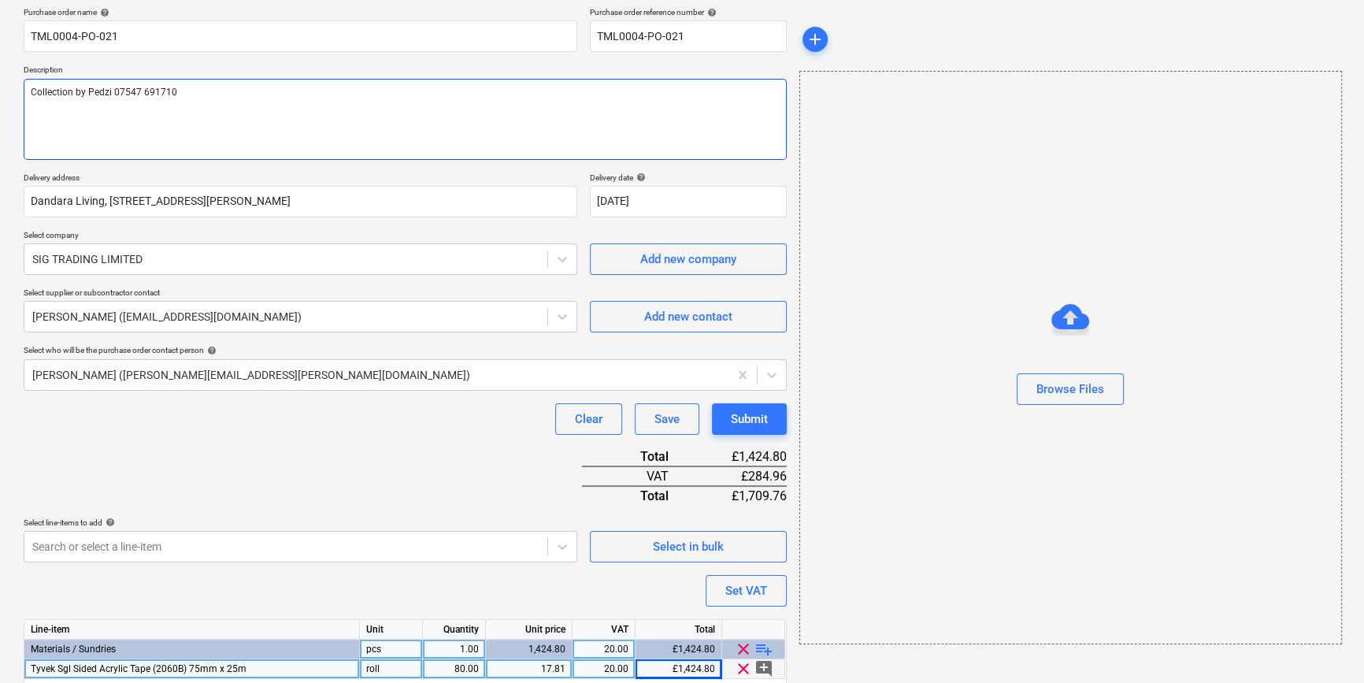
click at [71, 91] on textarea "Collection by Pedzi 07547 691710" at bounding box center [405, 119] width 763 height 81
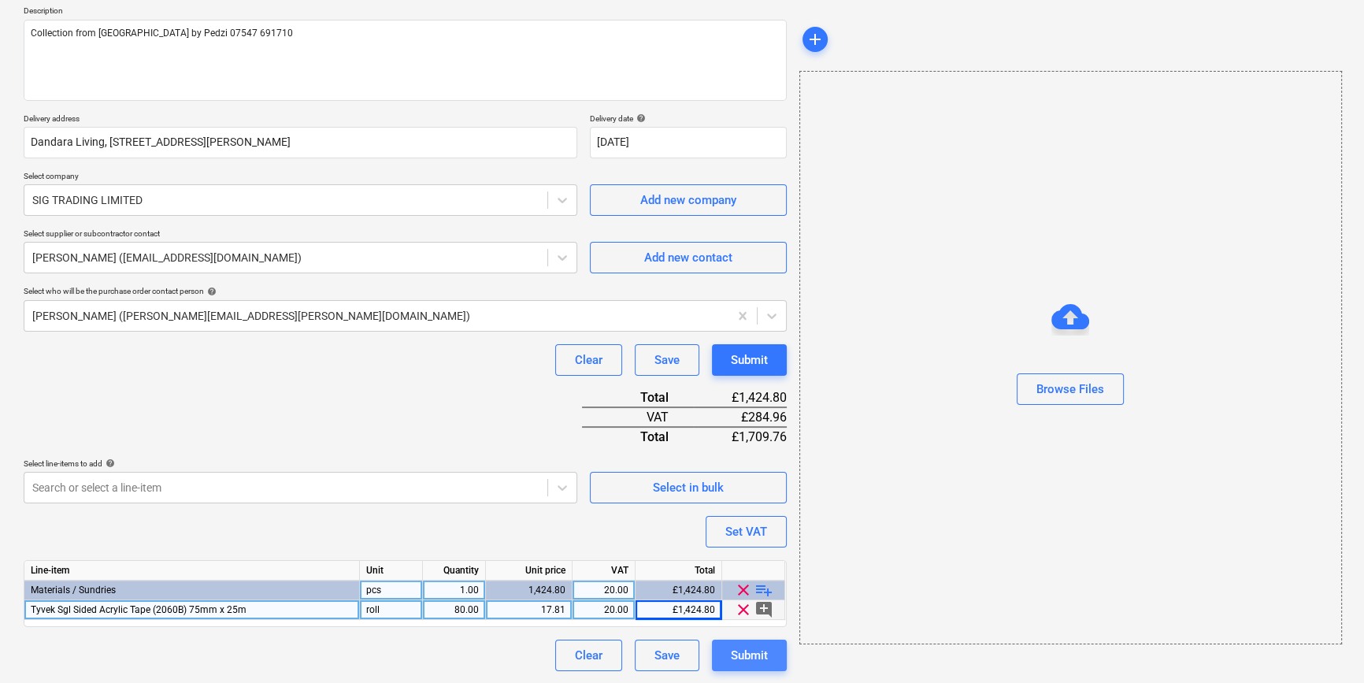
click at [750, 658] on div "Submit" at bounding box center [749, 655] width 37 height 20
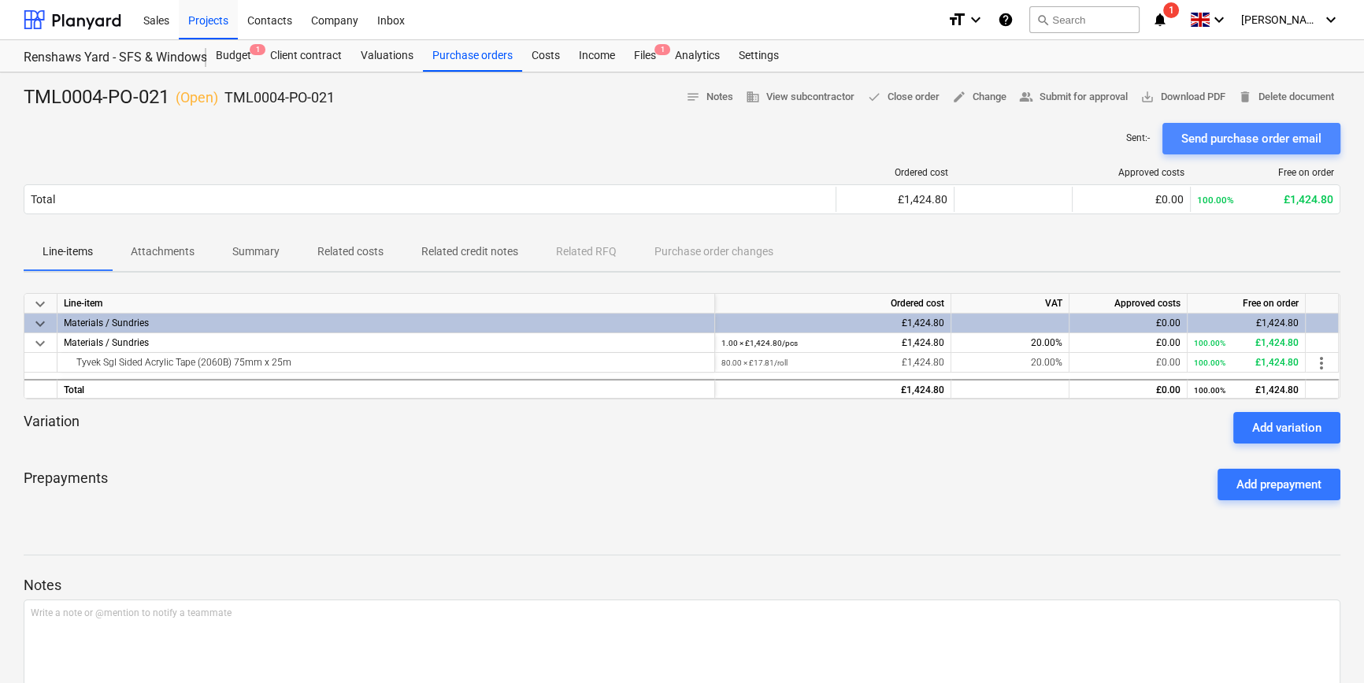
click at [1092, 134] on div "Send purchase order email" at bounding box center [1251, 138] width 140 height 20
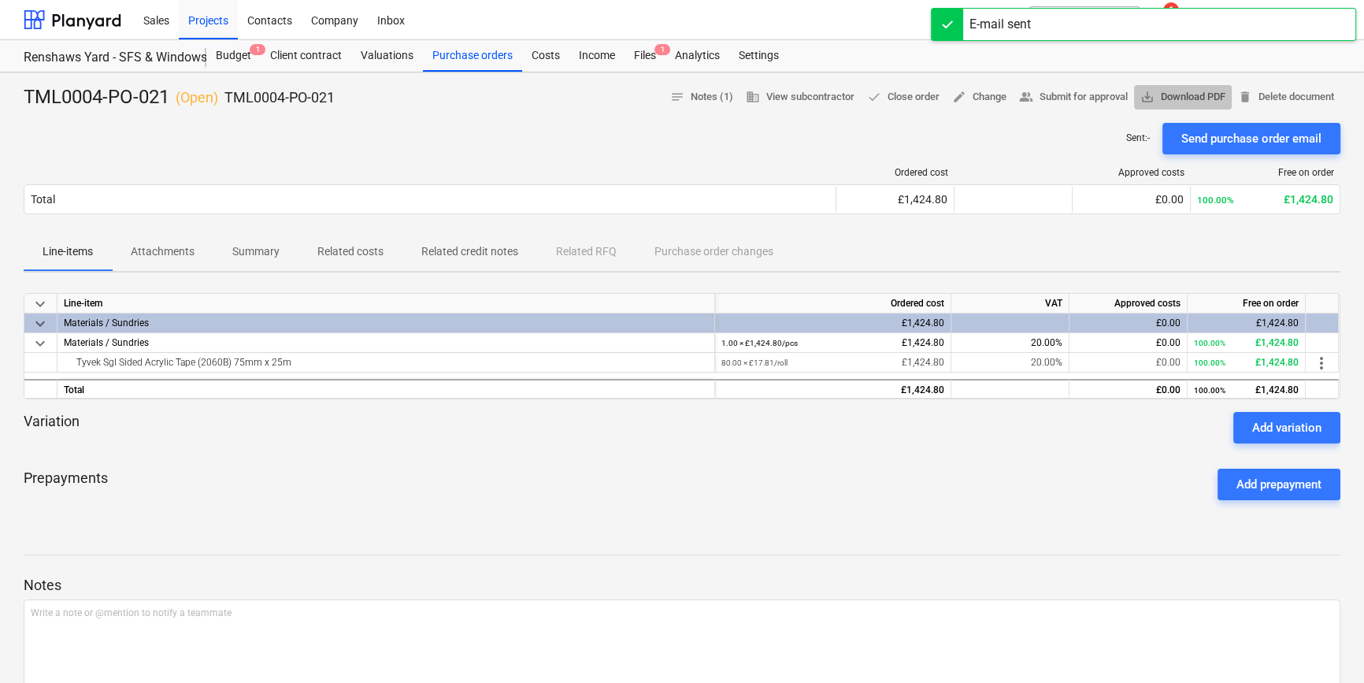
click at [1092, 95] on span "save_alt Download PDF" at bounding box center [1182, 97] width 85 height 18
